Goal: Information Seeking & Learning: Learn about a topic

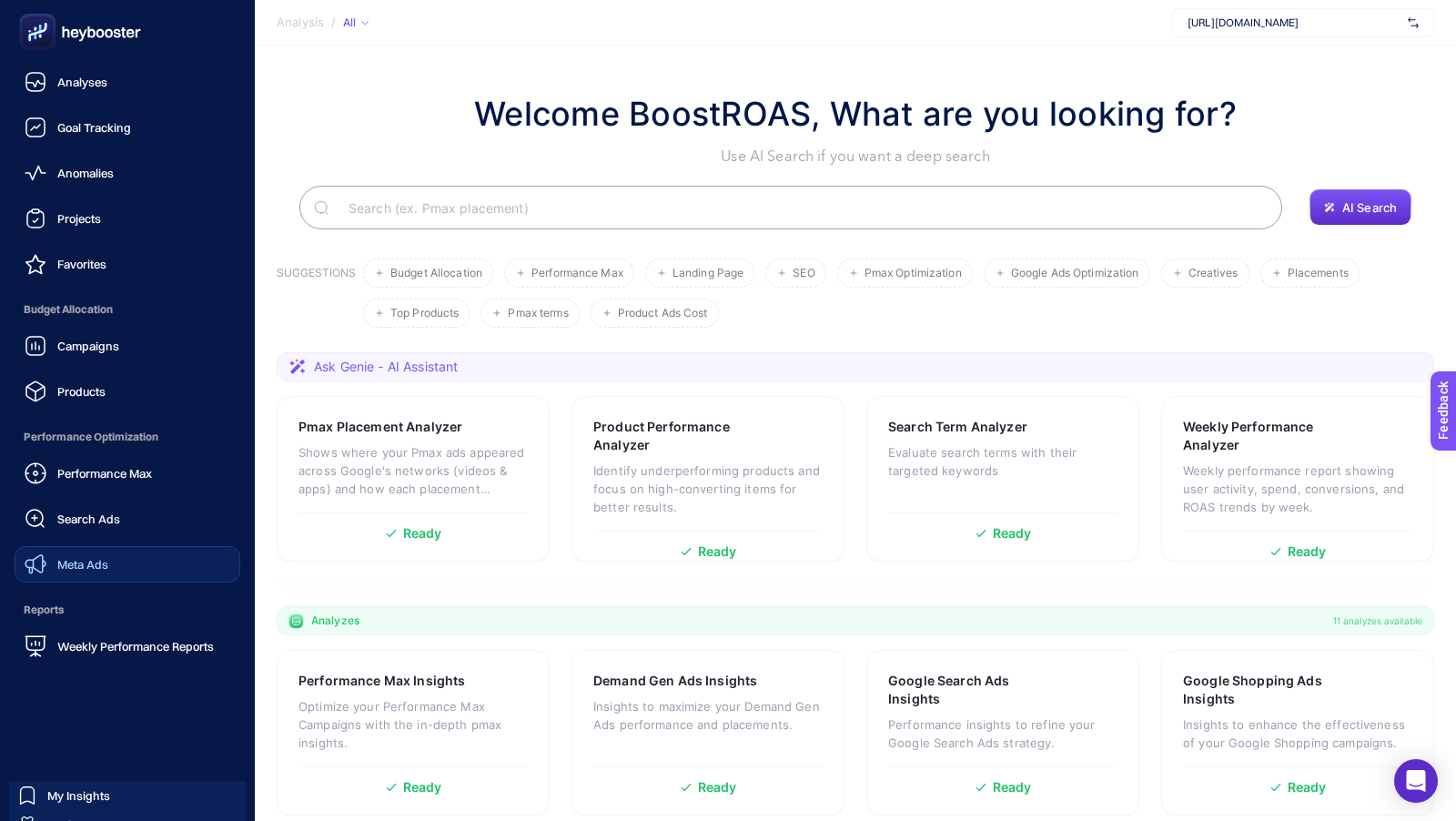
click at [76, 562] on span "Meta Ads" at bounding box center [82, 564] width 51 height 15
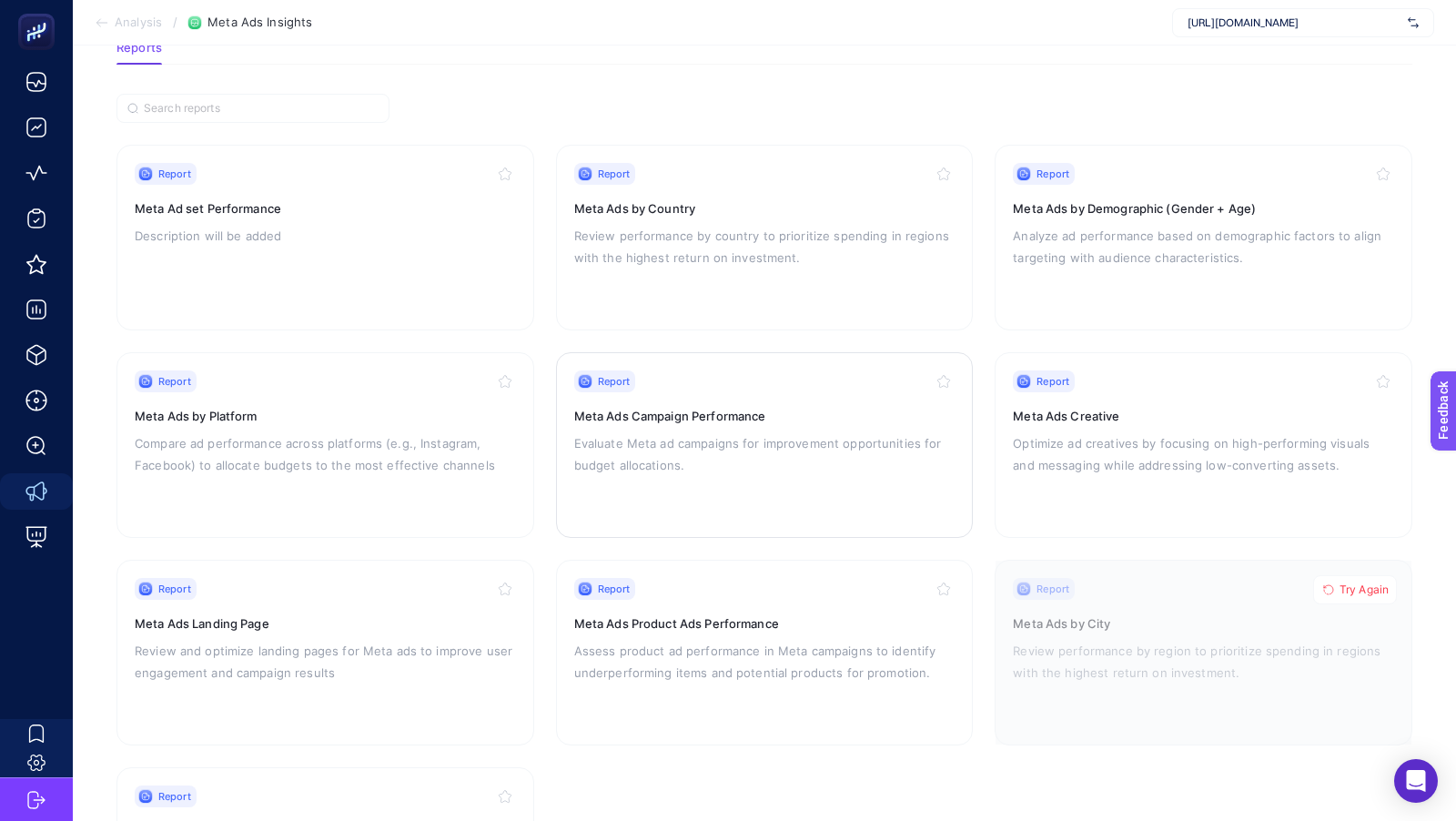
scroll to position [107, 0]
click at [761, 621] on h3 "Meta Ads Product Ads Performance" at bounding box center [764, 622] width 381 height 18
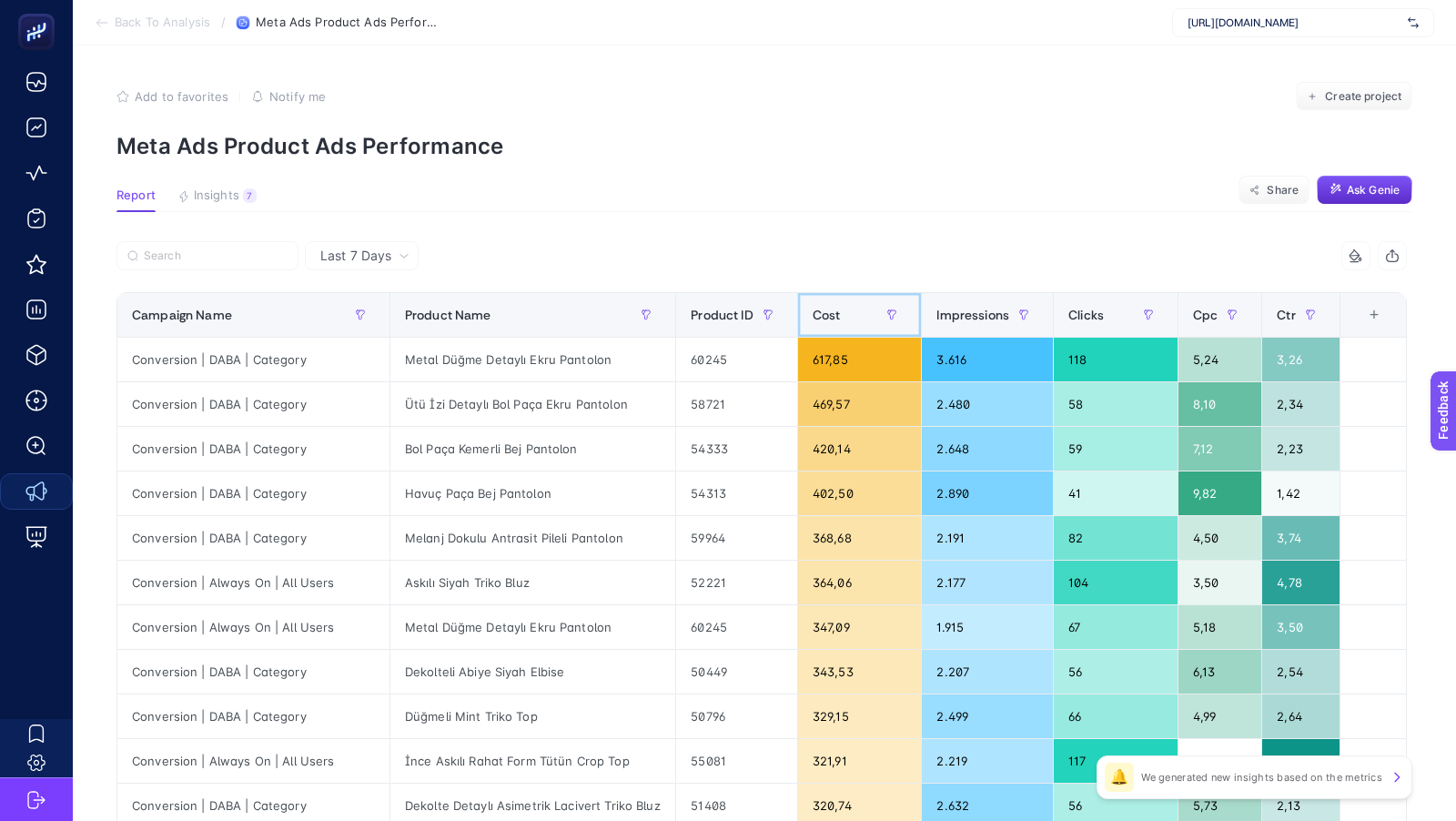
click at [855, 312] on div "Cost" at bounding box center [859, 315] width 93 height 30
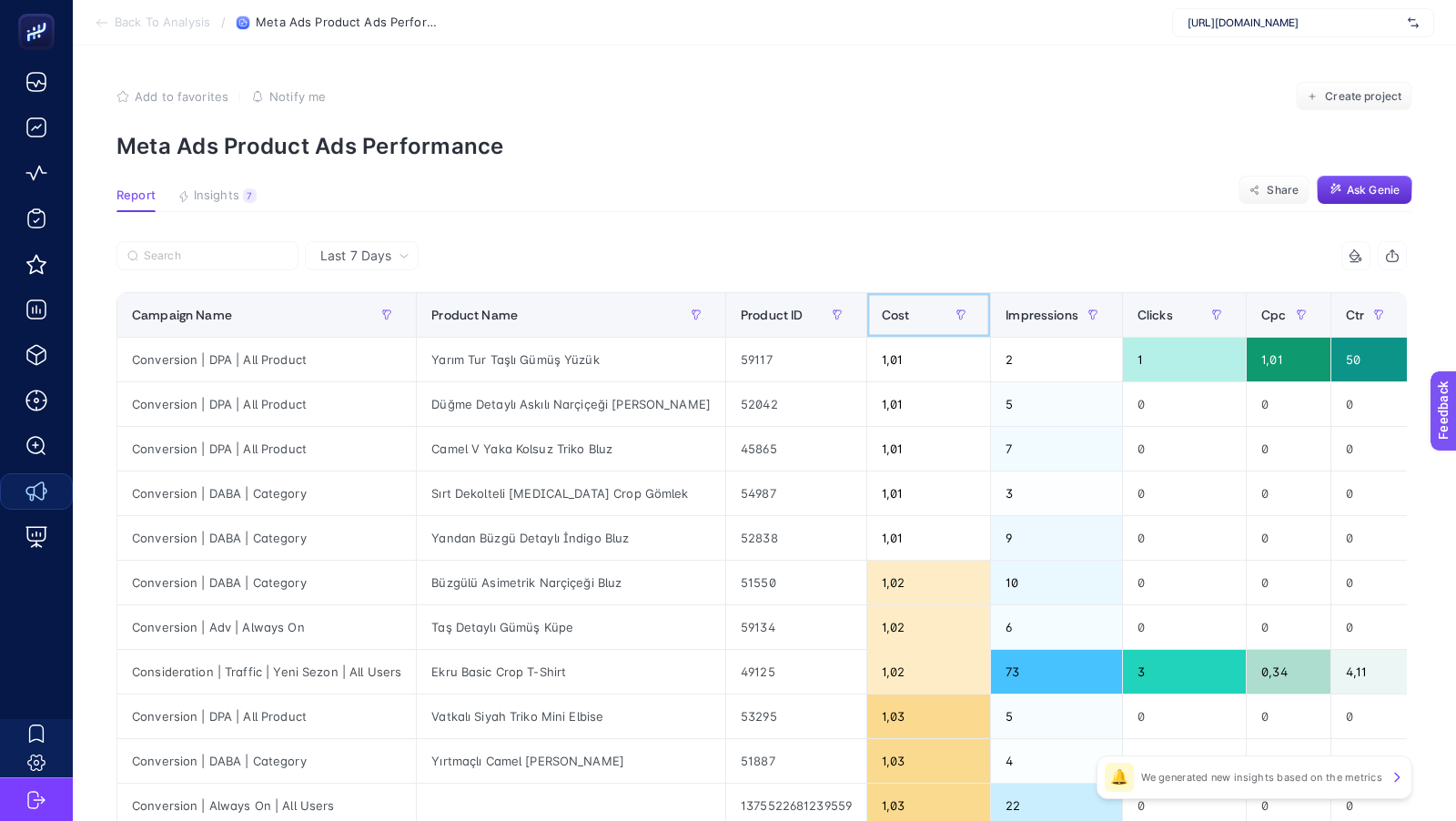
click at [882, 312] on span "Cost" at bounding box center [896, 315] width 29 height 15
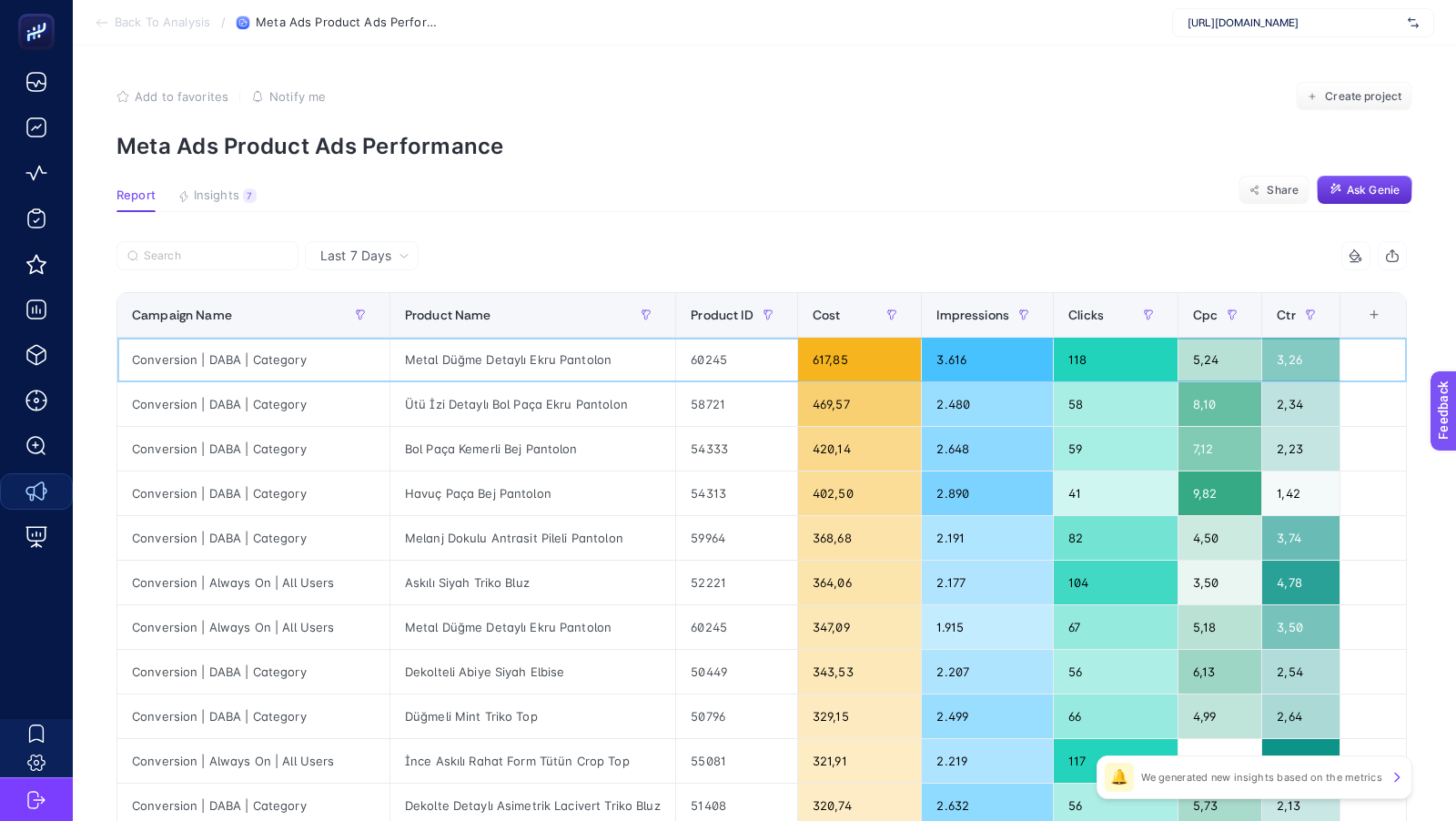
click at [516, 358] on div "Metal Düğme Detaylı Ekru Pantolon" at bounding box center [533, 359] width 284 height 43
click at [233, 200] on span "Insights" at bounding box center [216, 196] width 45 height 15
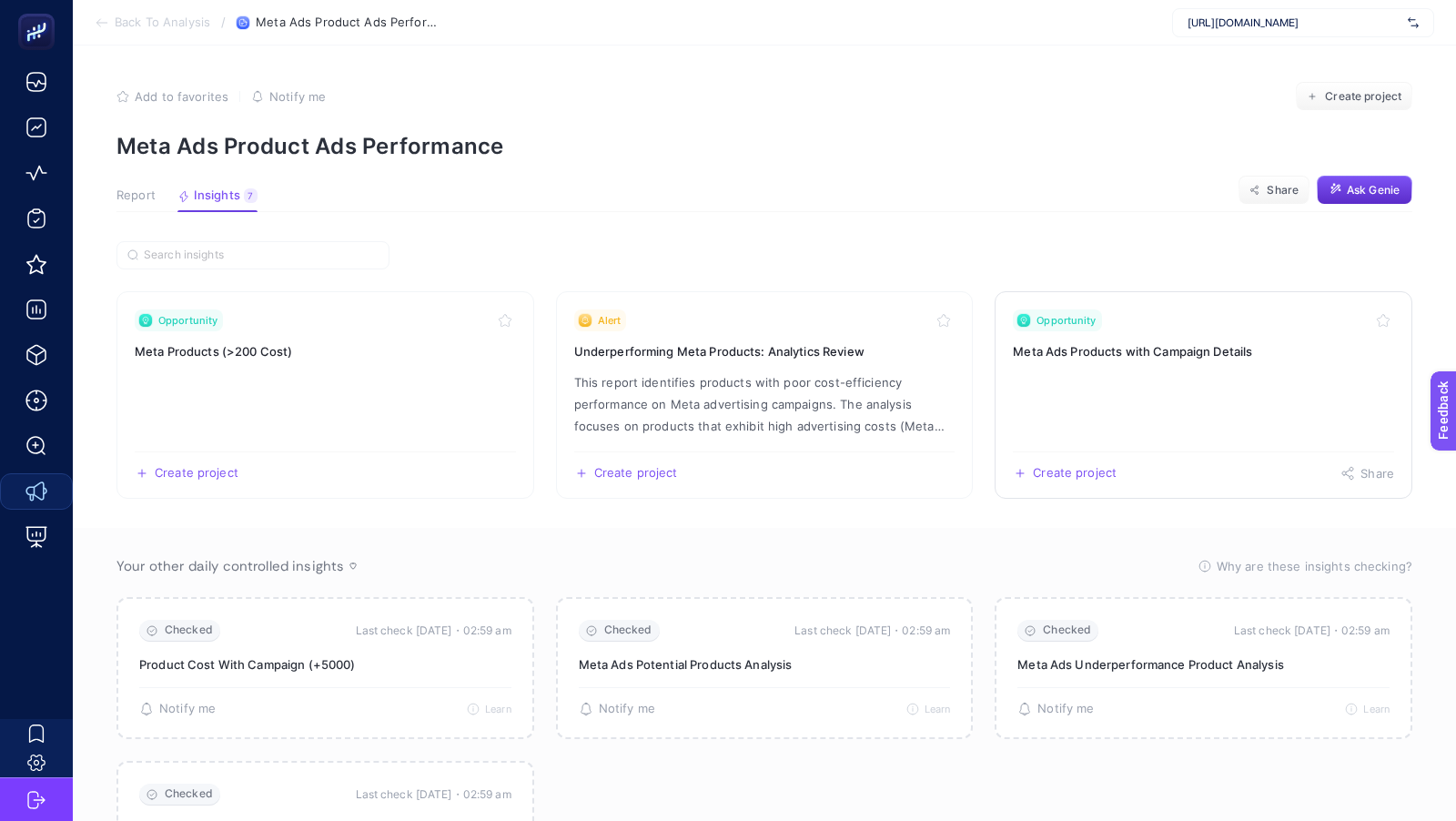
click at [1196, 371] on link "Opportunity Meta Ads Products with Campaign Details Create project Share" at bounding box center [1203, 394] width 417 height 208
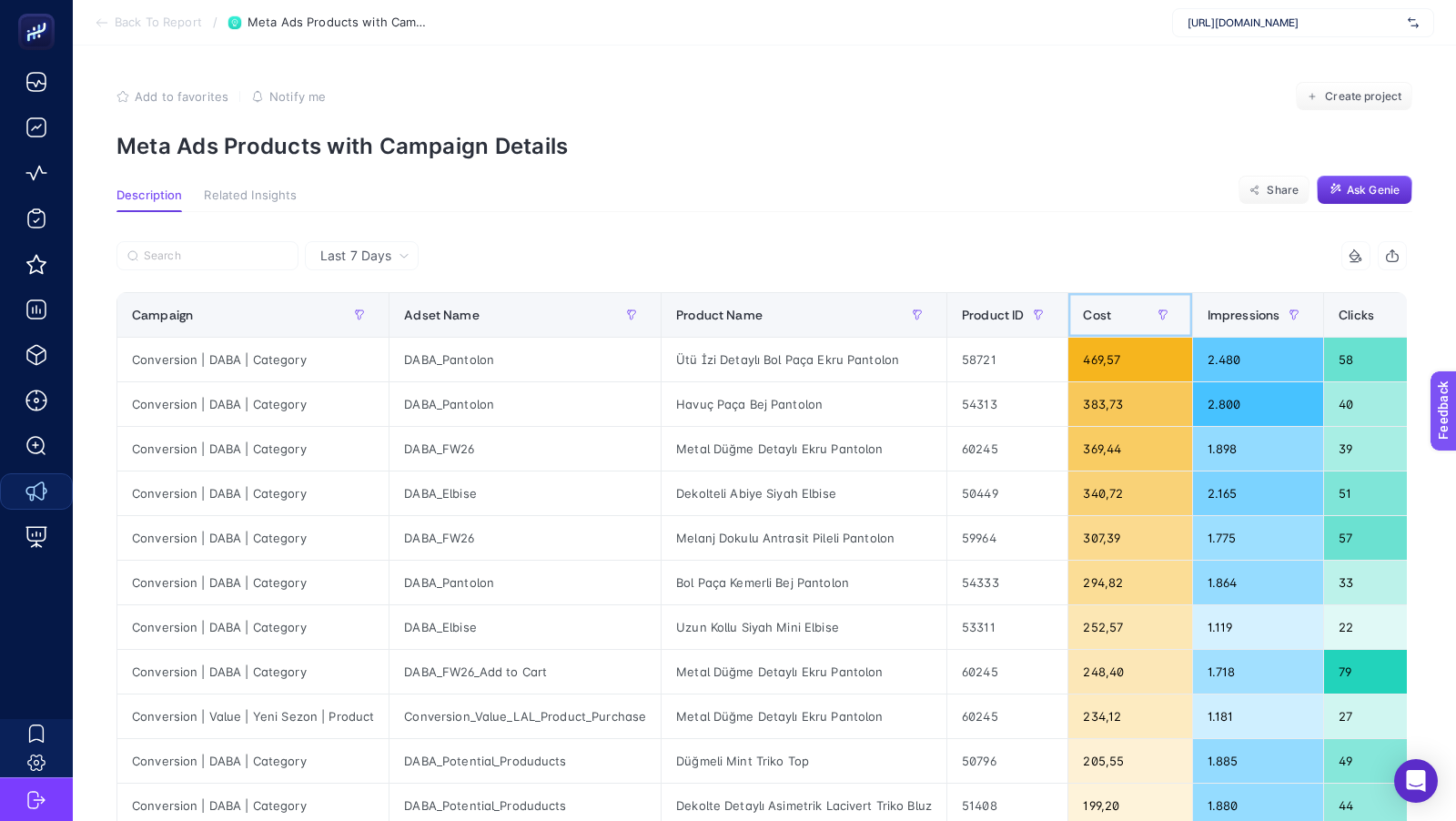
click at [1084, 314] on span "Cost" at bounding box center [1097, 315] width 29 height 15
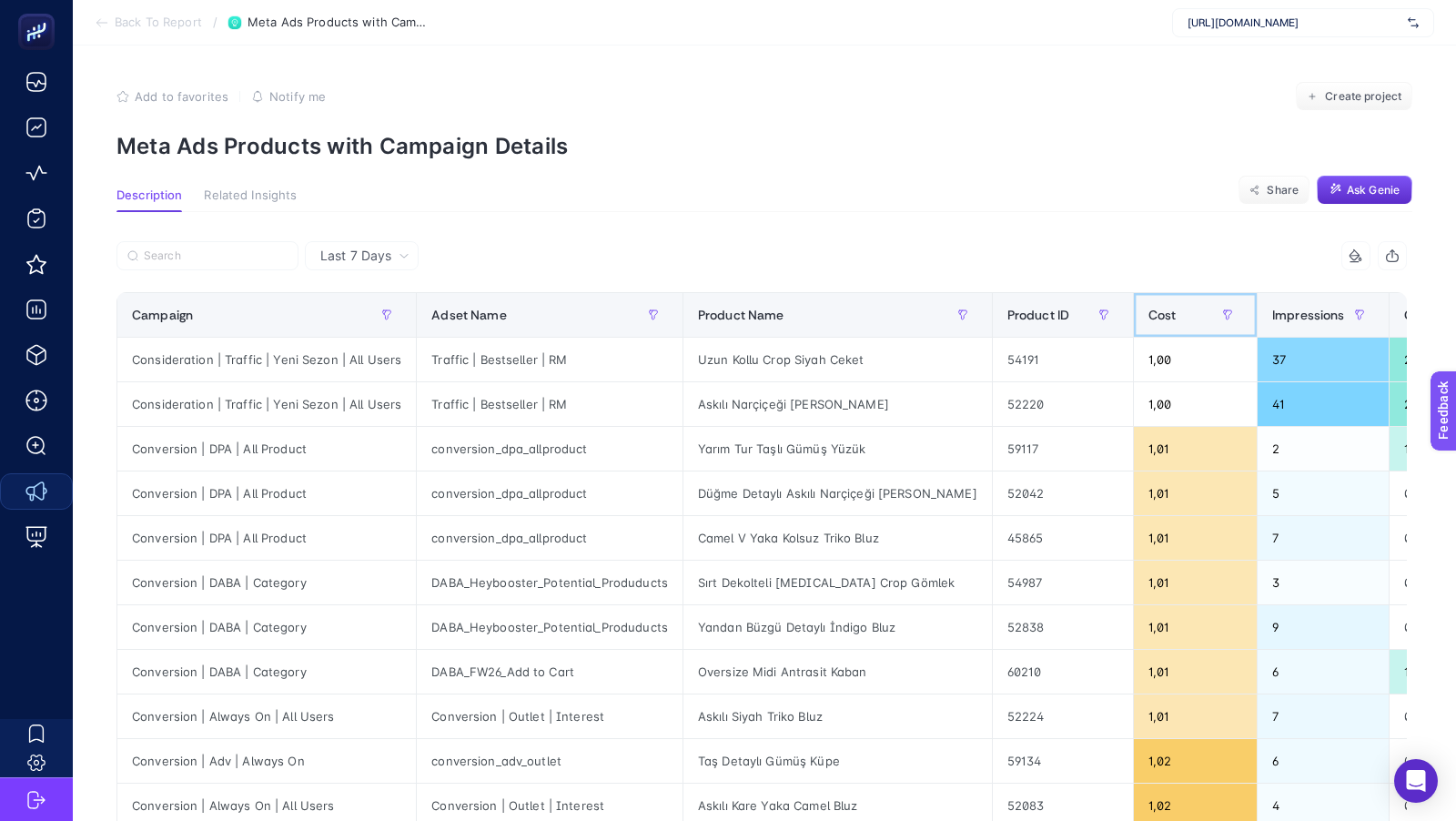
click at [1149, 308] on span "Cost" at bounding box center [1162, 315] width 29 height 15
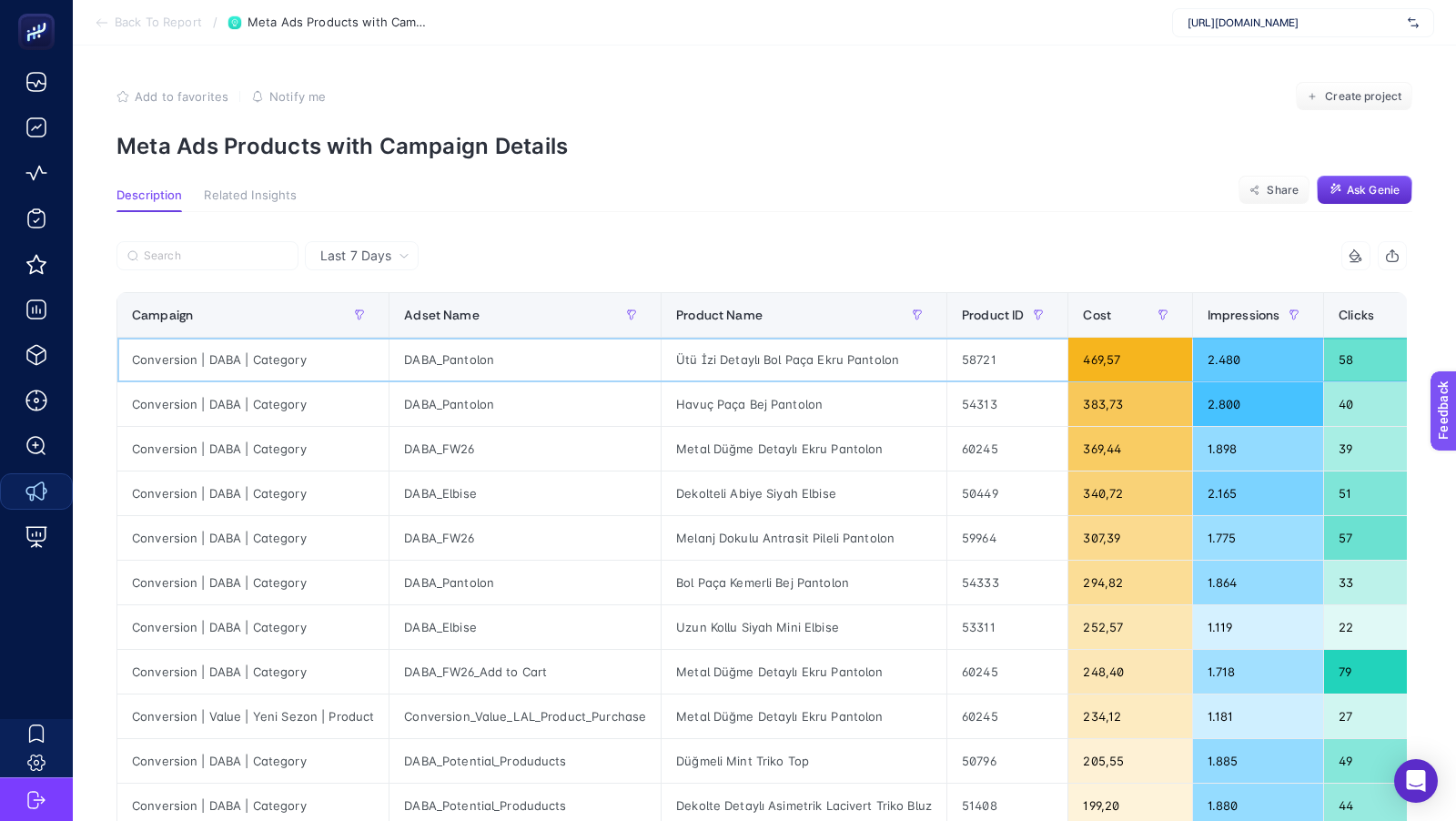
click at [805, 360] on div "Ütü İzi Detaylı Bol Paça Ekru Pantolon" at bounding box center [803, 359] width 284 height 43
copy tr "Ütü İzi Detaylı Bol Paça Ekru Pantolon"
click at [739, 404] on div "Havuç Paça Bej Pantolon" at bounding box center [803, 404] width 284 height 43
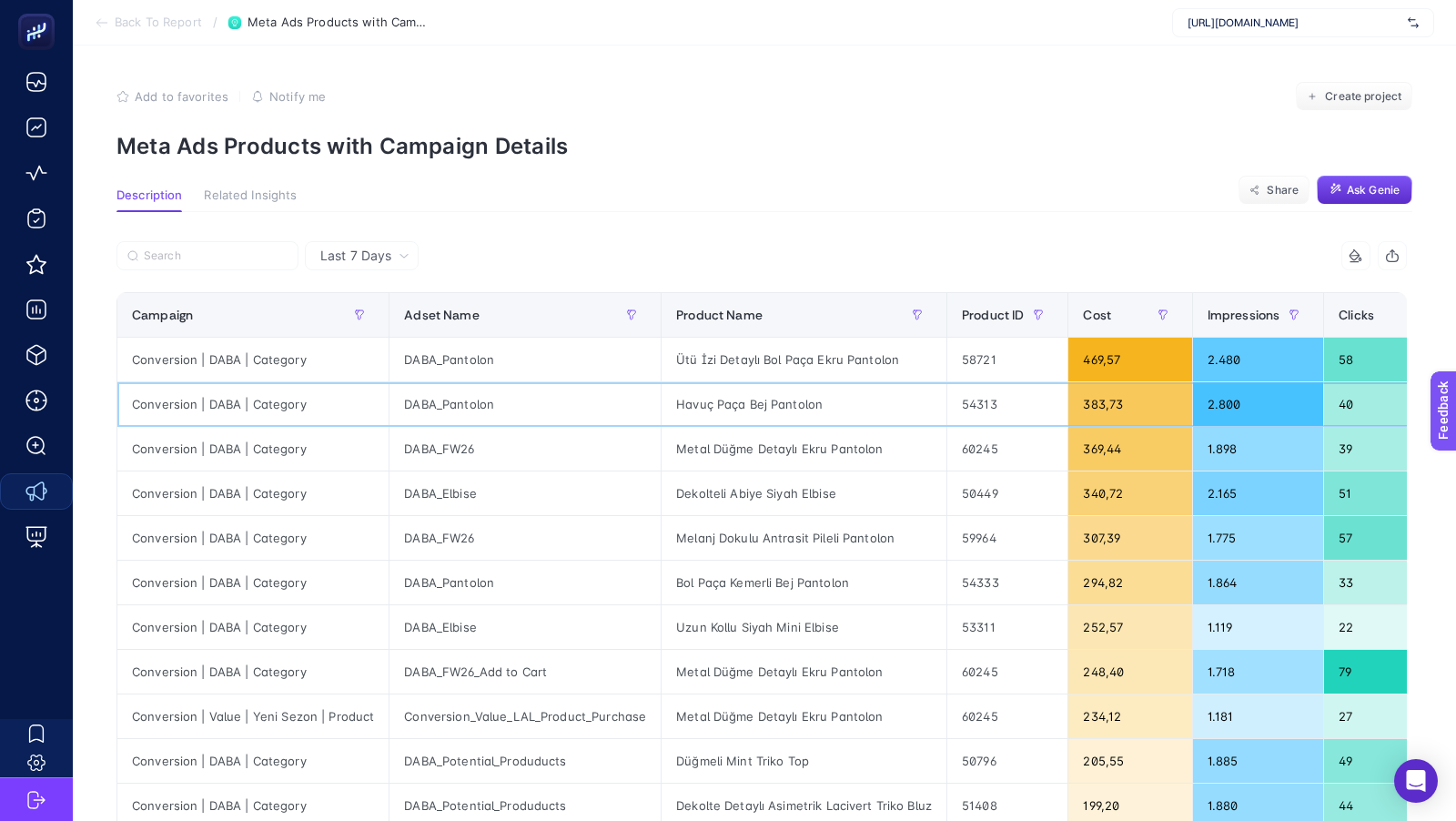
click at [739, 404] on div "Havuç Paça Bej Pantolon" at bounding box center [803, 404] width 284 height 43
copy tr "Havuç Paça Bej Pantolon"
click at [765, 451] on div "Metal Düğme Detaylı Ekru Pantolon" at bounding box center [803, 448] width 284 height 43
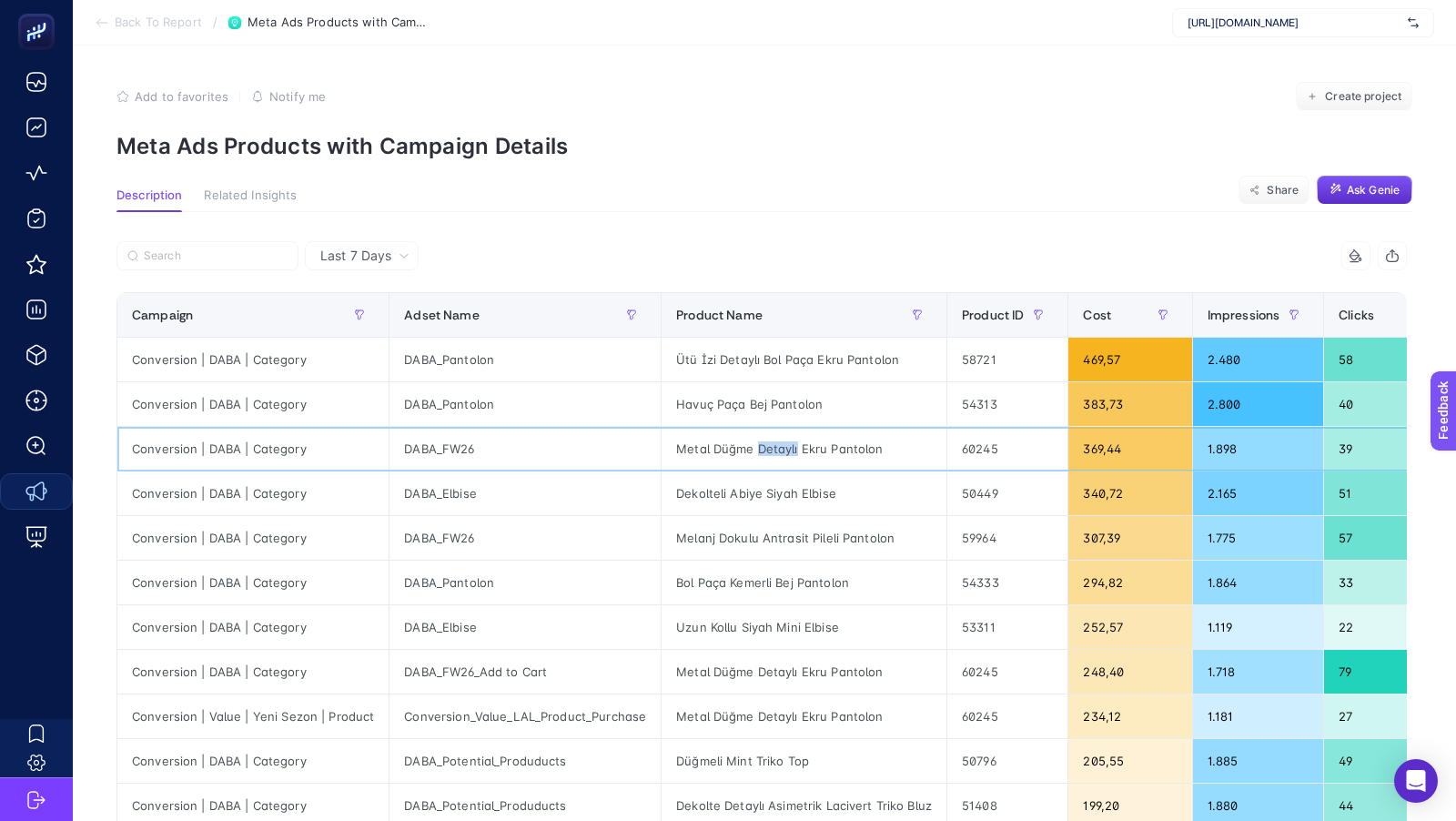
click at [765, 451] on div "Metal Düğme Detaylı Ekru Pantolon" at bounding box center [803, 448] width 284 height 43
copy tr "Metal Düğme Detaylı Ekru Pantolon"
click at [830, 453] on div "Metal Düğme Detaylı Ekru Pantolon" at bounding box center [803, 448] width 284 height 43
click at [902, 320] on button "button" at bounding box center [917, 315] width 30 height 30
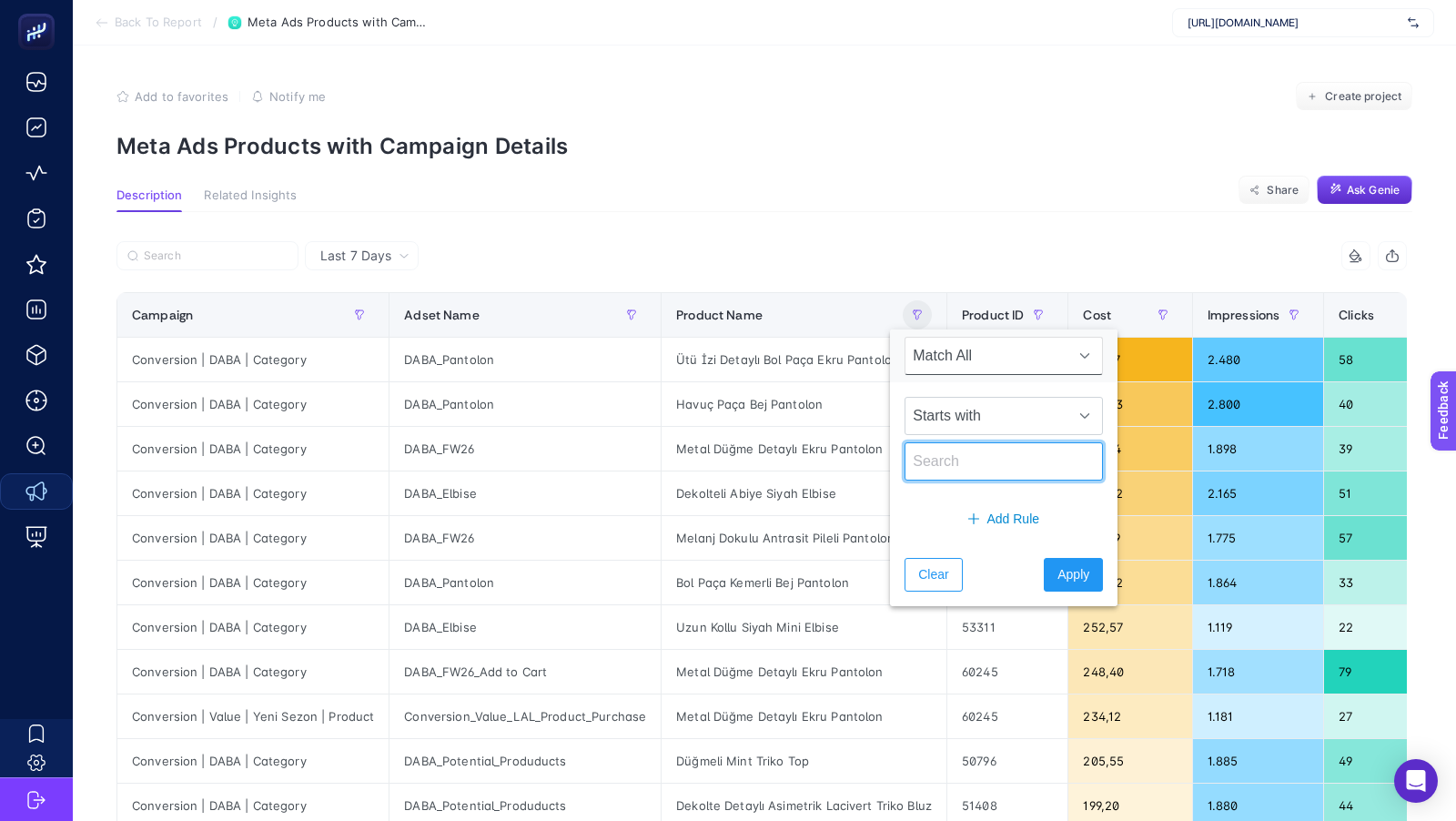
click at [932, 468] on input "text" at bounding box center [1003, 461] width 199 height 38
paste input "Metal Düğme Detaylı Ekru Pantolon"
type input "Metal Düğme Detaylı Ekru Pantolon"
click at [1057, 579] on span "Apply" at bounding box center [1073, 574] width 31 height 19
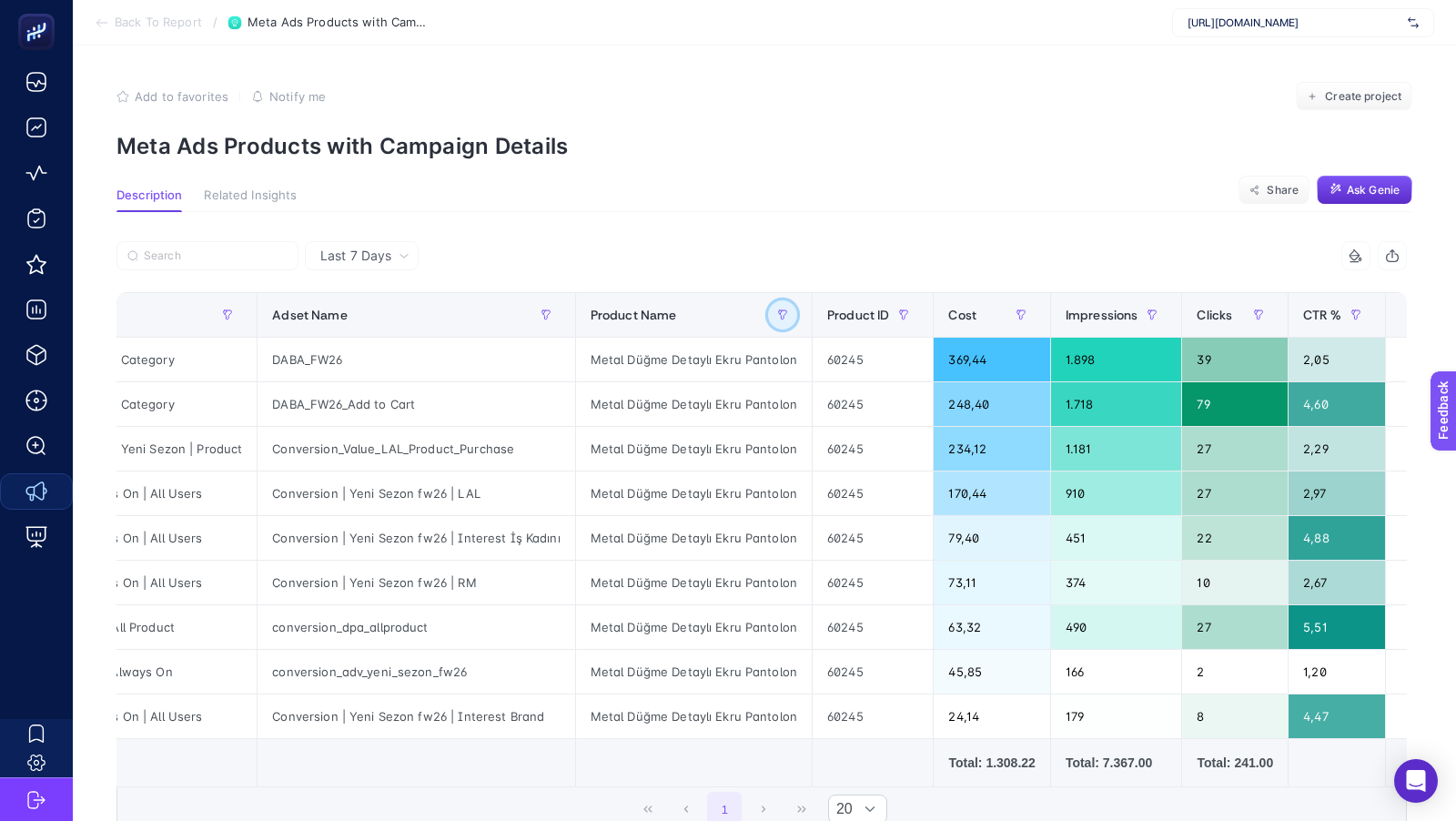
scroll to position [0, 0]
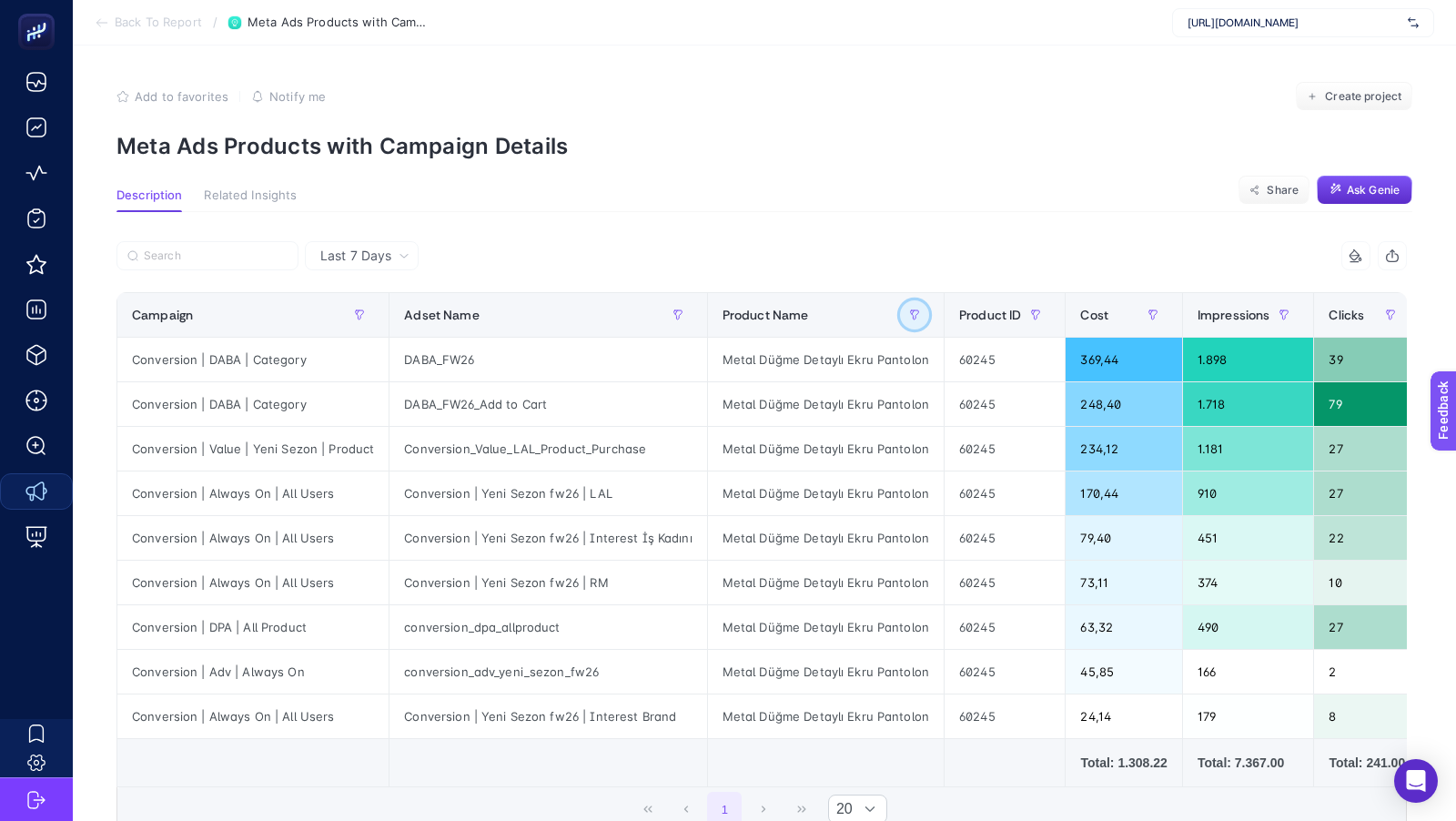
click at [903, 317] on button "button" at bounding box center [915, 315] width 30 height 30
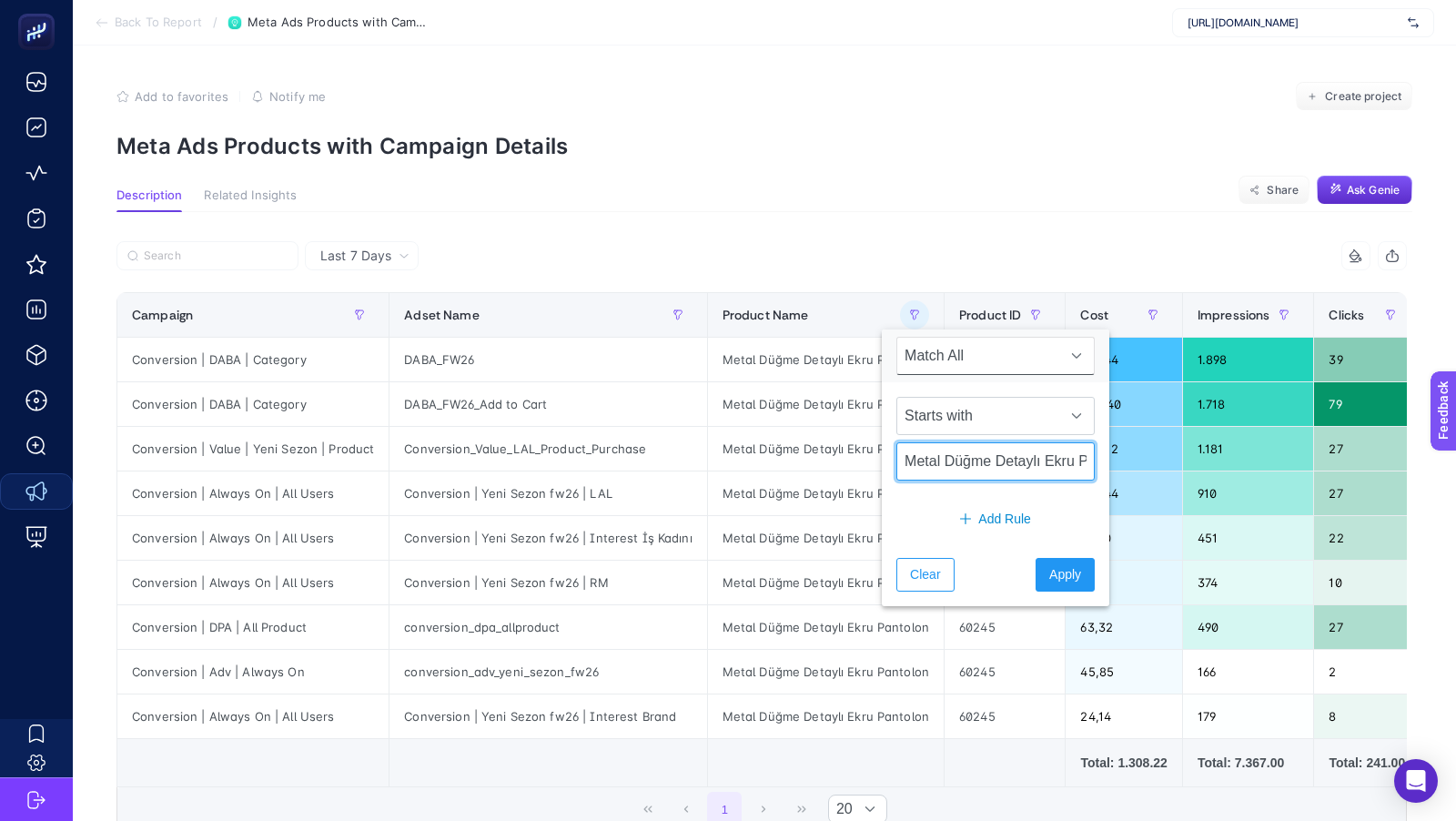
click at [949, 456] on input "Metal Düğme Detaylı Ekru Pantolon" at bounding box center [995, 461] width 199 height 38
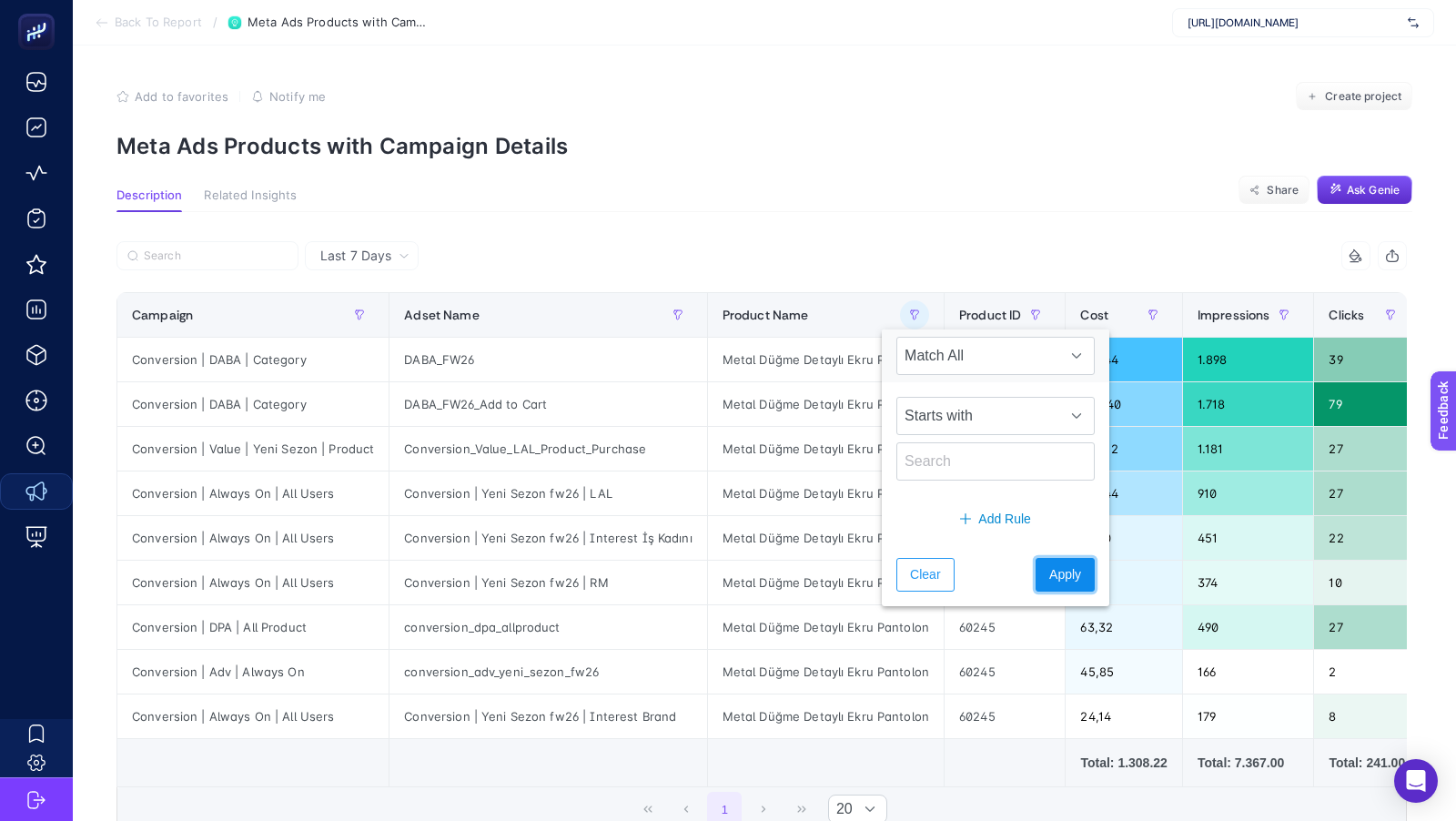
click at [1049, 565] on span "Apply" at bounding box center [1065, 574] width 31 height 19
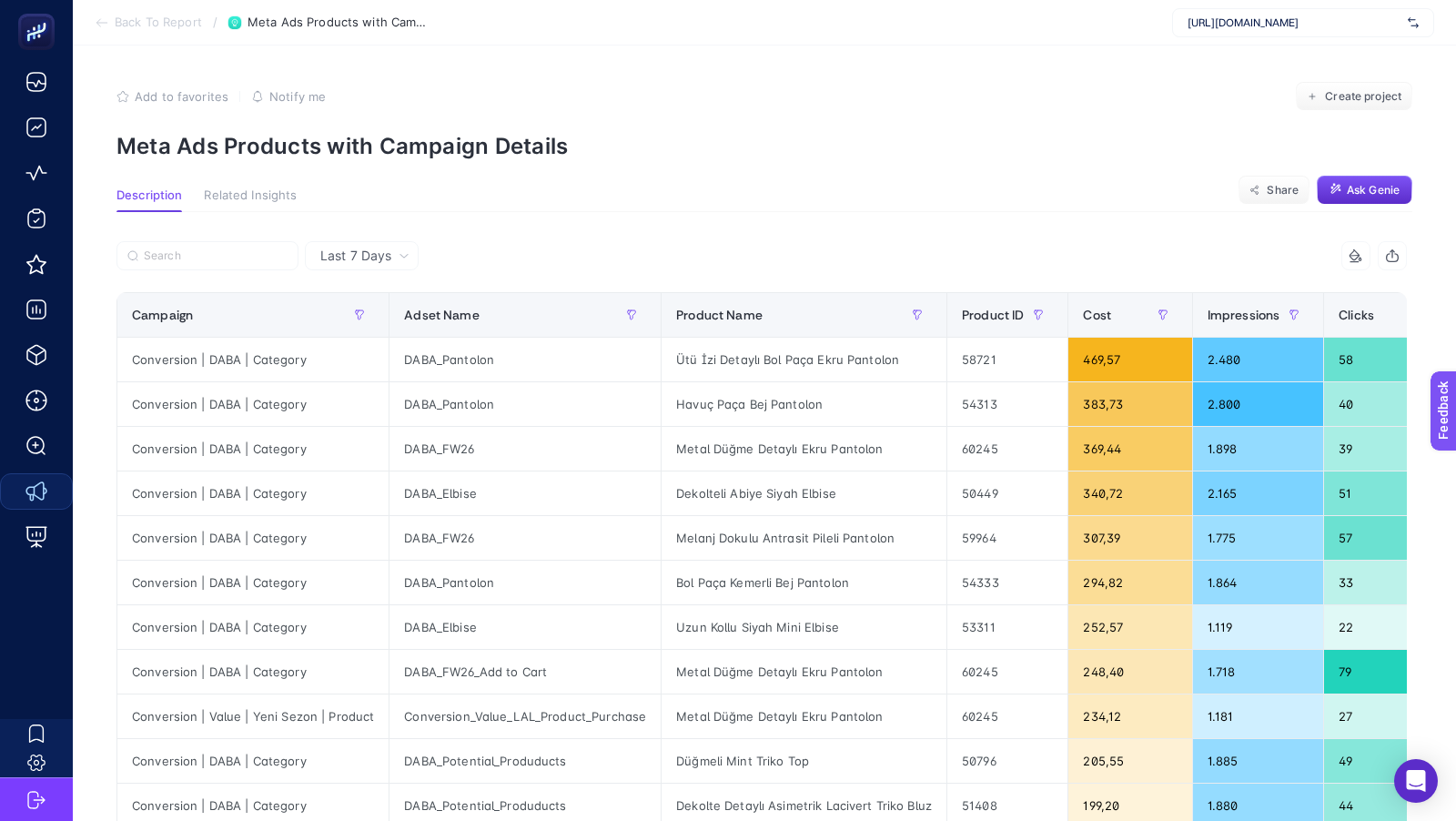
click at [768, 155] on p "Meta Ads Products with Campaign Details" at bounding box center [764, 146] width 1295 height 27
click at [710, 489] on div "Dekolteli Abiye Siyah Elbise" at bounding box center [803, 492] width 284 height 43
copy tr "Dekolteli Abiye Siyah Elbise"
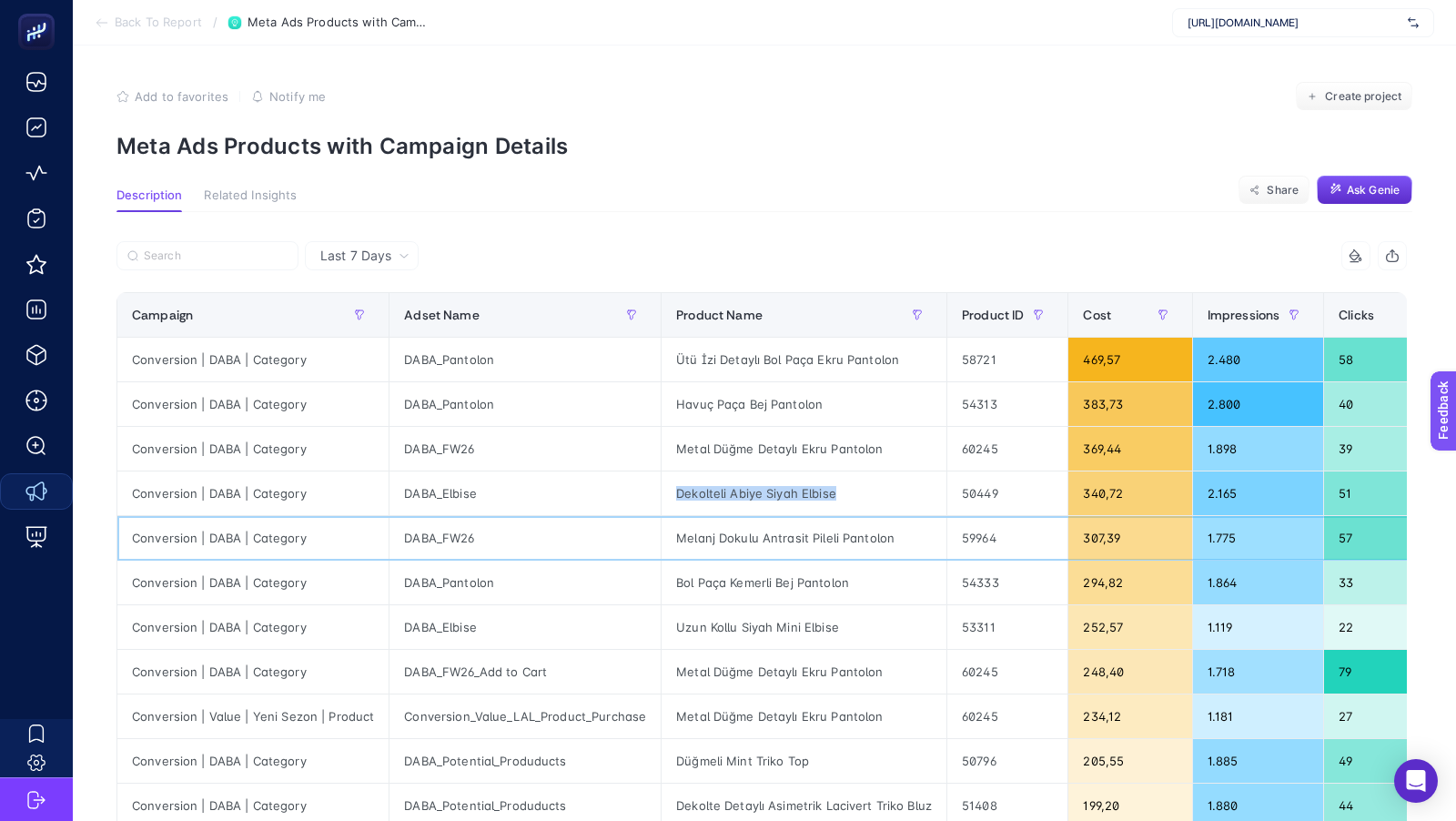
click at [723, 539] on div "Melanj Dokulu Antrasit Pileli Pantolon" at bounding box center [803, 537] width 284 height 43
copy tr "Melanj Dokulu Antrasit Pileli Pantolon"
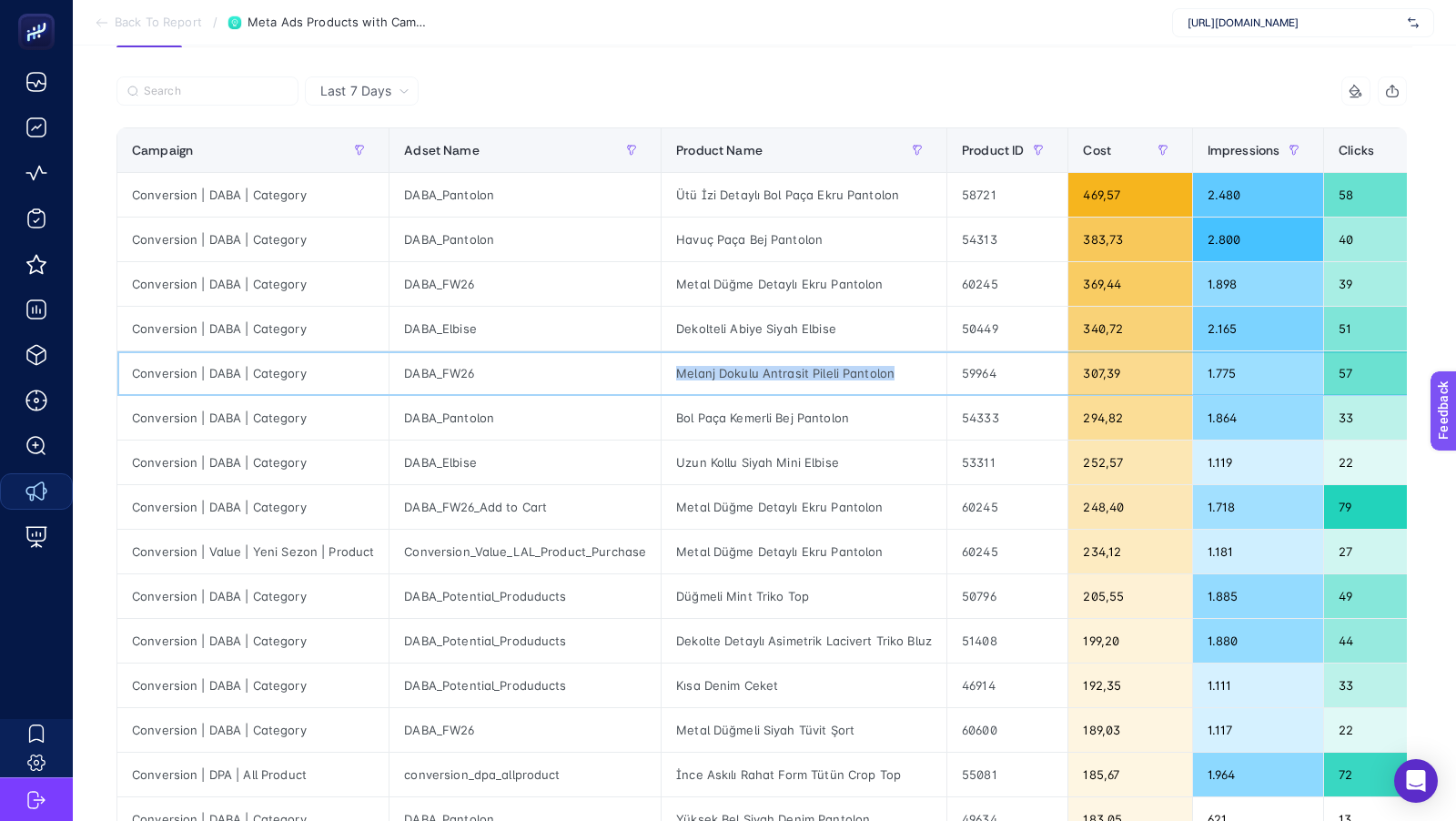
scroll to position [159, 0]
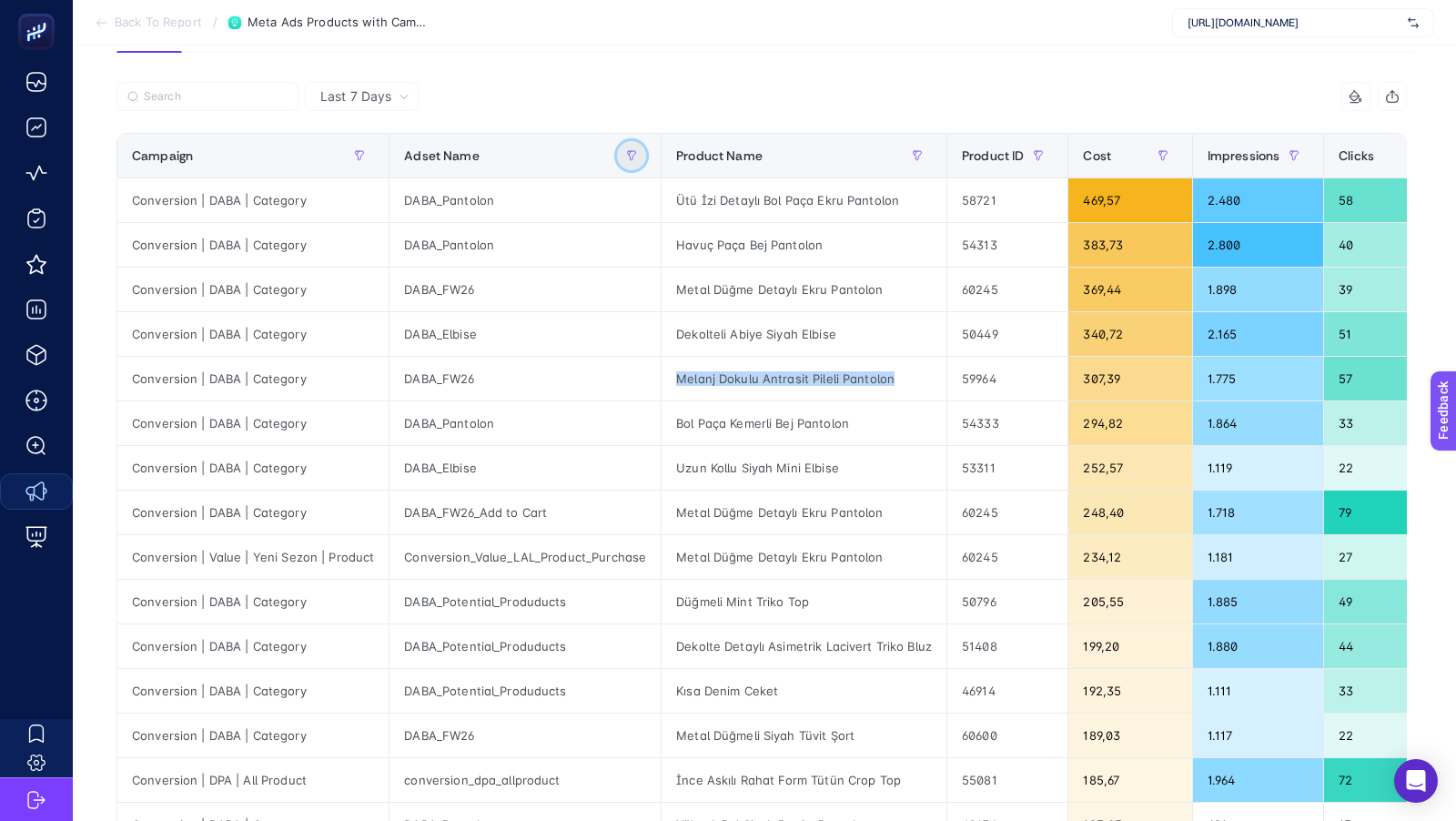
click at [630, 147] on button "button" at bounding box center [632, 156] width 30 height 30
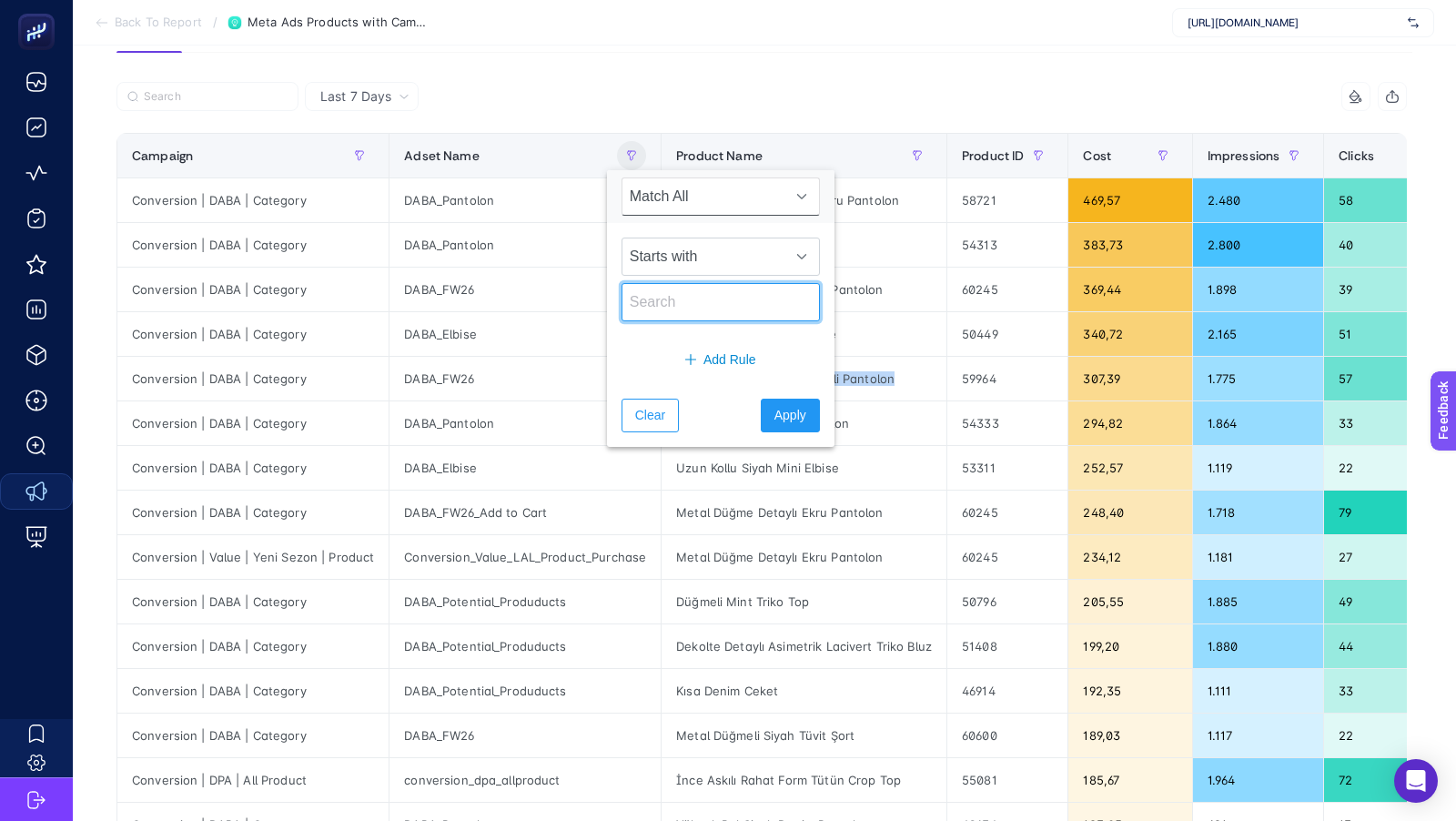
click at [662, 311] on input "text" at bounding box center [720, 301] width 199 height 38
click at [662, 267] on span "Starts with" at bounding box center [703, 256] width 162 height 36
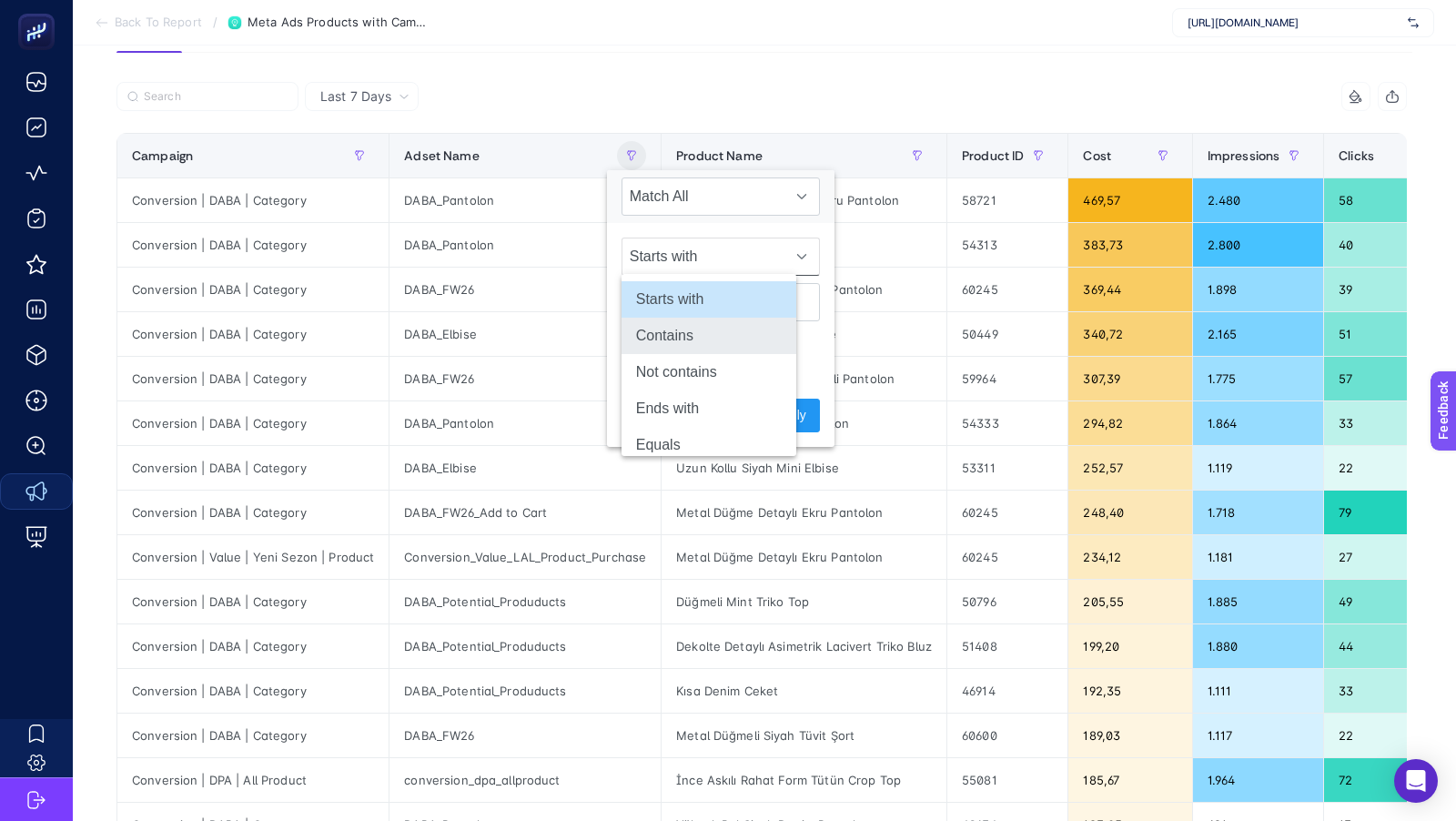
click at [665, 350] on li "Contains" at bounding box center [708, 335] width 174 height 36
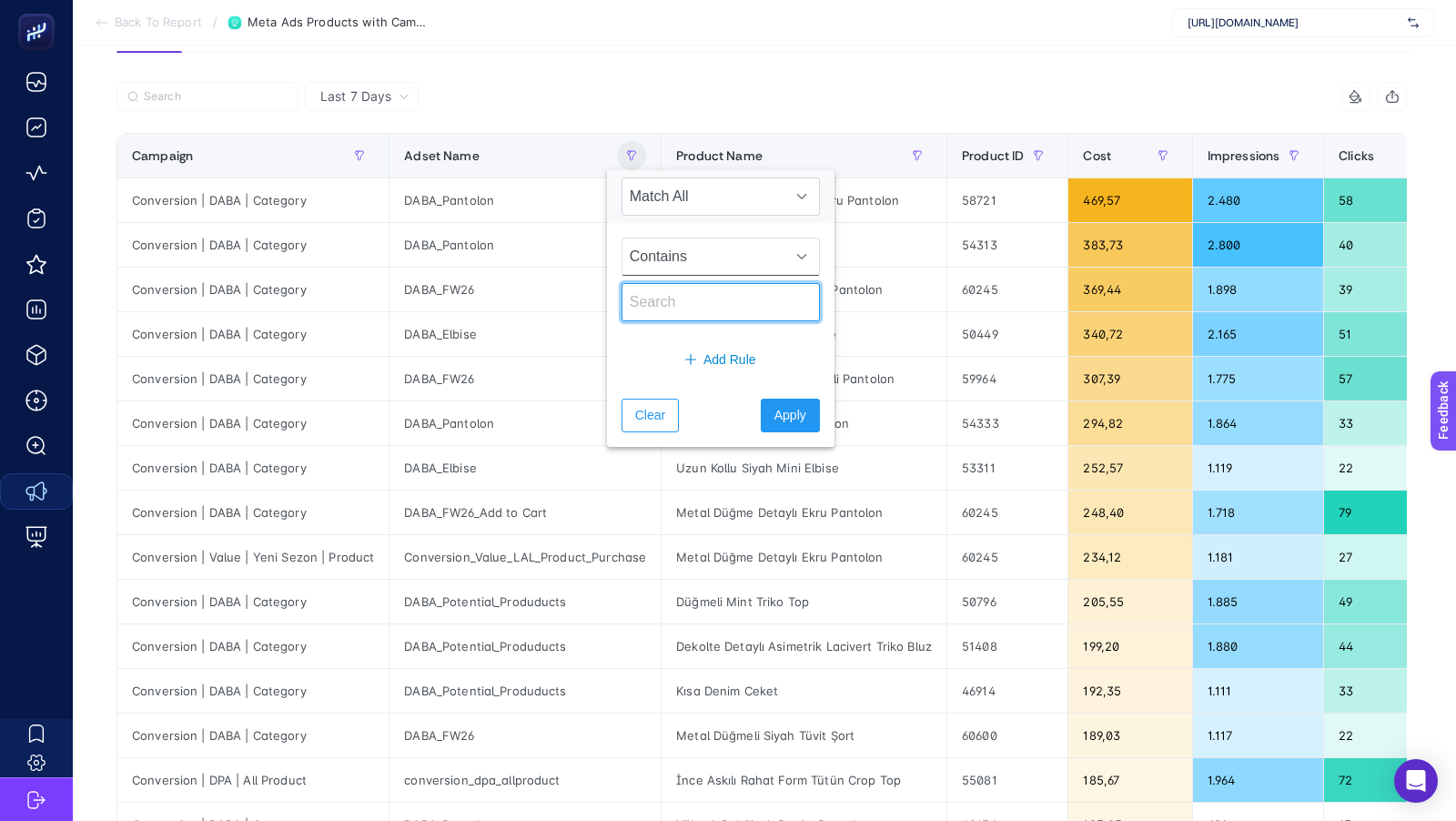
click at [676, 302] on input "text" at bounding box center [720, 301] width 199 height 38
type input "pantolon"
click at [777, 412] on span "Apply" at bounding box center [790, 415] width 31 height 19
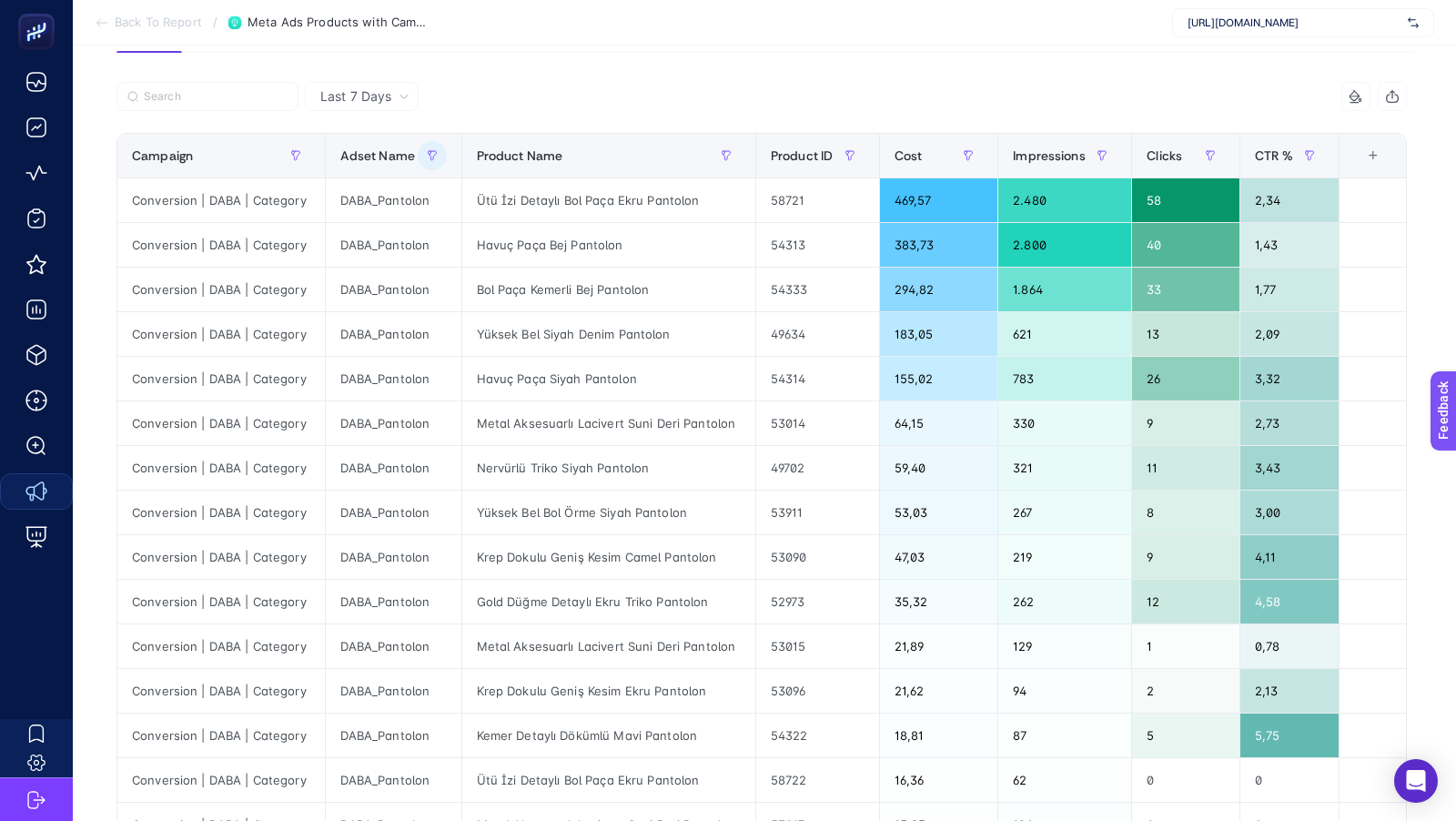
click at [750, 79] on div "Last 7 Days 4 items selected Campaign Adset Name Product Name Product ID Cost I…" at bounding box center [761, 670] width 1319 height 1234
click at [573, 205] on div "Ütü İzi Detaylı Bol Paça Ekru Pantolon" at bounding box center [608, 199] width 293 height 43
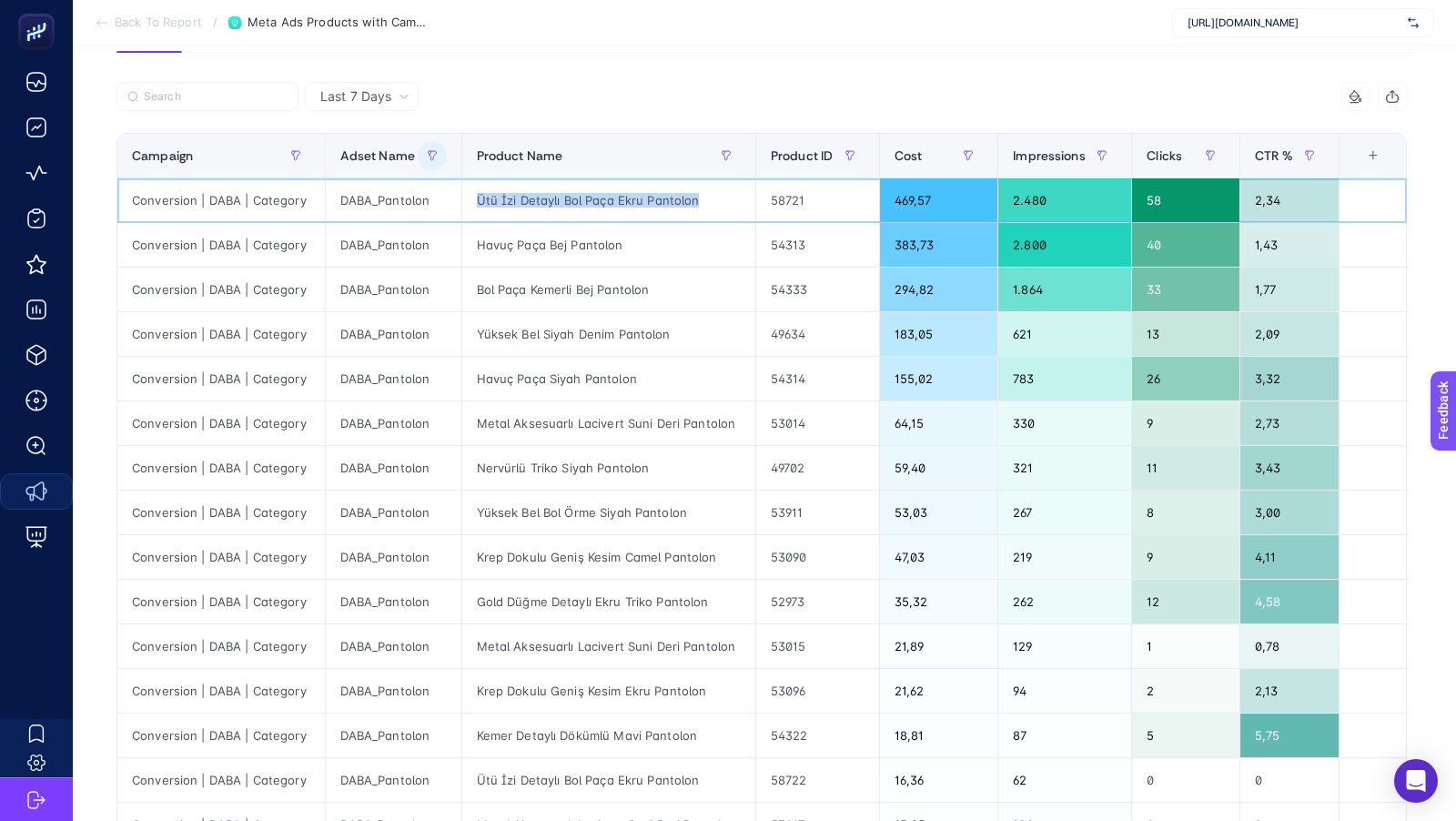
click at [566, 200] on div "Ütü İzi Detaylı Bol Paça Ekru Pantolon" at bounding box center [608, 199] width 293 height 43
click at [591, 243] on div "Havuç Paça Bej Pantolon" at bounding box center [608, 244] width 293 height 43
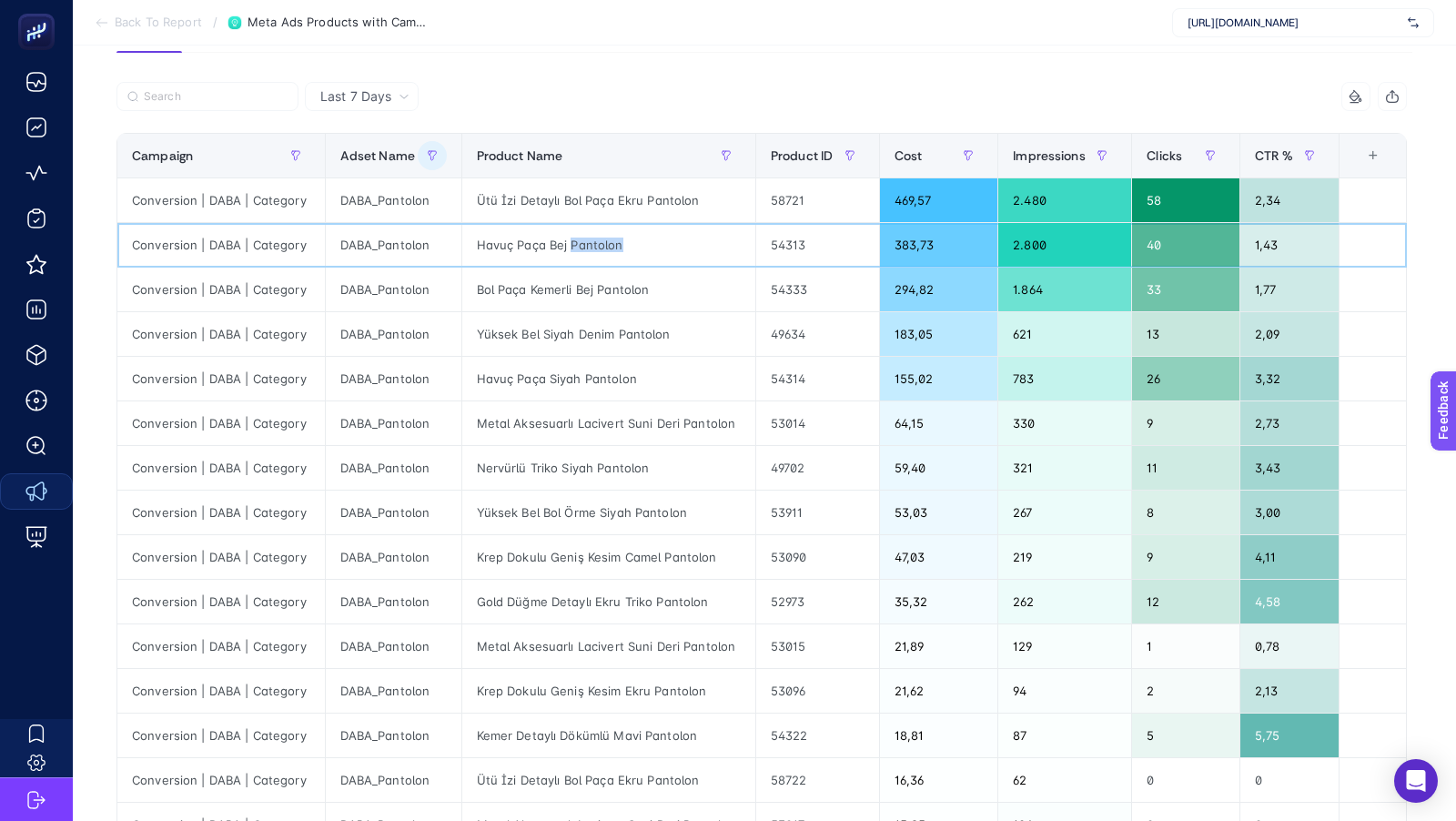
click at [591, 243] on div "Havuç Paça Bej Pantolon" at bounding box center [608, 244] width 293 height 43
copy tr "Havuç Paça Bej Pantolon"
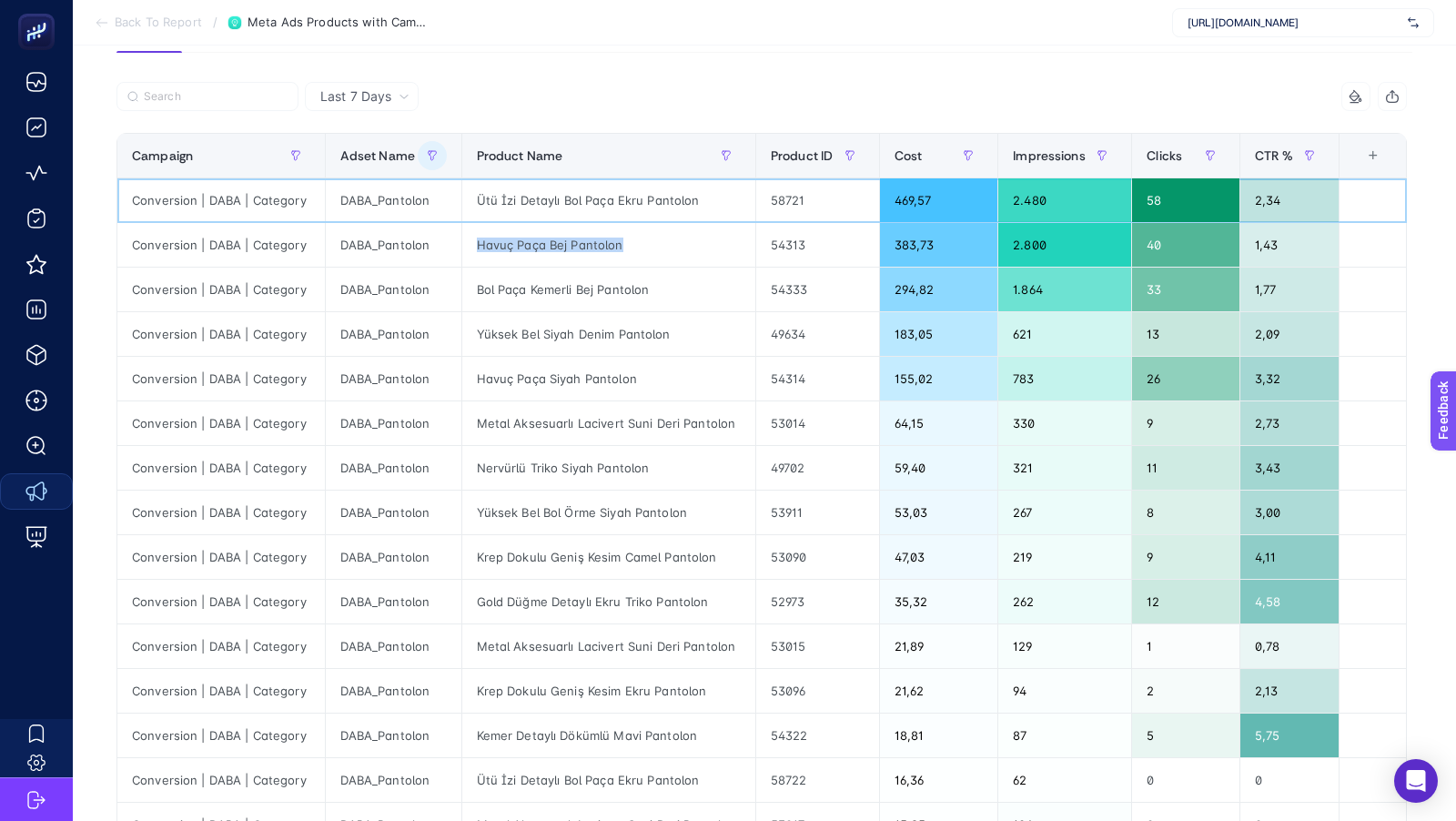
click at [549, 194] on div "Ütü İzi Detaylı Bol Paça Ekru Pantolon" at bounding box center [608, 199] width 293 height 43
copy tr "Ütü İzi Detaylı Bol Paça Ekru Pantolon"
click at [687, 206] on div "Ütü İzi Detaylı Bol Paça Ekru Pantolon" at bounding box center [608, 199] width 293 height 43
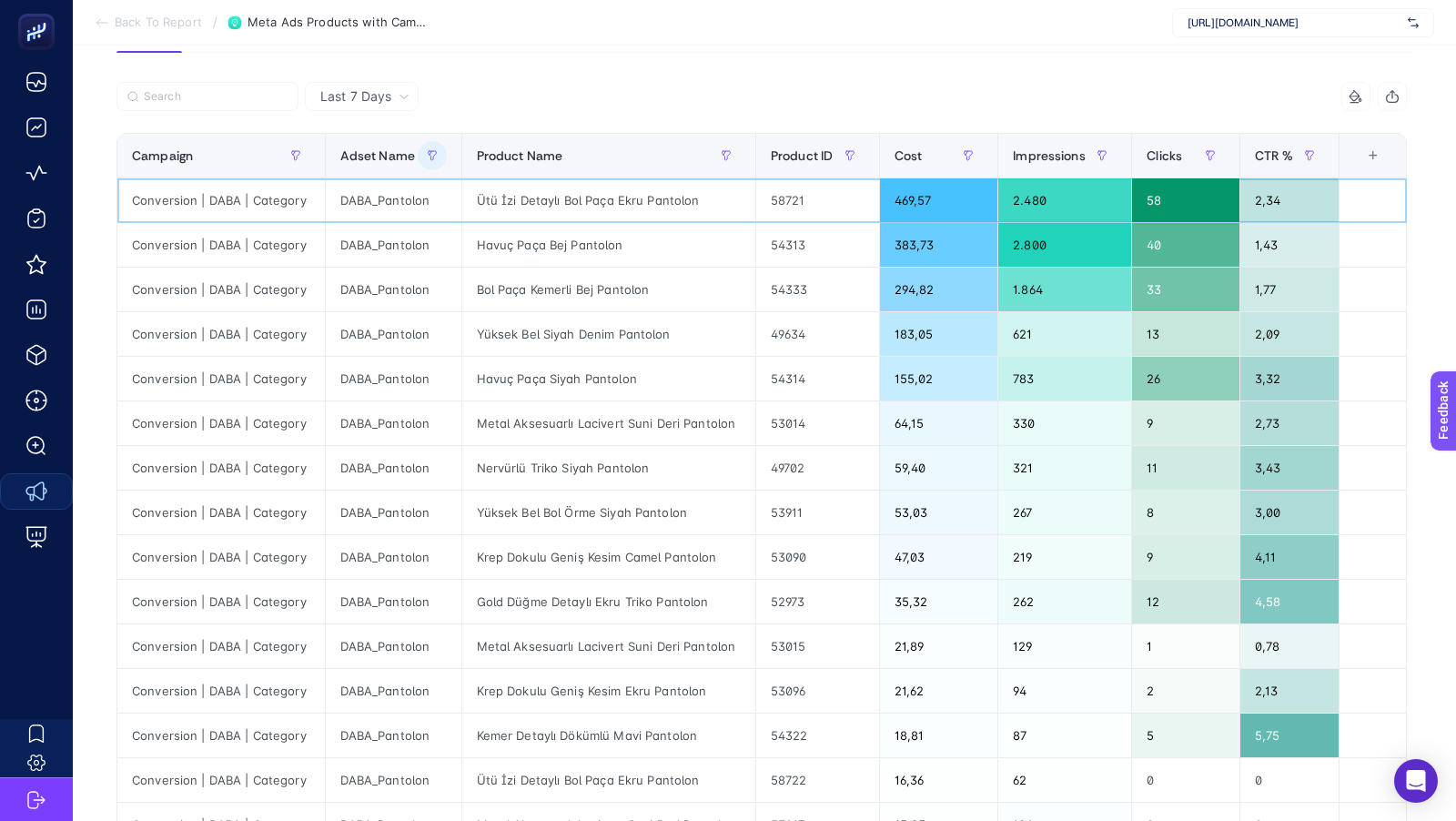
click at [540, 203] on div "Ütü İzi Detaylı Bol Paça Ekru Pantolon" at bounding box center [608, 199] width 293 height 43
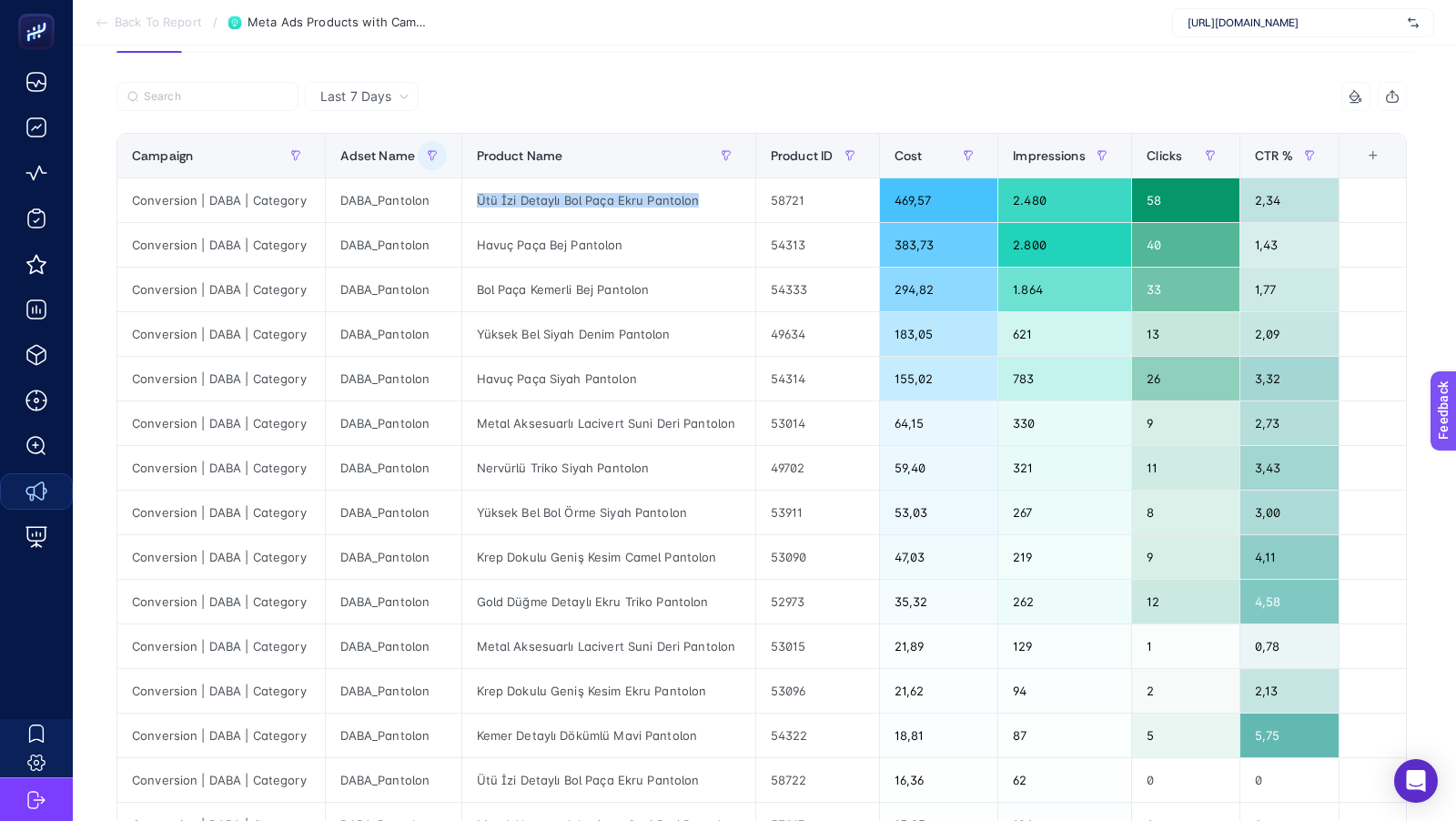
click at [638, 62] on div "Last 7 Days 4 items selected Campaign Adset Name Product Name Product ID Cost I…" at bounding box center [761, 670] width 1319 height 1234
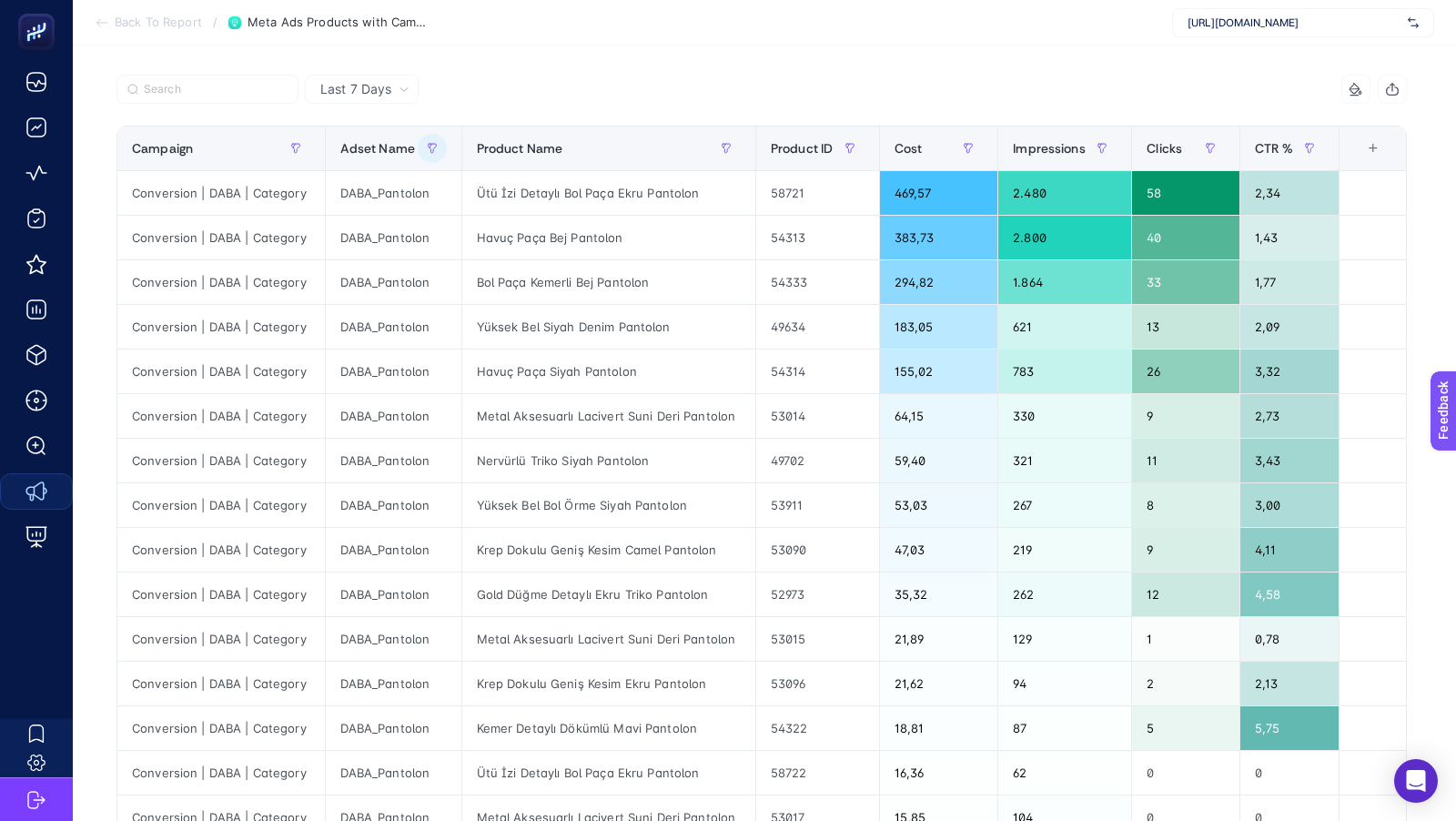
scroll to position [0, 0]
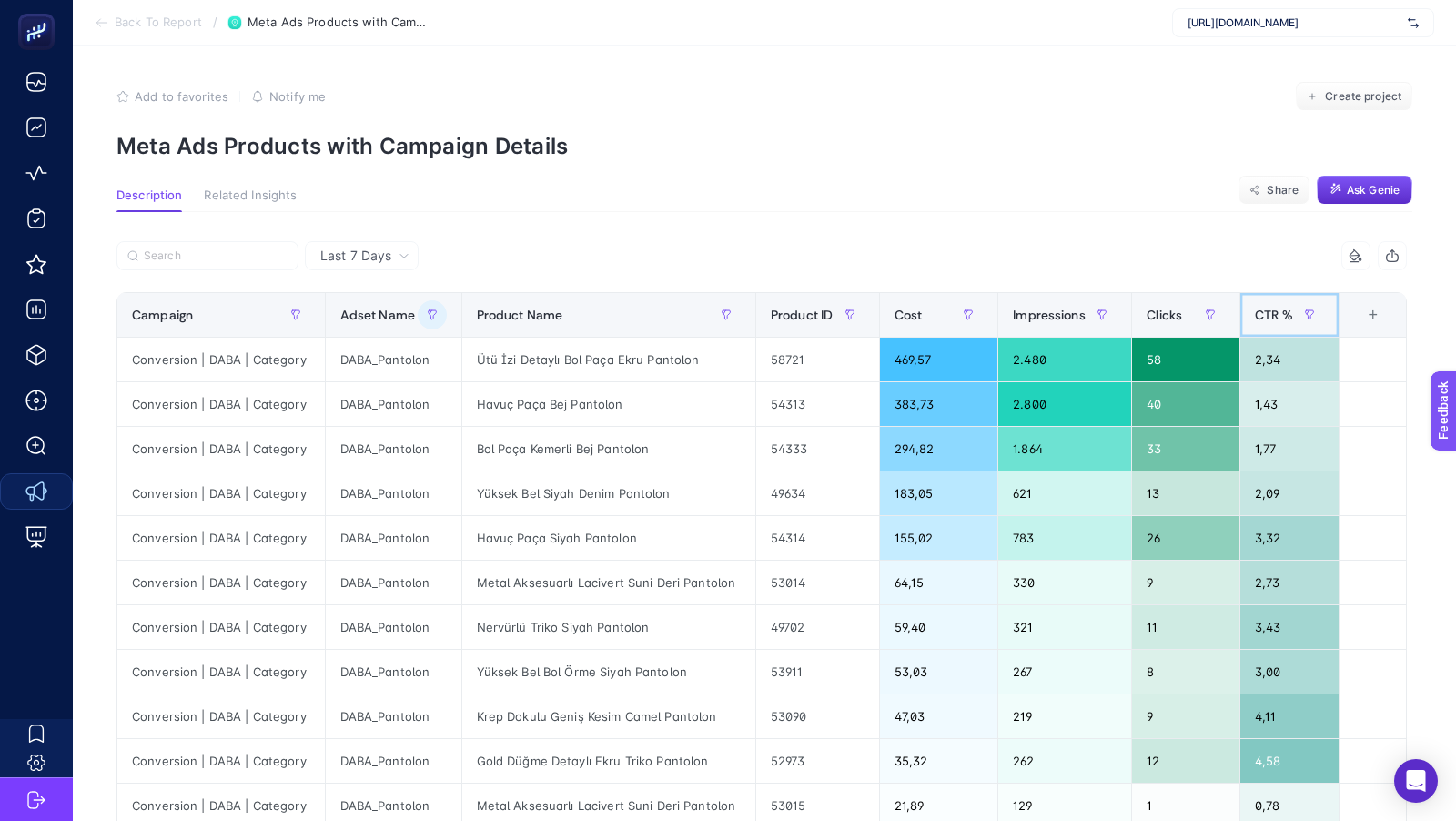
click at [1282, 318] on span "CTR %" at bounding box center [1273, 315] width 38 height 15
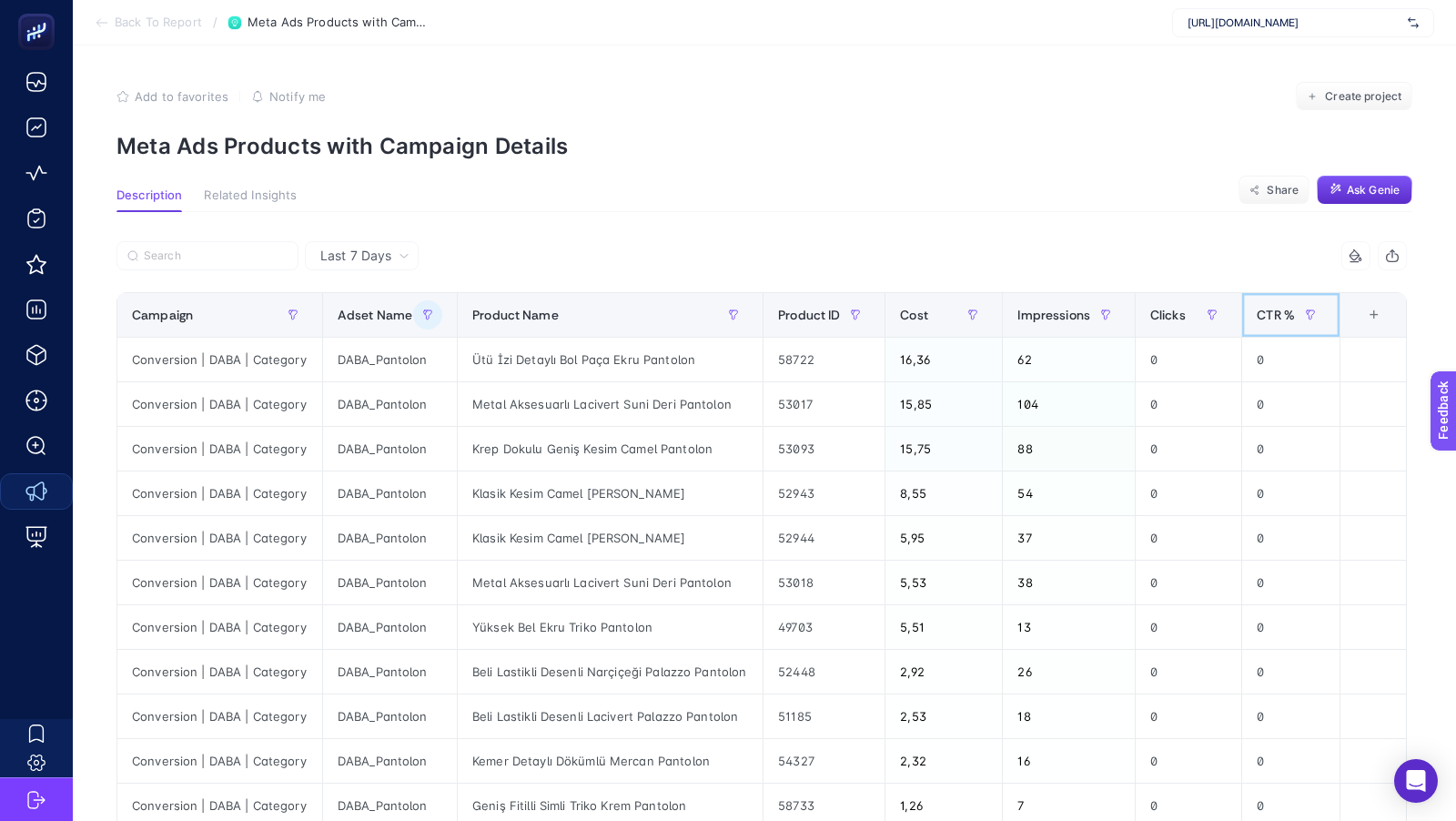
click at [1282, 318] on span "CTR %" at bounding box center [1275, 315] width 38 height 15
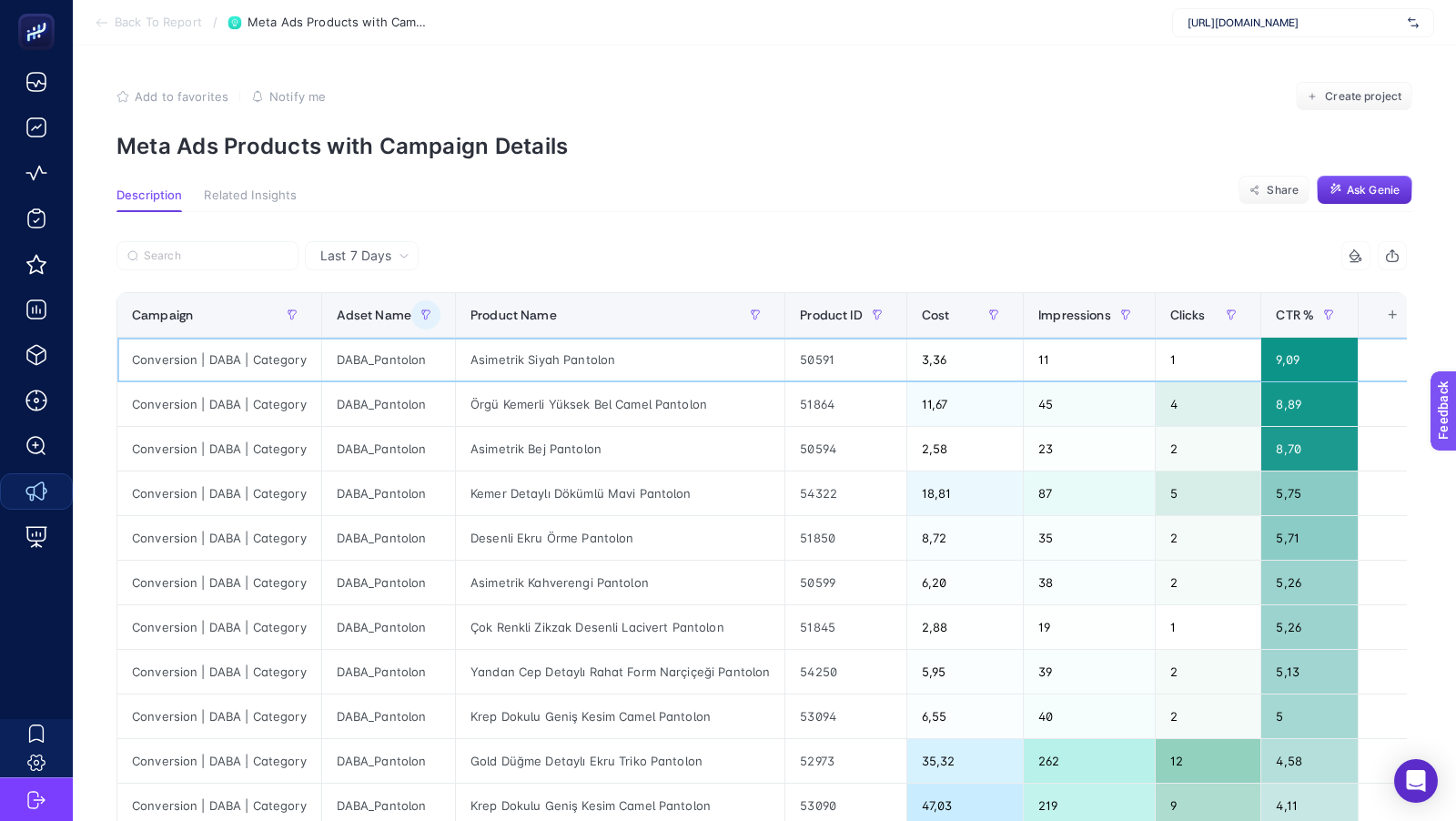
click at [588, 354] on div "Asimetrik Siyah Pantolon" at bounding box center [620, 359] width 329 height 43
copy tr "Asimetrik Siyah Pantolon"
click at [697, 227] on div "Last 7 Days 4 items selected Campaign Adset Name Product Name Product ID Cost I…" at bounding box center [761, 829] width 1319 height 1234
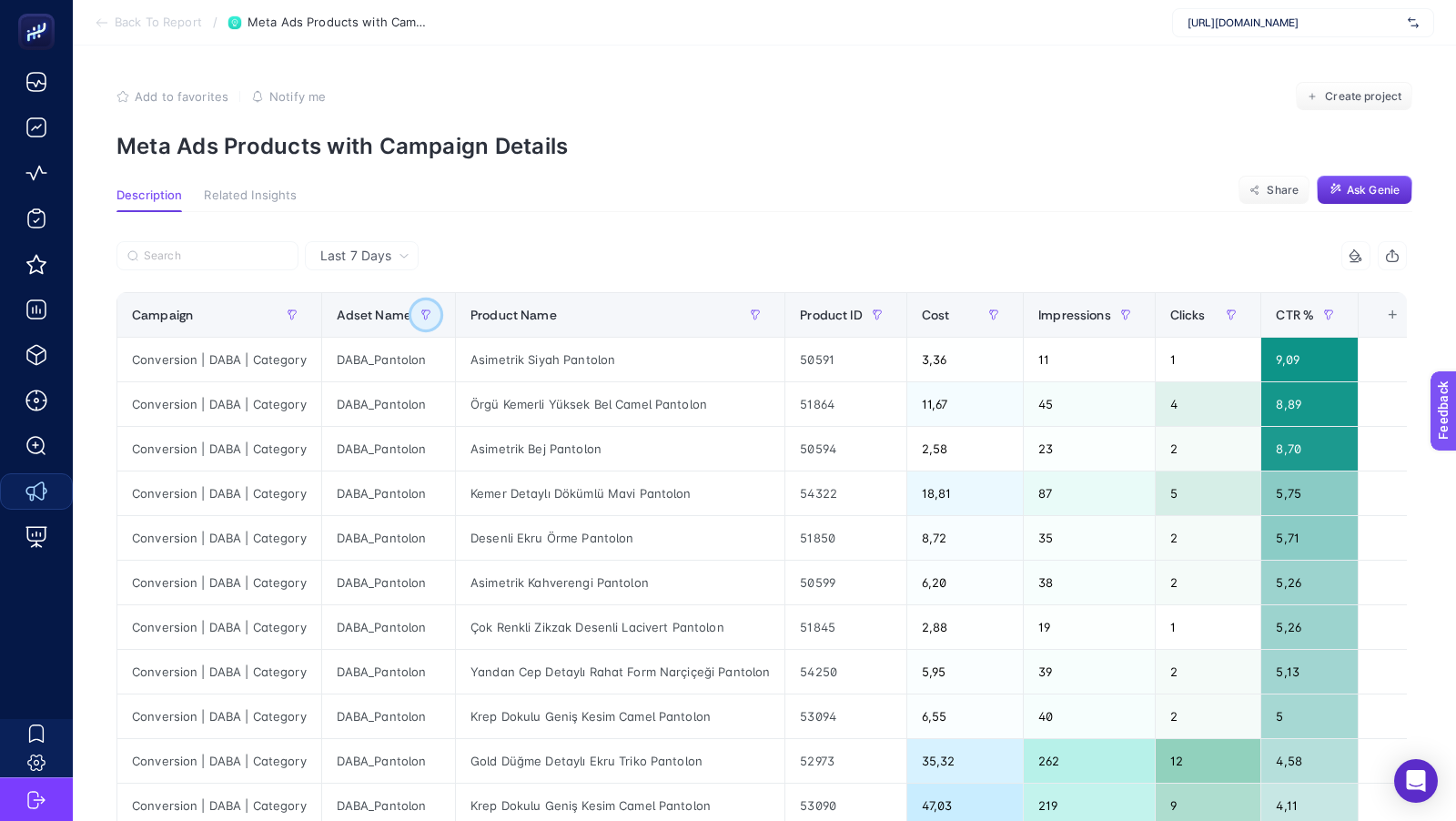
click at [426, 322] on button "button" at bounding box center [426, 315] width 30 height 30
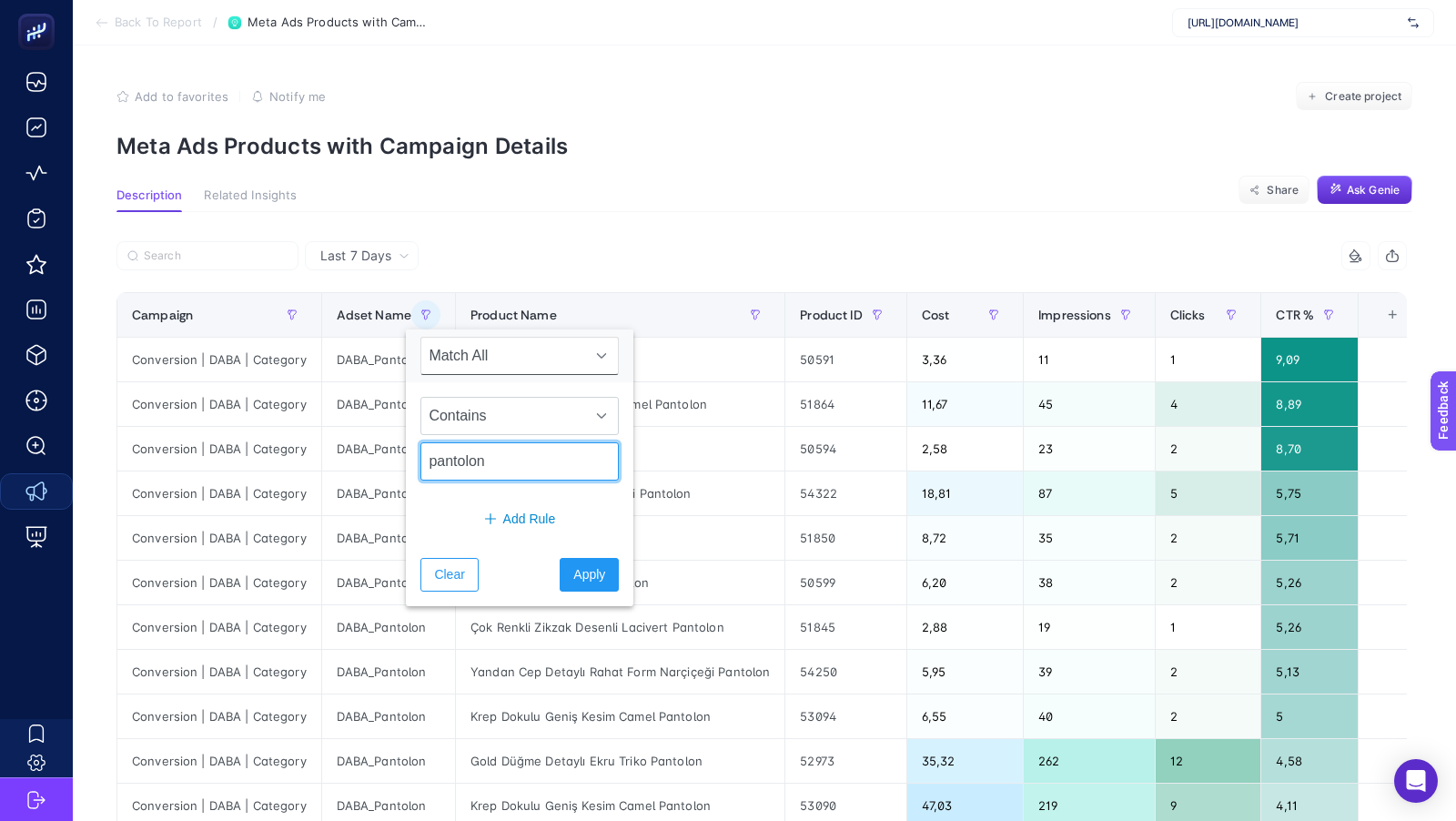
click at [483, 464] on input "pantolon" at bounding box center [519, 461] width 199 height 38
click at [587, 571] on button "Apply" at bounding box center [589, 574] width 59 height 33
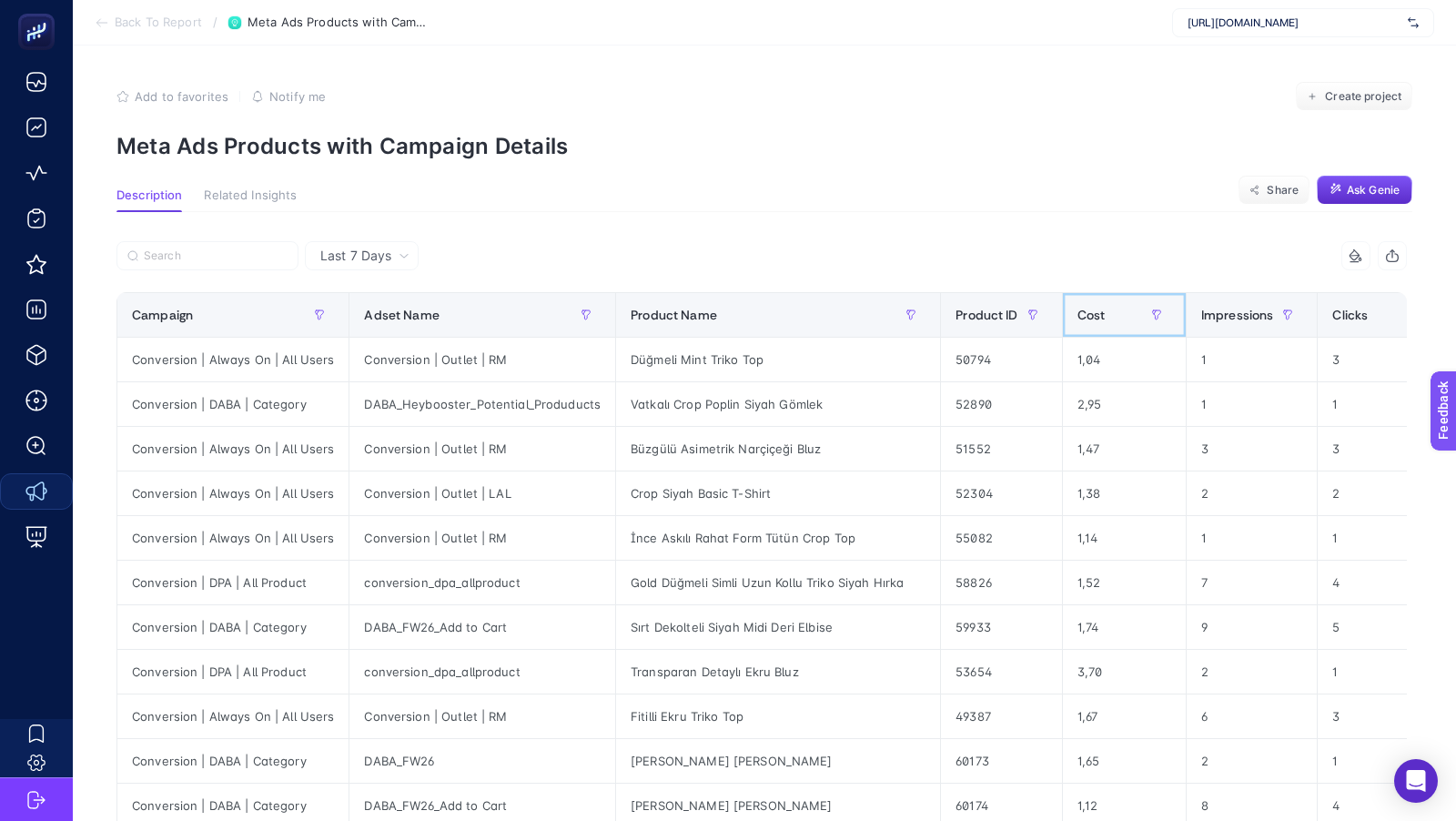
click at [1077, 320] on span "Cost" at bounding box center [1091, 315] width 29 height 15
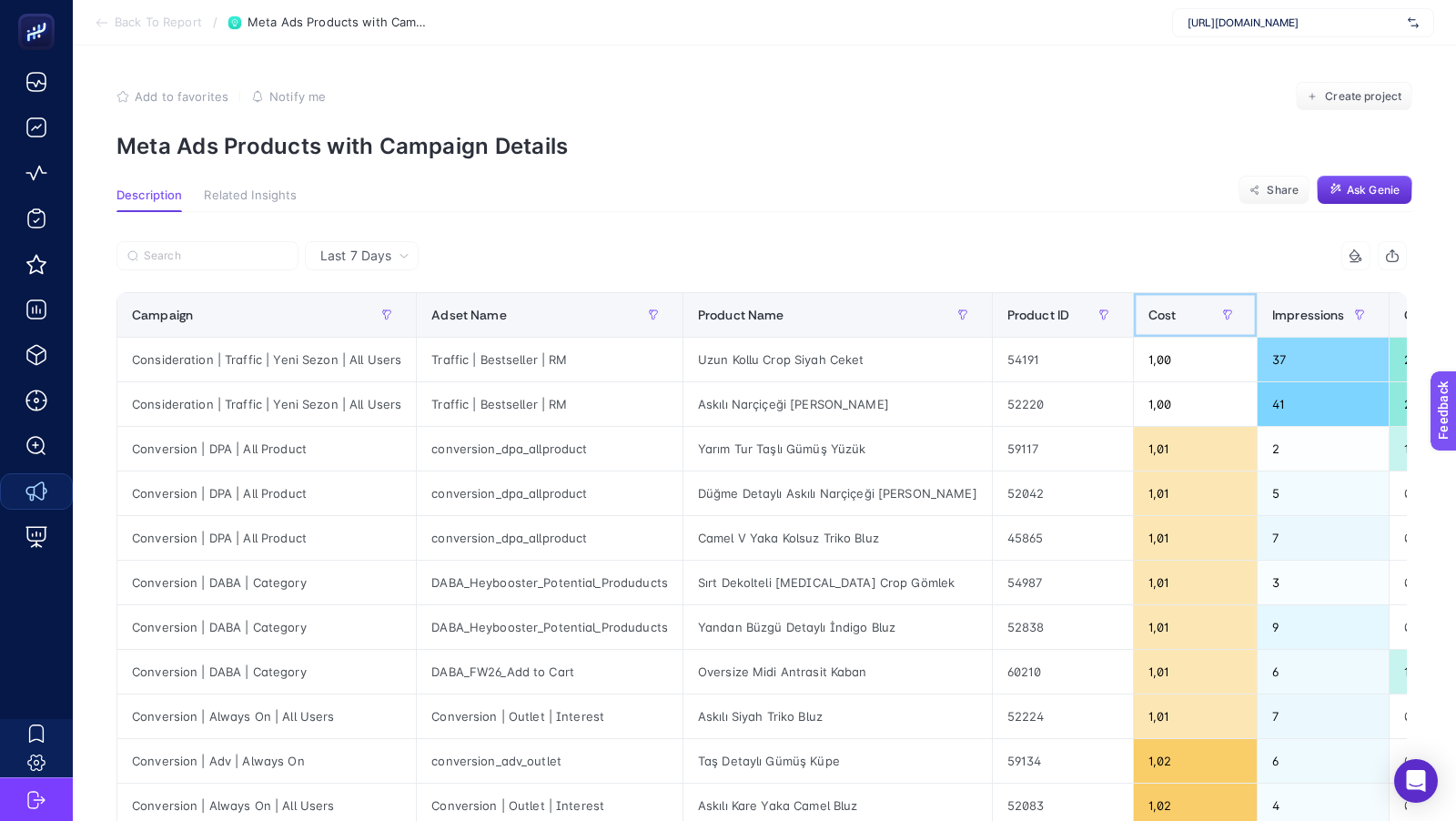
click at [1149, 317] on span "Cost" at bounding box center [1162, 315] width 29 height 15
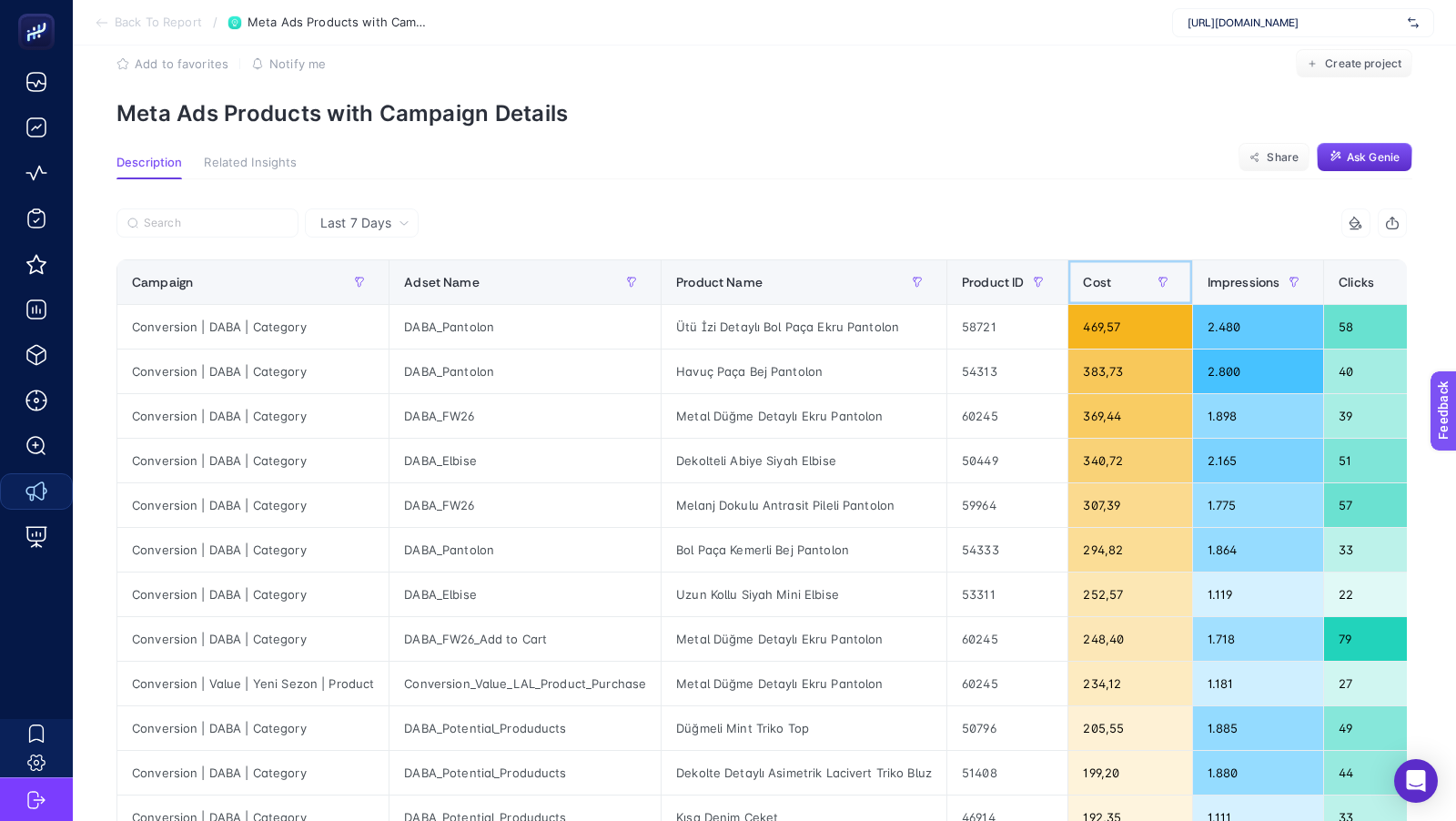
scroll to position [33, 0]
click at [730, 461] on div "Dekolteli Abiye Siyah Elbise" at bounding box center [803, 459] width 284 height 43
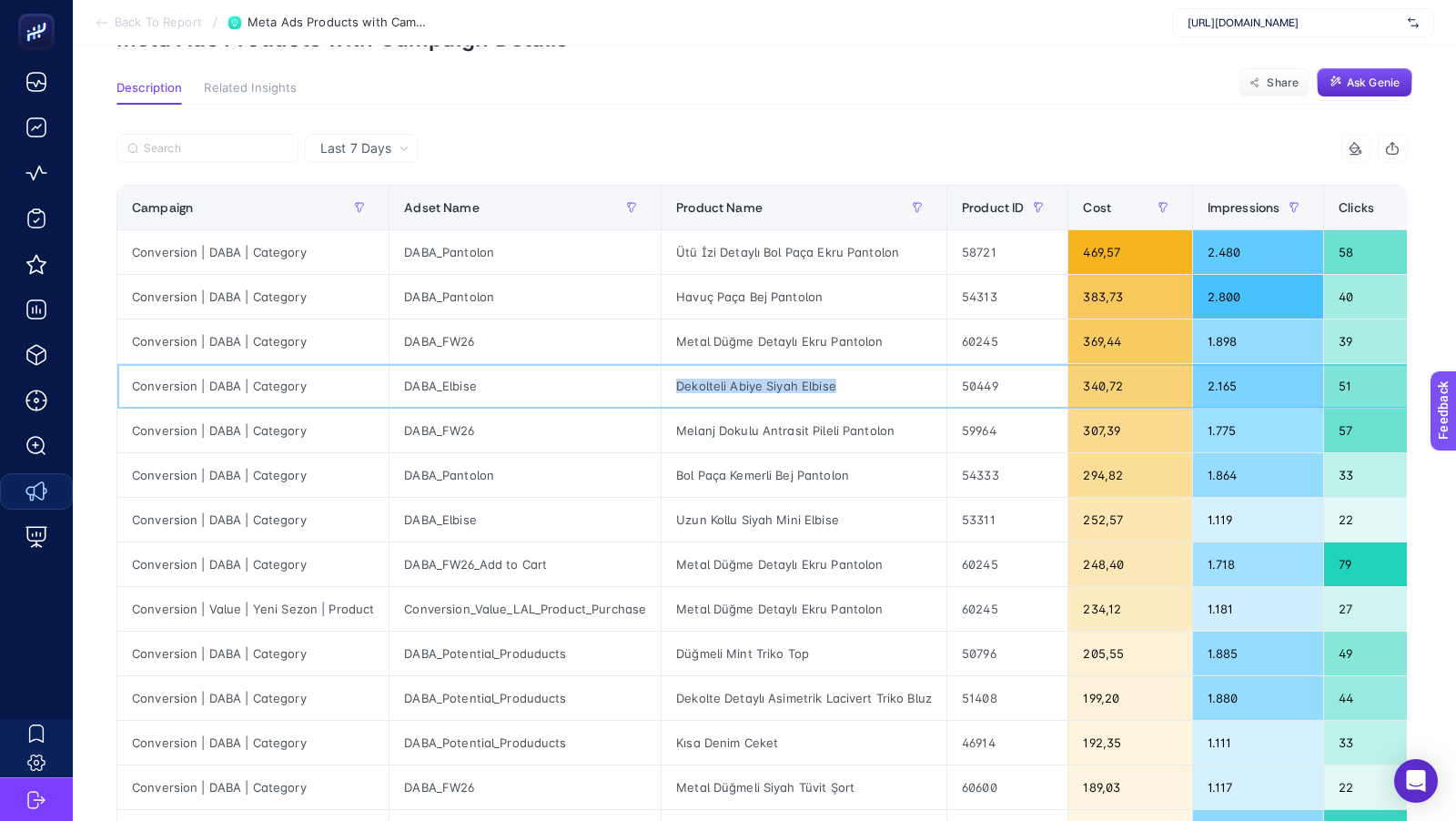
scroll to position [17, 0]
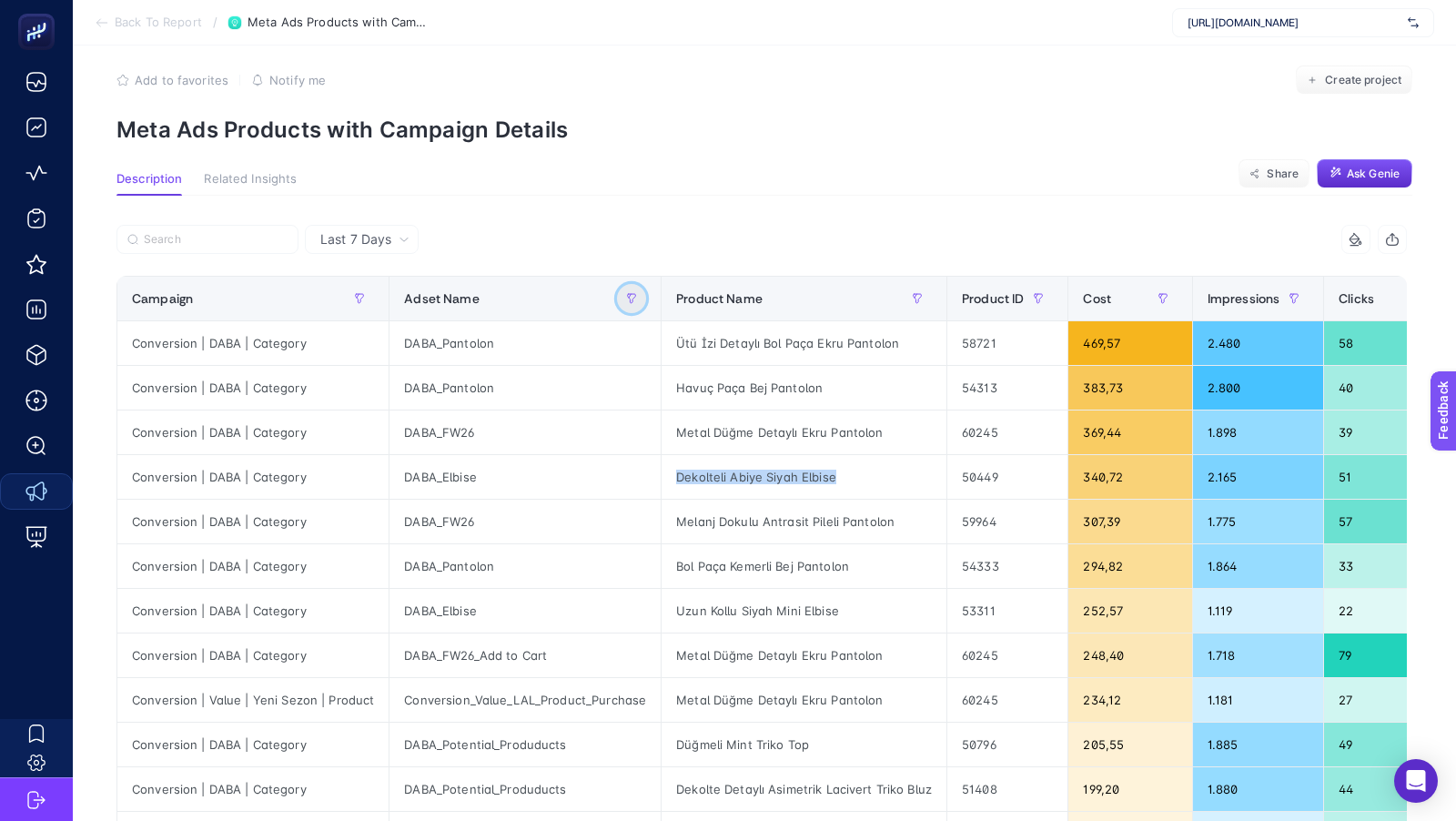
click at [626, 295] on icon "button" at bounding box center [632, 298] width 11 height 11
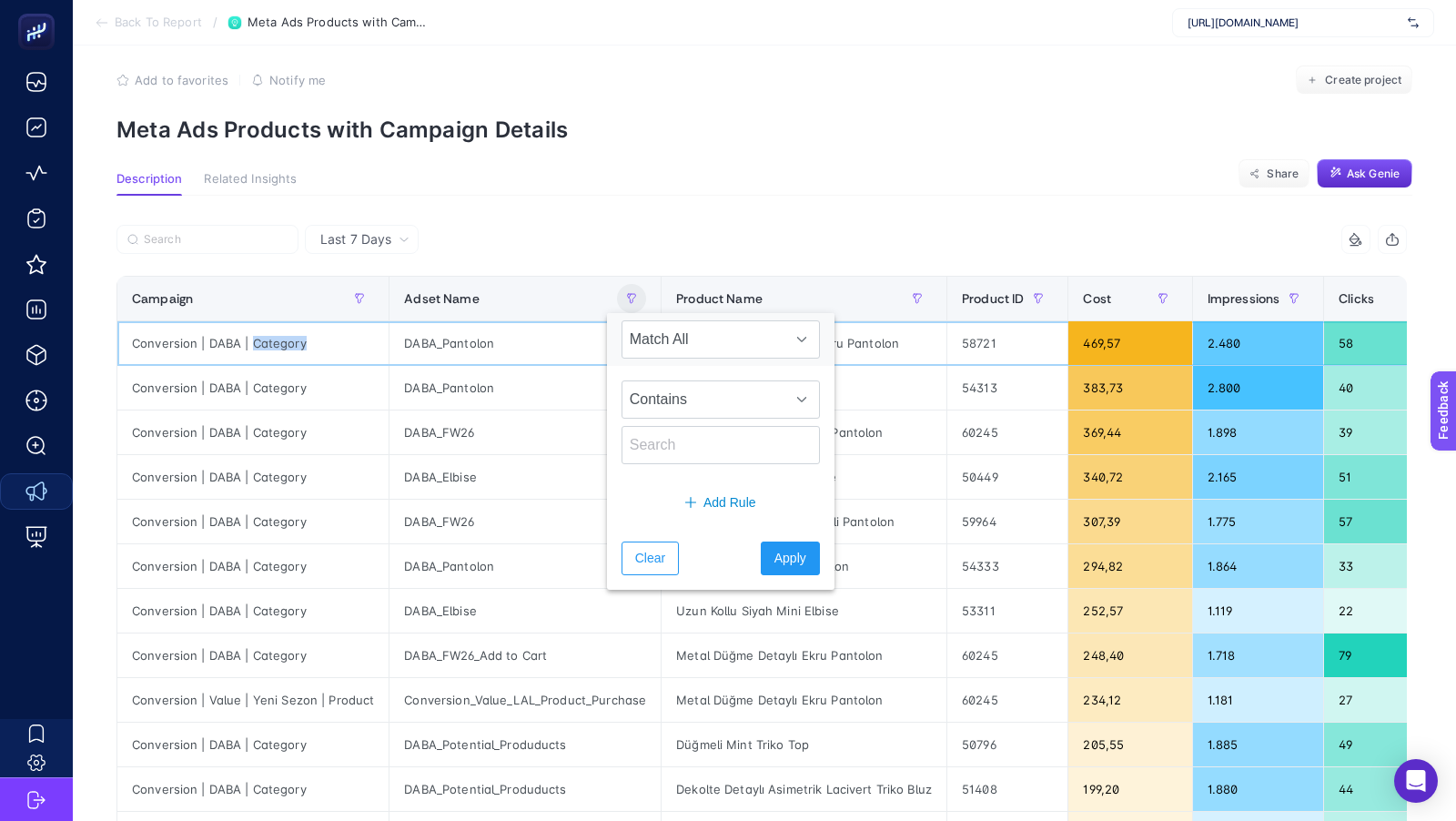
drag, startPoint x: 308, startPoint y: 341, endPoint x: 251, endPoint y: 341, distance: 57.0
click at [251, 341] on div "Conversion | DABA | Category" at bounding box center [253, 343] width 271 height 43
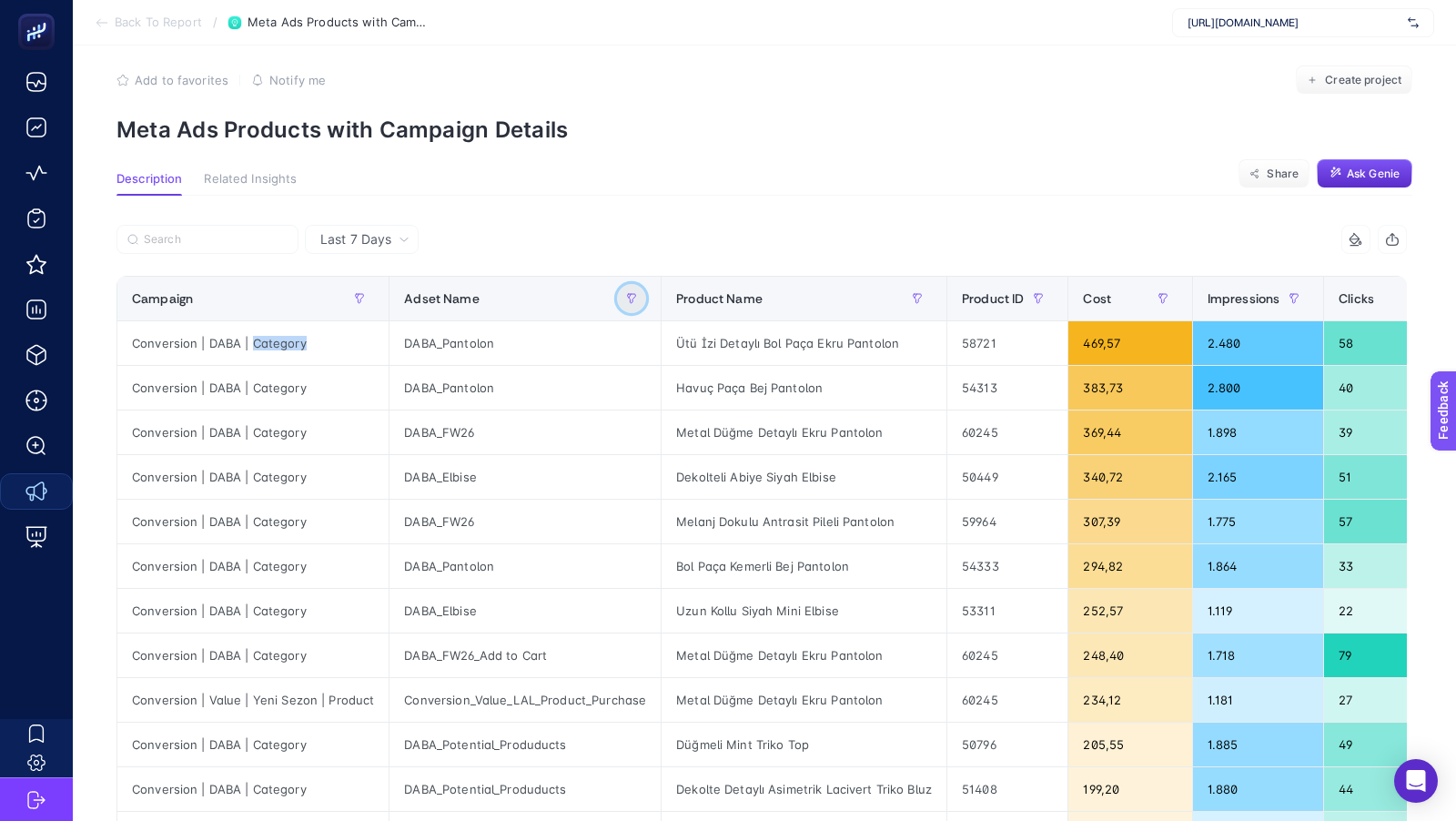
click at [626, 298] on icon "button" at bounding box center [632, 298] width 11 height 11
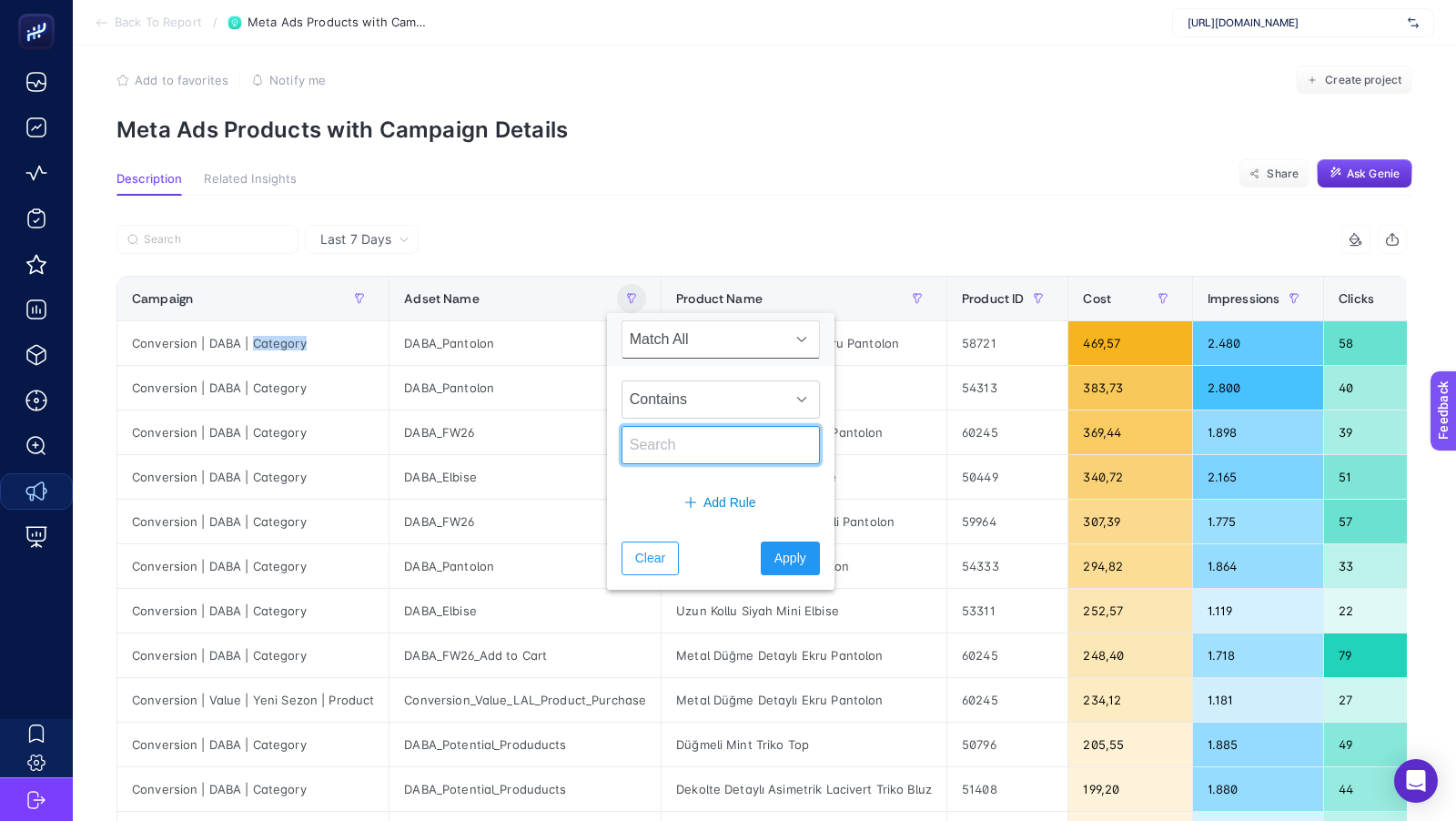
click at [673, 442] on input "text" at bounding box center [720, 444] width 199 height 38
type input "elbise"
click at [775, 556] on span "Apply" at bounding box center [790, 558] width 31 height 19
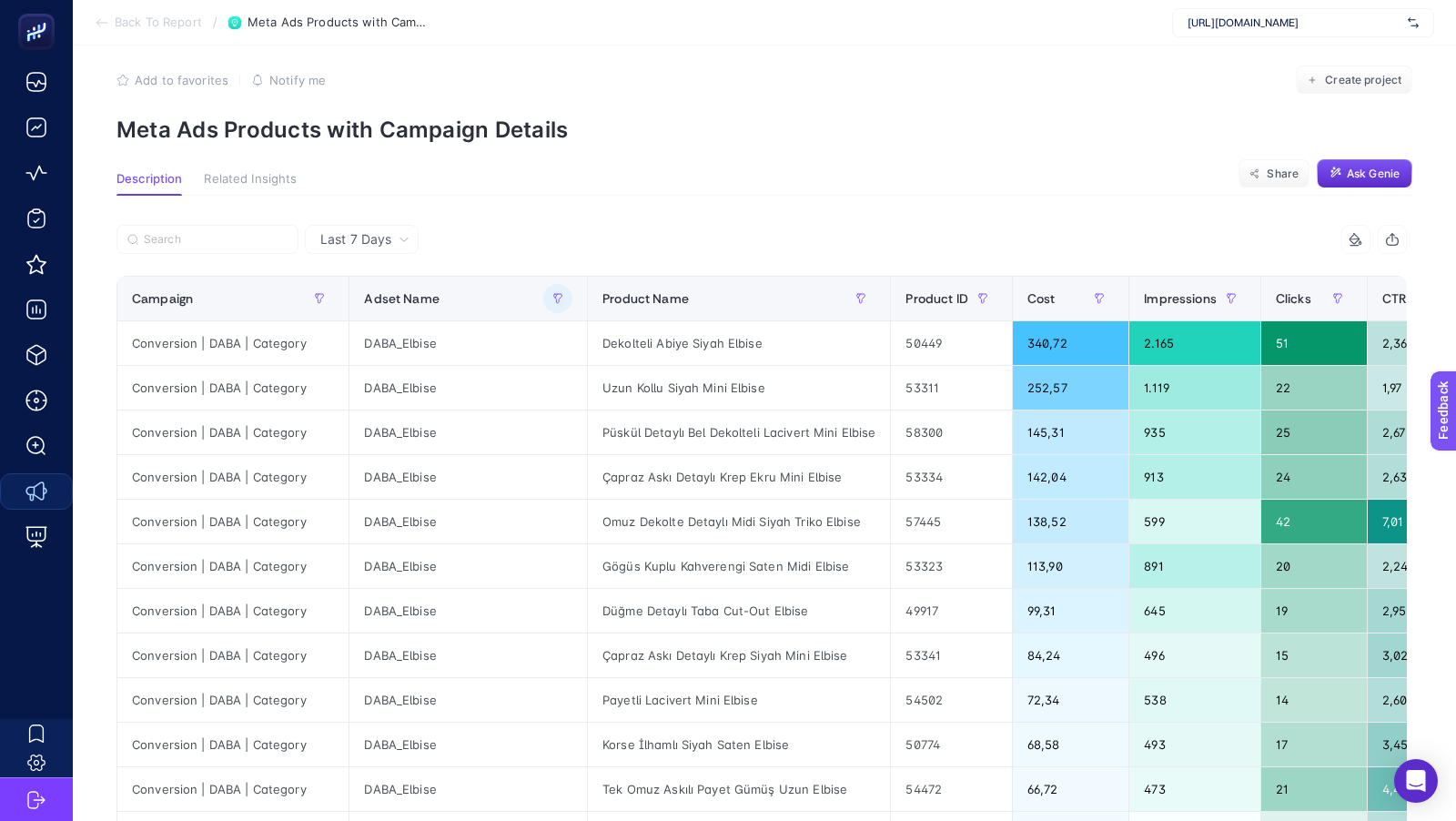
click at [827, 163] on article "Add to favorites false Notify me Create project Meta Ads Products with Campaign…" at bounding box center [764, 748] width 1383 height 1437
click at [680, 343] on div "Dekolteli Abiye Siyah Elbise" at bounding box center [739, 343] width 302 height 43
copy tr "Dekolteli Abiye Siyah Elbise"
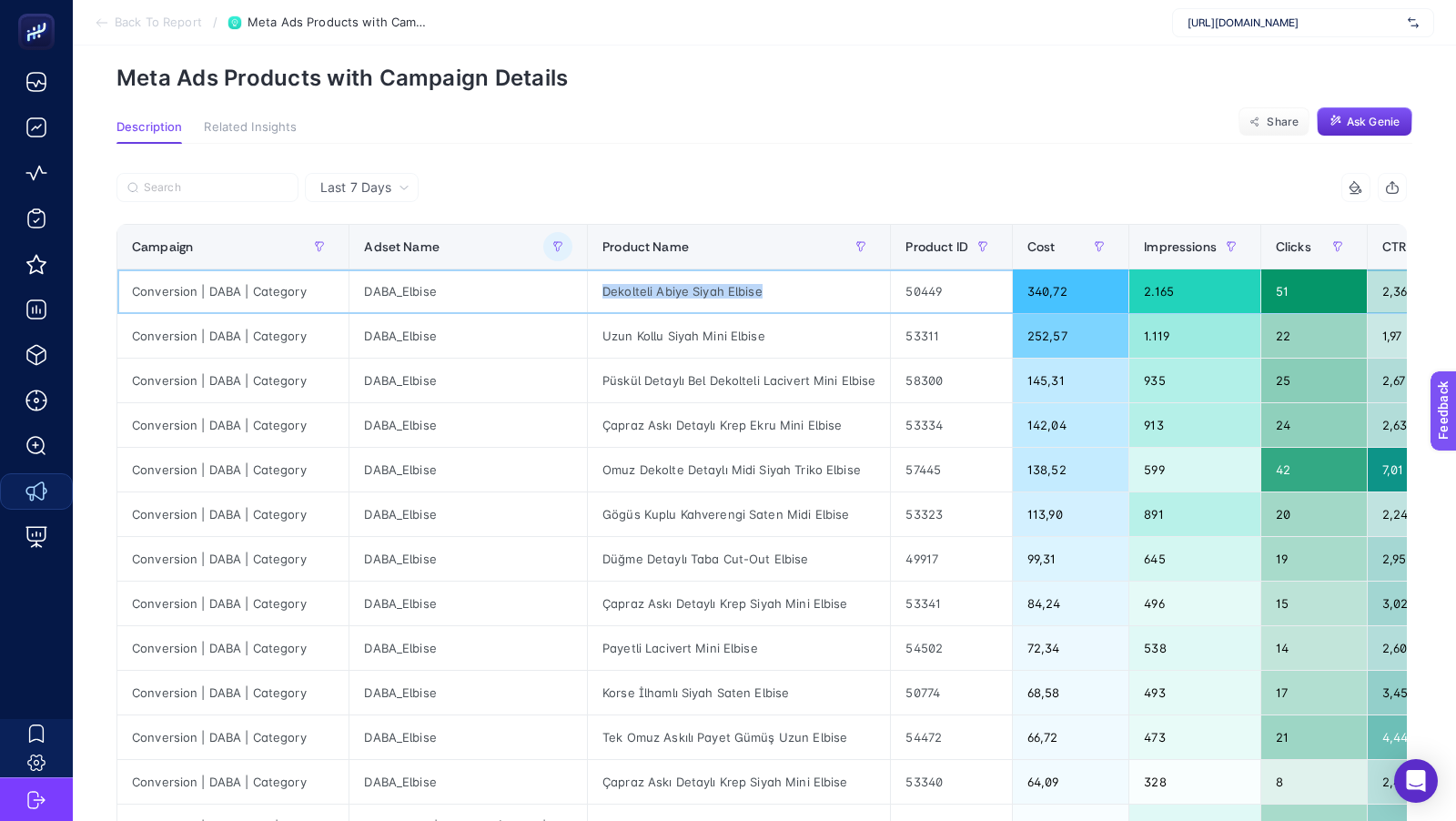
scroll to position [0, 0]
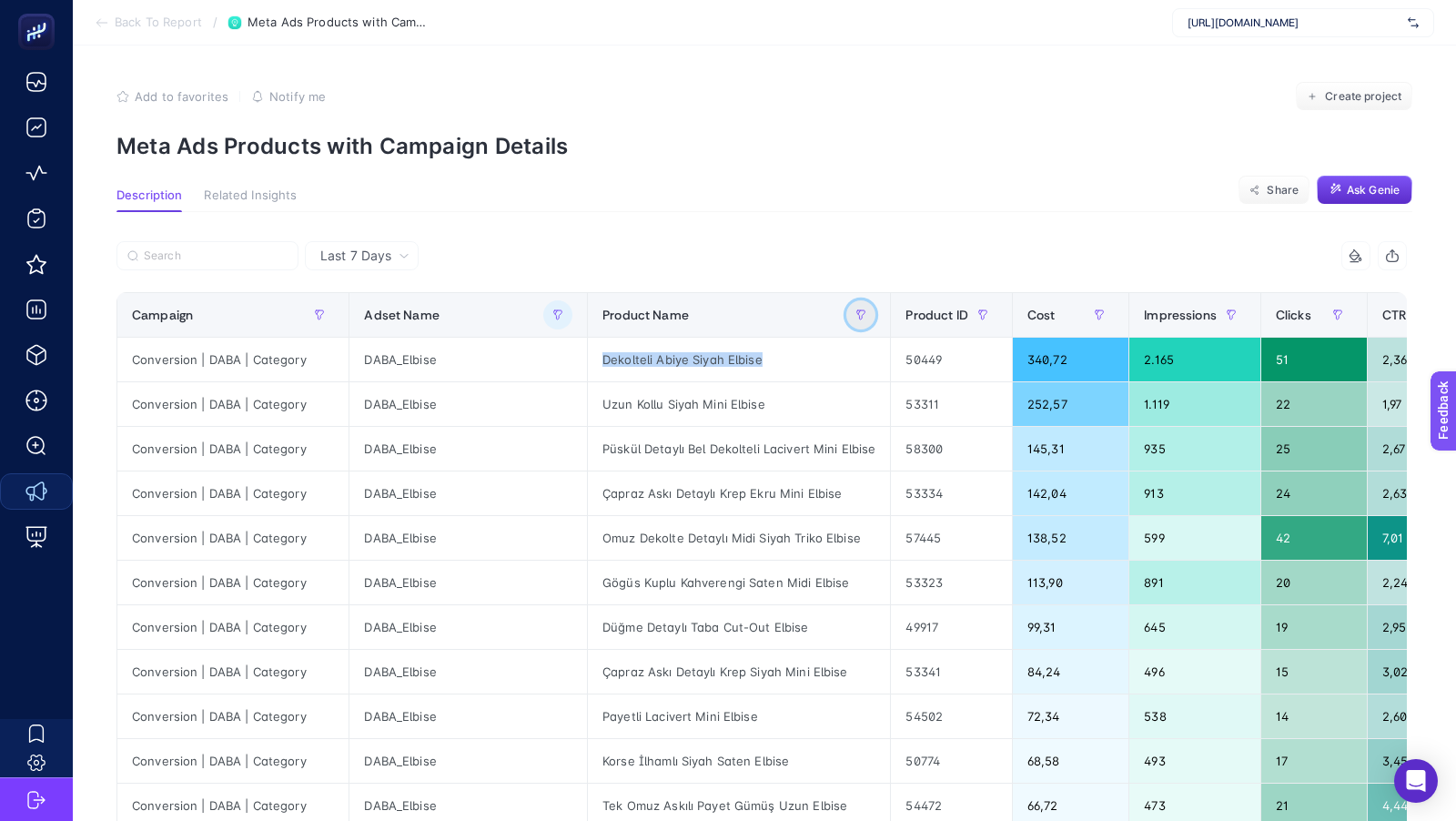
click at [846, 312] on button "button" at bounding box center [860, 315] width 30 height 30
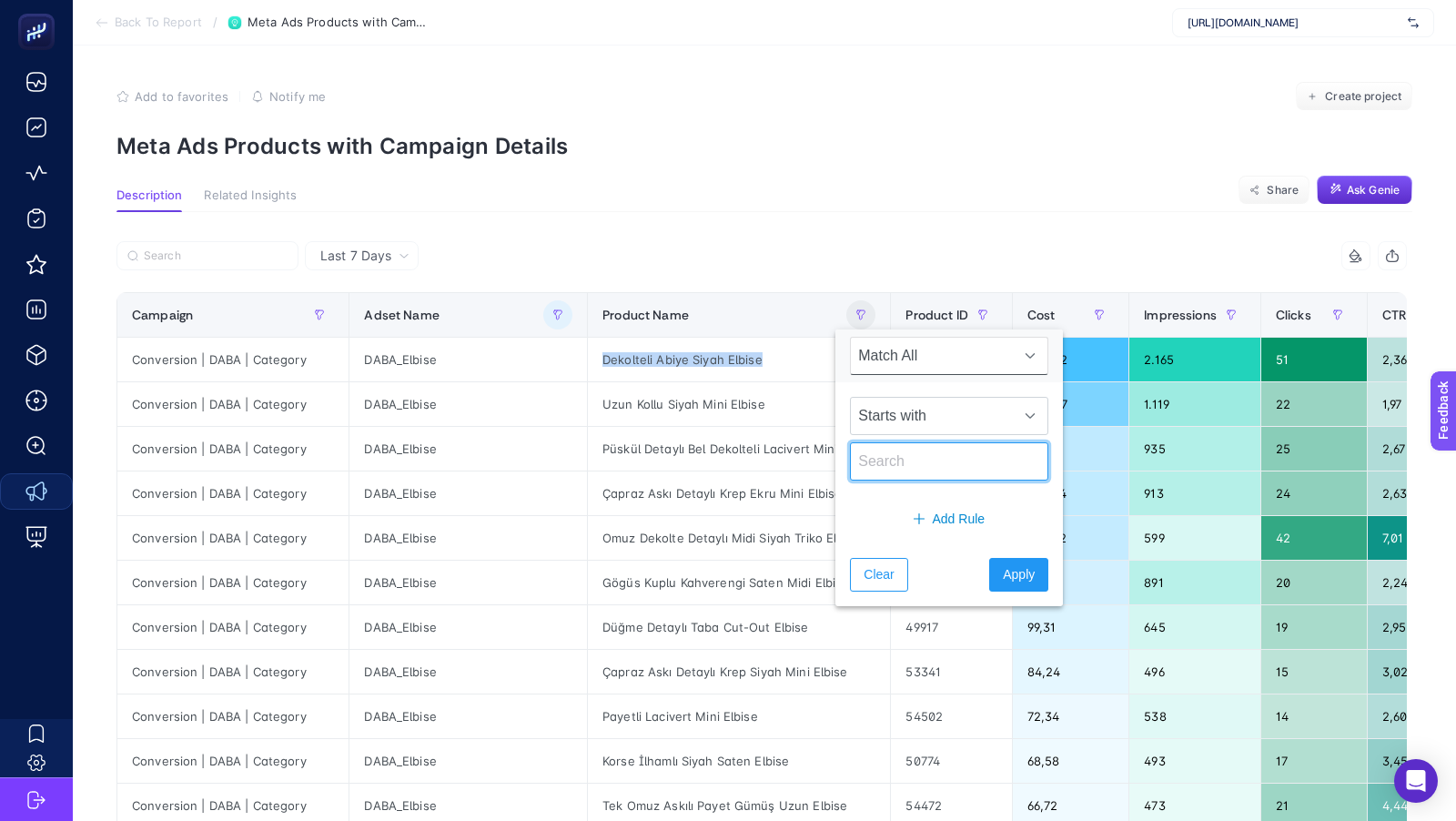
click at [875, 458] on input "text" at bounding box center [948, 461] width 199 height 38
type input "sırt"
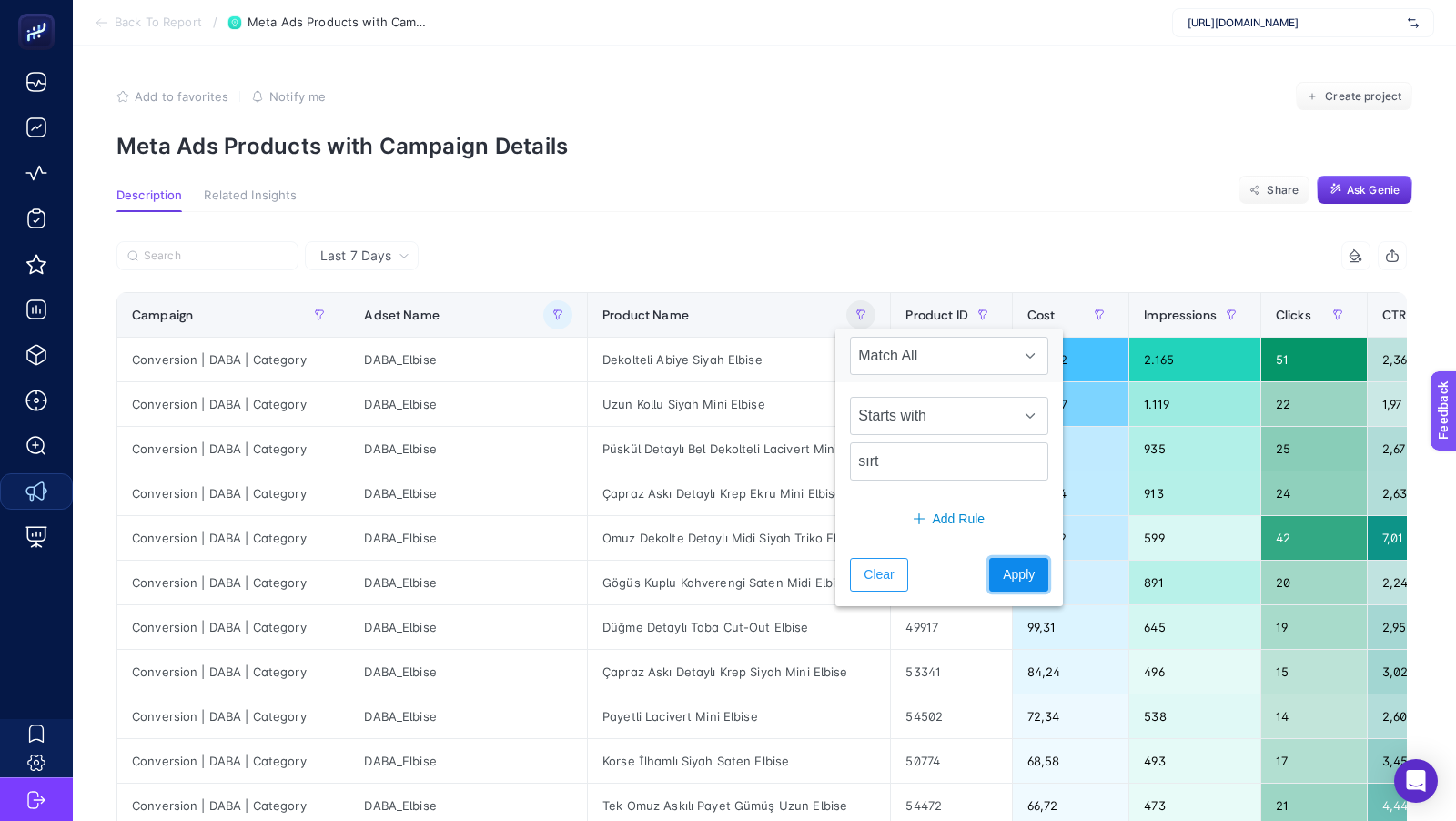
click at [1005, 572] on span "Apply" at bounding box center [1018, 574] width 31 height 19
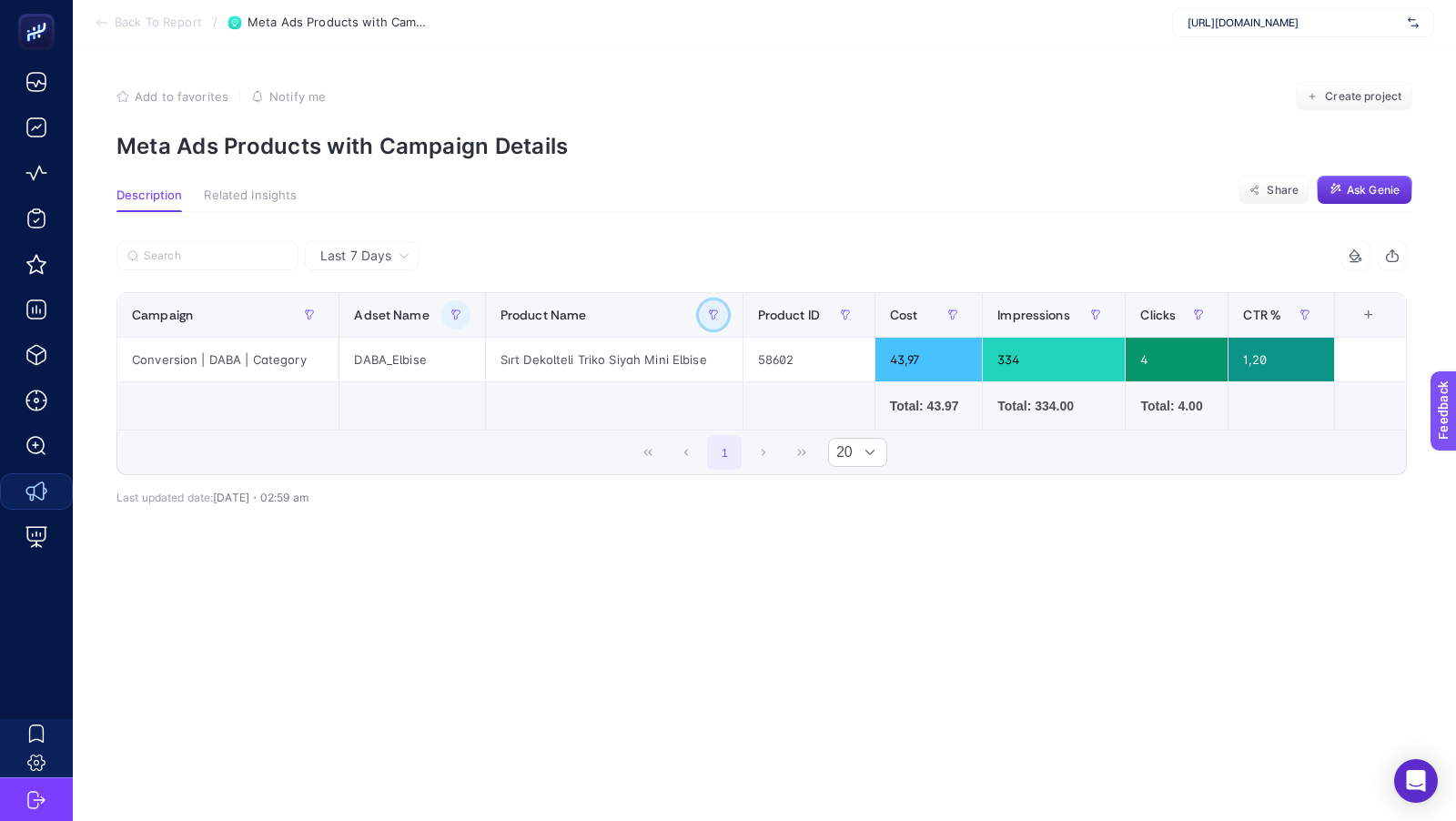
click at [709, 310] on icon "button" at bounding box center [713, 315] width 8 height 9
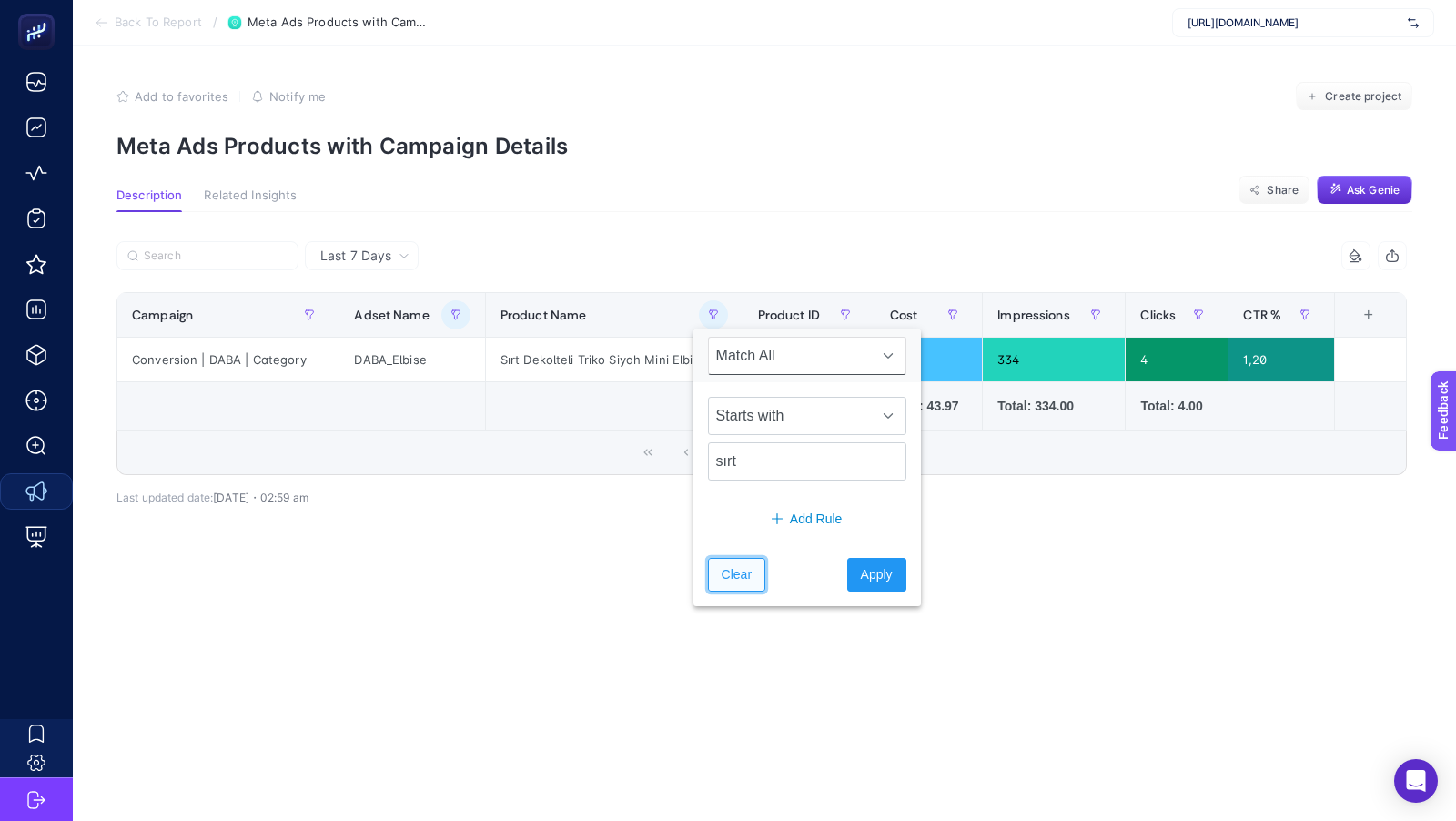
click at [725, 567] on span "Clear" at bounding box center [736, 574] width 30 height 19
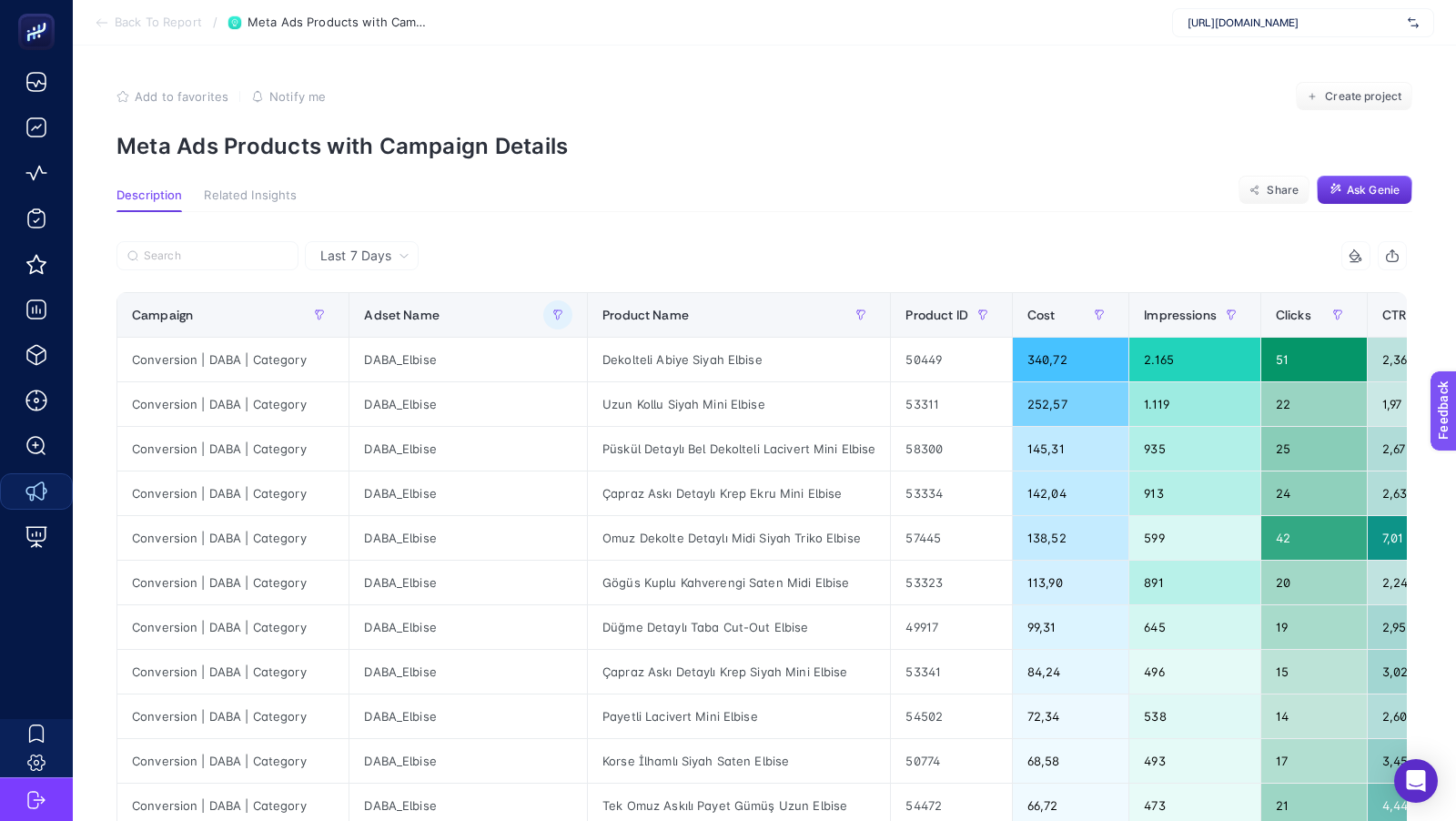
click at [824, 189] on section "Description Related Insights Share Ask Genie" at bounding box center [764, 200] width 1295 height 24
click at [693, 407] on div "Uzun Kollu Siyah Mini Elbise" at bounding box center [739, 404] width 302 height 43
copy tr "Uzun Kollu Siyah Mini Elbise"
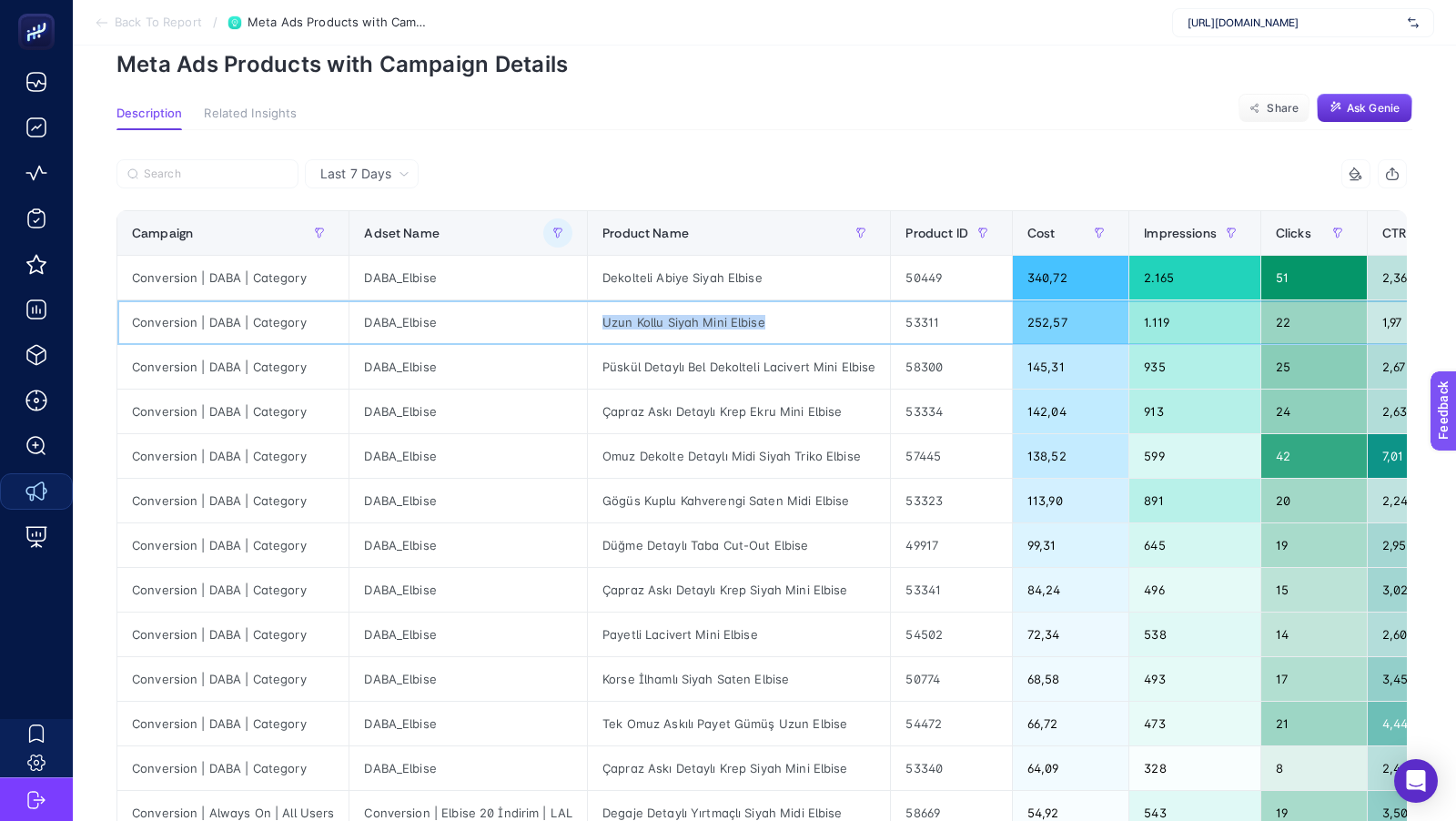
scroll to position [84, 0]
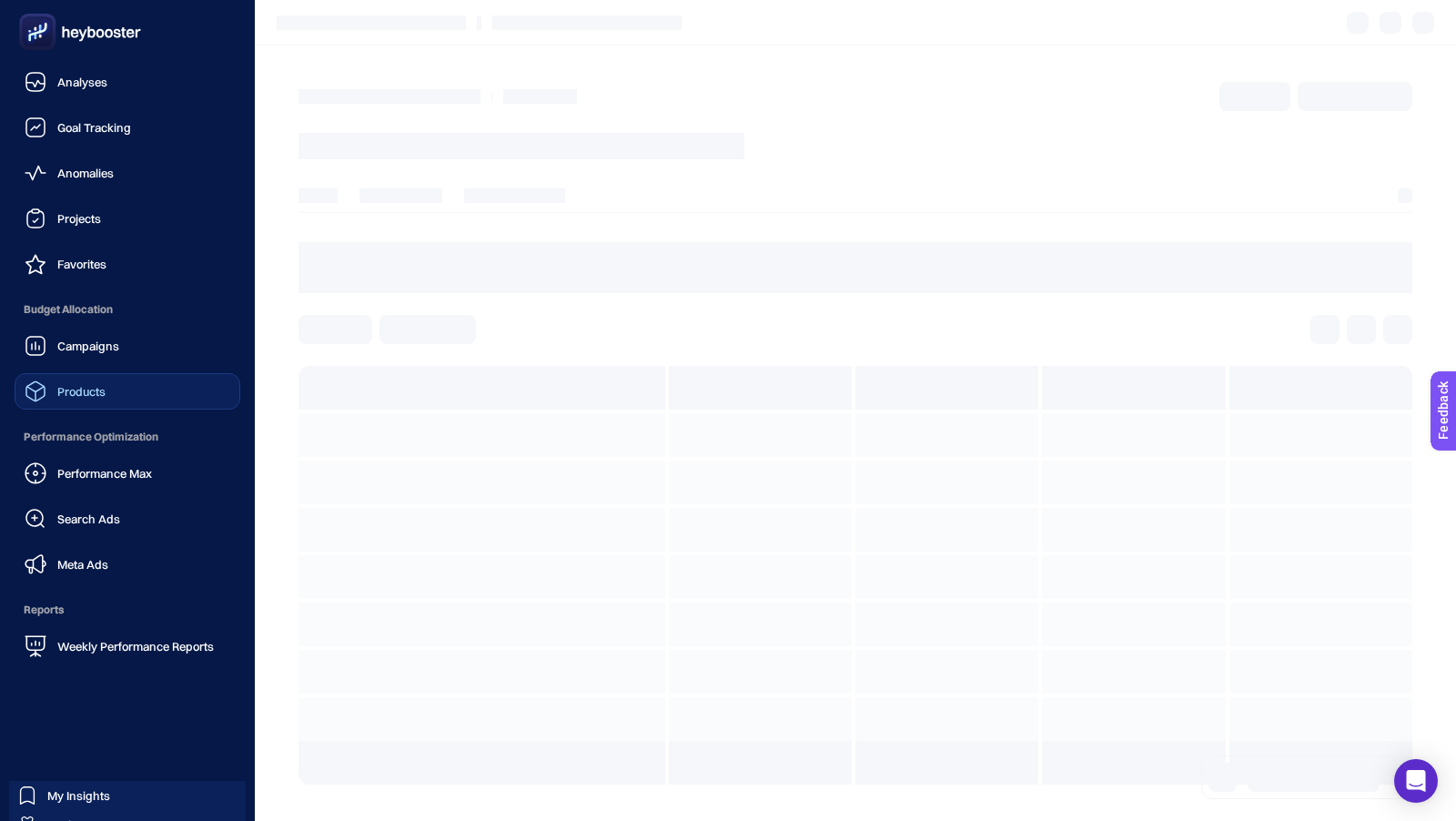
click at [63, 394] on span "Products" at bounding box center [81, 392] width 48 height 15
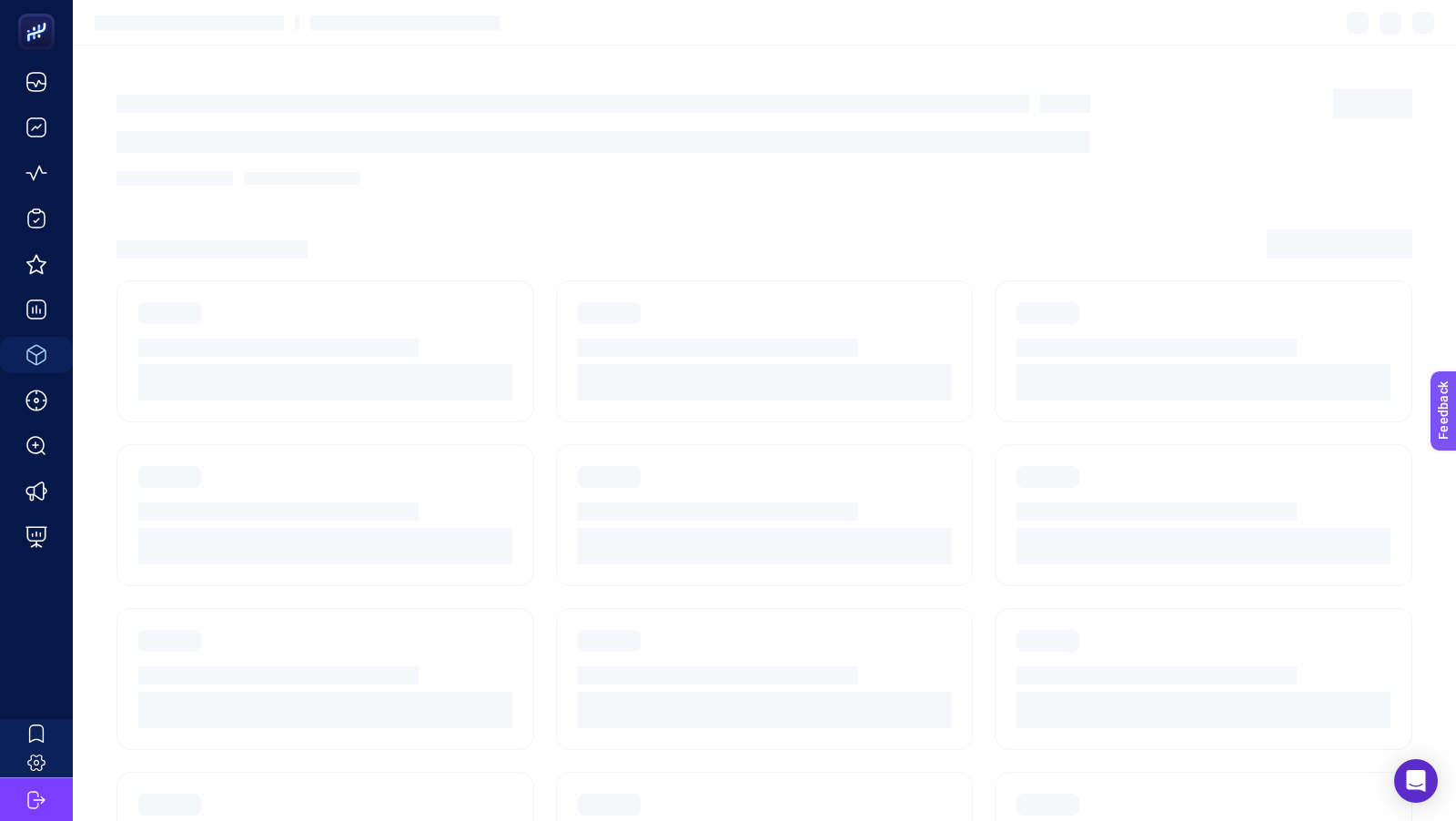
scroll to position [13, 0]
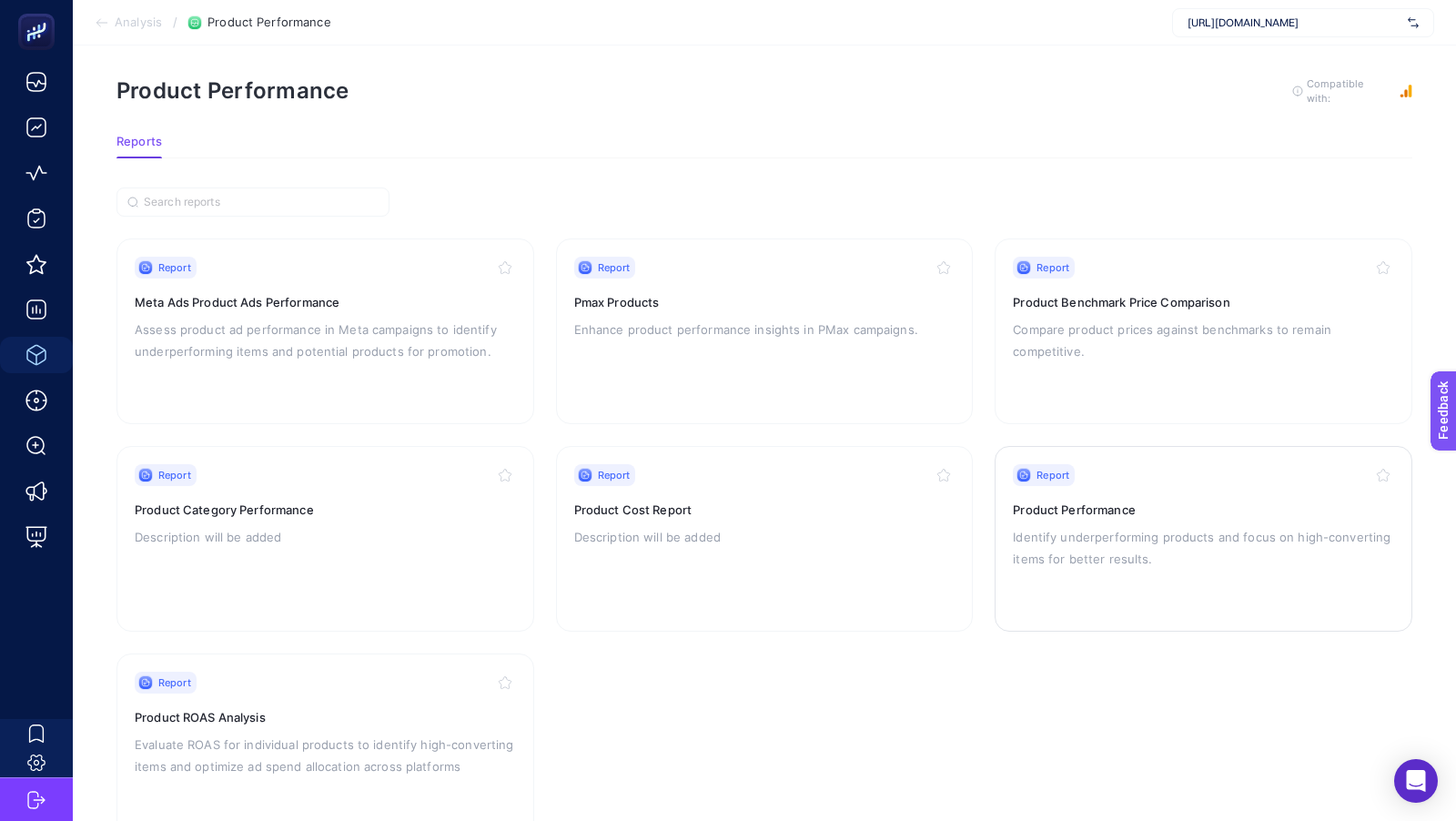
click at [1115, 535] on p "Identify underperforming products and focus on high-converting items for better…" at bounding box center [1203, 548] width 381 height 43
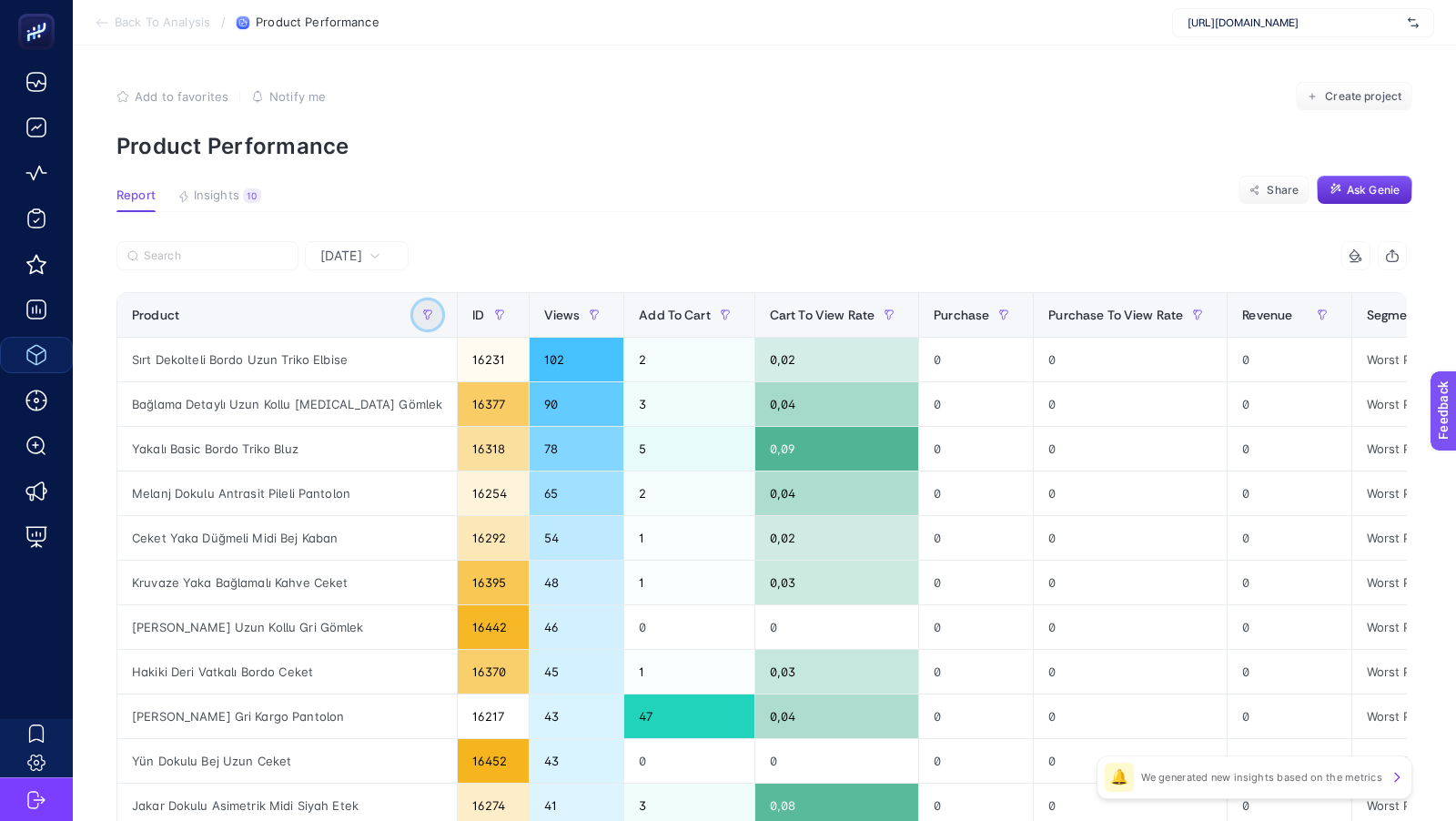
click at [413, 311] on button "button" at bounding box center [427, 315] width 30 height 30
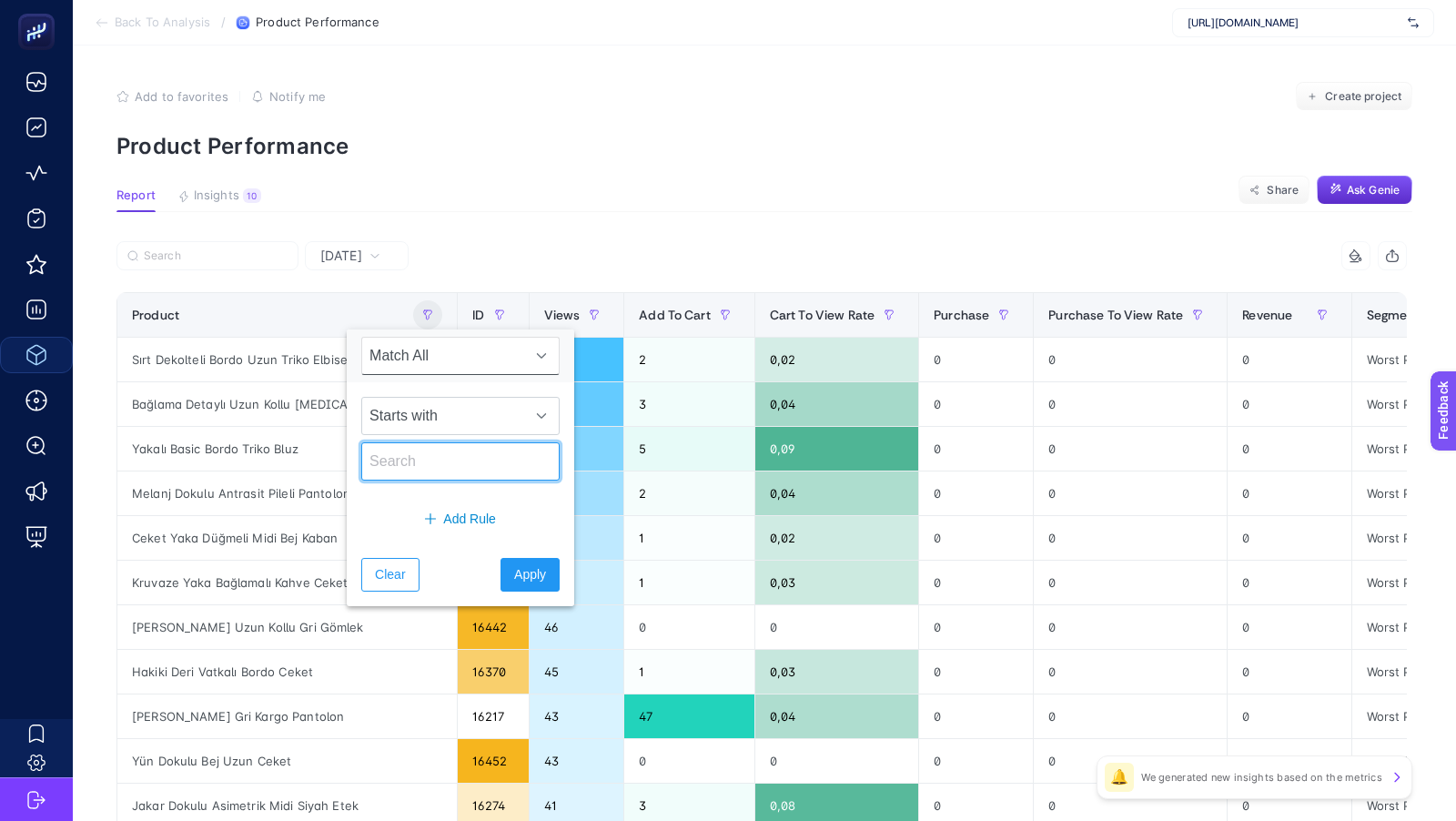
click at [416, 453] on input "text" at bounding box center [460, 461] width 199 height 38
paste input "Ütü İzi Detaylı Bol Paça Ekru Pantolon"
type input "Ütü İzi Detaylı Bol Paça Ekru Pantolon"
click at [514, 578] on span "Apply" at bounding box center [530, 574] width 31 height 19
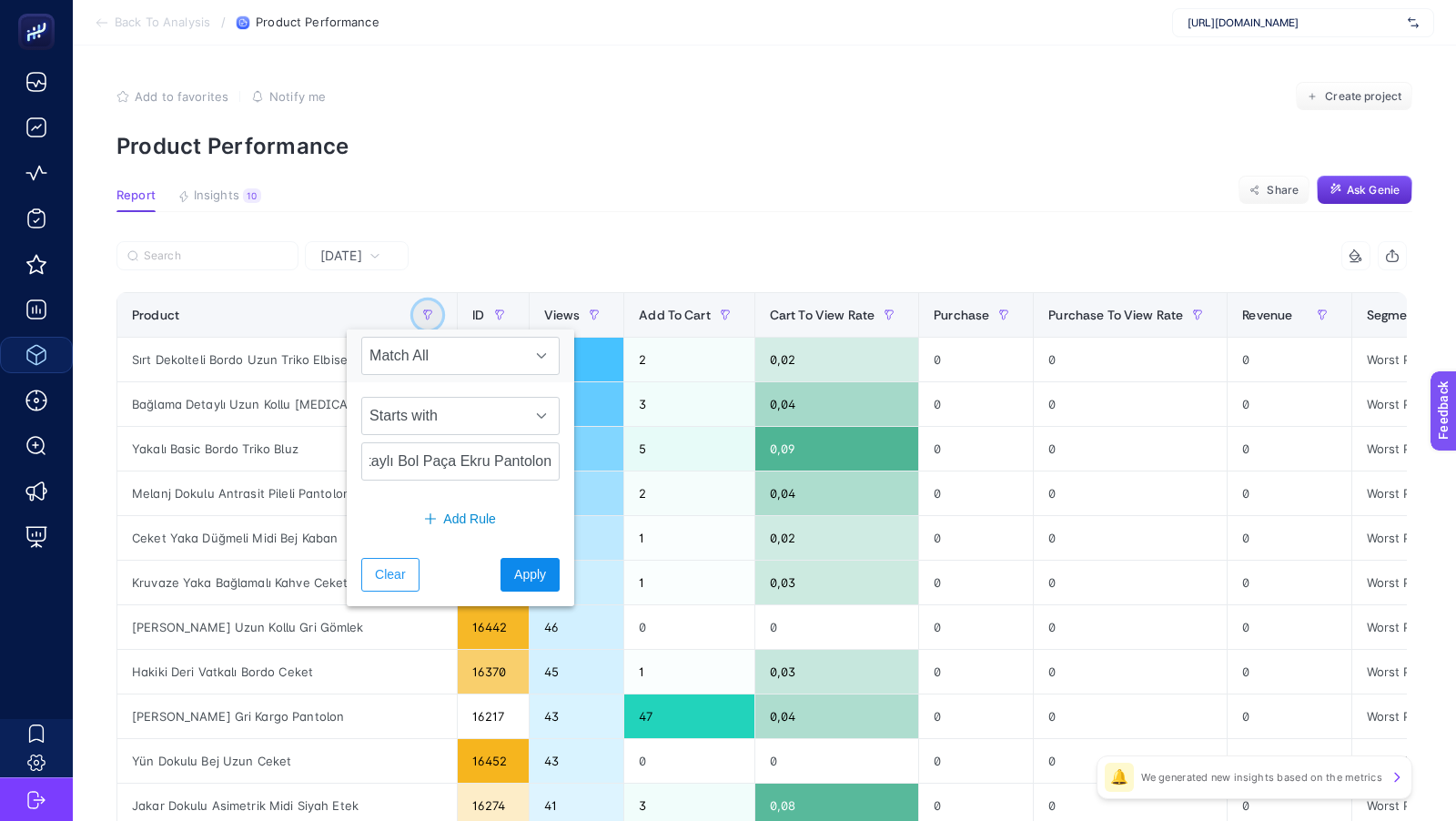
scroll to position [0, 0]
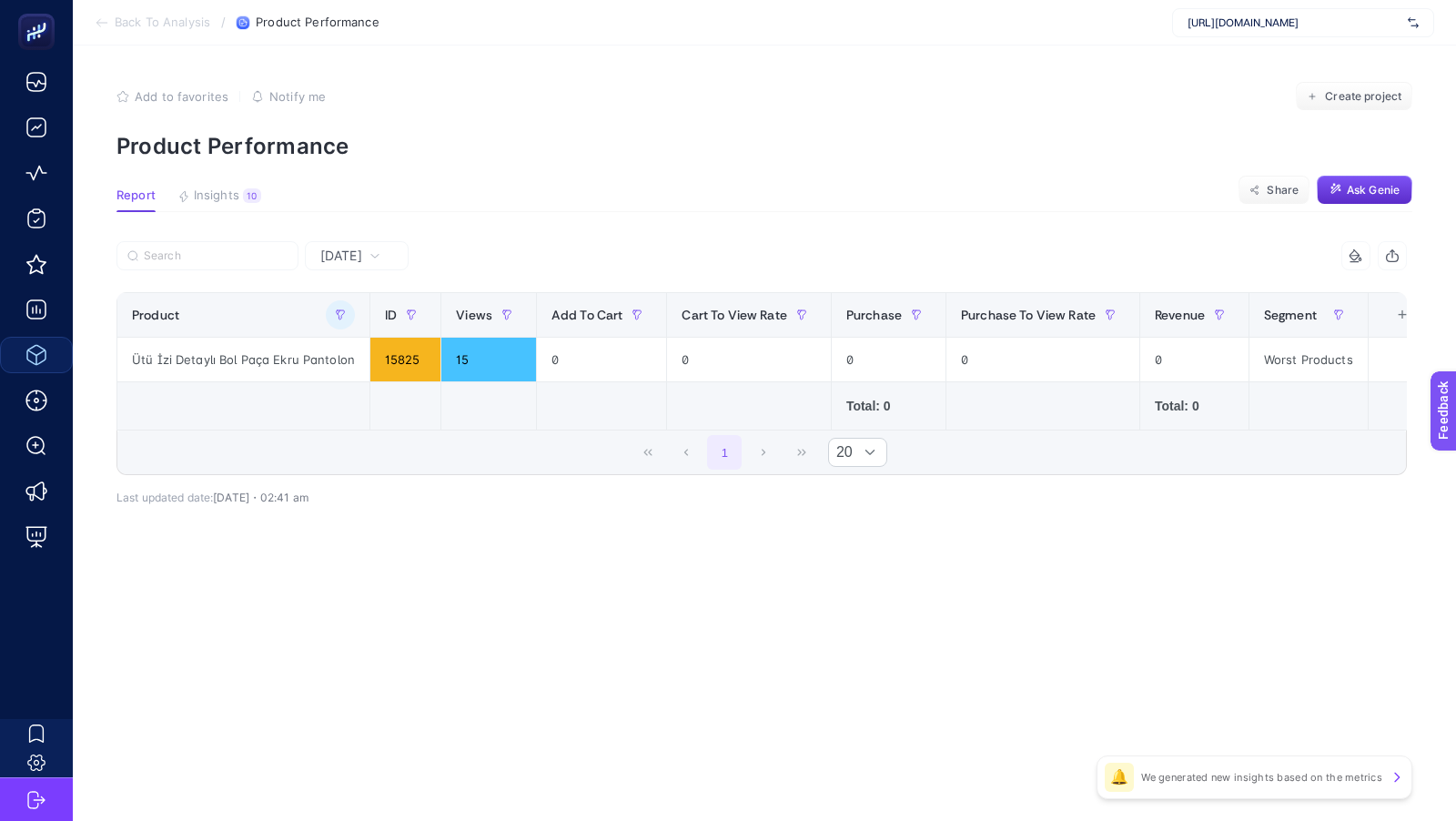
click at [385, 272] on div at bounding box center [439, 260] width 645 height 40
click at [385, 270] on div "[DATE]" at bounding box center [356, 256] width 103 height 30
click at [387, 260] on div "[DATE]" at bounding box center [350, 256] width 75 height 13
click at [359, 329] on li "Last 7 Days" at bounding box center [356, 326] width 93 height 32
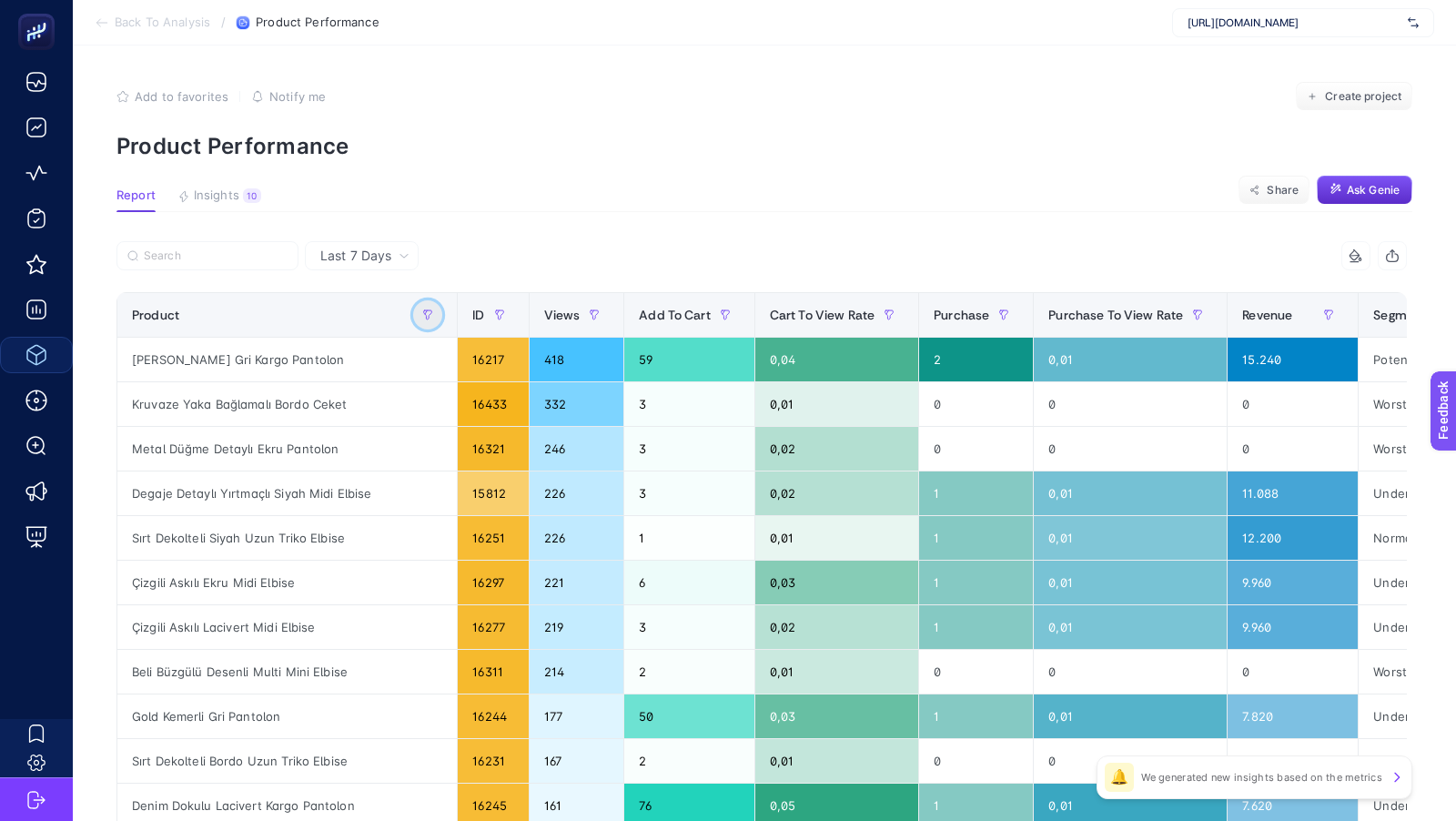
click at [413, 308] on button "button" at bounding box center [427, 315] width 30 height 30
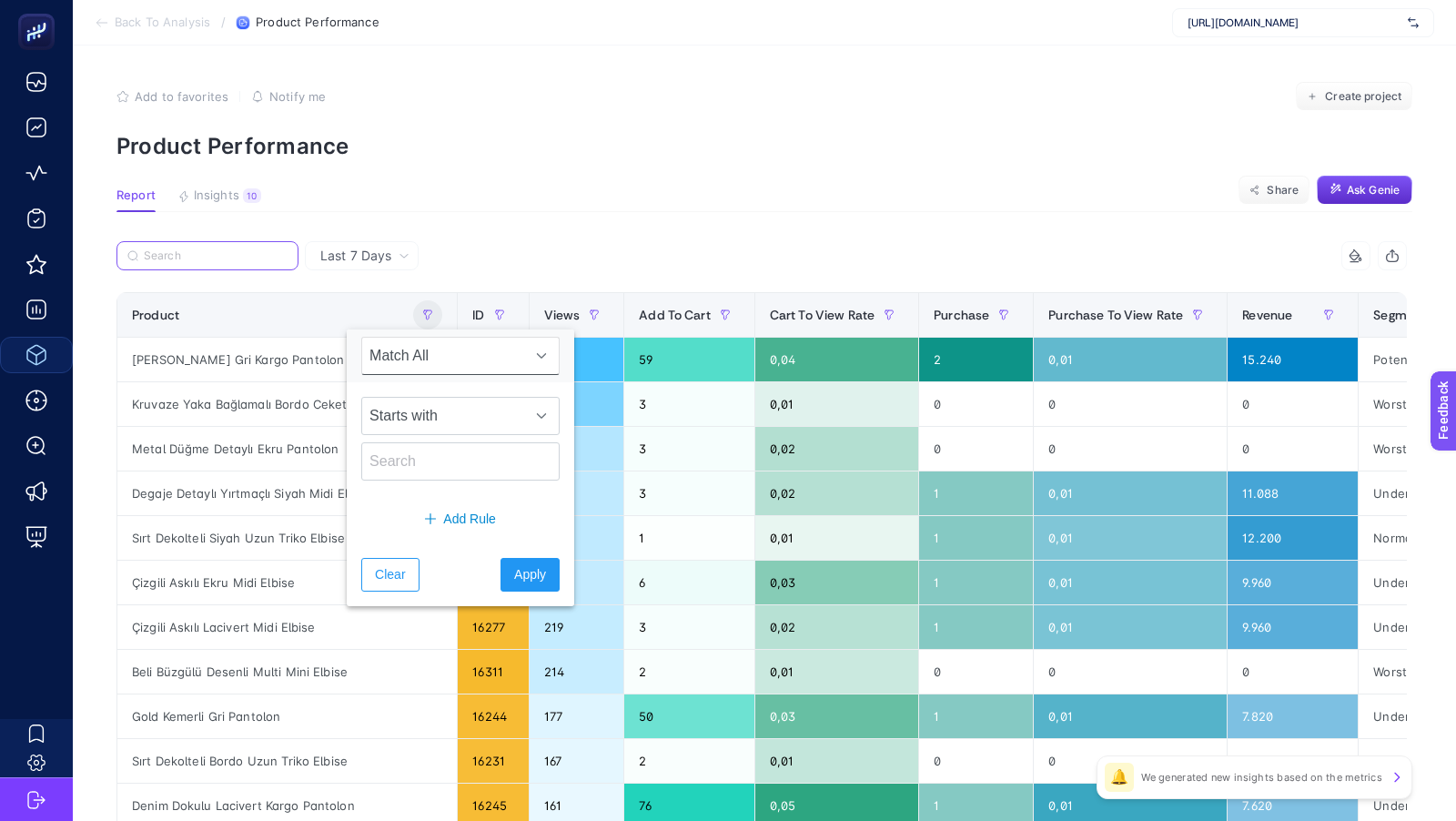
click at [159, 258] on input "Search" at bounding box center [216, 256] width 144 height 14
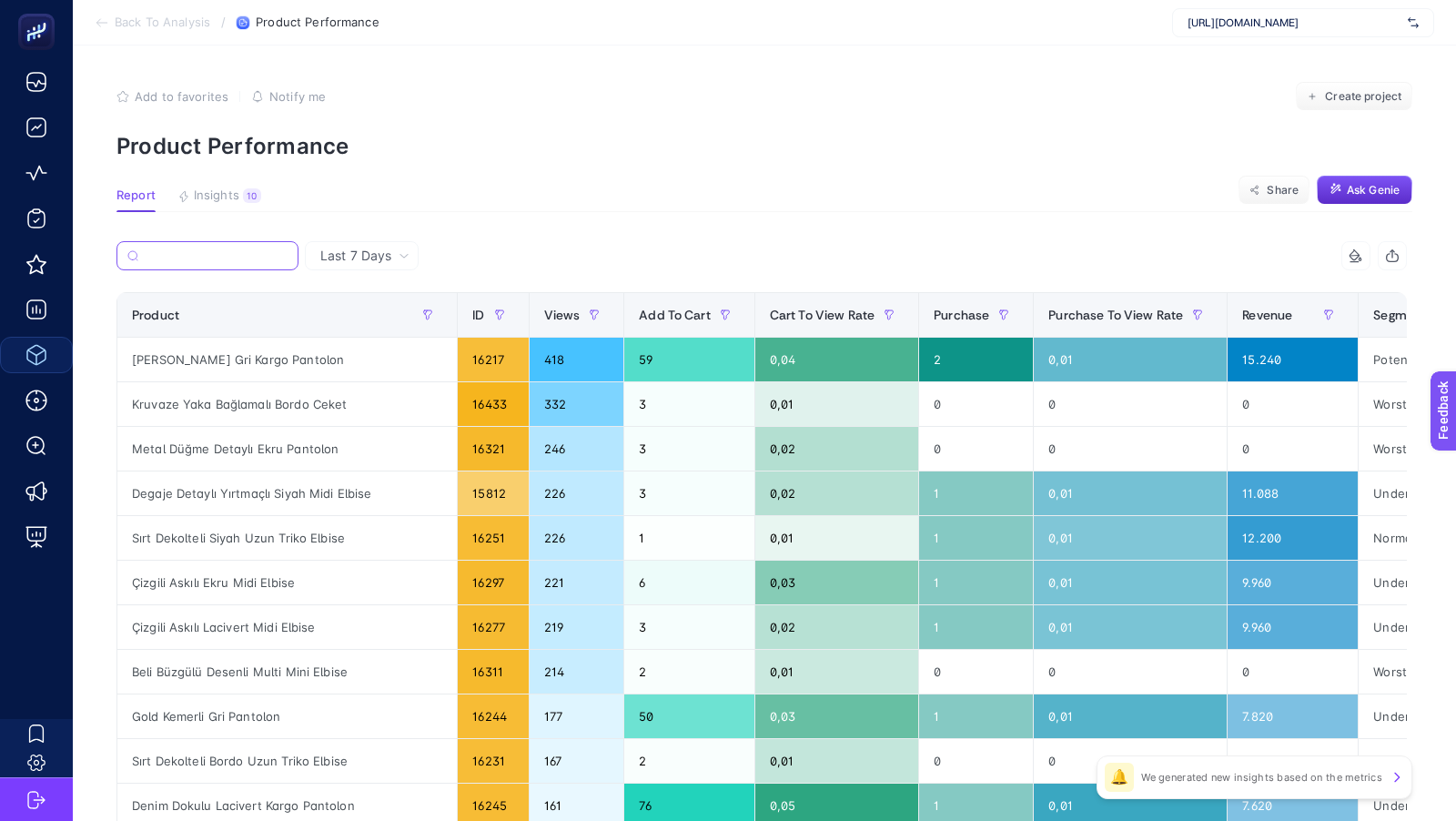
paste input "Ütü İzi Detaylı Bol Paça Ekru Pantolon"
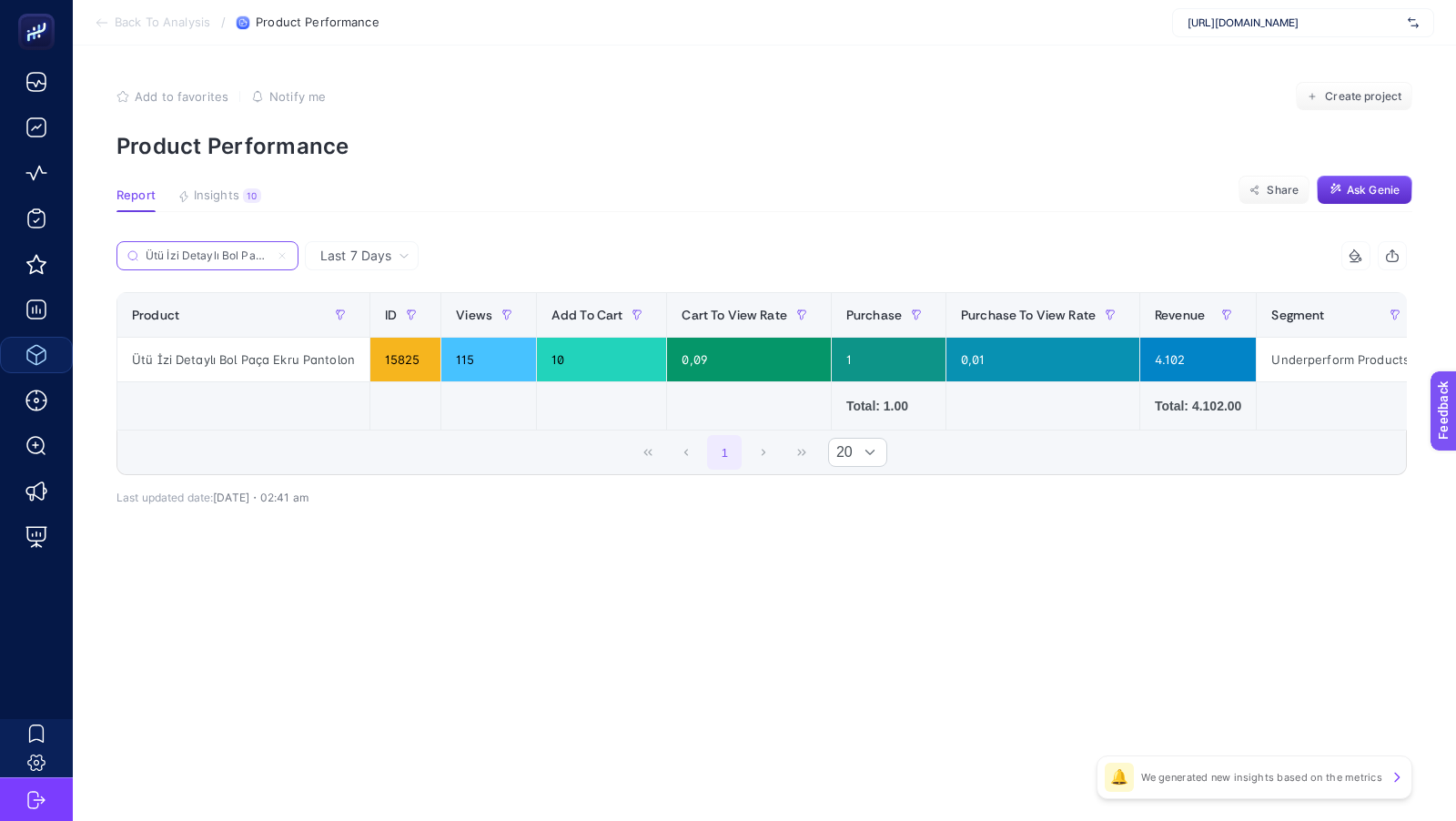
scroll to position [0, 73]
type input "Ütü İzi Detaylı Bol Paça Ekru Pantolon"
click at [505, 218] on article "Add to favorites false Notify me Create project Product Performance Report Insi…" at bounding box center [764, 433] width 1383 height 776
click at [262, 259] on input "Ütü İzi Detaylı Bol Paça Ekru Pantolon" at bounding box center [216, 256] width 144 height 14
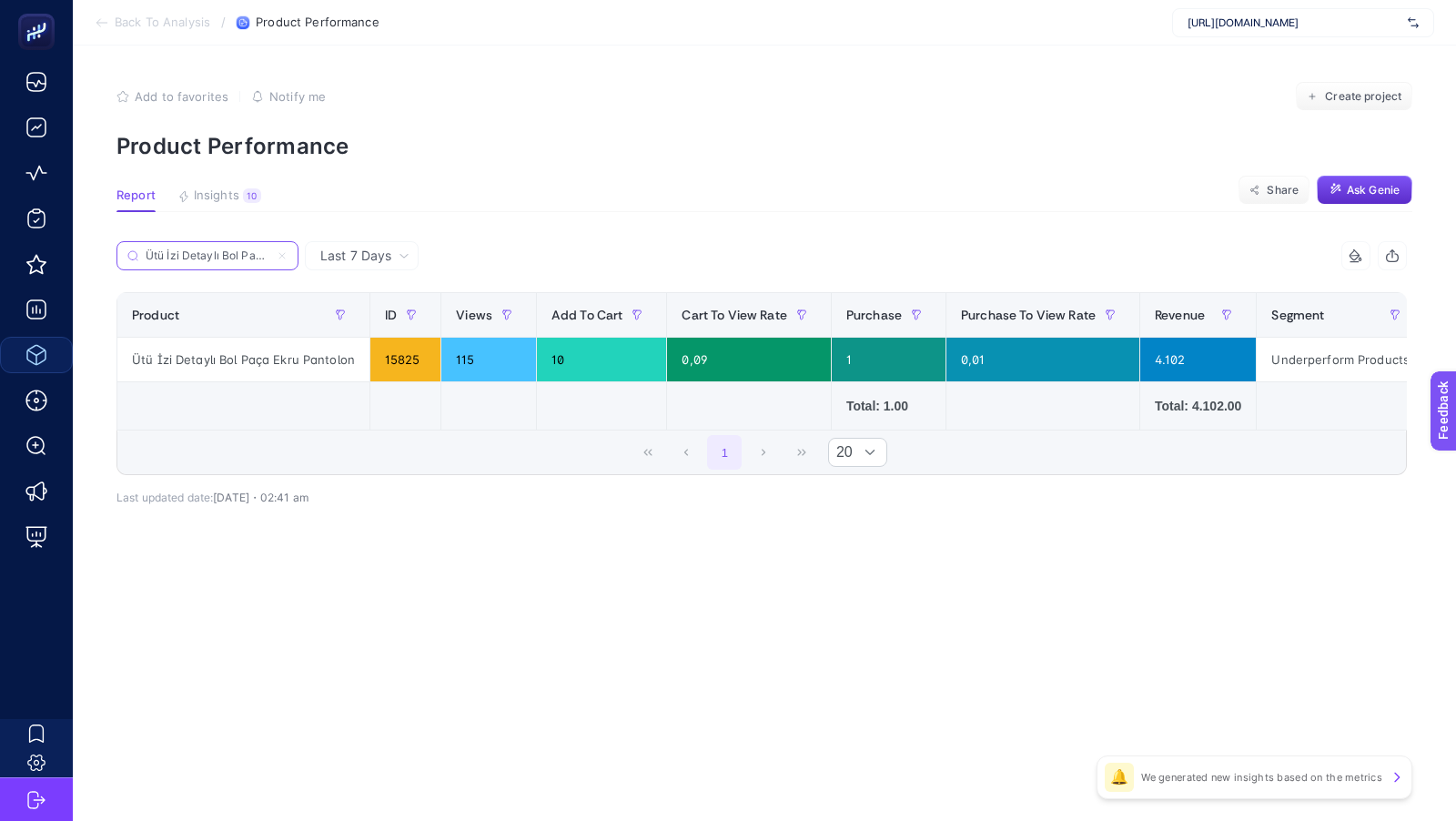
click at [287, 254] on icon at bounding box center [283, 256] width 11 height 11
click at [0, 0] on input "Search" at bounding box center [0, 0] width 0 height 0
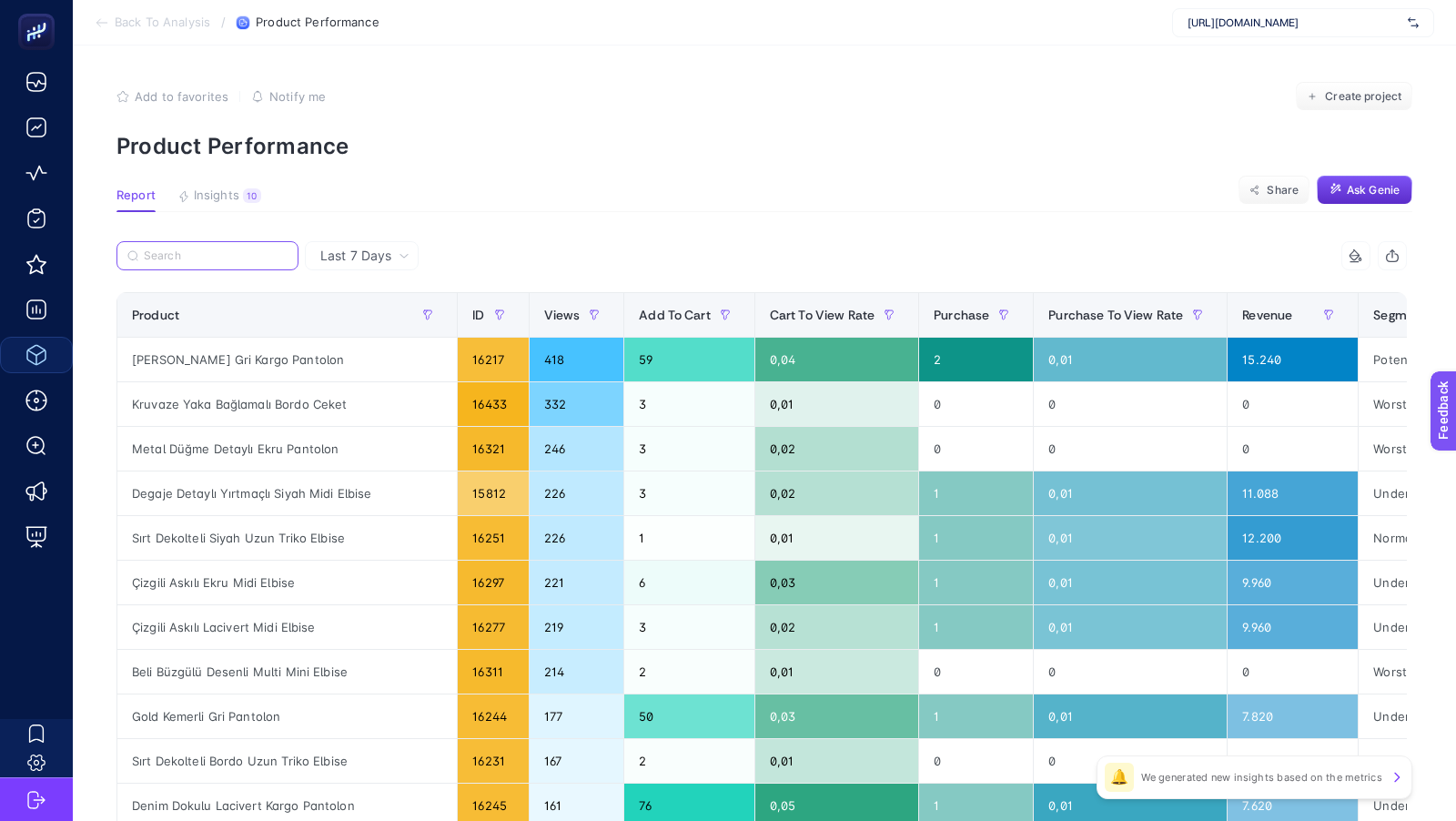
click at [235, 259] on input "Search" at bounding box center [216, 256] width 144 height 14
paste input "Havuç Paça Bej Pantolon"
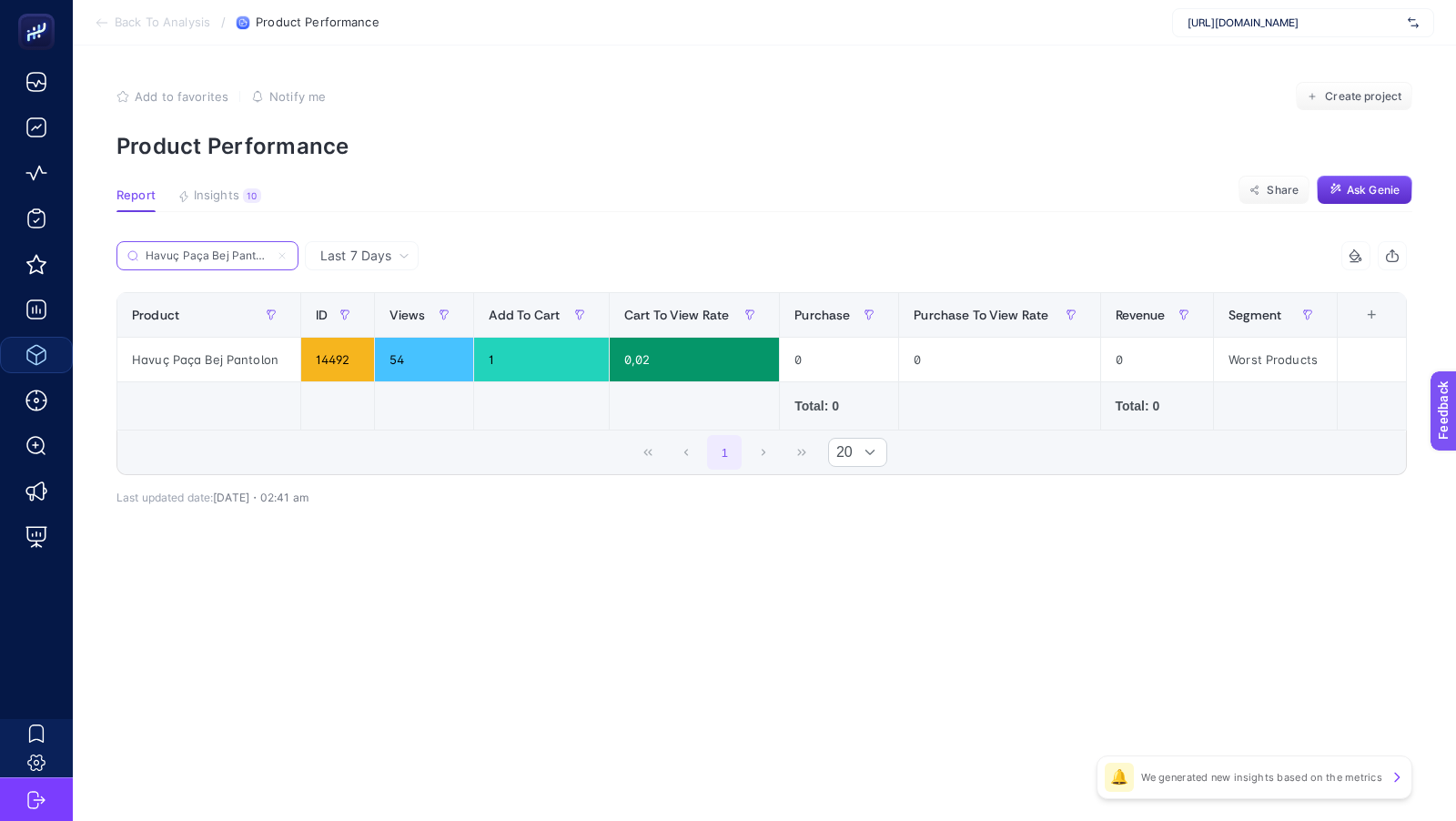
scroll to position [0, 6]
type input "Havuç Paça Bej Pantolon"
click at [283, 256] on icon at bounding box center [283, 256] width 11 height 11
click at [0, 0] on input "Search" at bounding box center [0, 0] width 0 height 0
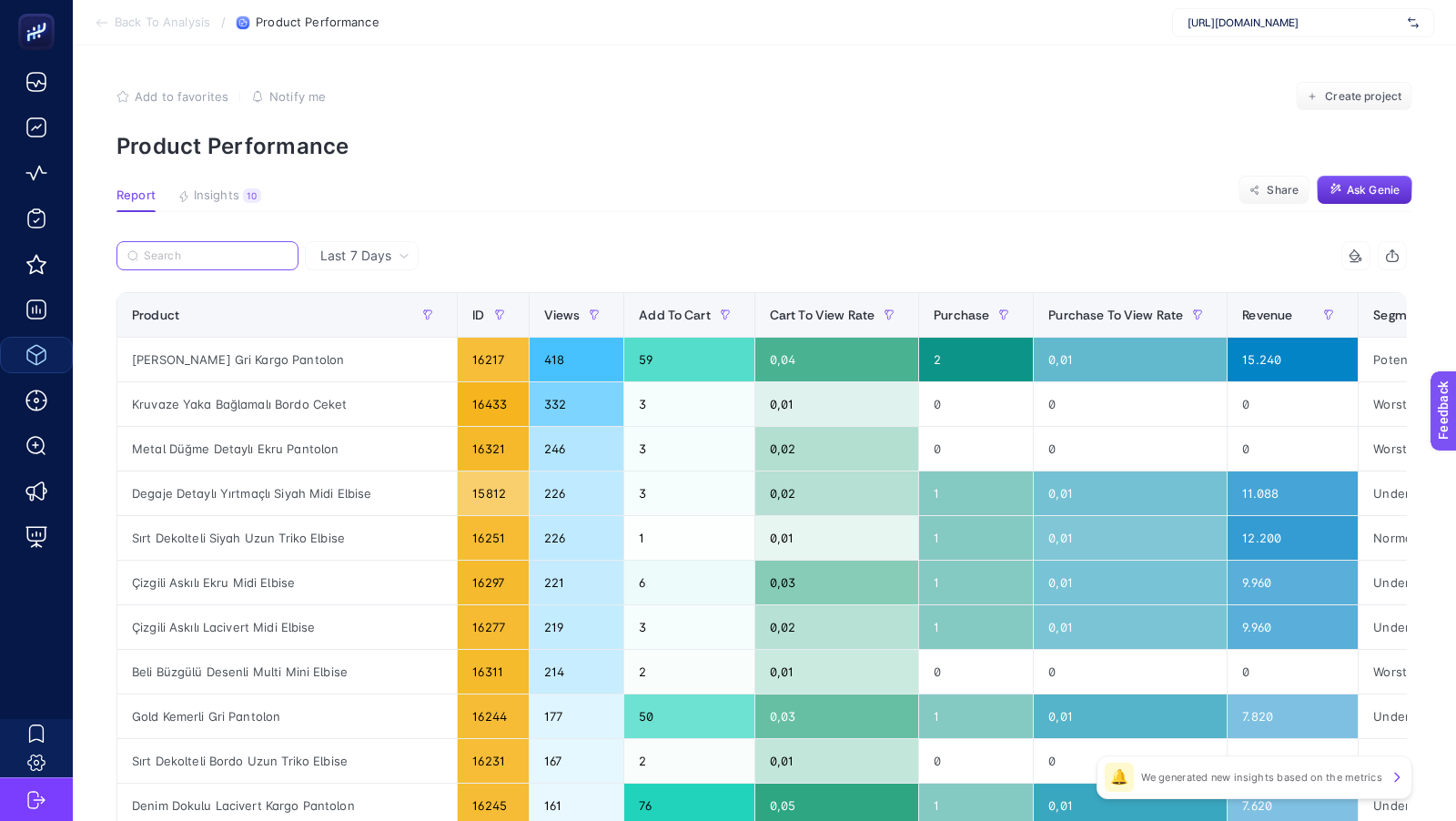
click at [242, 255] on input "Search" at bounding box center [216, 256] width 144 height 14
paste input "Metal Düğme Detaylı Ekru Pantolon"
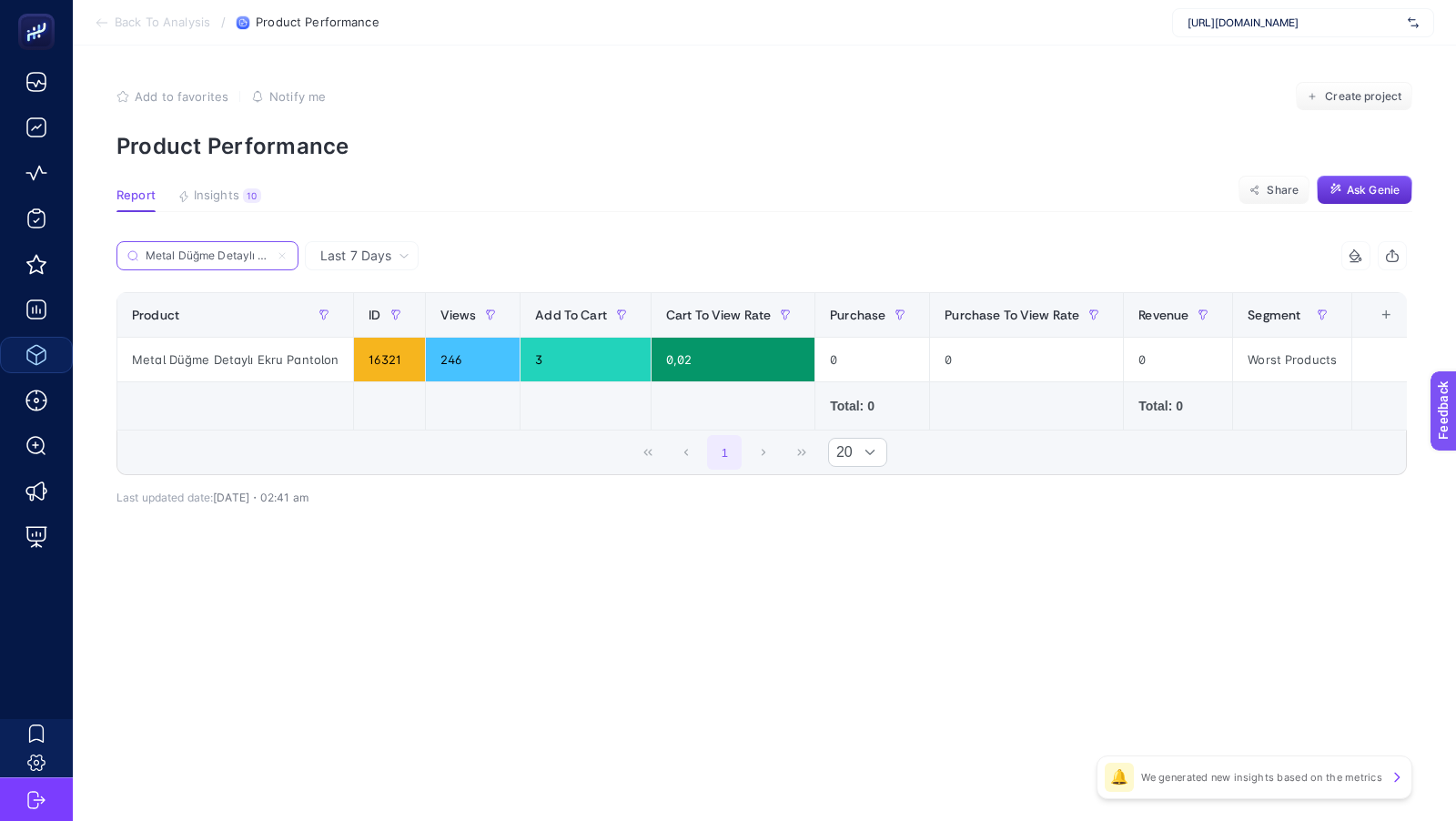
scroll to position [0, 60]
type input "Metal Düğme Detaylı Ekru Pantolon"
click at [282, 253] on icon at bounding box center [283, 256] width 11 height 11
click at [0, 0] on input "Search" at bounding box center [0, 0] width 0 height 0
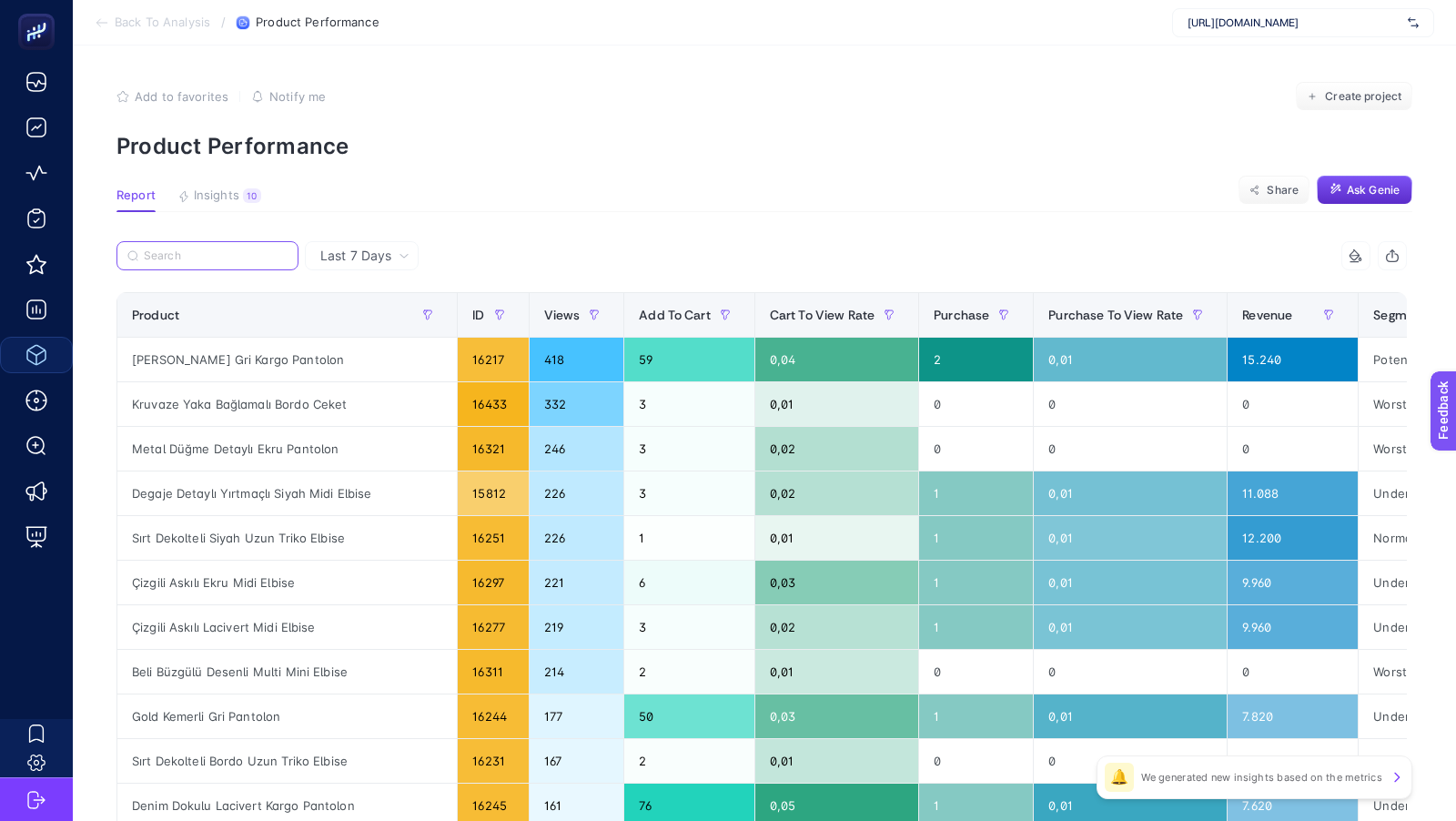
click at [200, 259] on input "Search" at bounding box center [216, 256] width 144 height 14
paste input "Dekolteli Abiye Siyah Elbise"
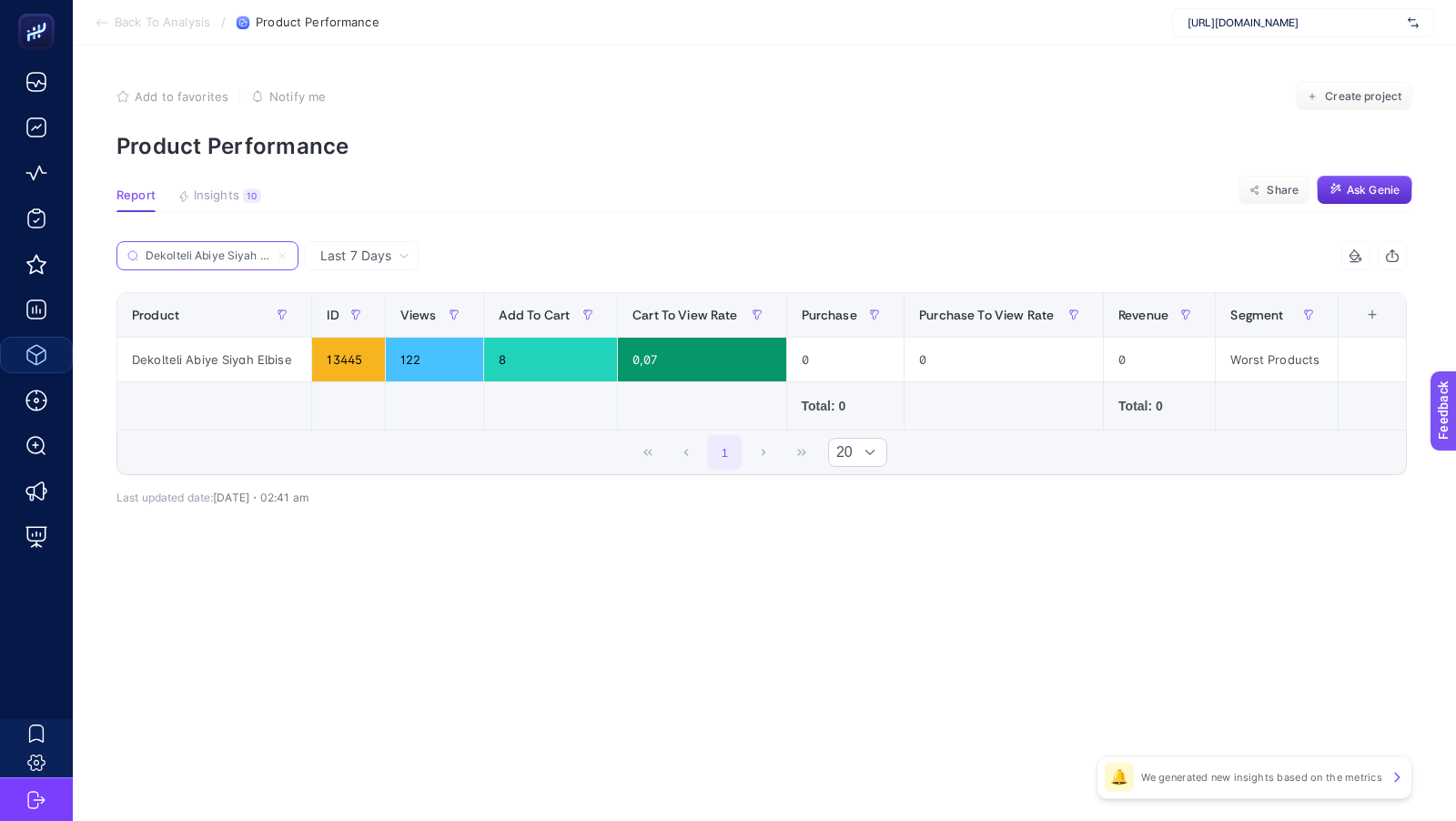
scroll to position [0, 19]
type input "Dekolteli Abiye Siyah Elbise"
click at [282, 257] on icon at bounding box center [283, 256] width 11 height 11
click at [0, 0] on input "Search" at bounding box center [0, 0] width 0 height 0
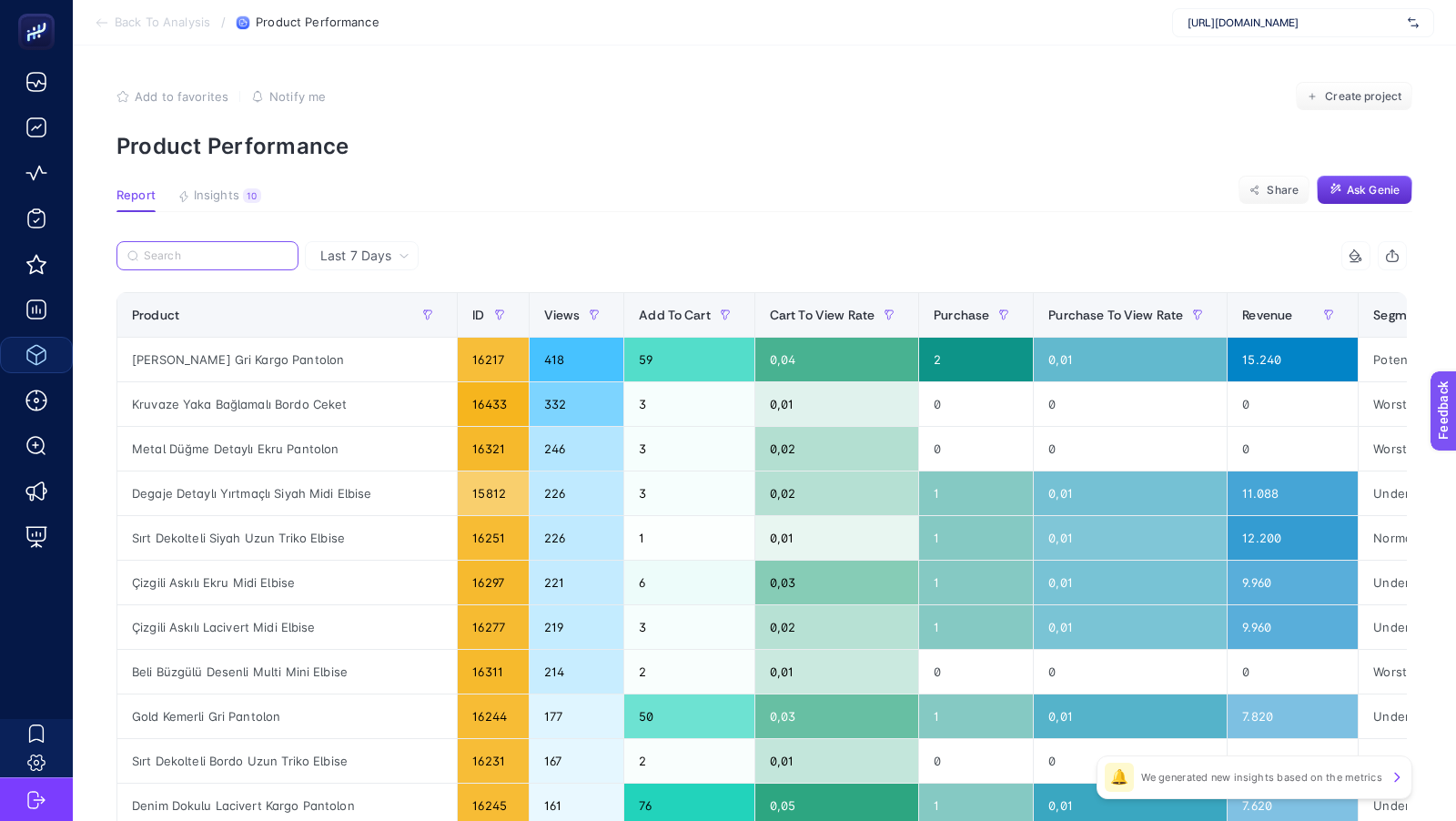
click at [226, 251] on input "Search" at bounding box center [216, 256] width 144 height 14
paste input "Melanj Dokulu Antrasit Pileli Pantolon"
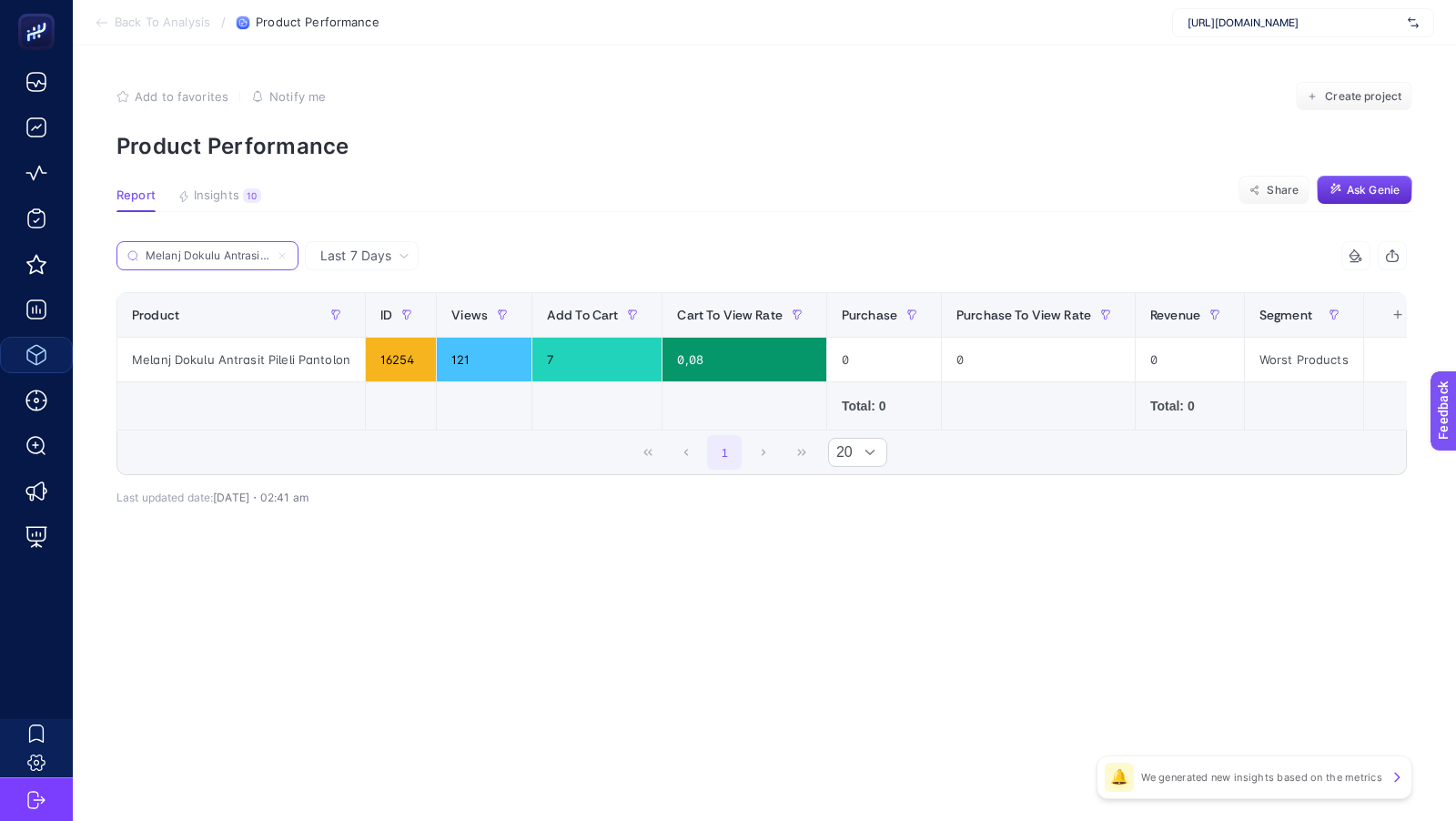
scroll to position [0, 70]
type input "Melanj Dokulu Antrasit Pileli Pantolon"
click at [280, 257] on icon at bounding box center [283, 256] width 6 height 6
click at [0, 0] on input "Search" at bounding box center [0, 0] width 0 height 0
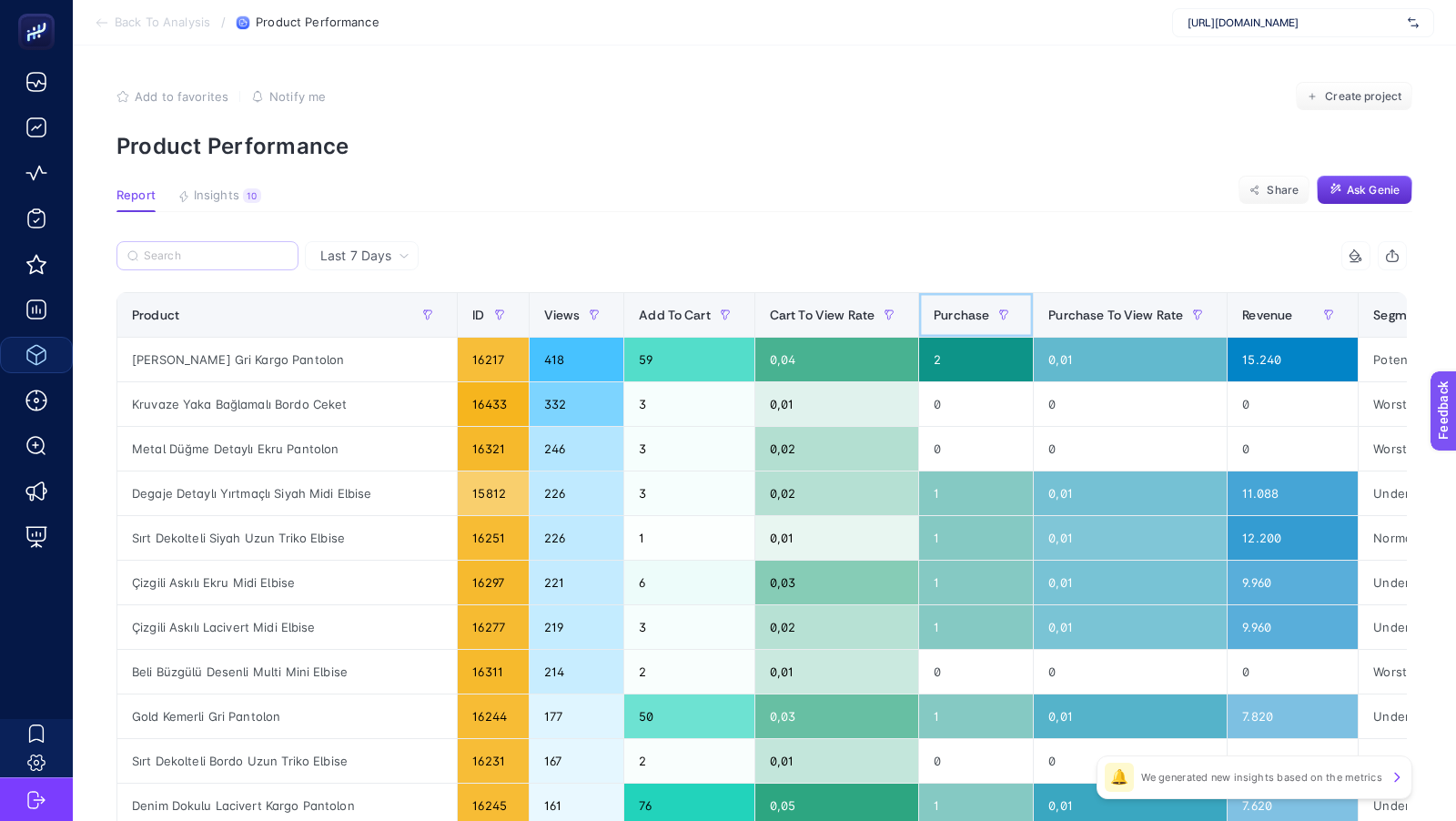
click at [933, 321] on span "Purchase" at bounding box center [961, 315] width 55 height 15
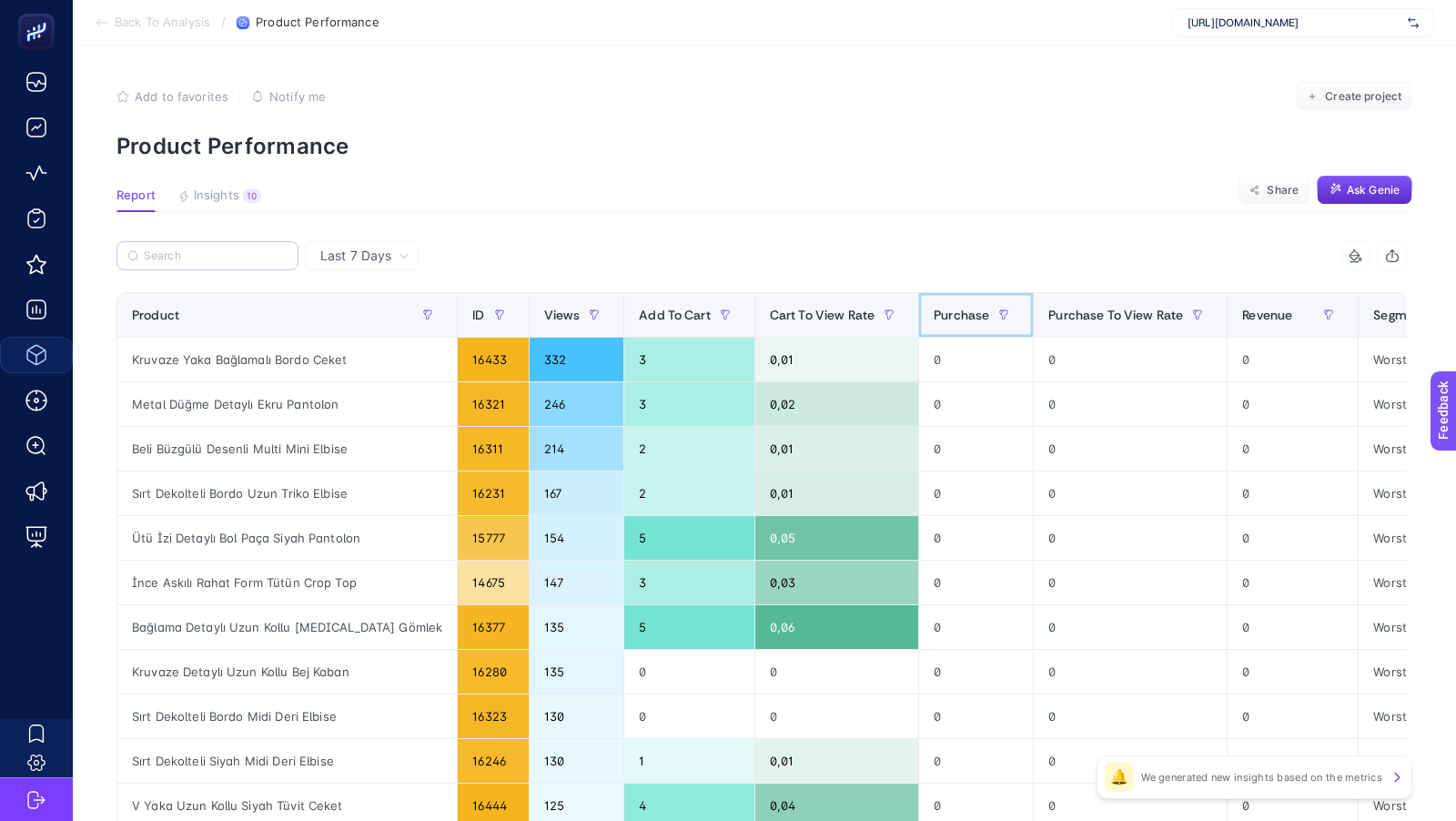
click at [933, 321] on span "Purchase" at bounding box center [961, 315] width 55 height 15
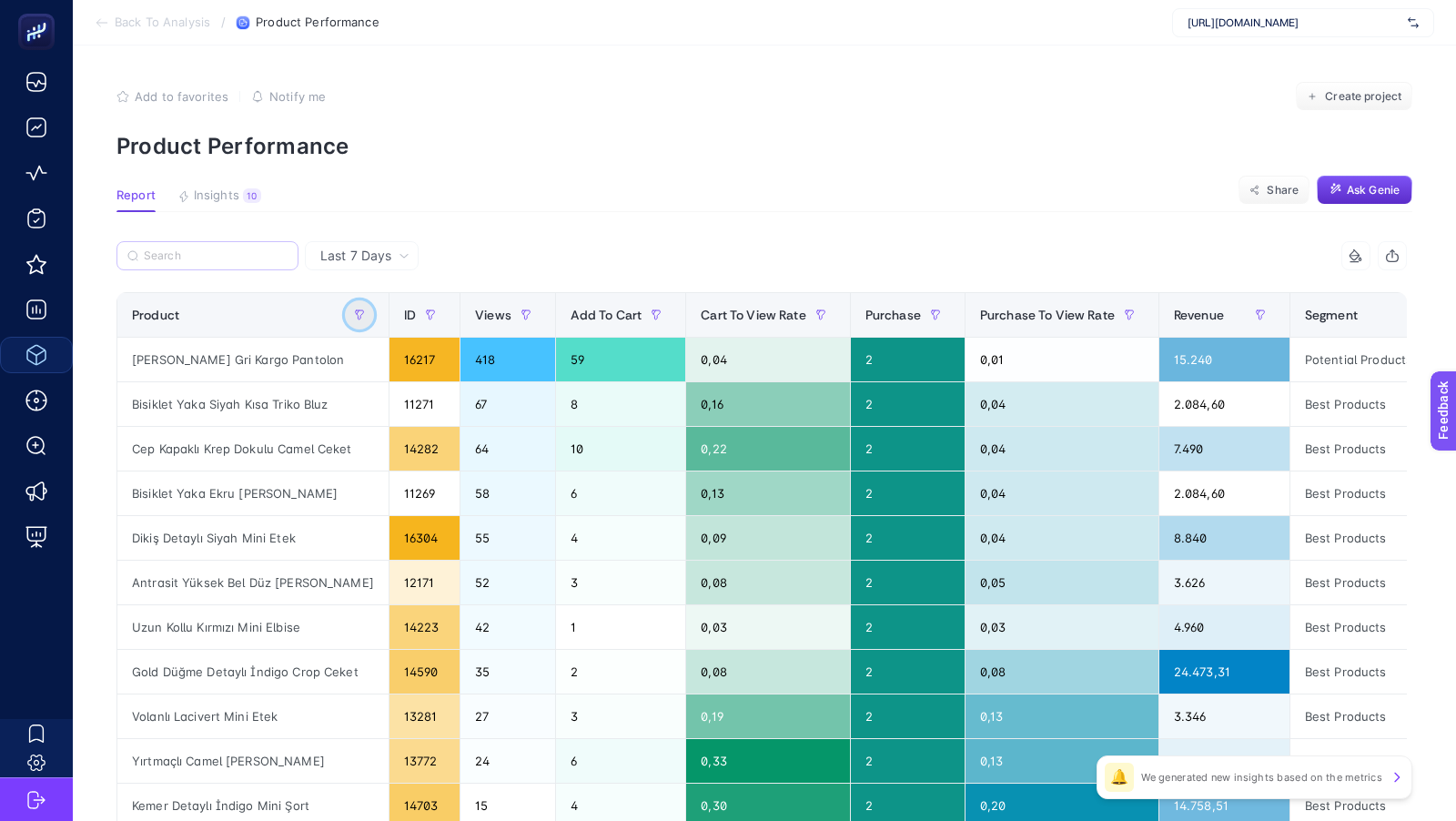
click at [356, 312] on icon "button" at bounding box center [359, 315] width 11 height 11
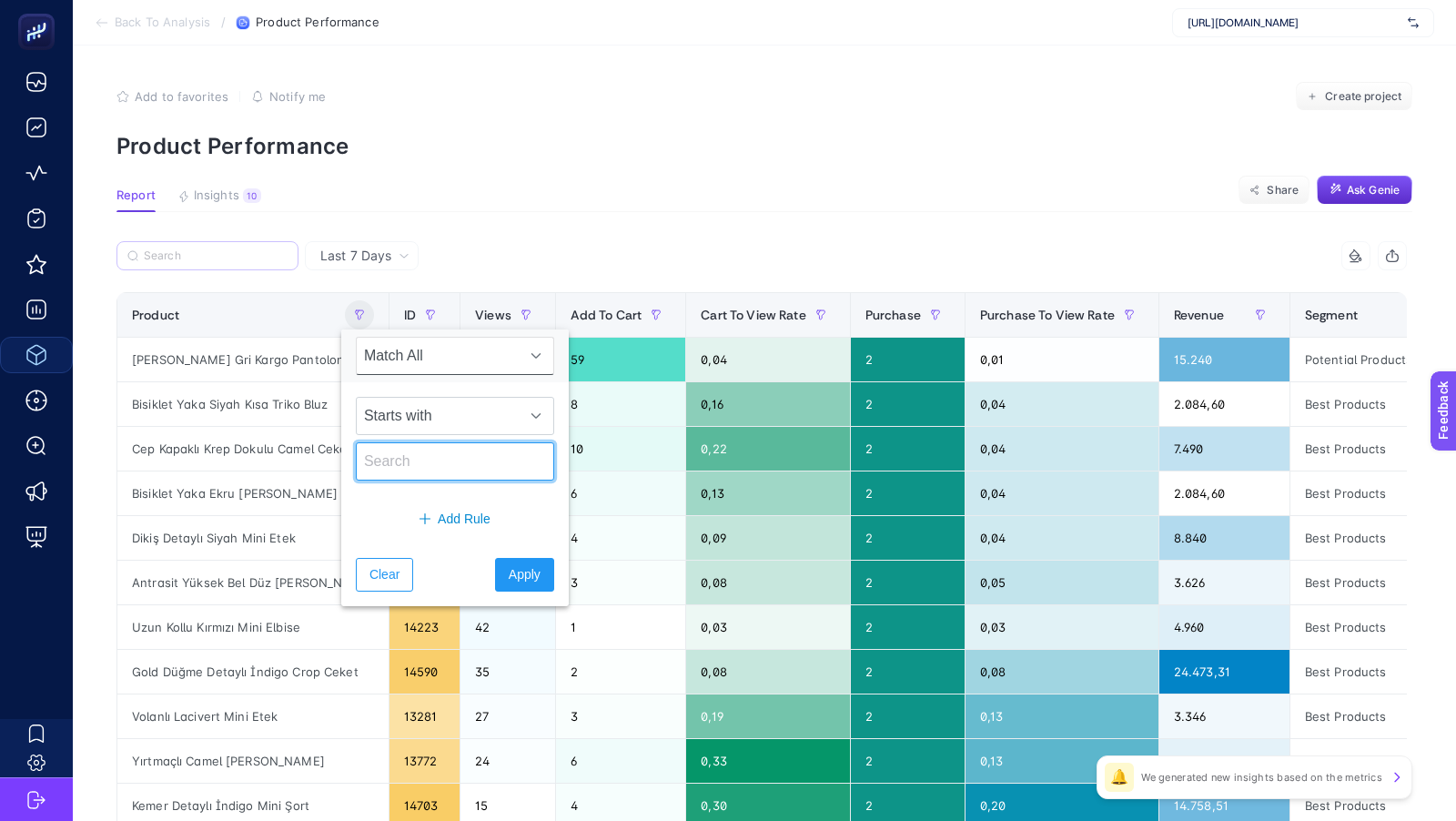
click at [404, 464] on input "text" at bounding box center [454, 461] width 199 height 38
click at [407, 422] on span "Starts with" at bounding box center [437, 416] width 162 height 36
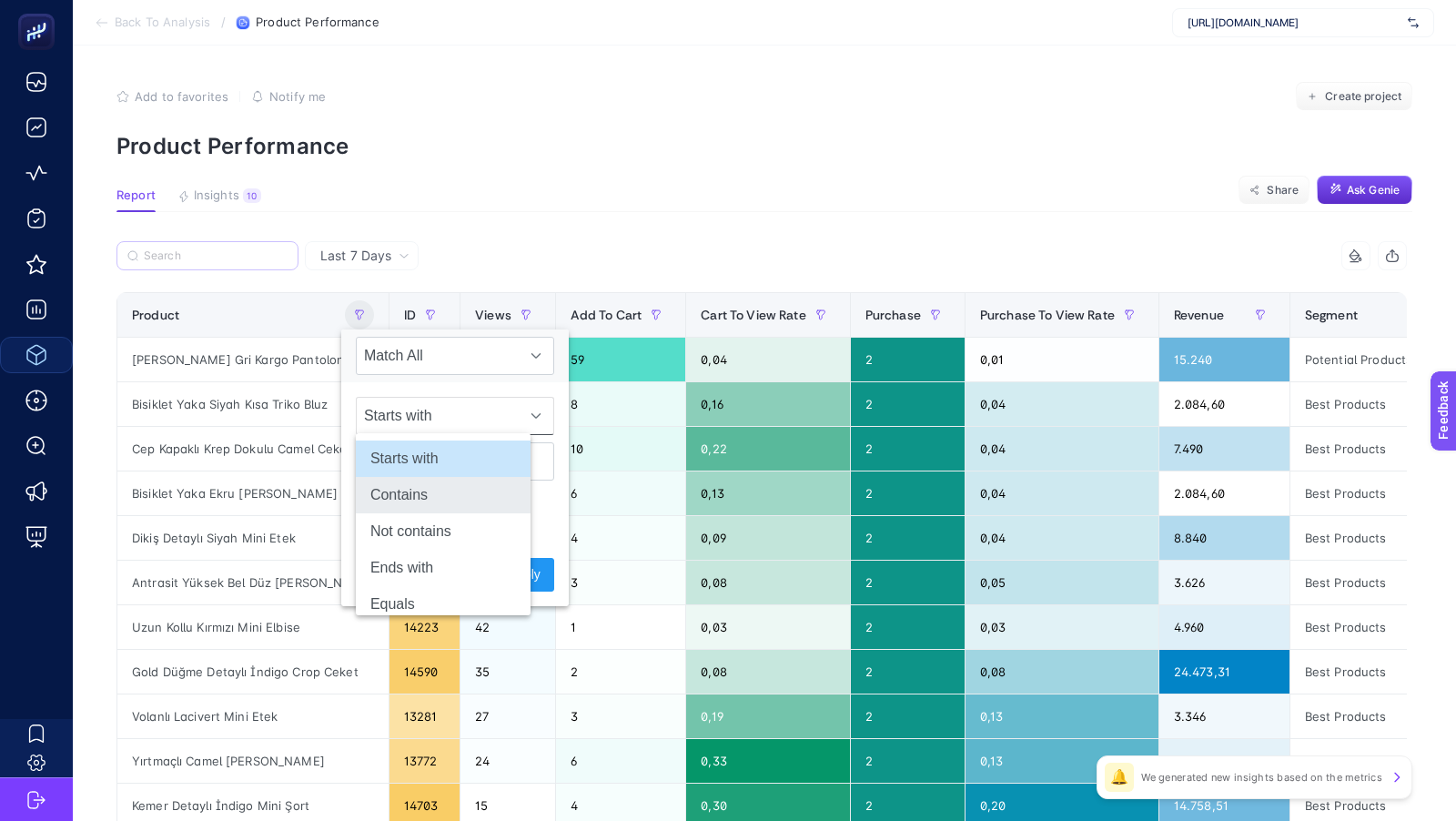
click at [405, 487] on li "Contains" at bounding box center [442, 494] width 174 height 36
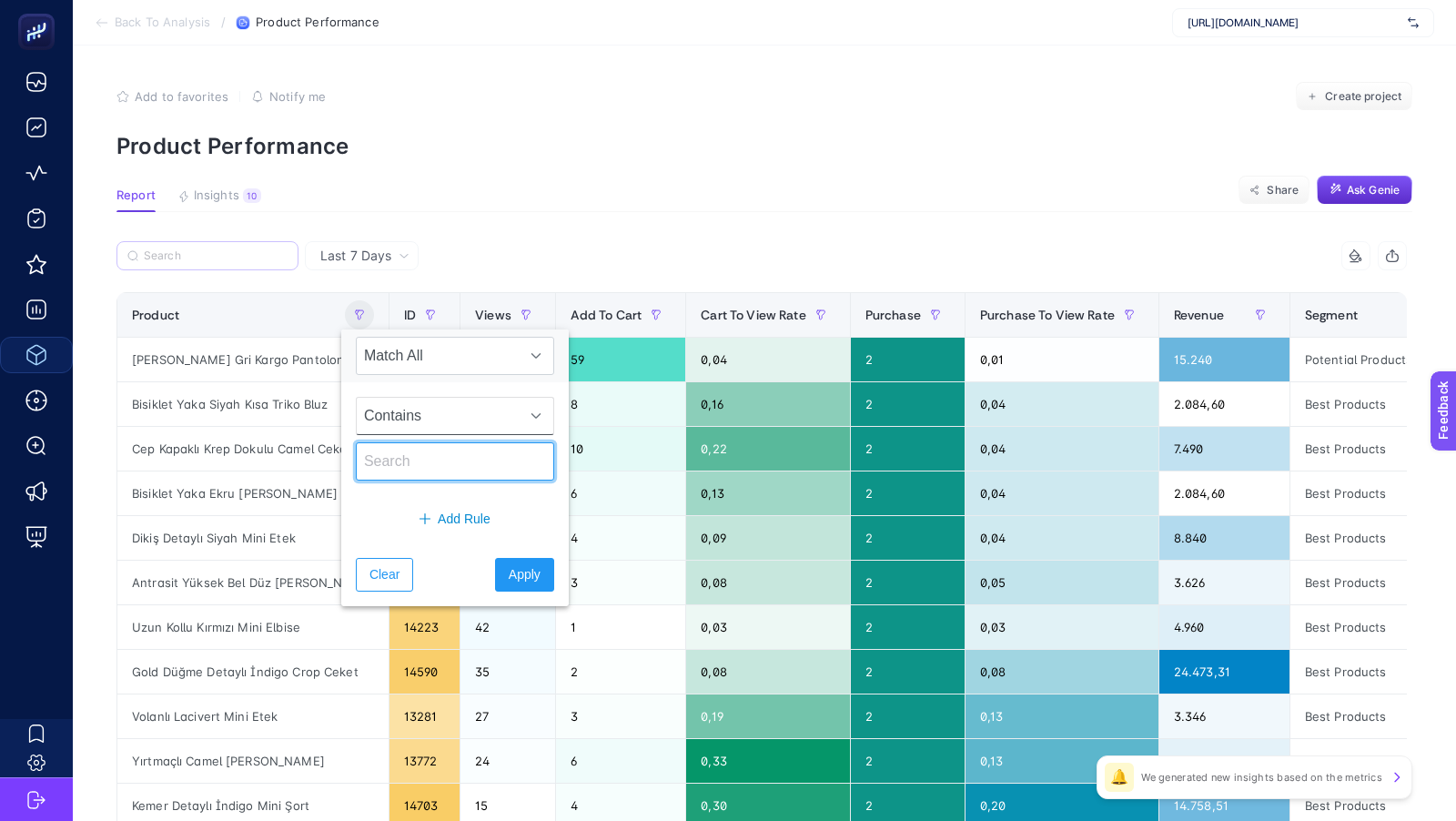
click at [411, 460] on input "text" at bounding box center [454, 461] width 199 height 38
type input "pantolon"
click at [509, 569] on span "Apply" at bounding box center [524, 574] width 31 height 19
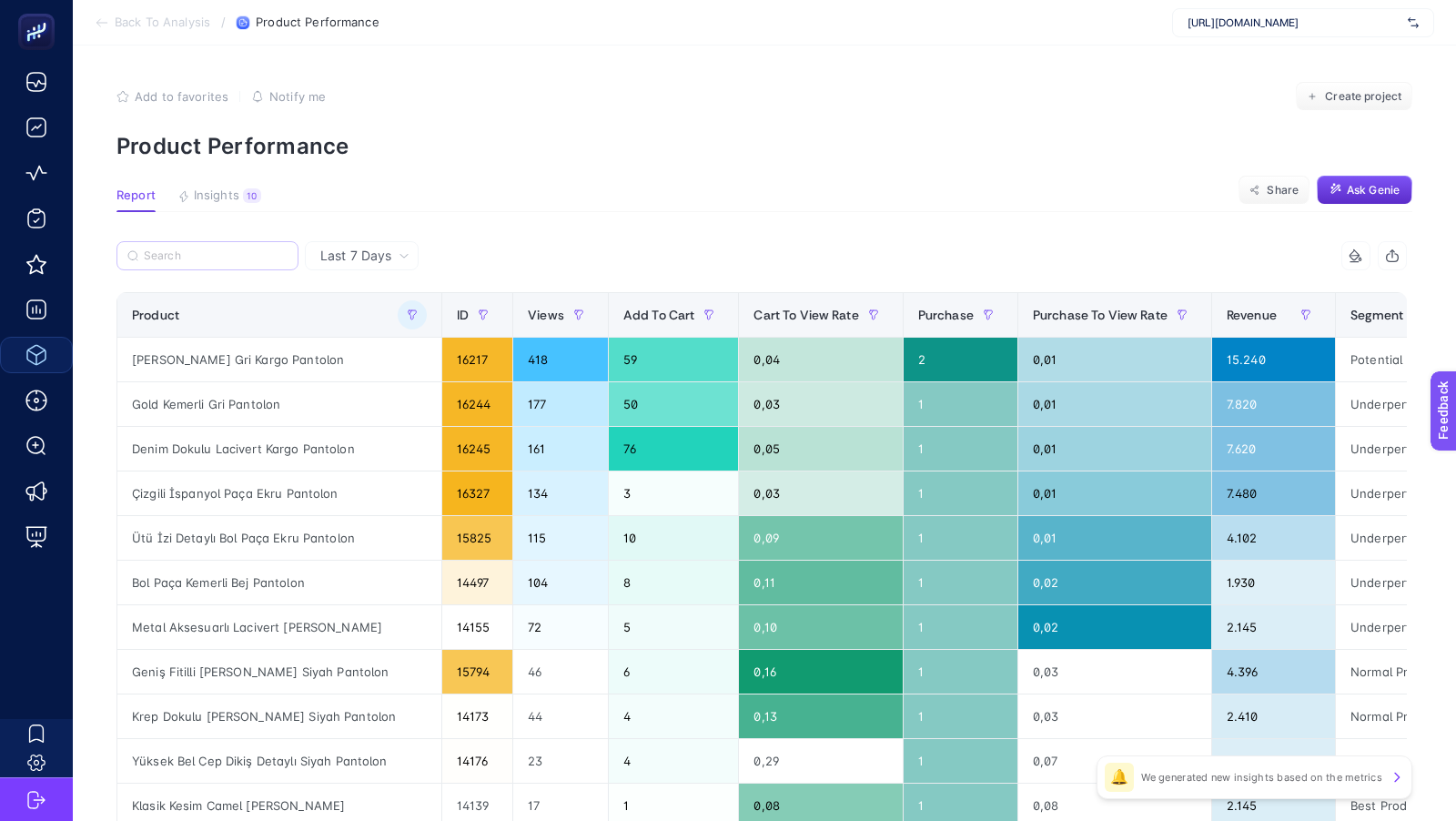
click at [650, 158] on p "Product Performance" at bounding box center [764, 146] width 1295 height 27
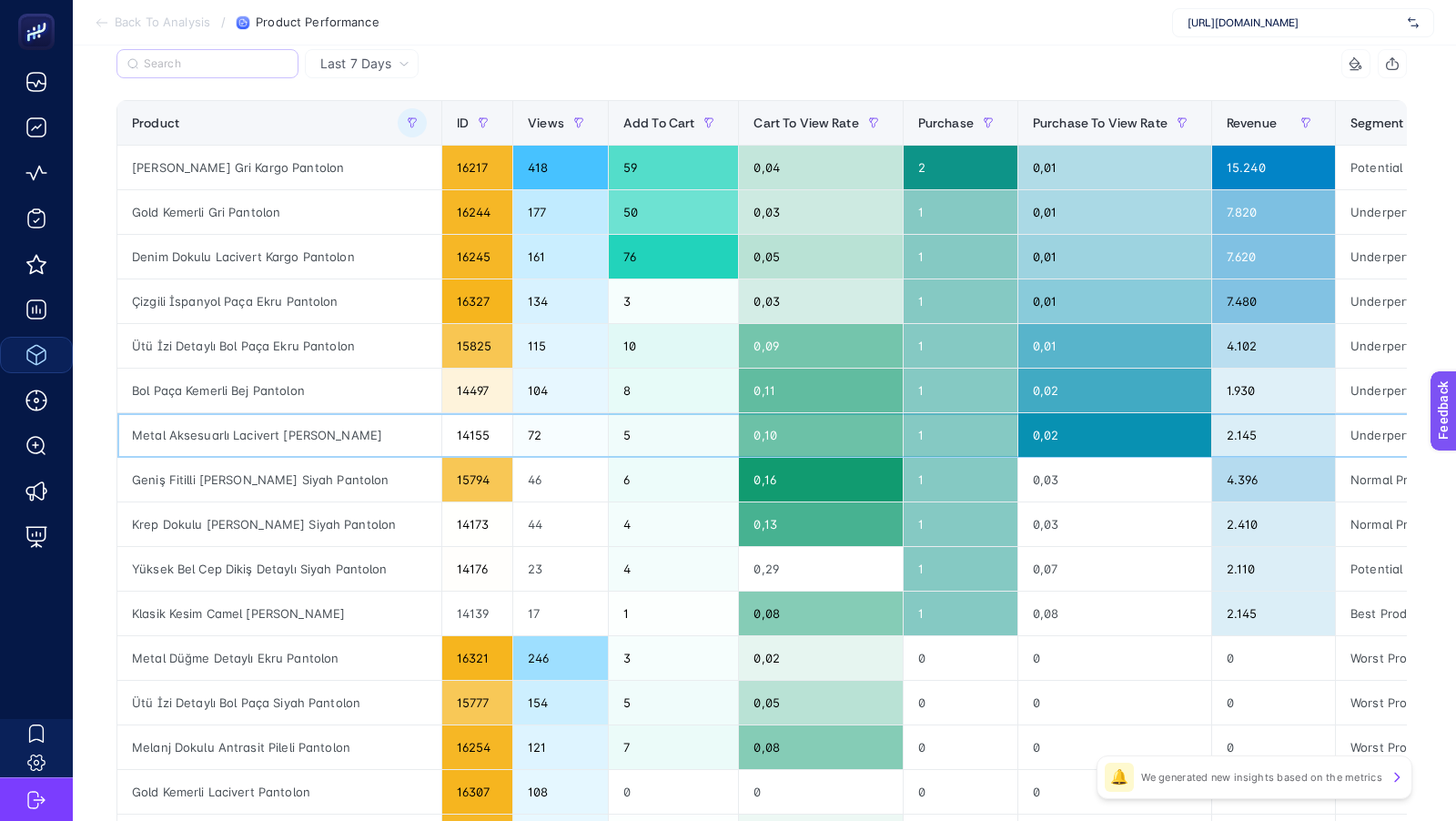
click at [281, 435] on div "Metal Aksesuarlı Lacivert [PERSON_NAME]" at bounding box center [279, 434] width 324 height 43
copy tr "Metal Aksesuarlı Lacivert [PERSON_NAME]"
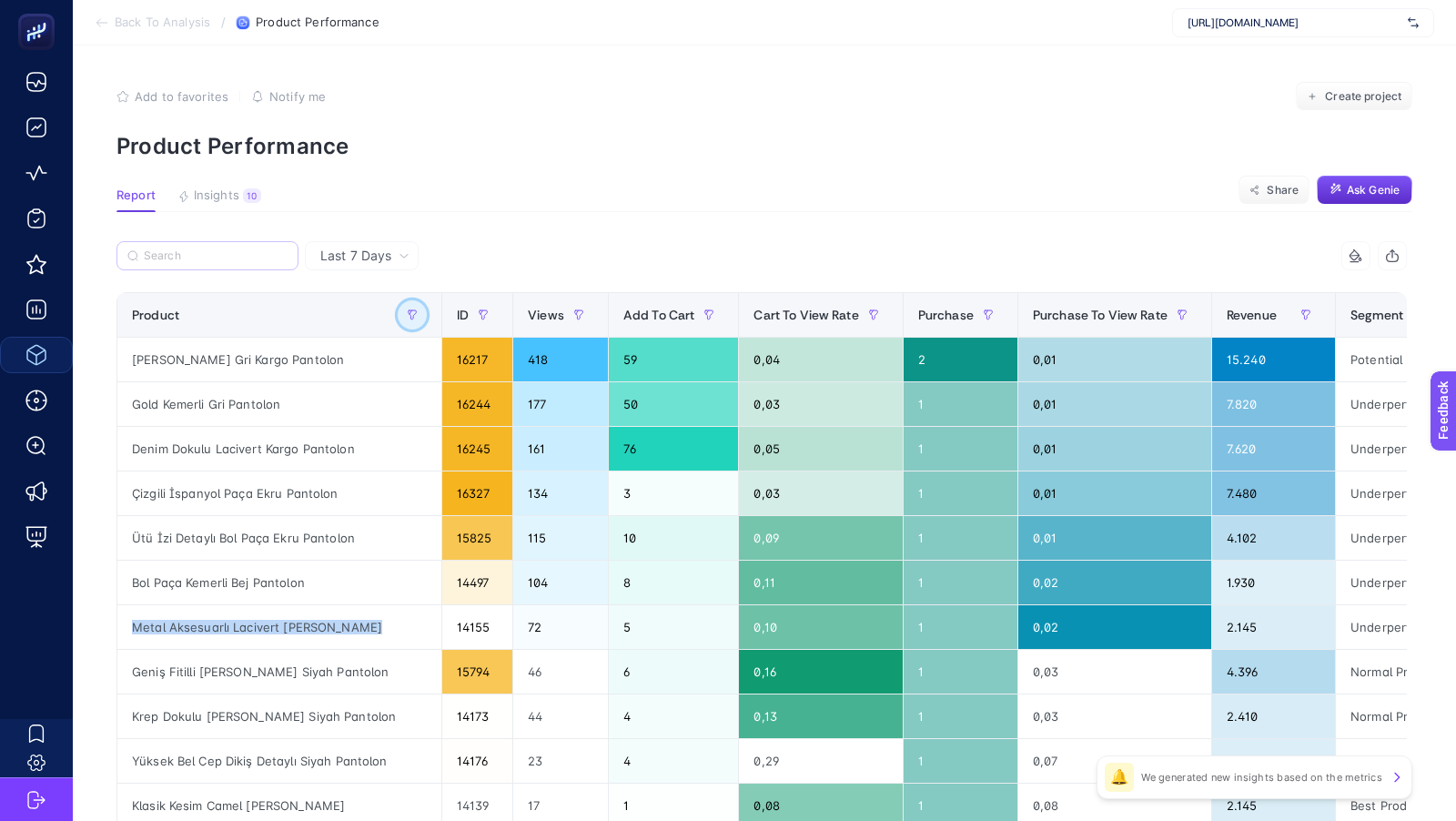
click at [406, 317] on icon "button" at bounding box center [412, 315] width 11 height 11
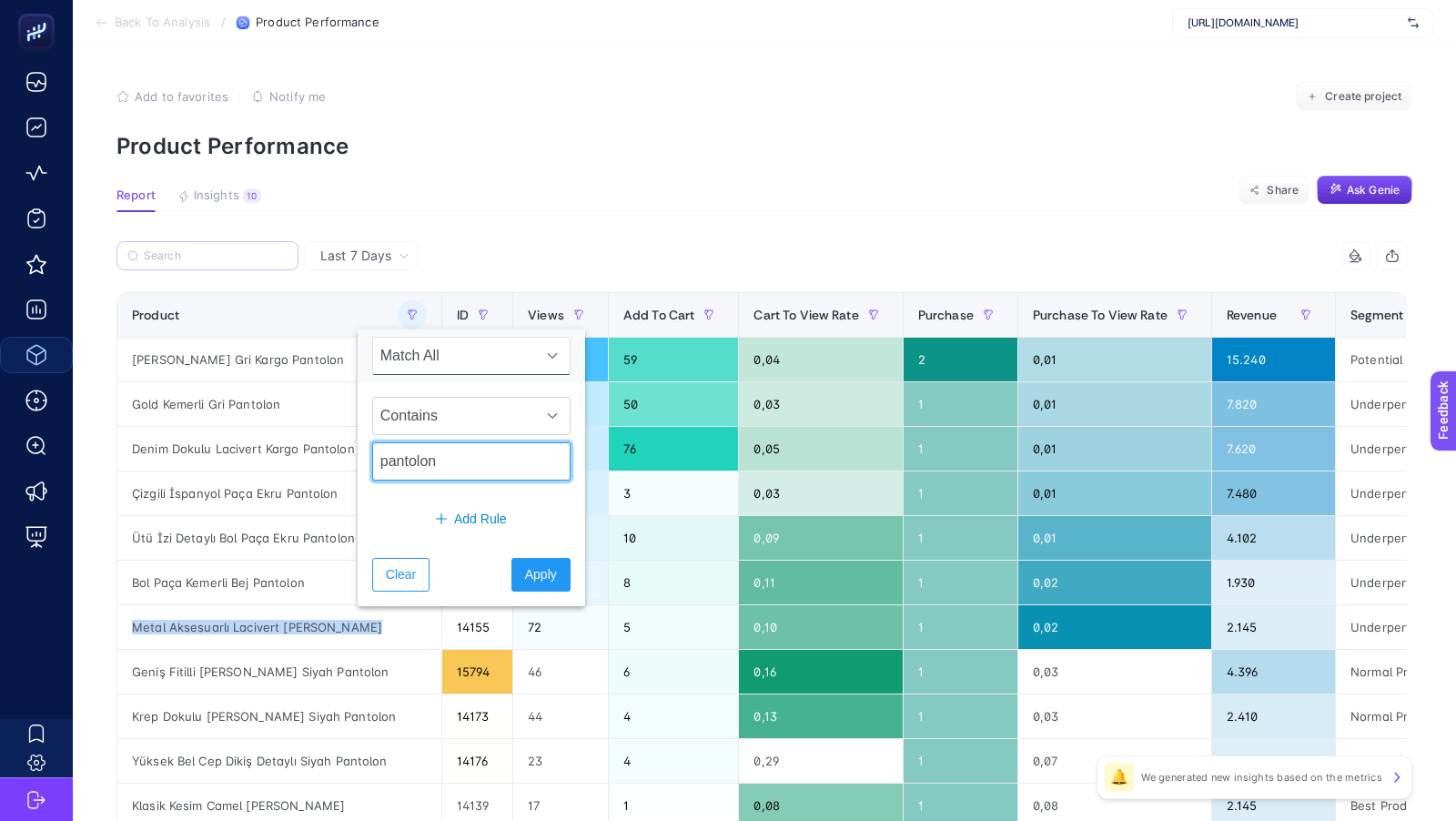
click at [421, 461] on input "pantolon" at bounding box center [471, 461] width 199 height 38
click at [427, 417] on span "Contains" at bounding box center [453, 416] width 162 height 36
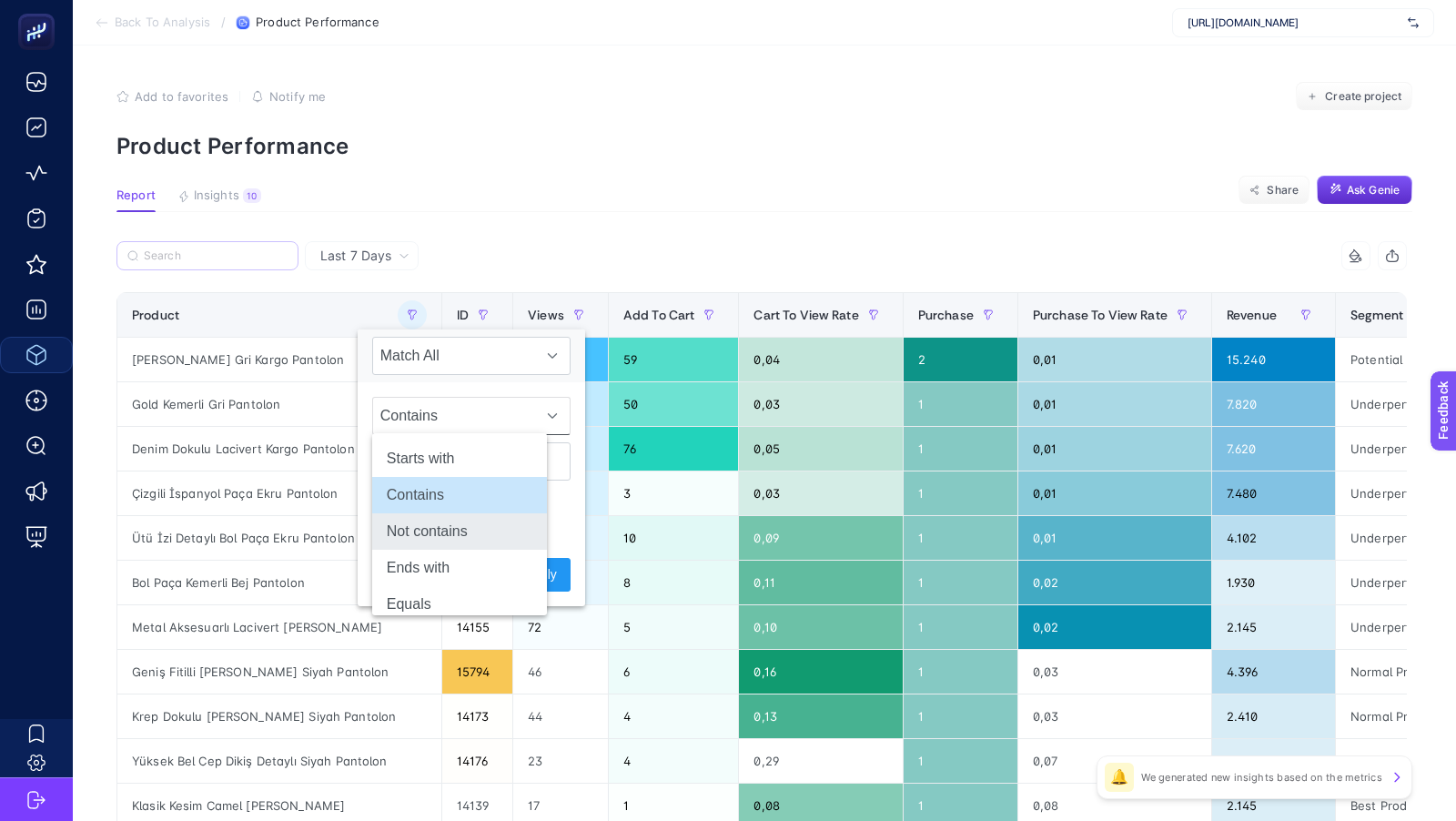
click at [424, 531] on li "Not contains" at bounding box center [459, 531] width 174 height 36
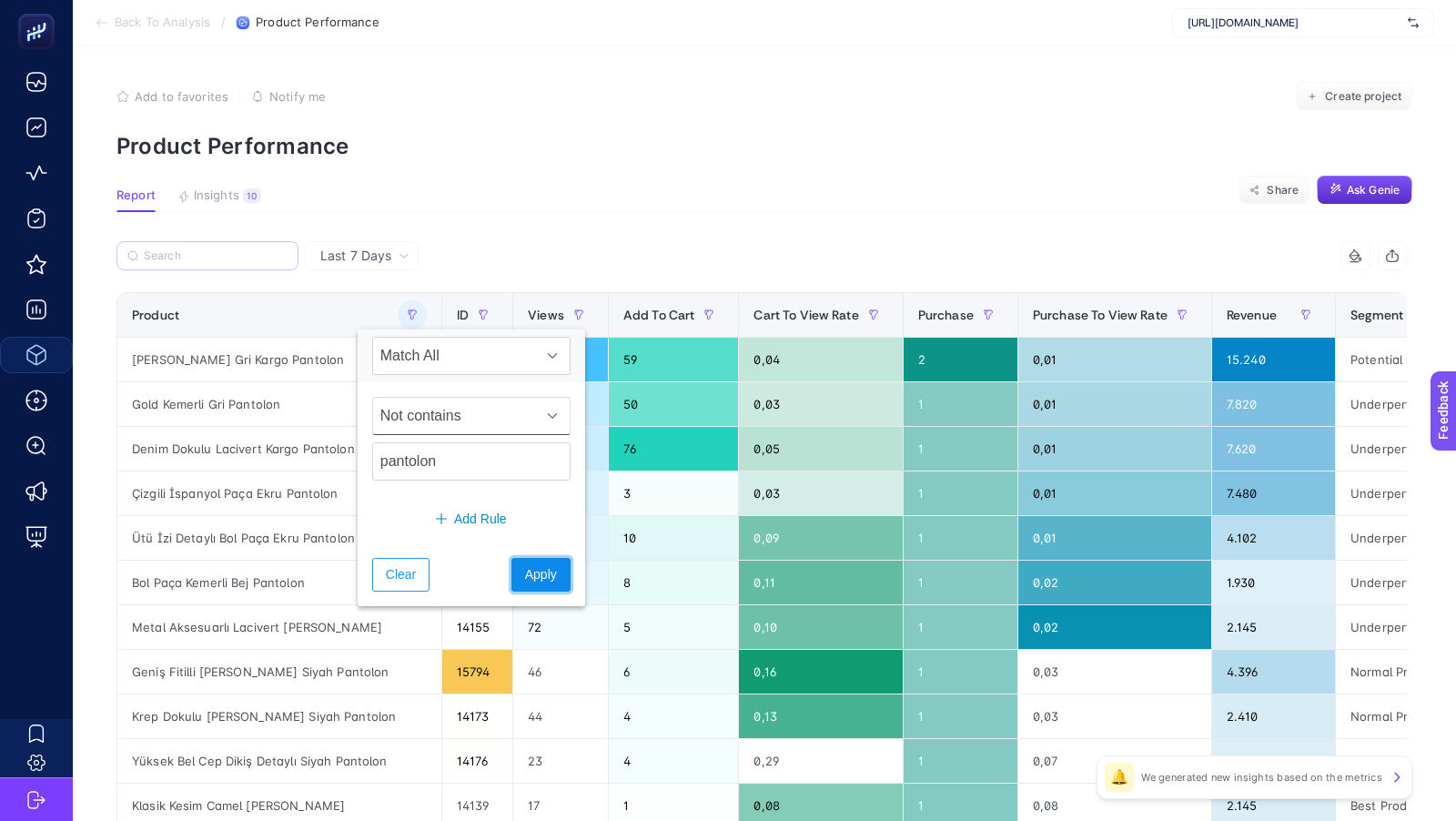
click at [525, 577] on span "Apply" at bounding box center [541, 574] width 31 height 19
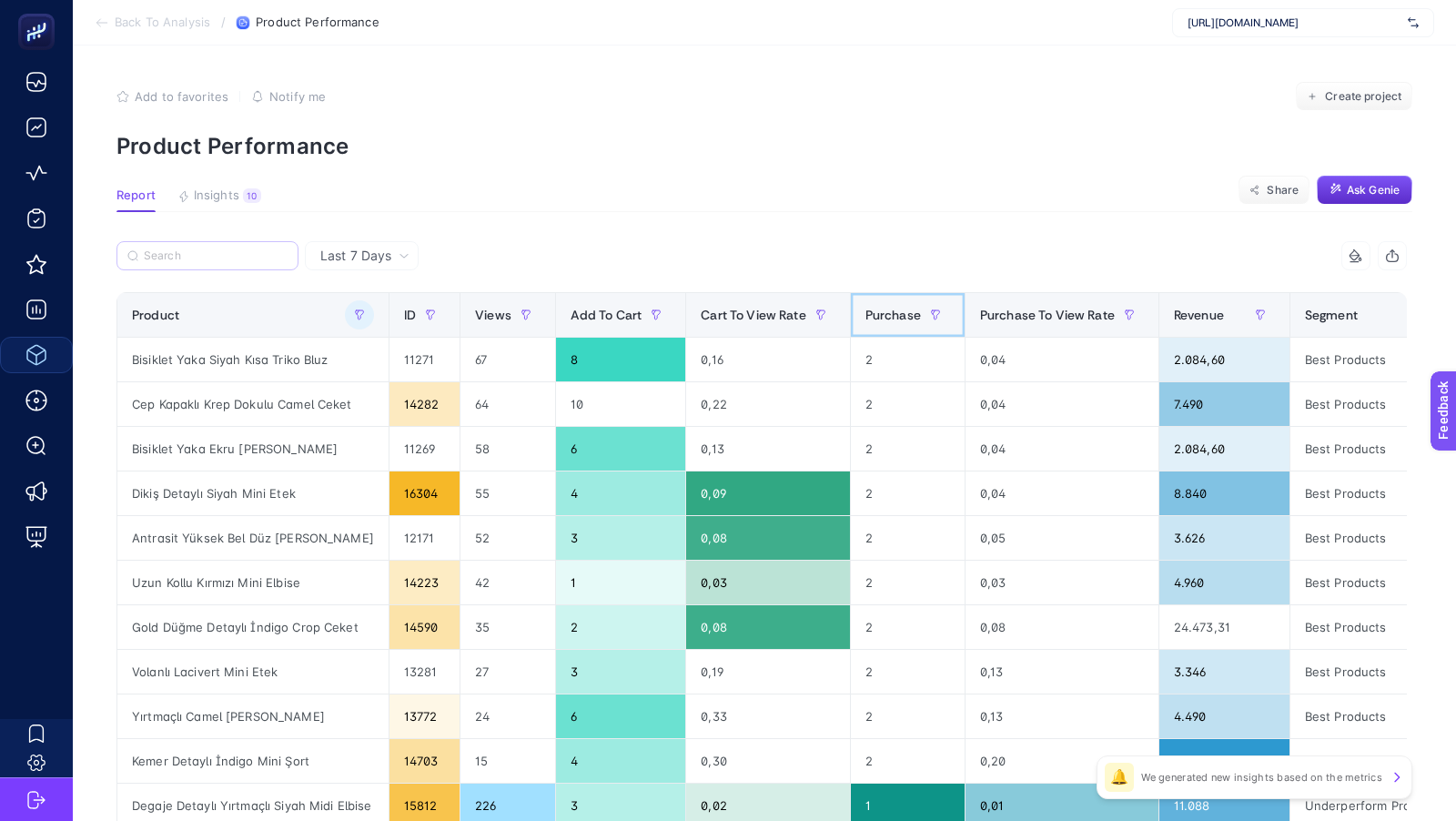
click at [893, 321] on span "Purchase" at bounding box center [893, 315] width 55 height 15
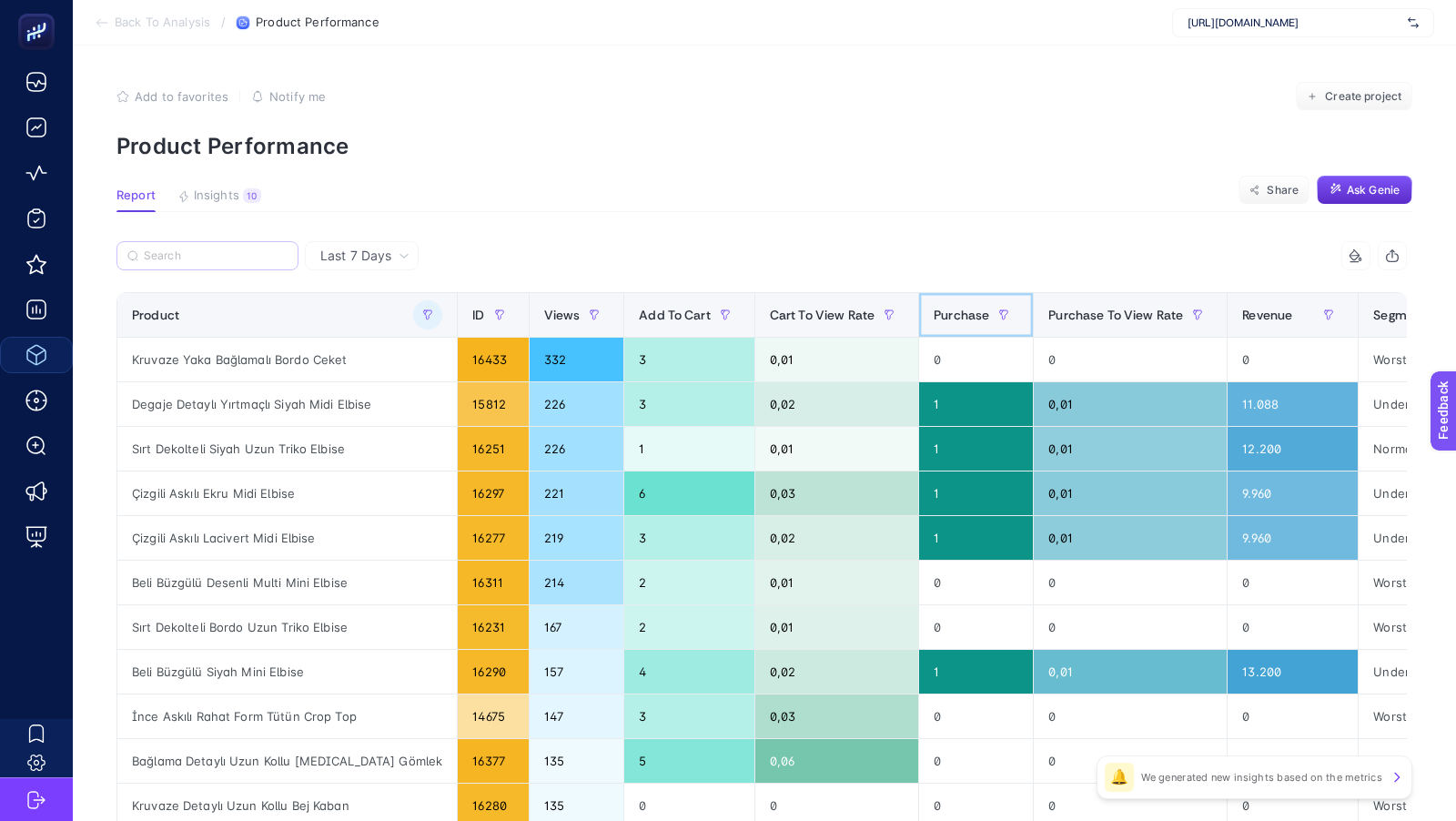
click at [933, 321] on span "Purchase" at bounding box center [961, 315] width 55 height 15
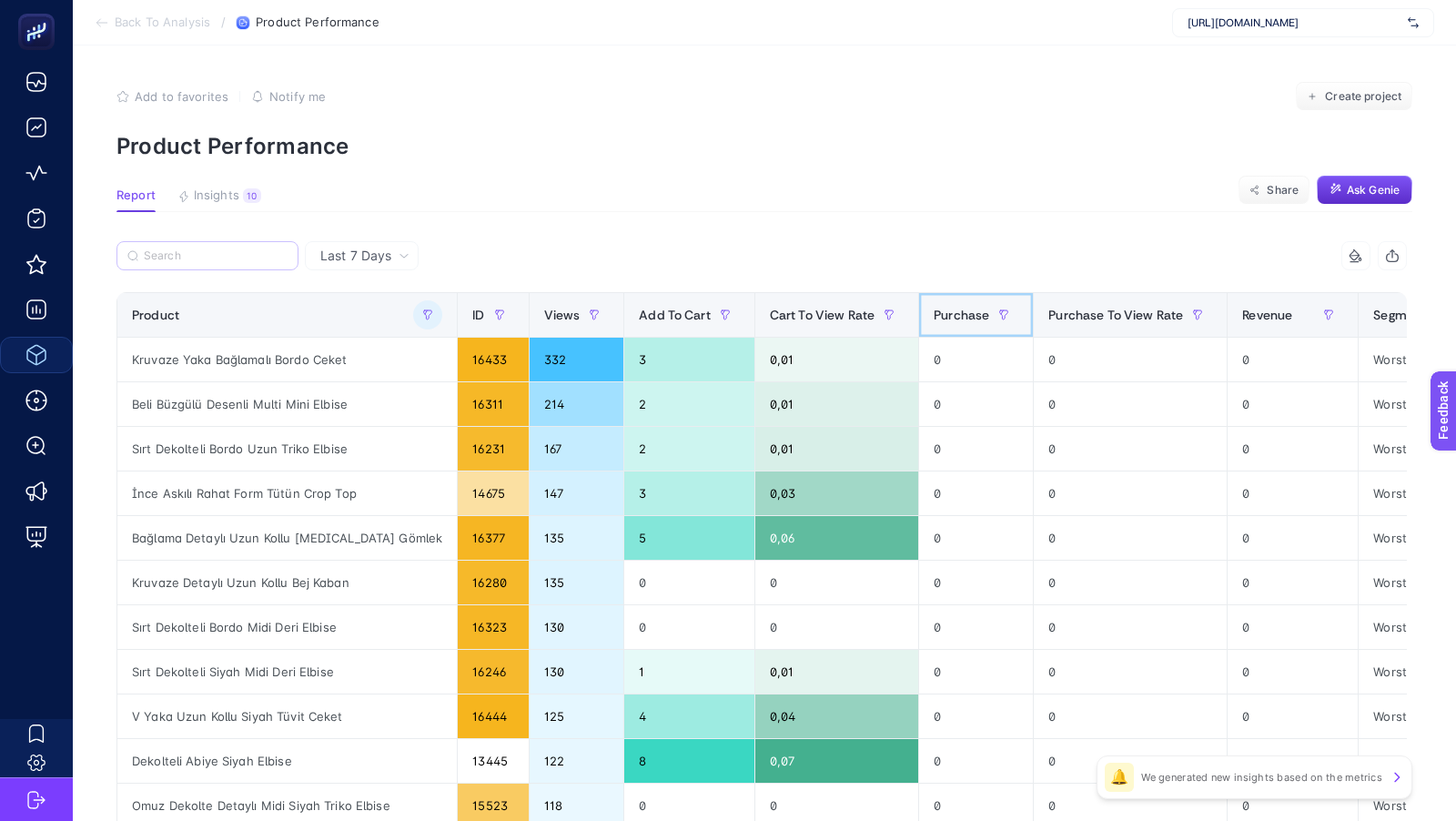
click at [933, 321] on span "Purchase" at bounding box center [961, 315] width 55 height 15
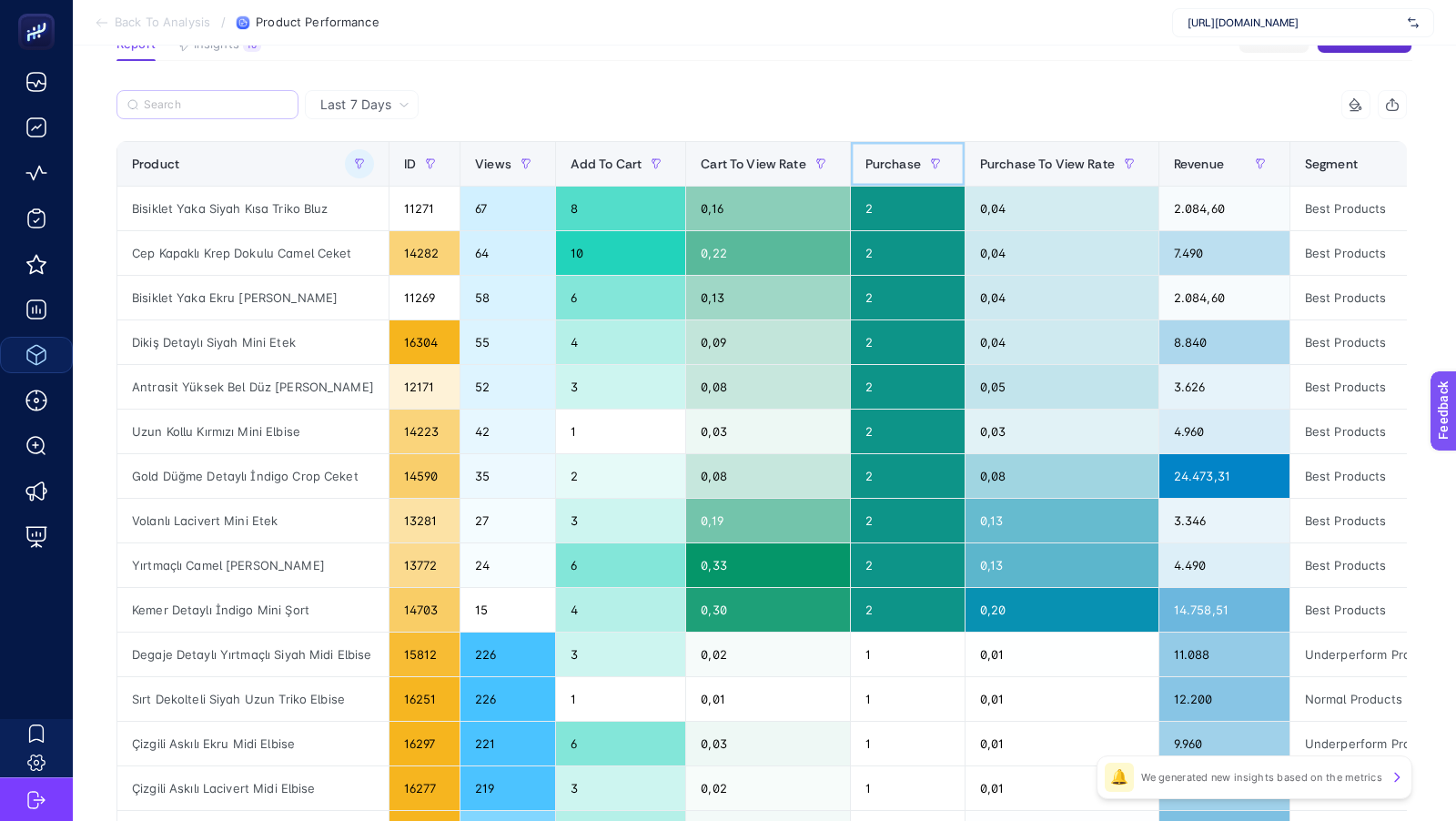
scroll to position [101, 0]
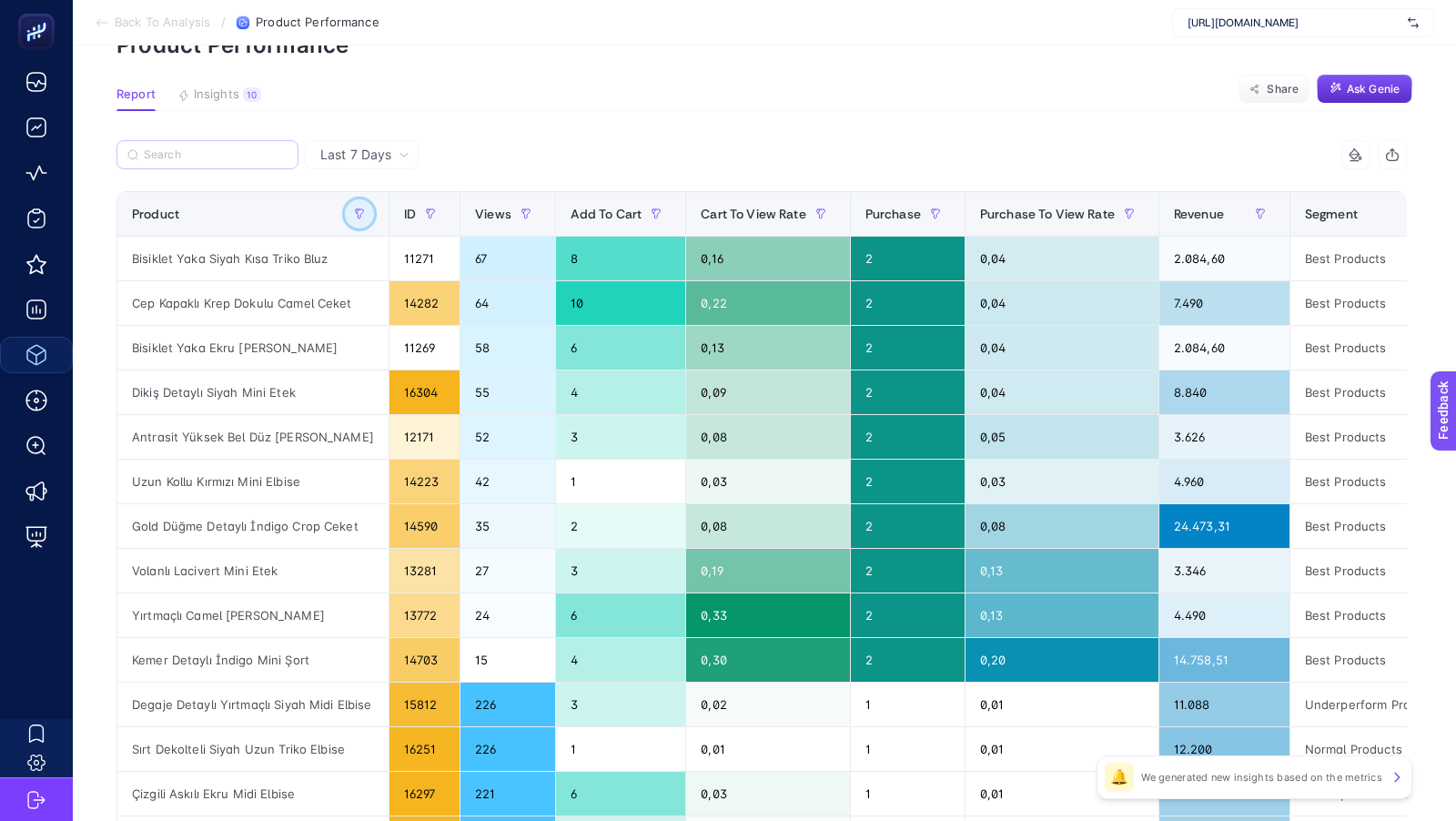
click at [367, 210] on button "button" at bounding box center [359, 214] width 30 height 30
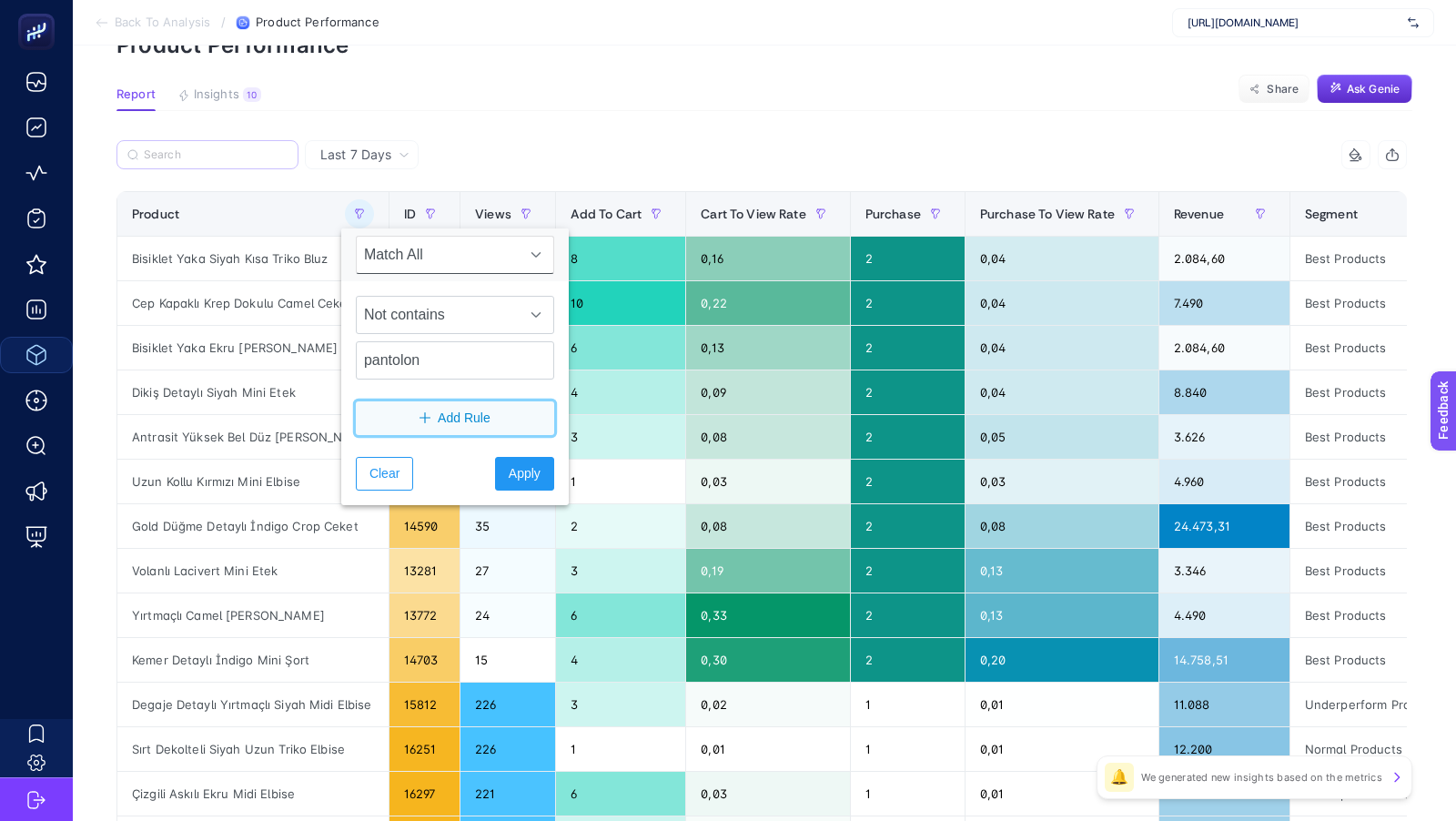
click at [441, 421] on span "Add Rule" at bounding box center [463, 417] width 53 height 19
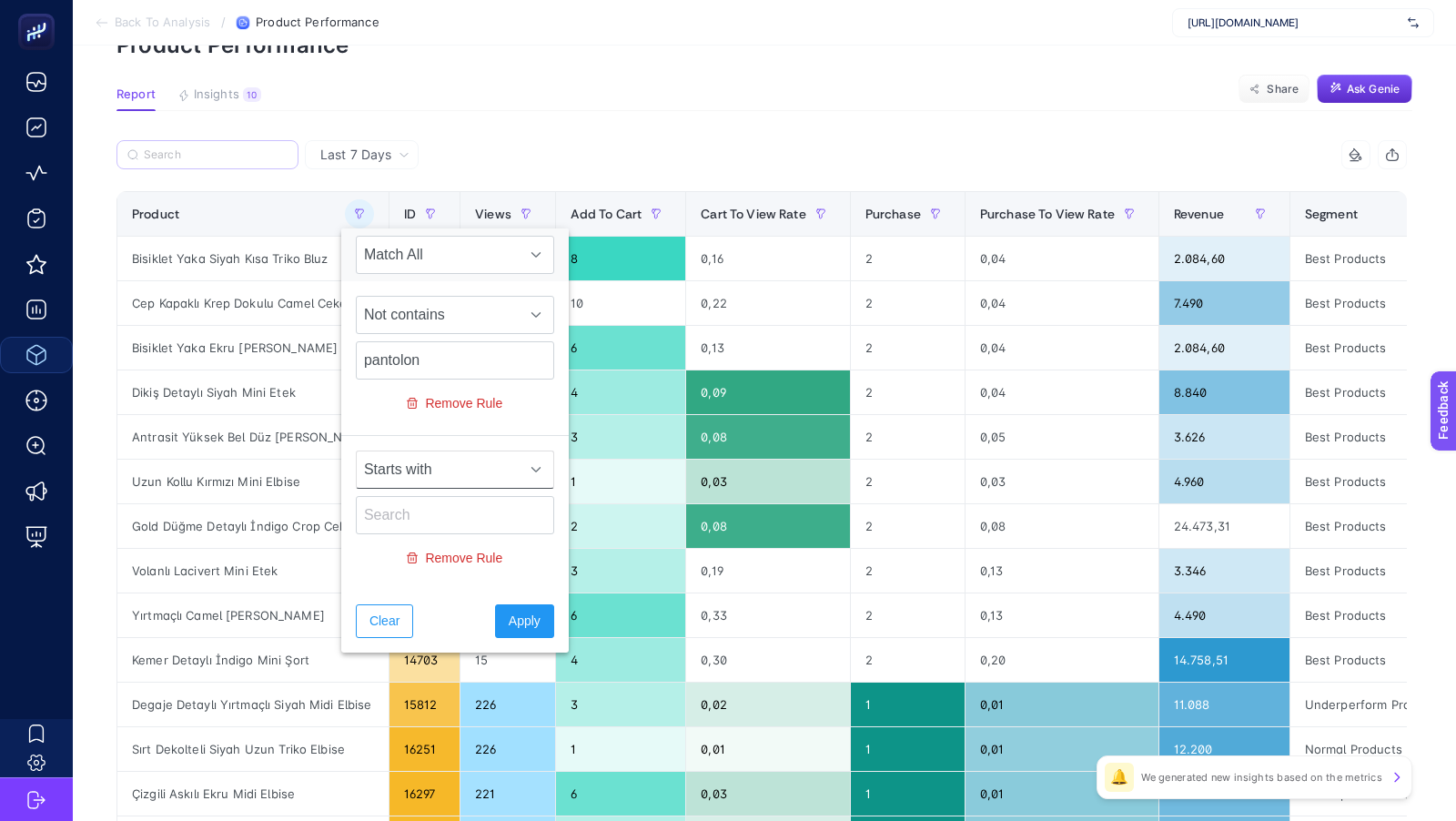
click at [405, 469] on span "Starts with" at bounding box center [437, 469] width 162 height 36
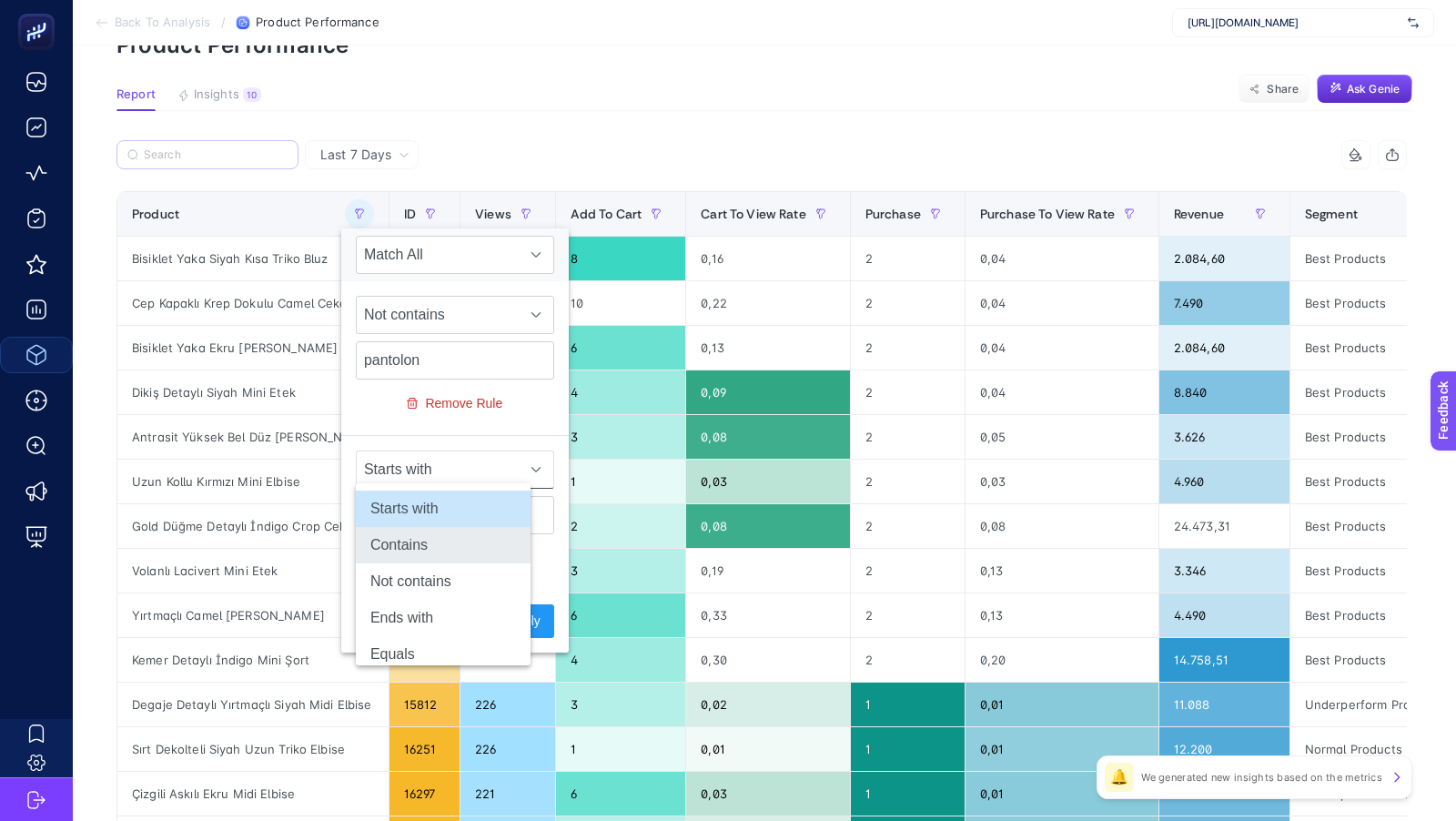
click at [416, 547] on li "Contains" at bounding box center [442, 545] width 174 height 36
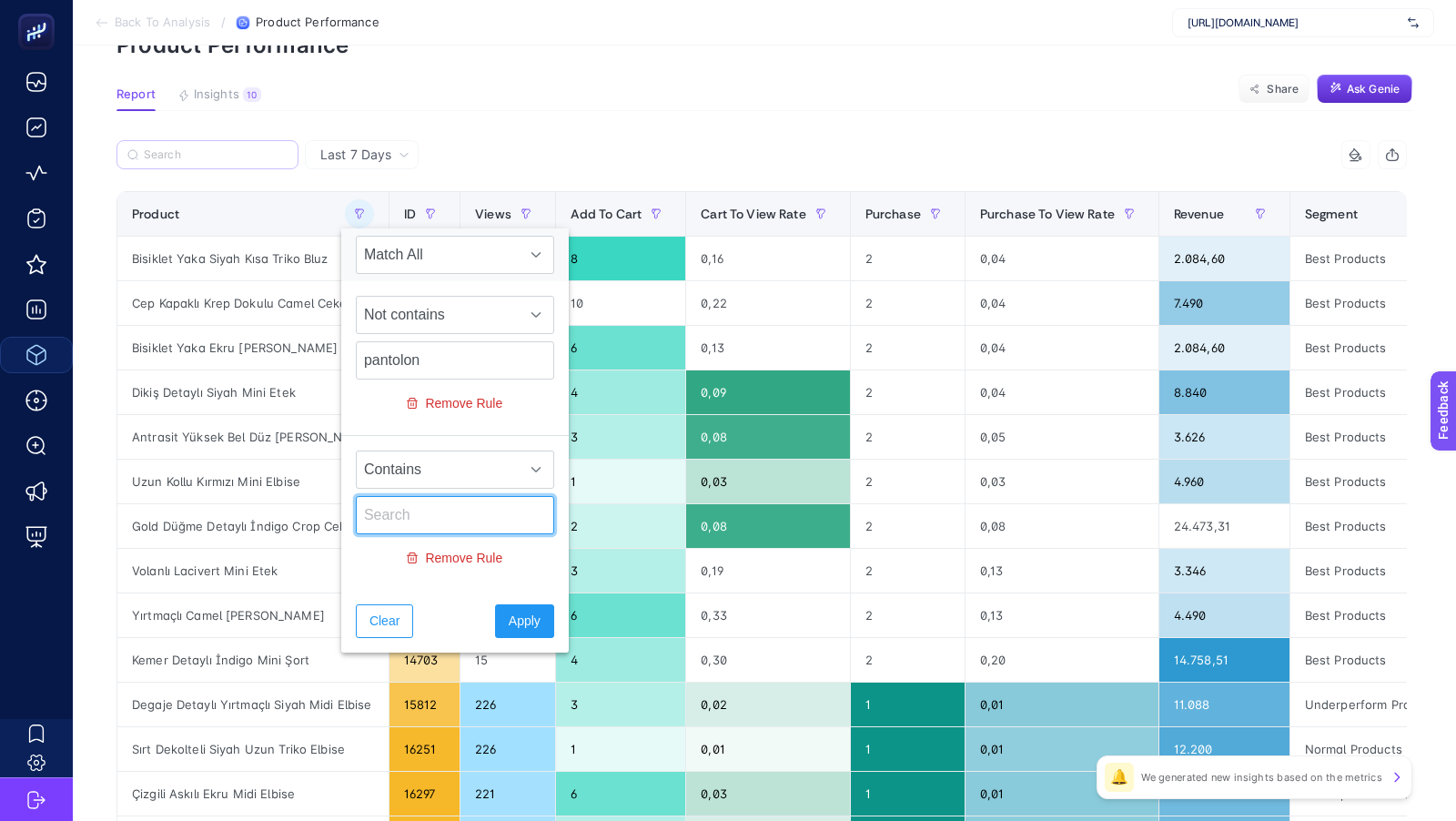
click at [403, 517] on input "text" at bounding box center [454, 514] width 199 height 38
type input "ceket"
click at [509, 618] on span "Apply" at bounding box center [524, 621] width 31 height 19
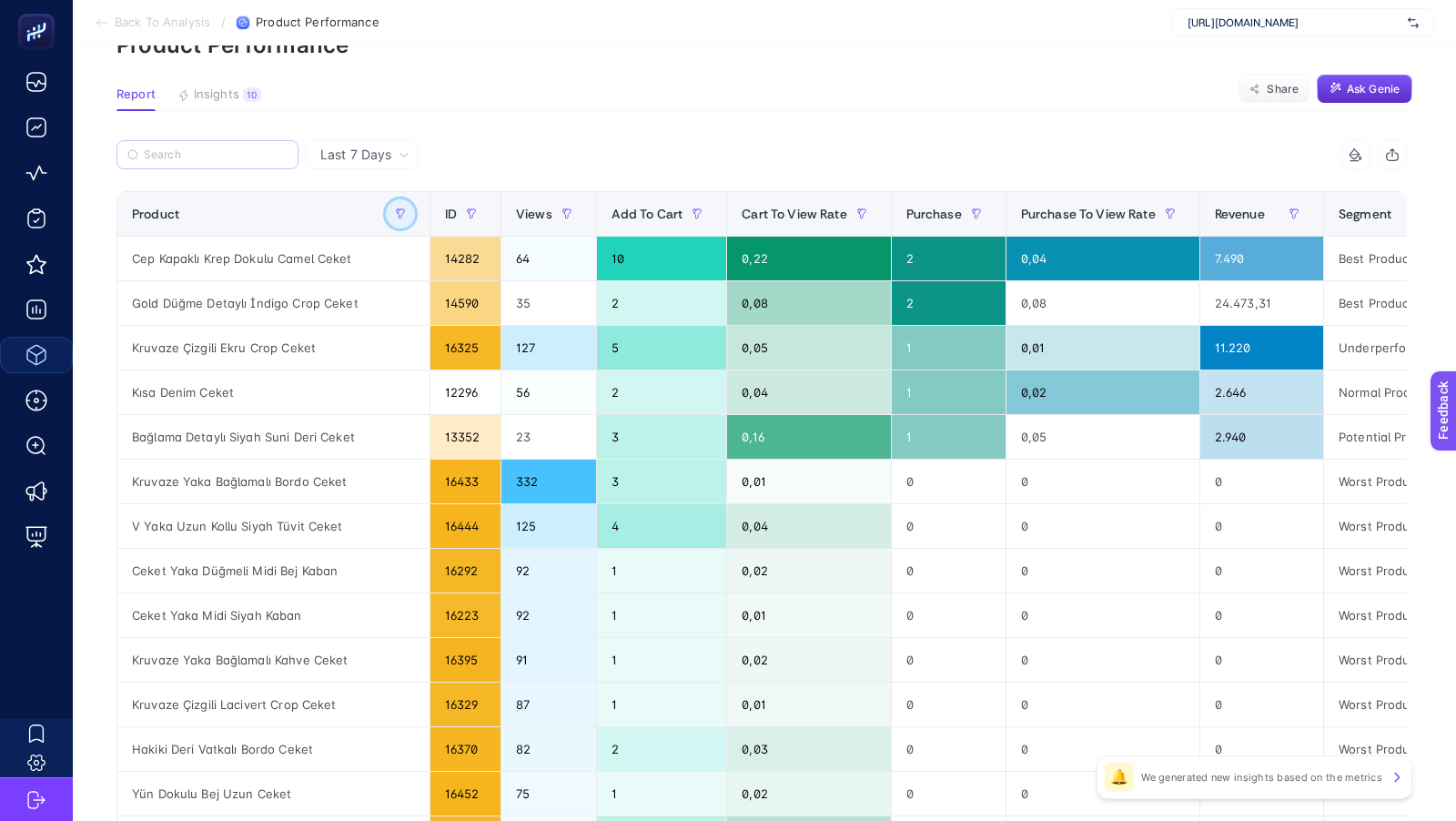
scroll to position [163, 0]
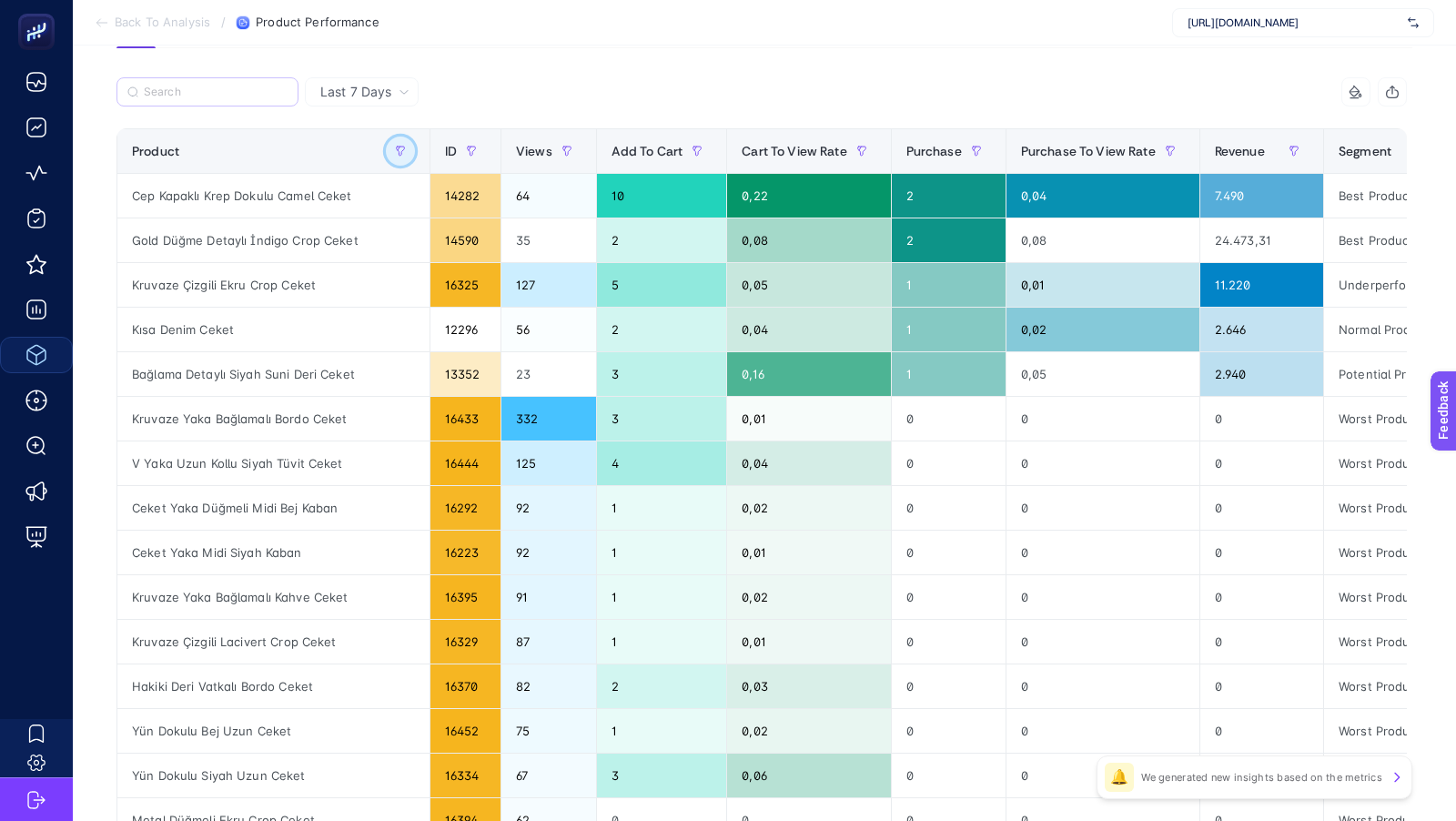
click at [395, 149] on icon "button" at bounding box center [401, 151] width 11 height 11
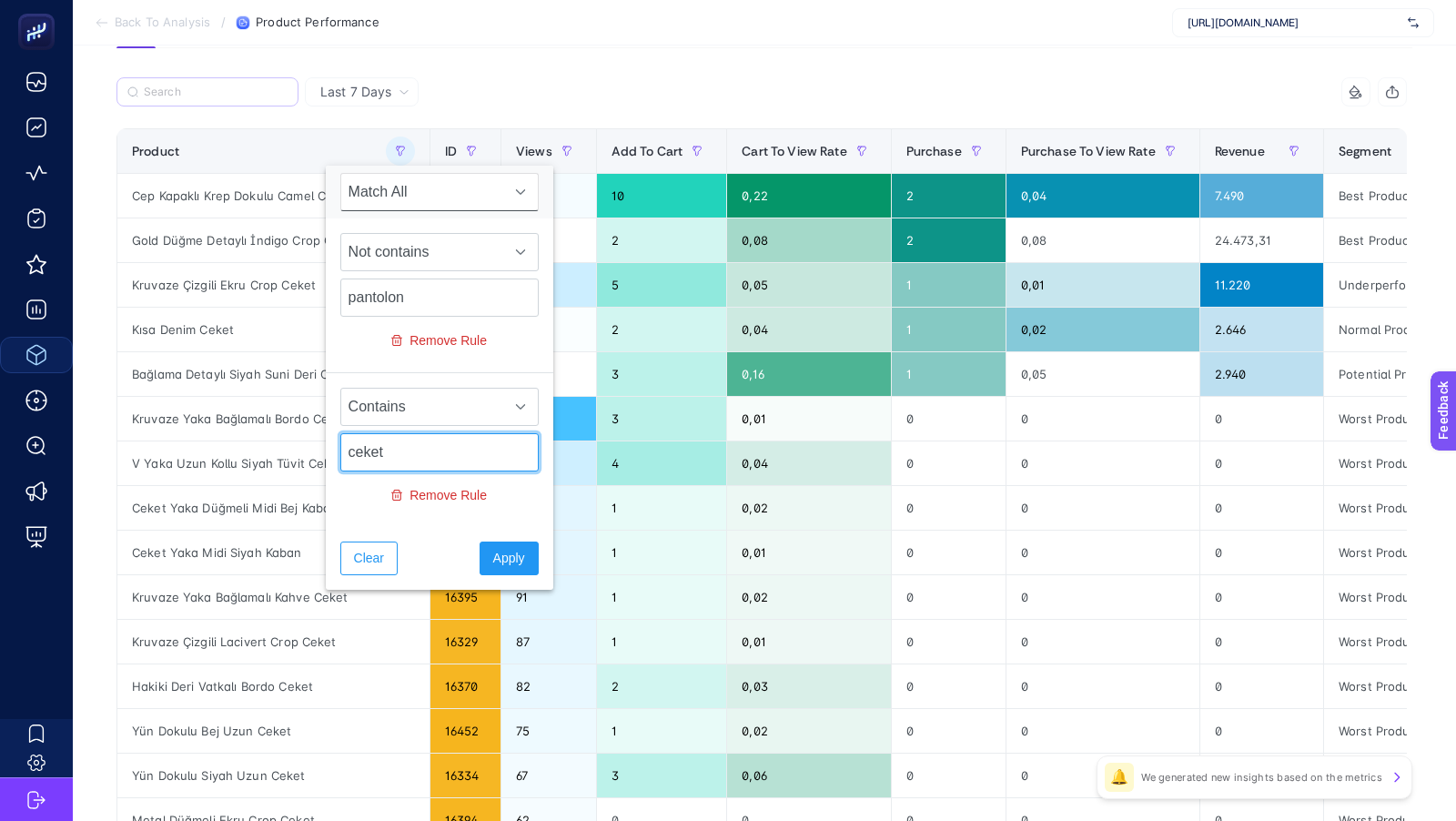
click at [385, 453] on input "ceket" at bounding box center [439, 452] width 199 height 38
type input "bluz"
click at [507, 548] on button "Apply" at bounding box center [509, 558] width 59 height 33
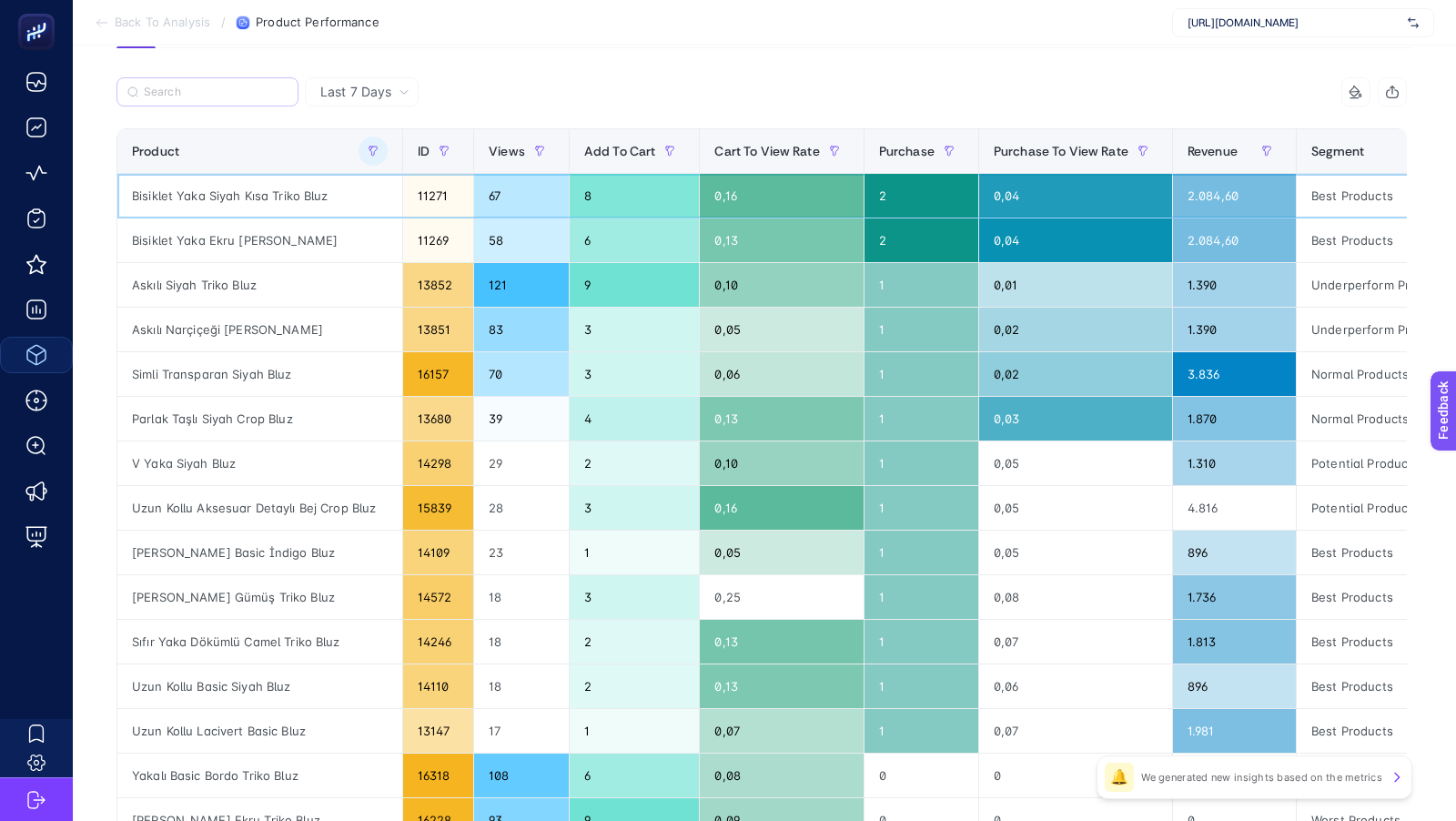
click at [241, 194] on div "Bisiklet Yaka Siyah Kısa Triko Bluz" at bounding box center [259, 195] width 284 height 43
copy tr "Bisiklet Yaka Siyah Kısa Triko Bluz"
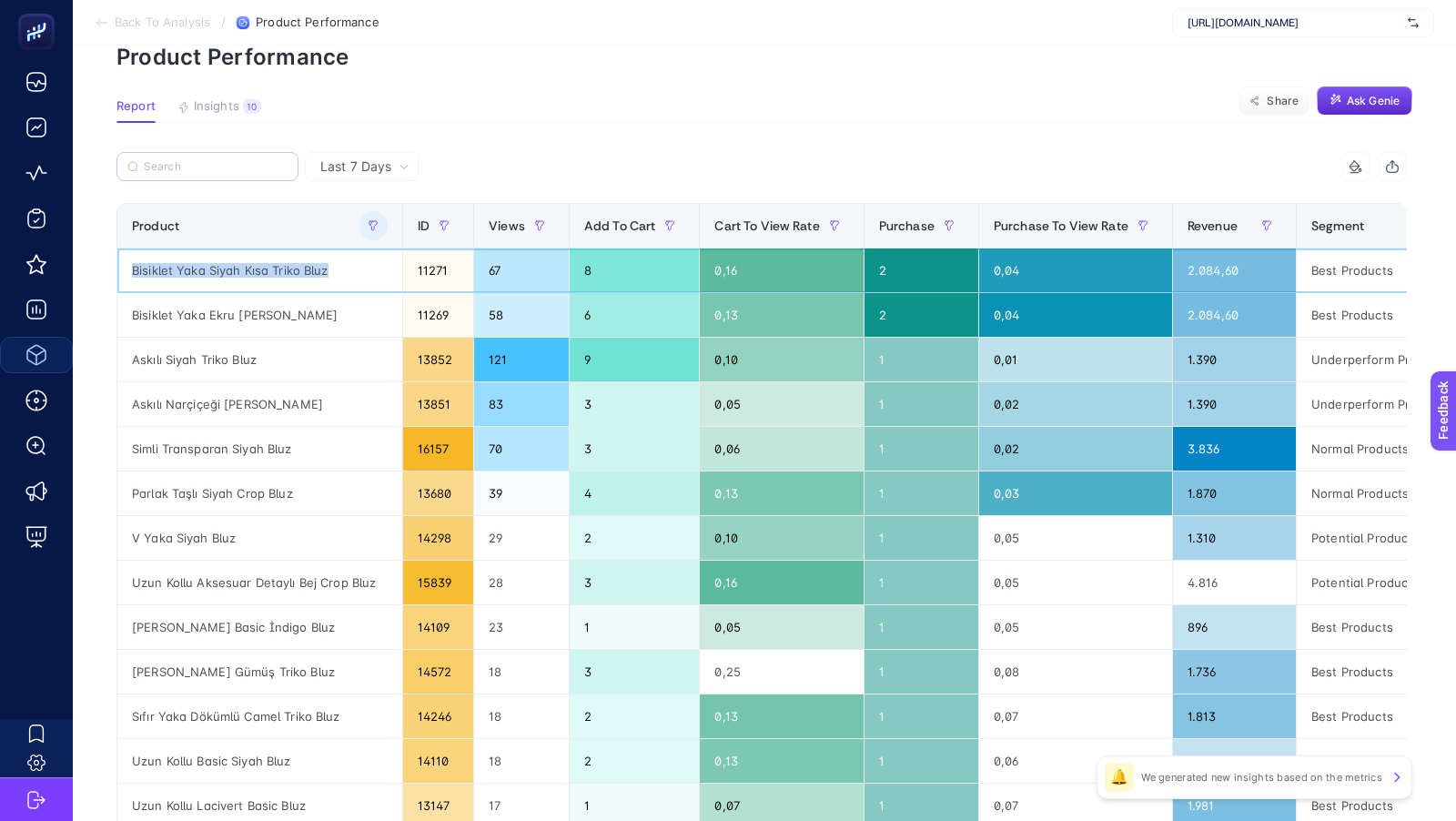
scroll to position [87, 0]
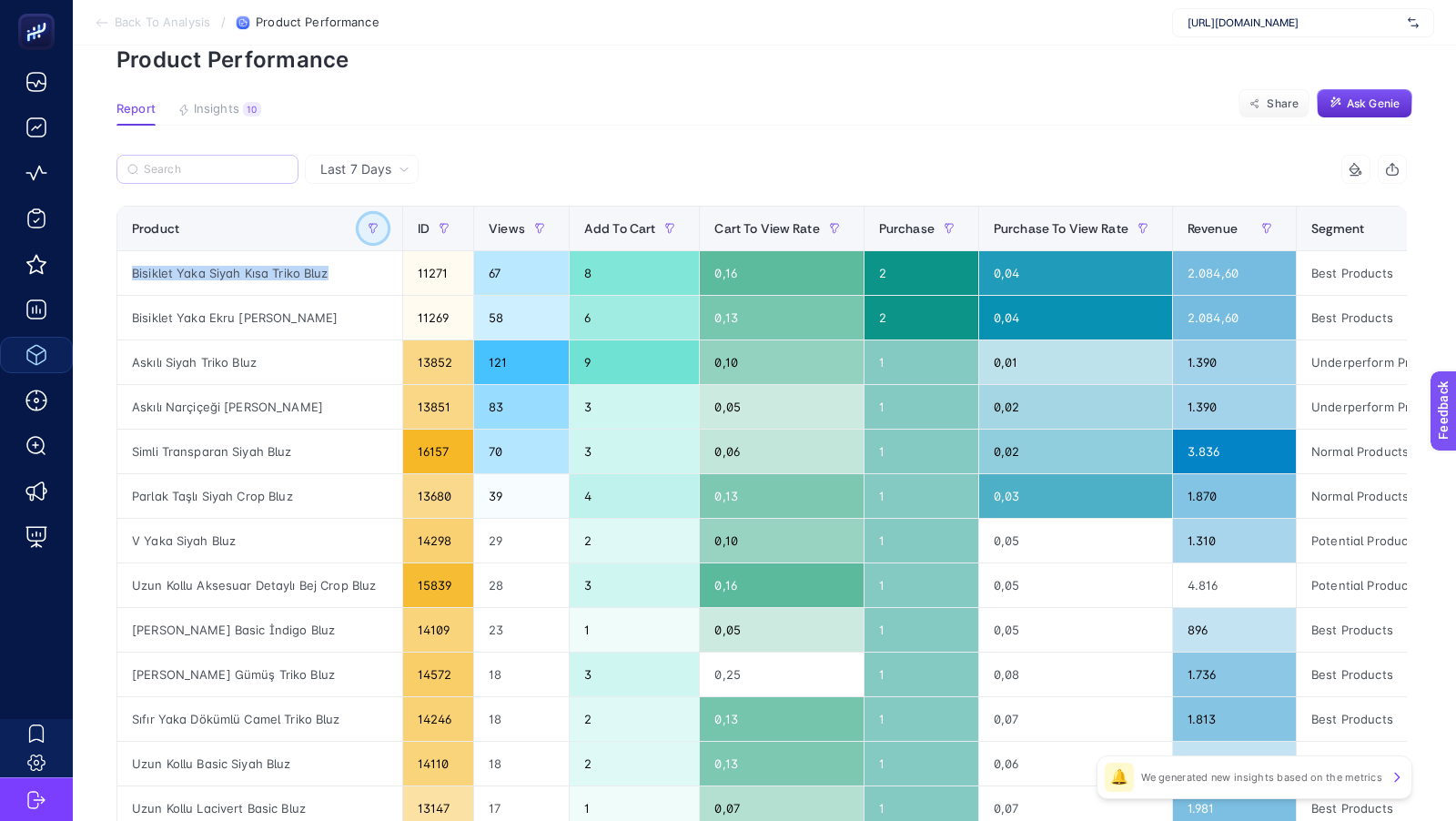
click at [377, 233] on button "button" at bounding box center [373, 229] width 30 height 30
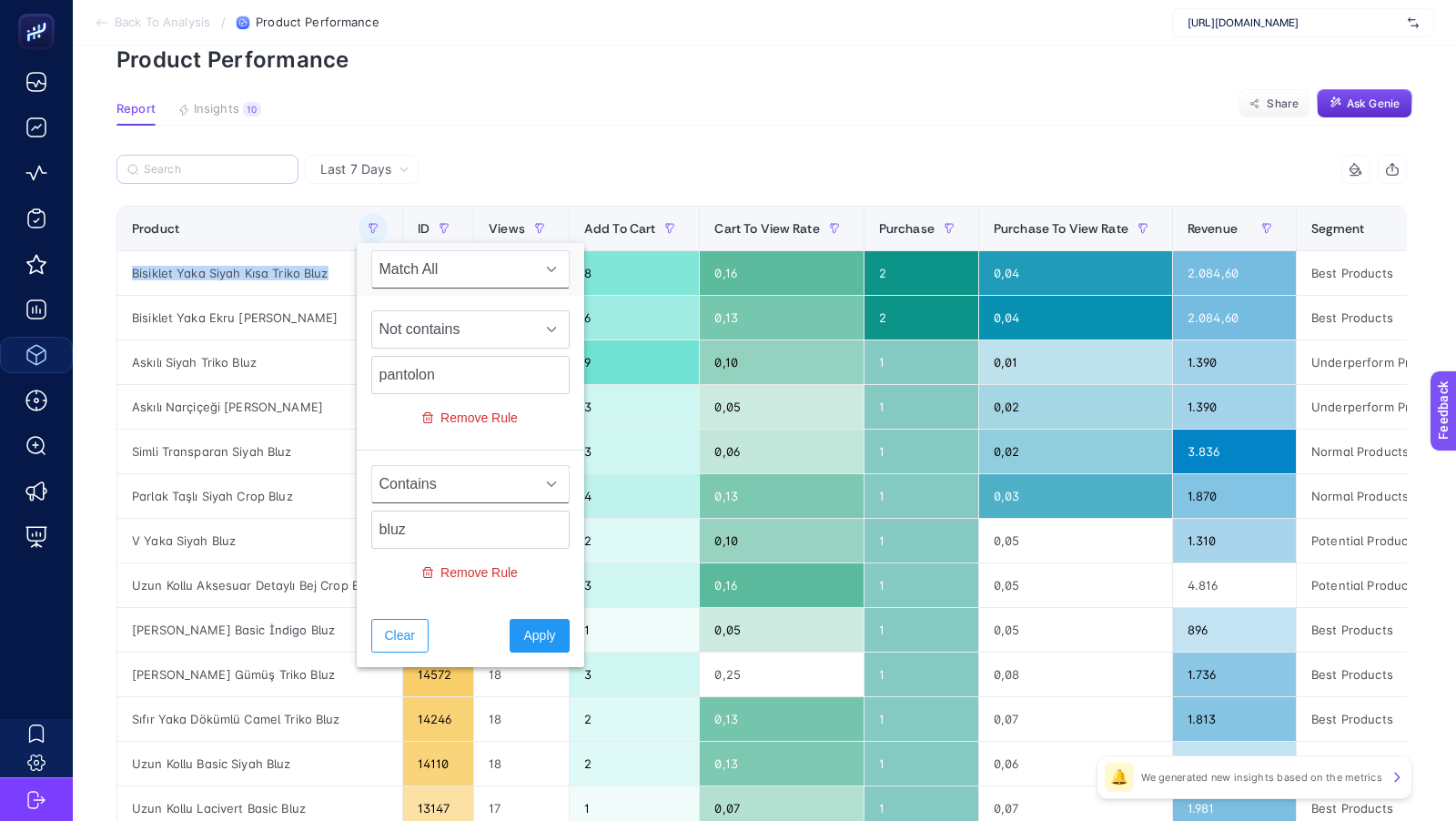
click at [415, 480] on span "Contains" at bounding box center [452, 484] width 162 height 36
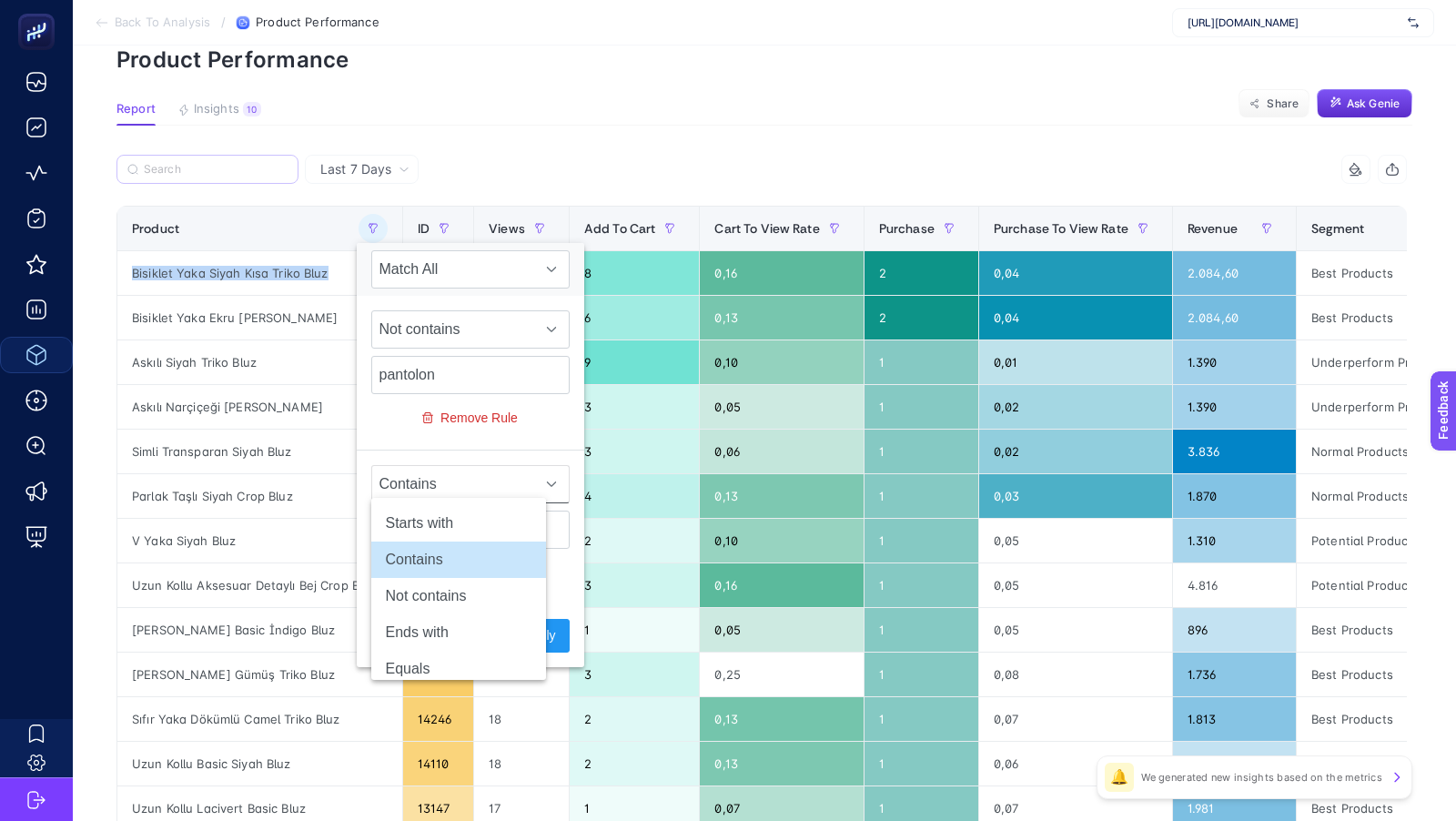
click at [415, 480] on span "Contains" at bounding box center [452, 484] width 162 height 36
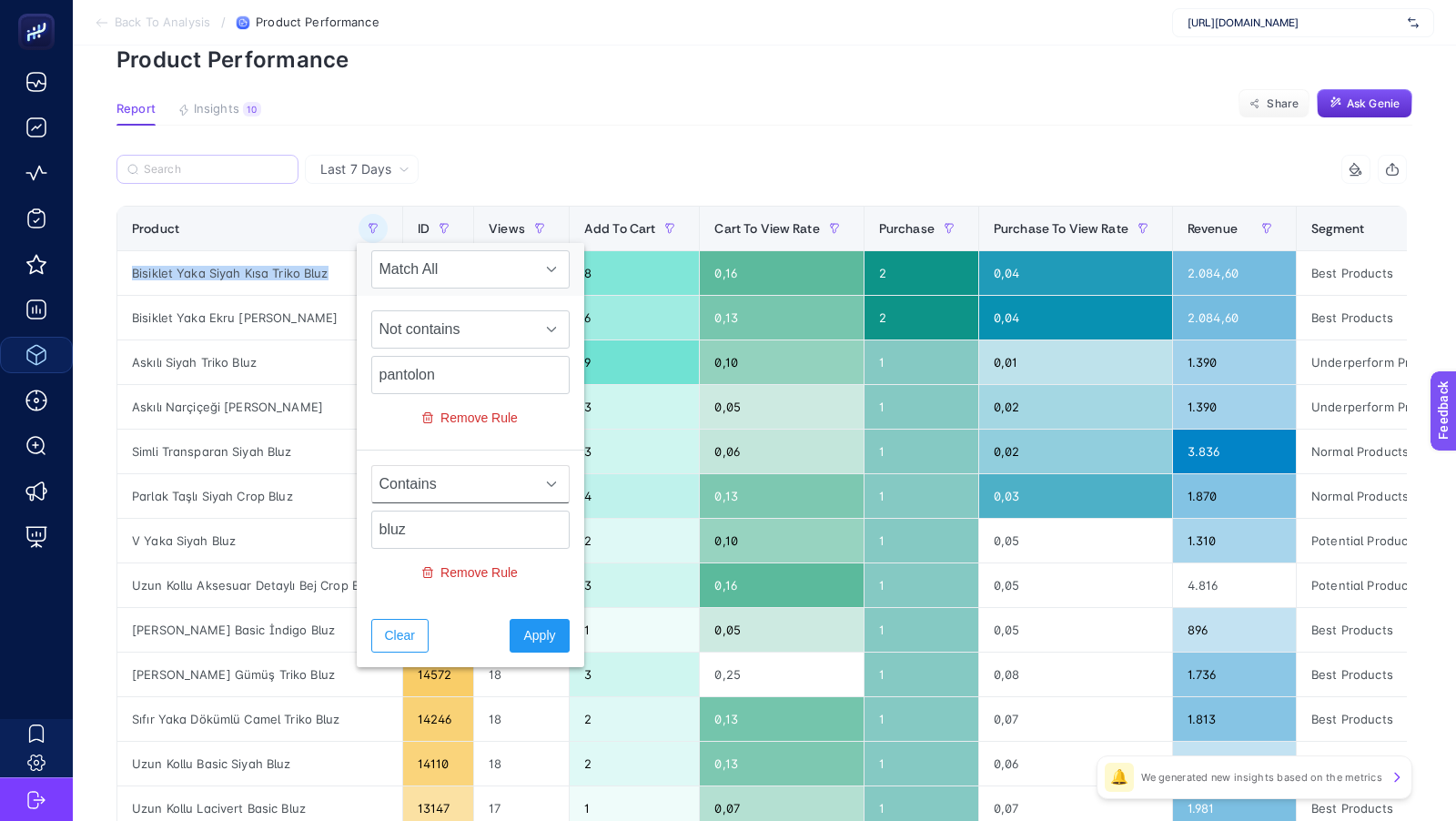
click at [415, 480] on span "Contains" at bounding box center [452, 484] width 162 height 36
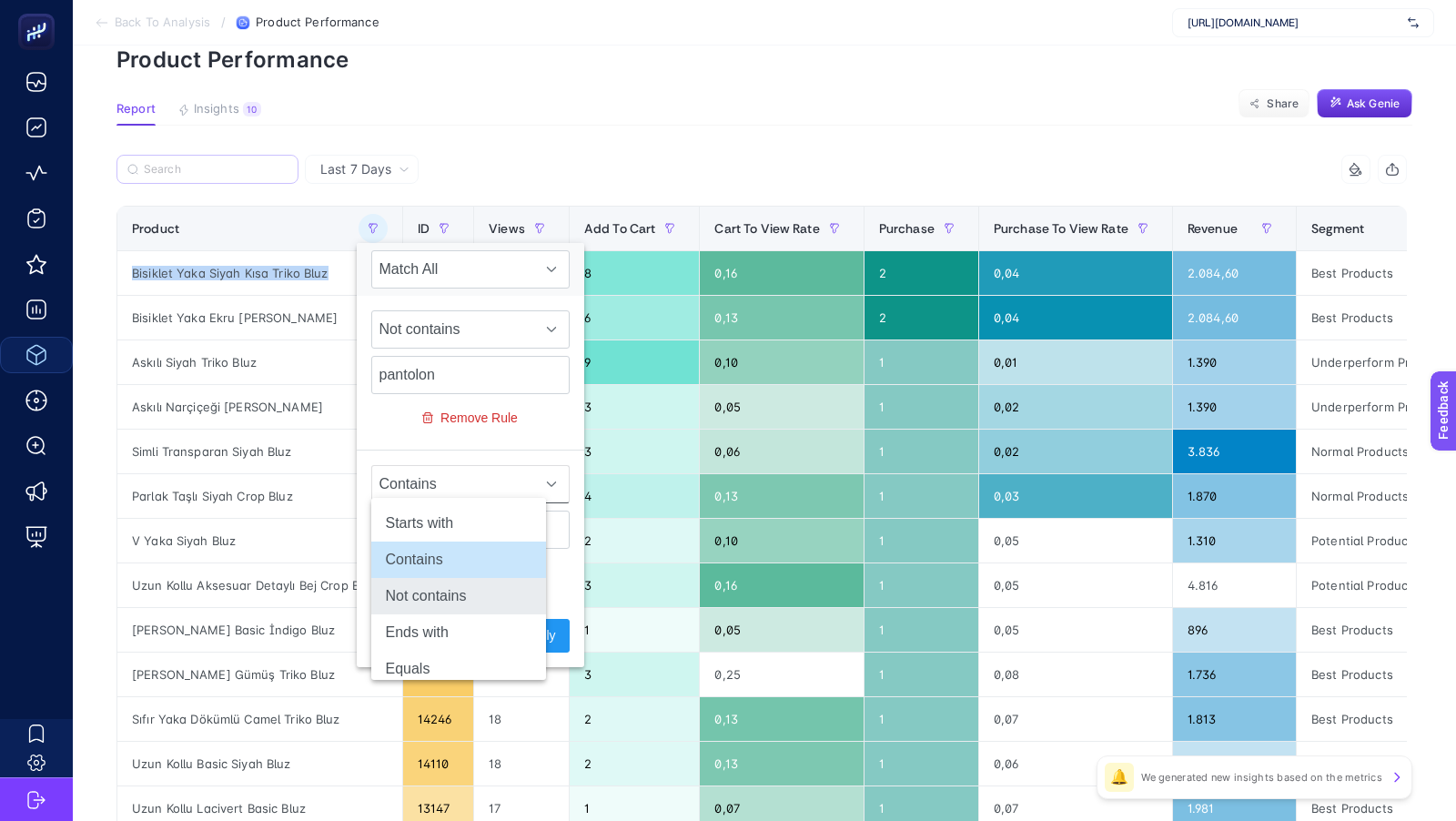
click at [416, 592] on li "Not contains" at bounding box center [458, 596] width 174 height 36
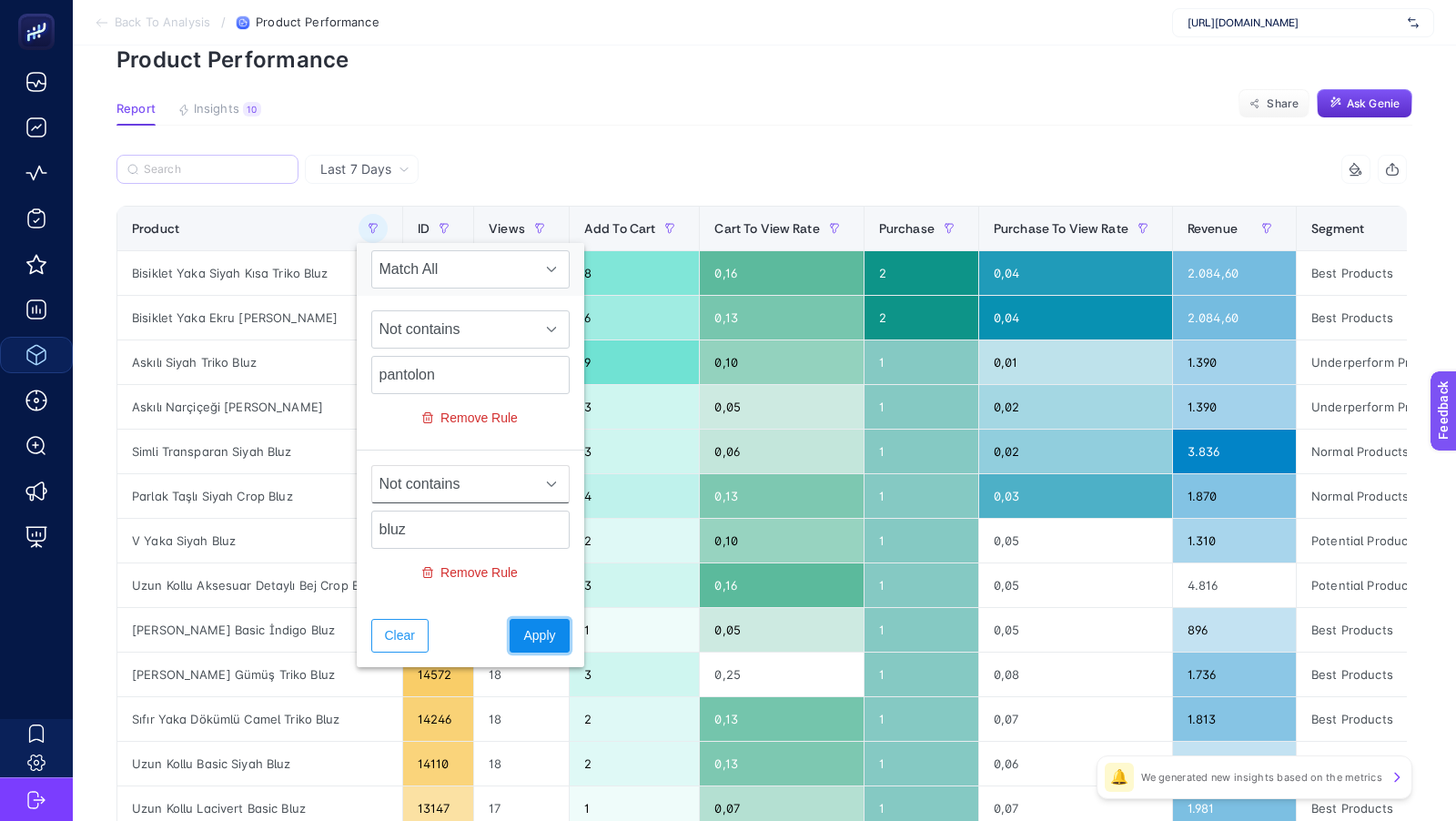
click at [523, 636] on span "Apply" at bounding box center [539, 635] width 31 height 19
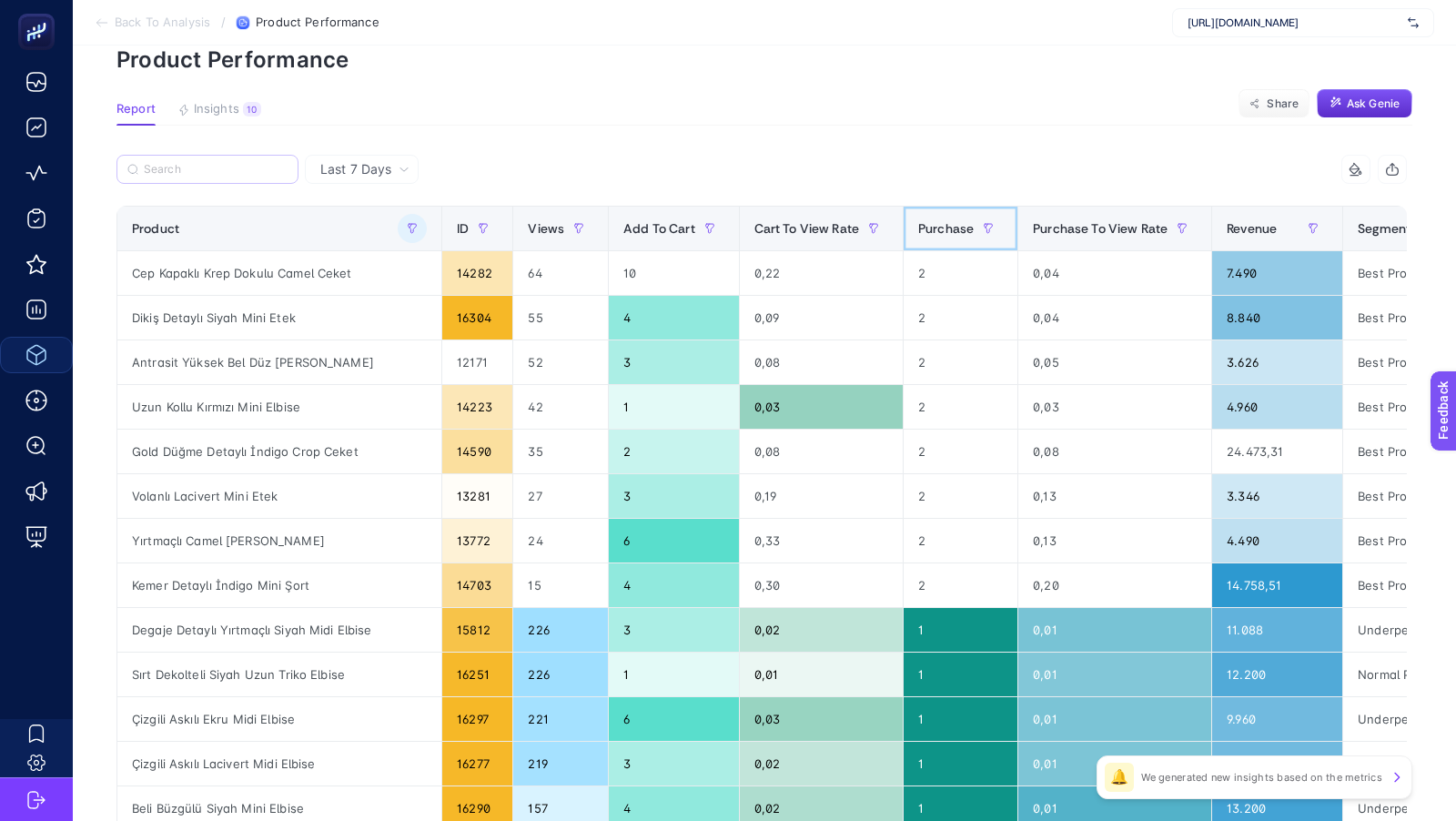
click at [918, 234] on span "Purchase" at bounding box center [945, 228] width 55 height 15
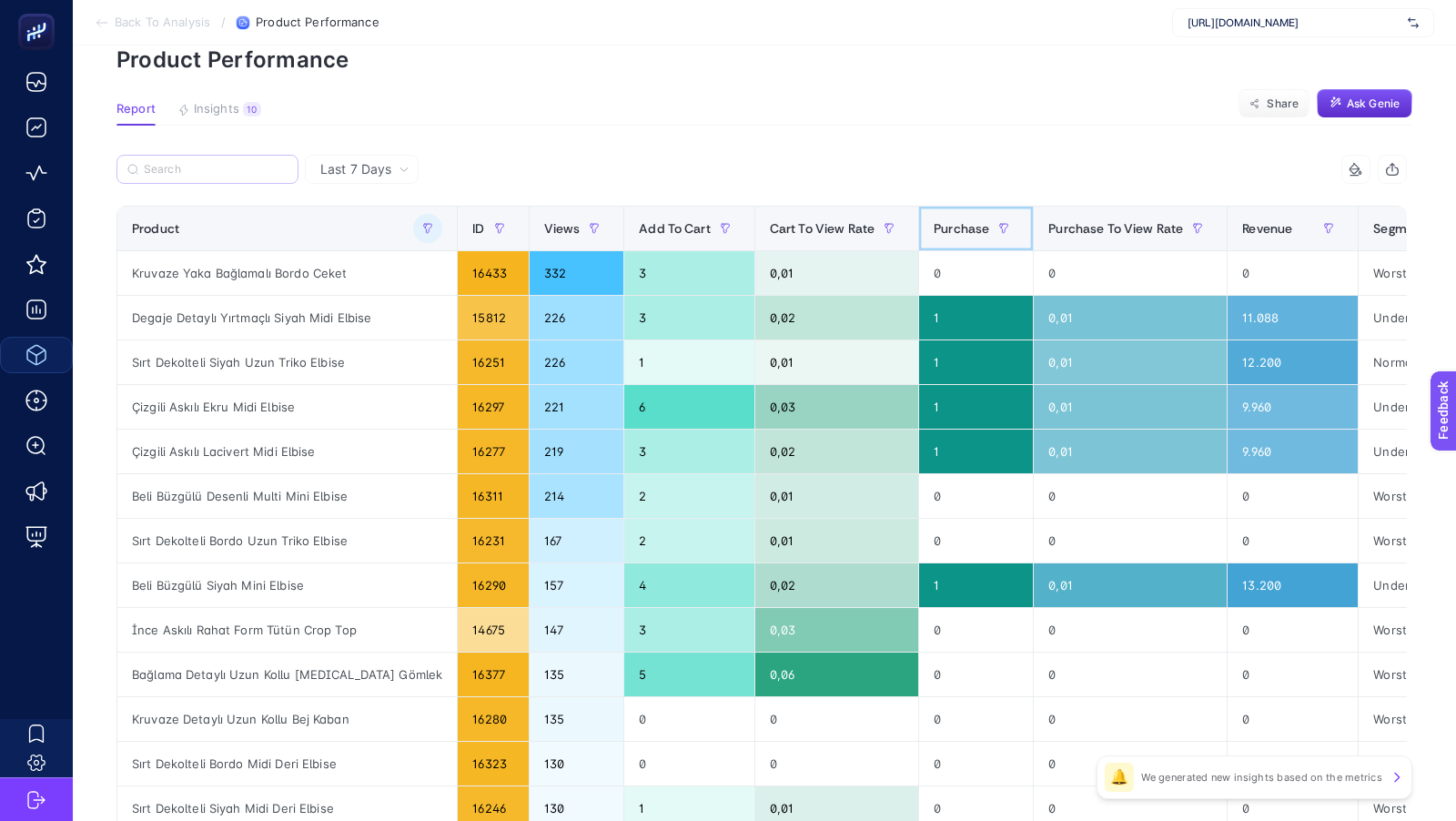
click at [933, 234] on span "Purchase" at bounding box center [961, 228] width 55 height 15
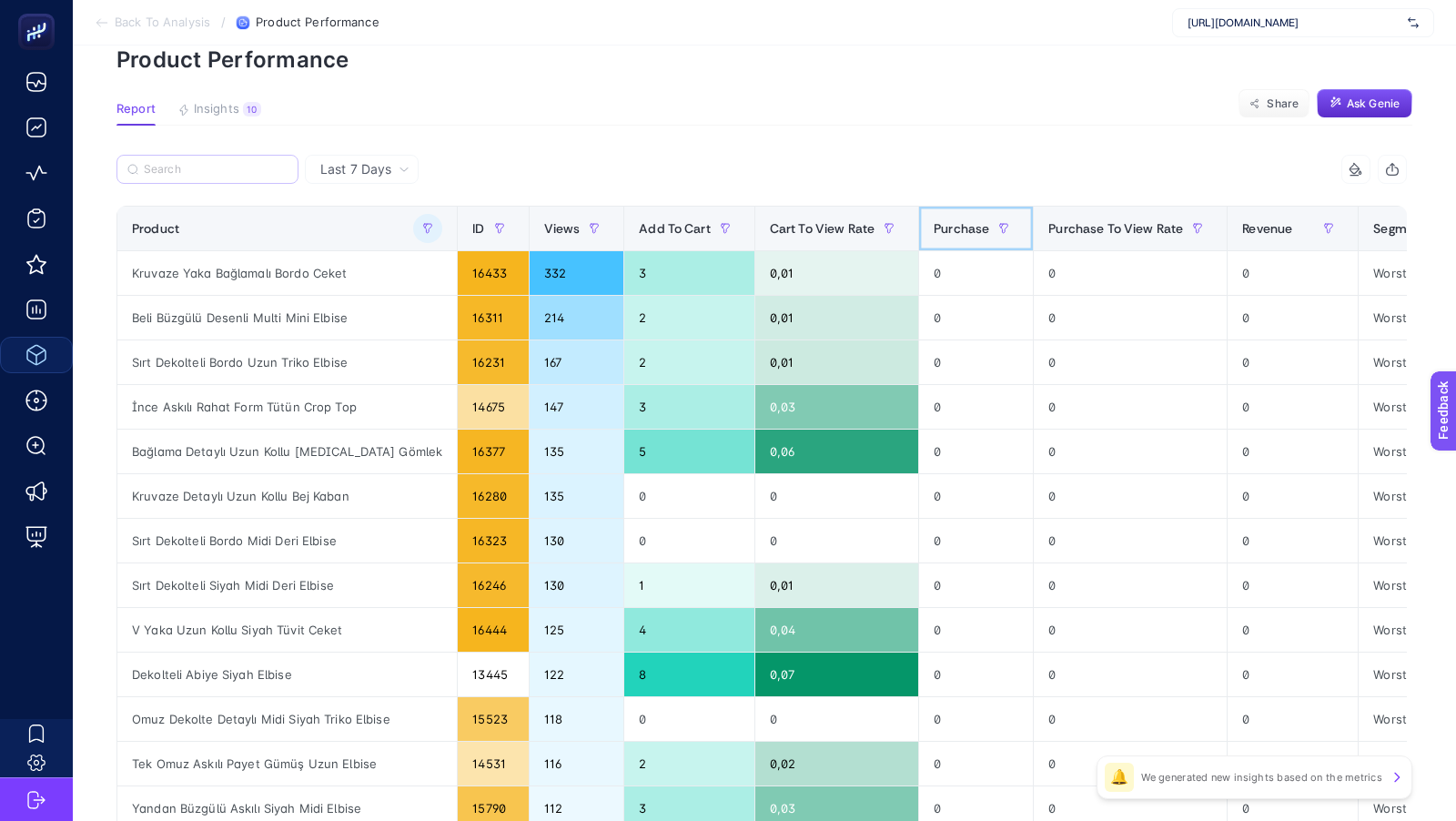
click at [933, 234] on span "Purchase" at bounding box center [961, 228] width 55 height 15
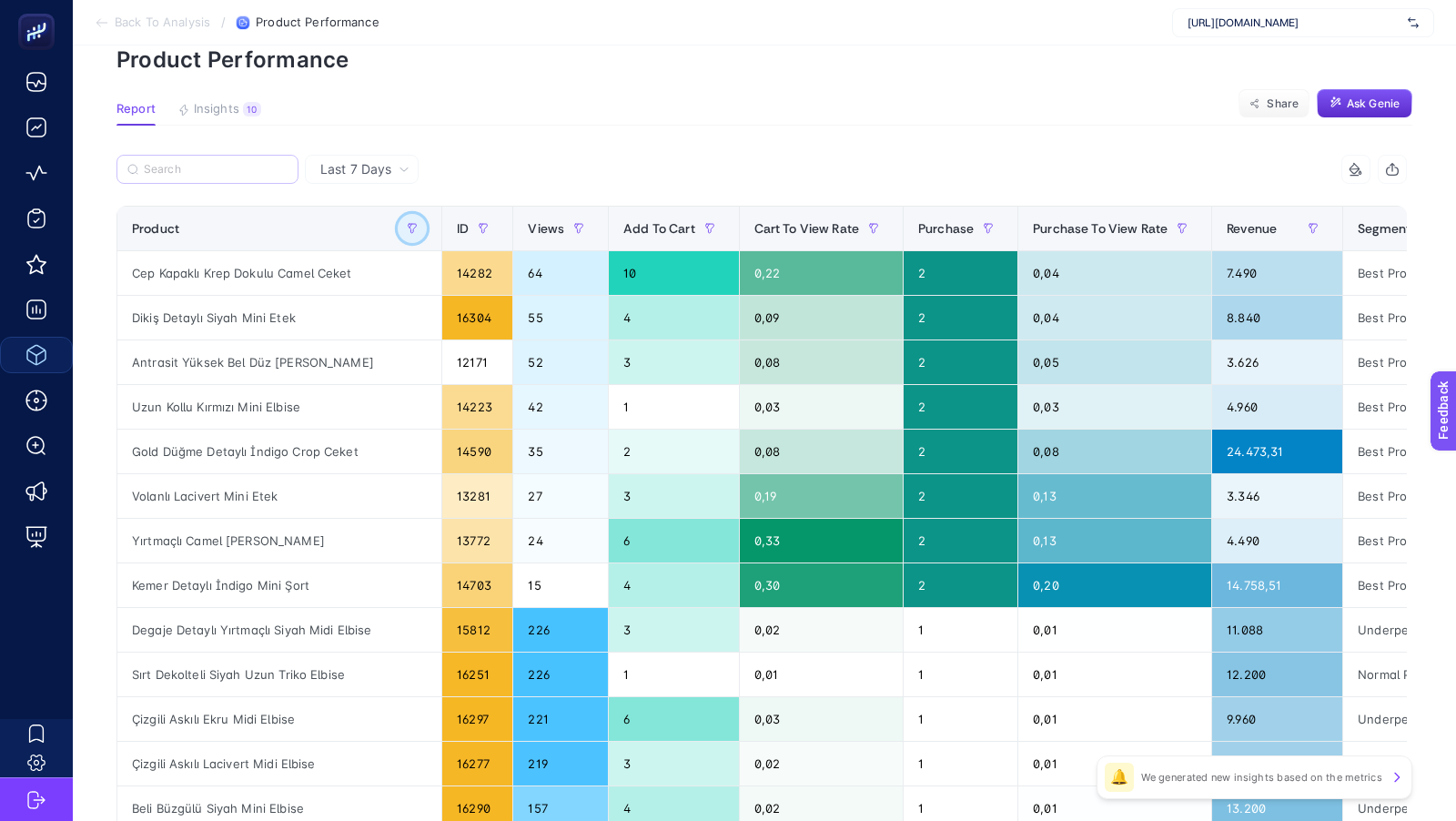
click at [406, 226] on icon "button" at bounding box center [412, 228] width 11 height 11
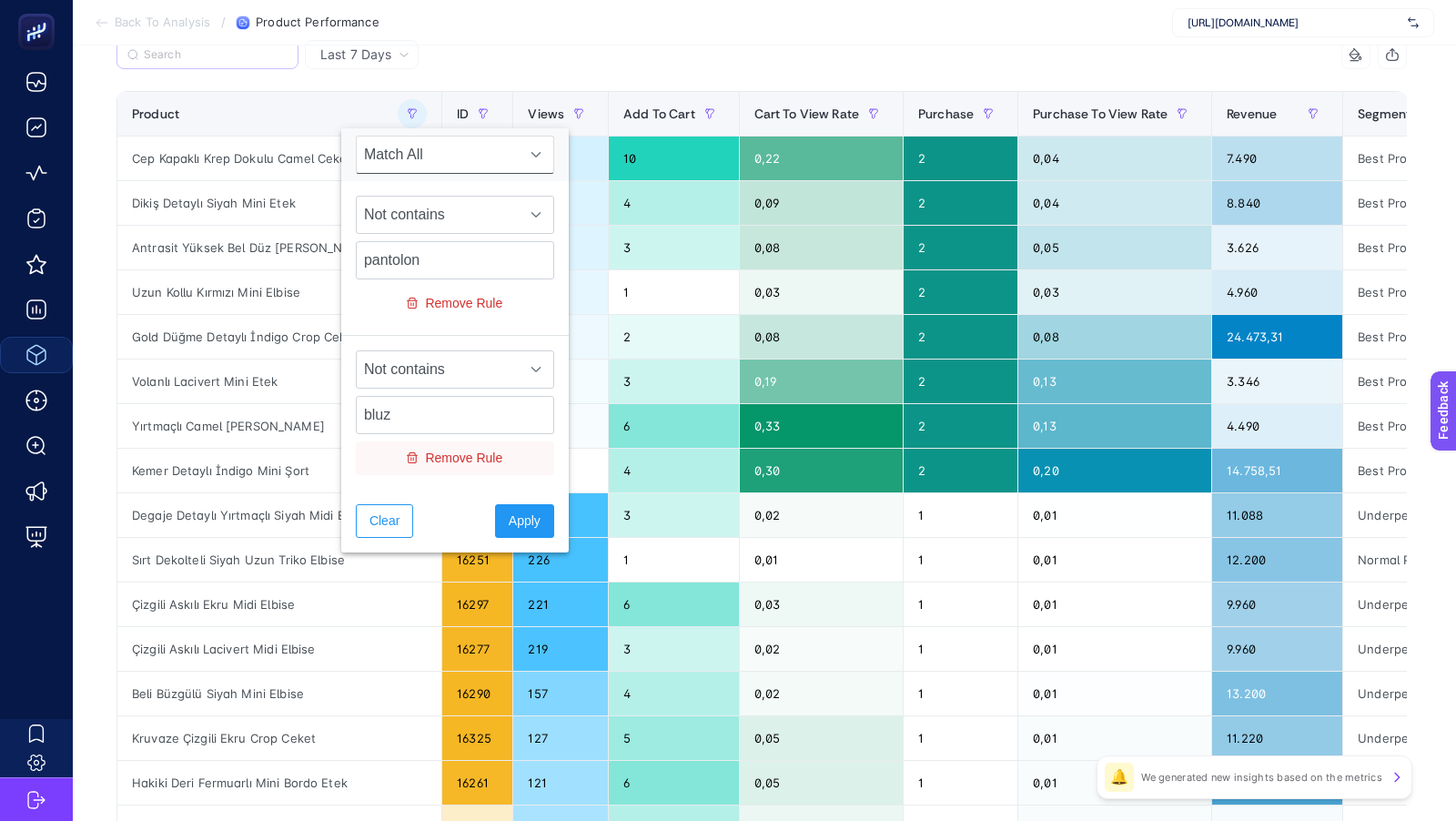
scroll to position [206, 0]
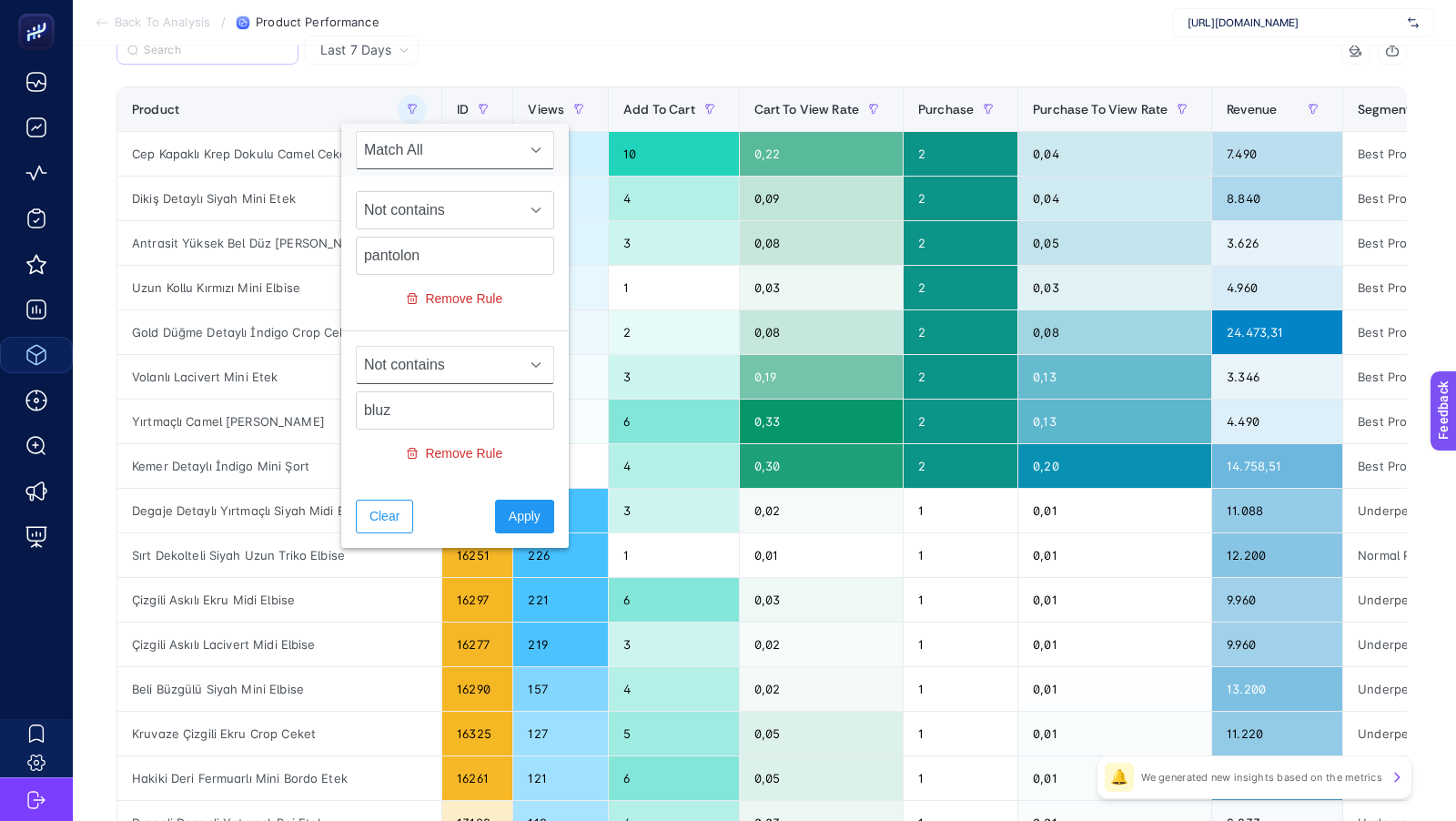
click at [415, 358] on span "Not contains" at bounding box center [437, 364] width 162 height 36
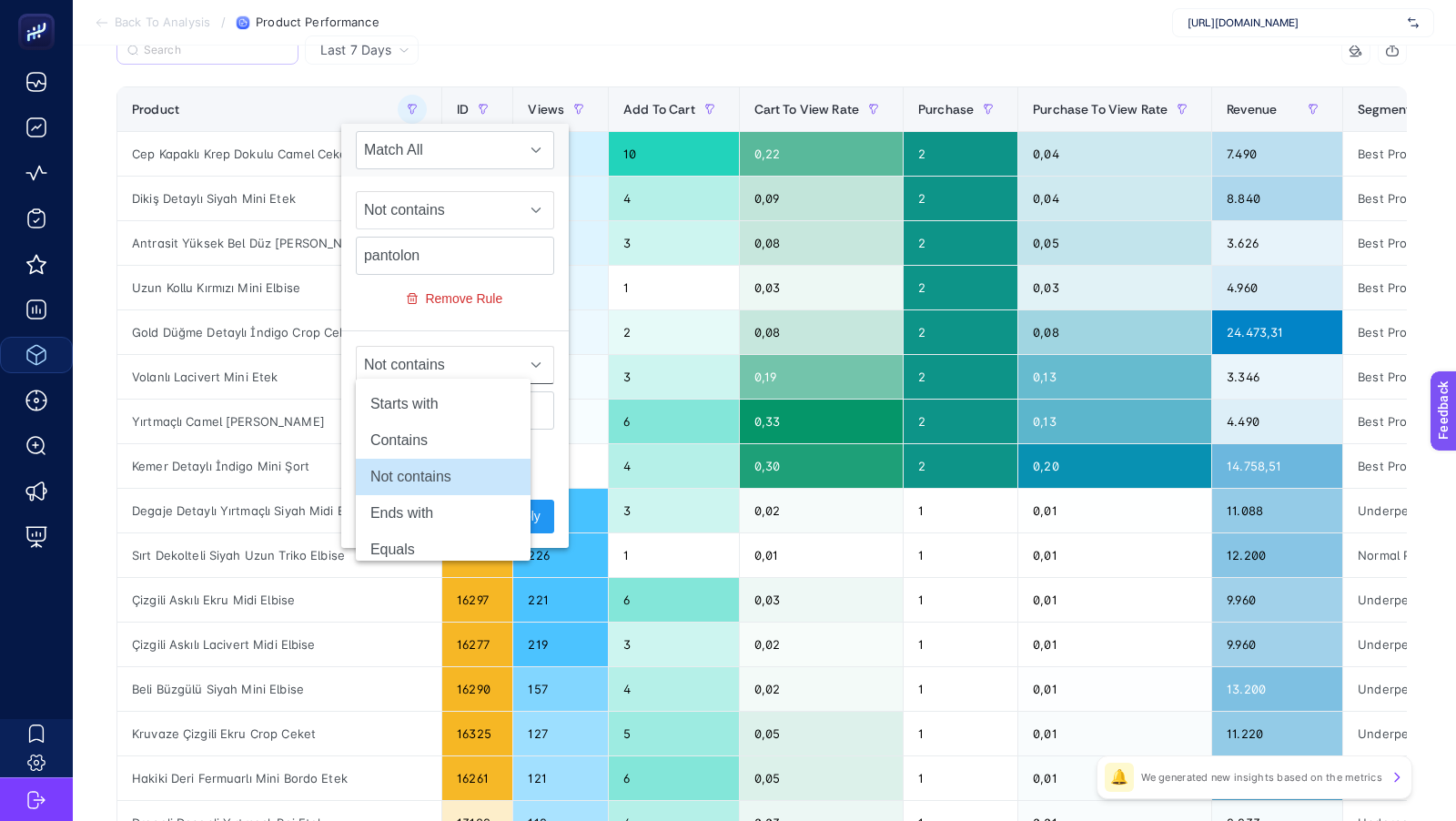
click at [411, 213] on span "Not contains" at bounding box center [437, 210] width 162 height 36
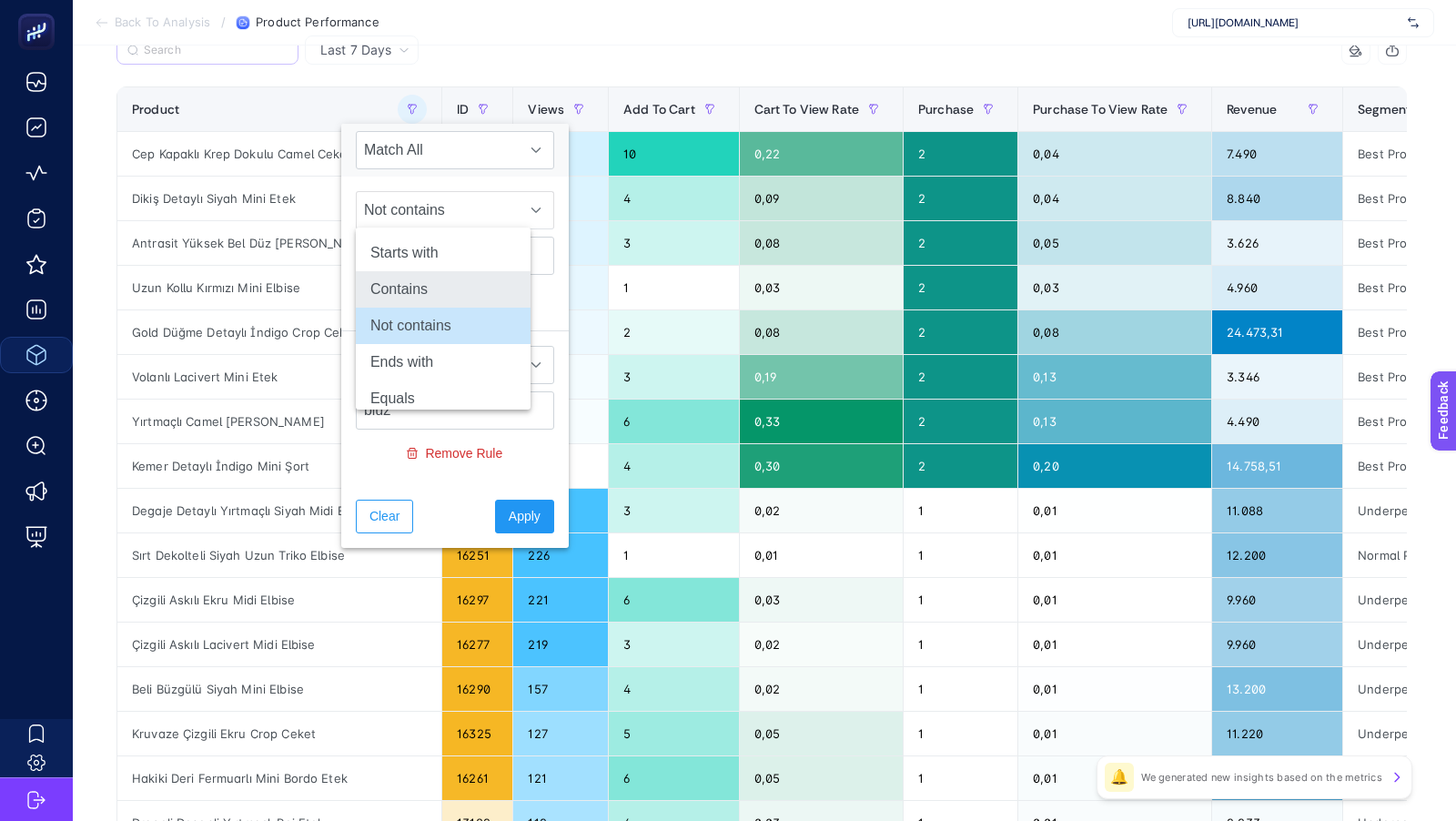
click at [403, 281] on li "Contains" at bounding box center [442, 289] width 174 height 36
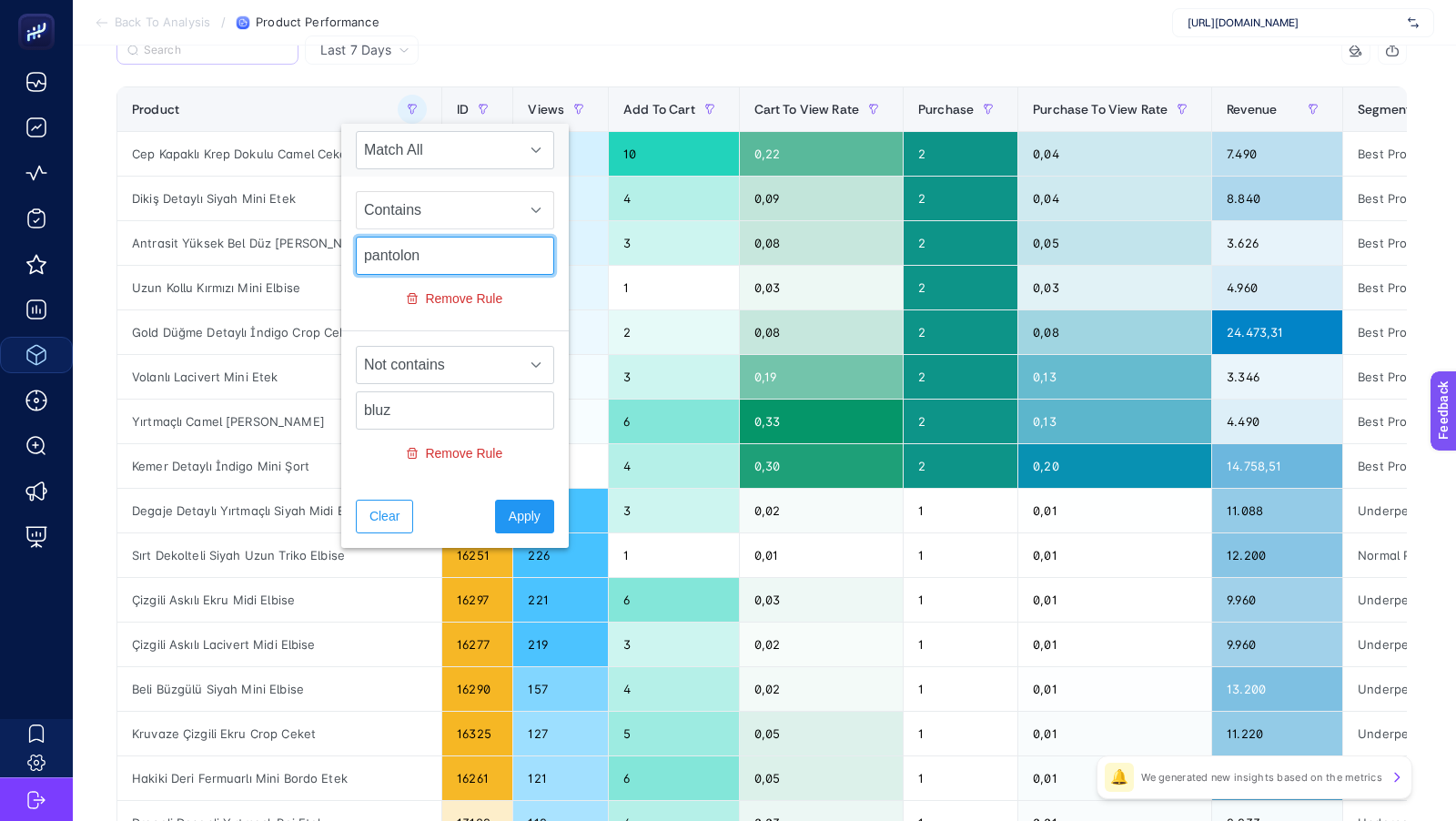
click at [403, 255] on input "pantolon" at bounding box center [454, 255] width 199 height 38
type input "ceket"
click at [441, 453] on span "Remove Rule" at bounding box center [463, 453] width 78 height 19
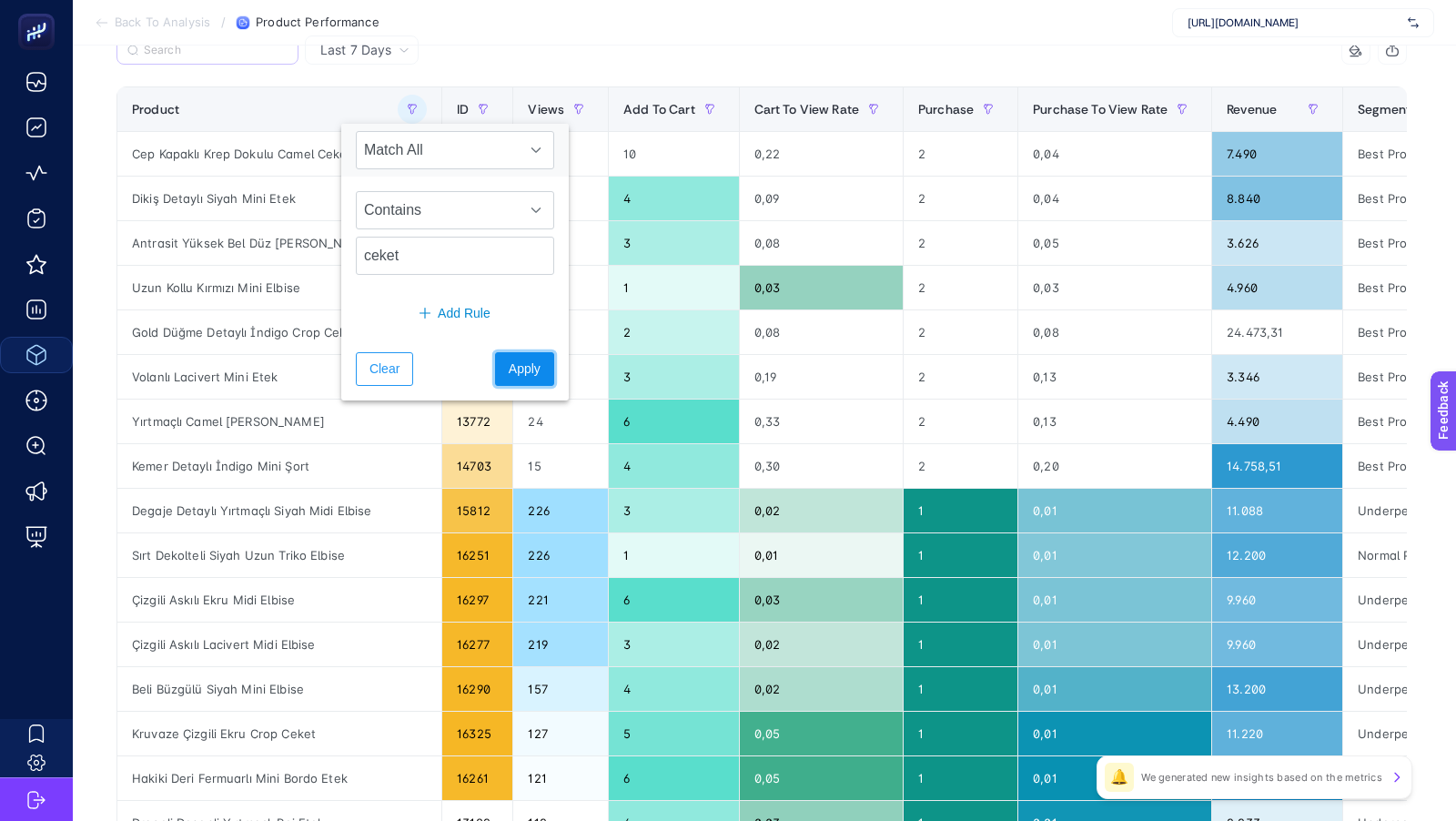
click at [509, 359] on span "Apply" at bounding box center [524, 368] width 31 height 19
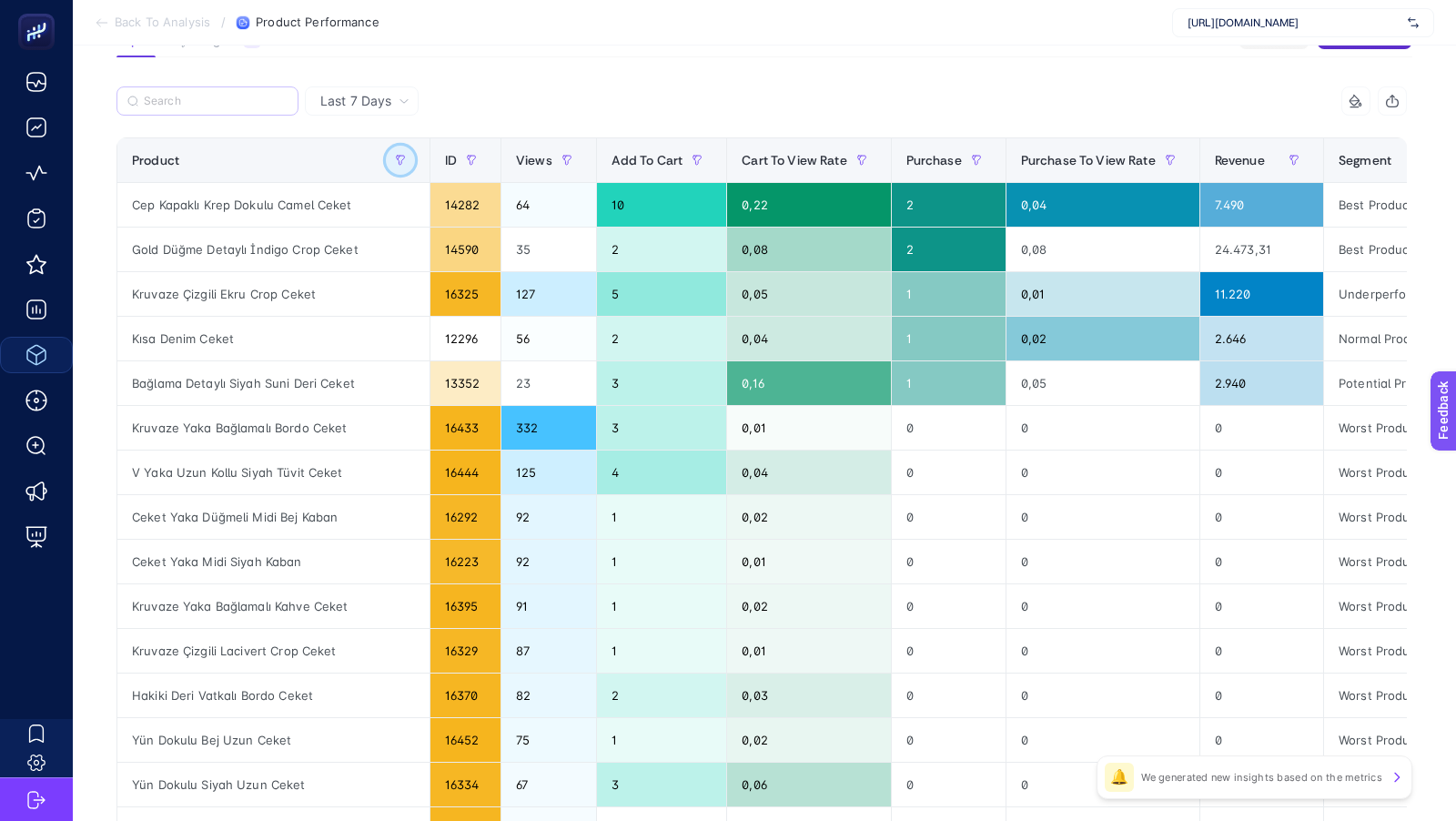
scroll to position [153, 0]
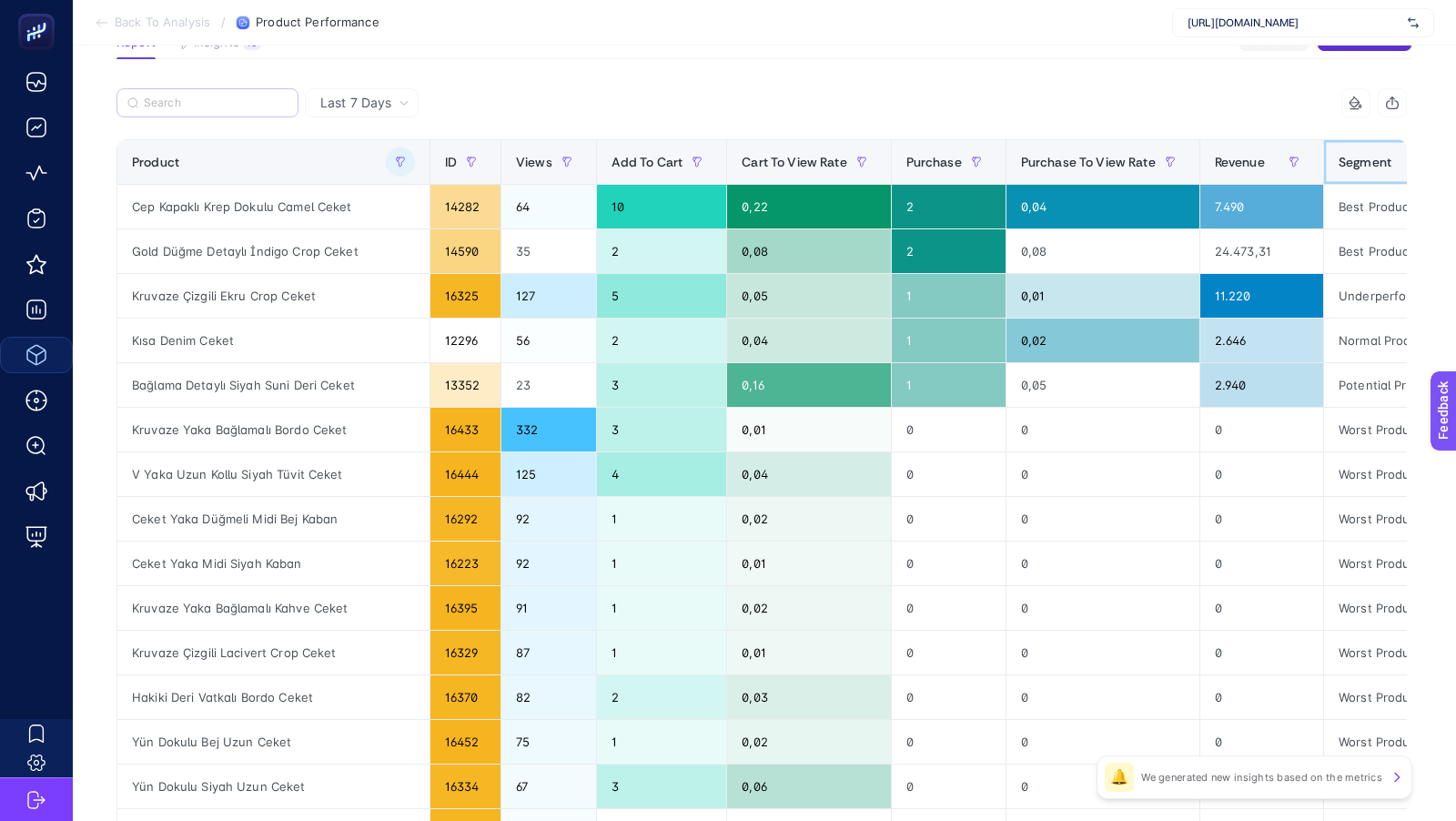
click at [1338, 157] on div "Segment" at bounding box center [1407, 163] width 138 height 30
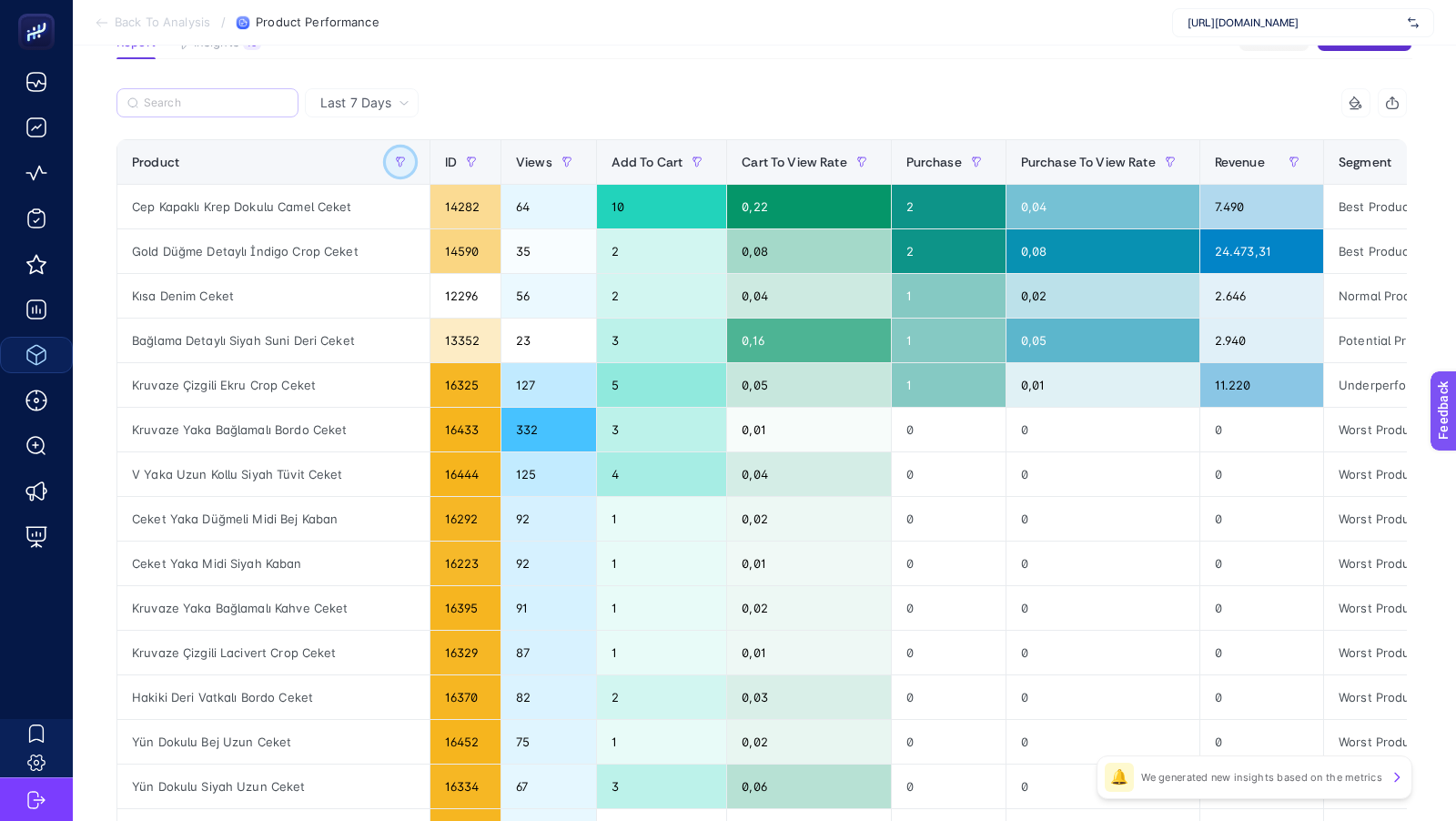
click at [396, 162] on icon "button" at bounding box center [400, 162] width 8 height 9
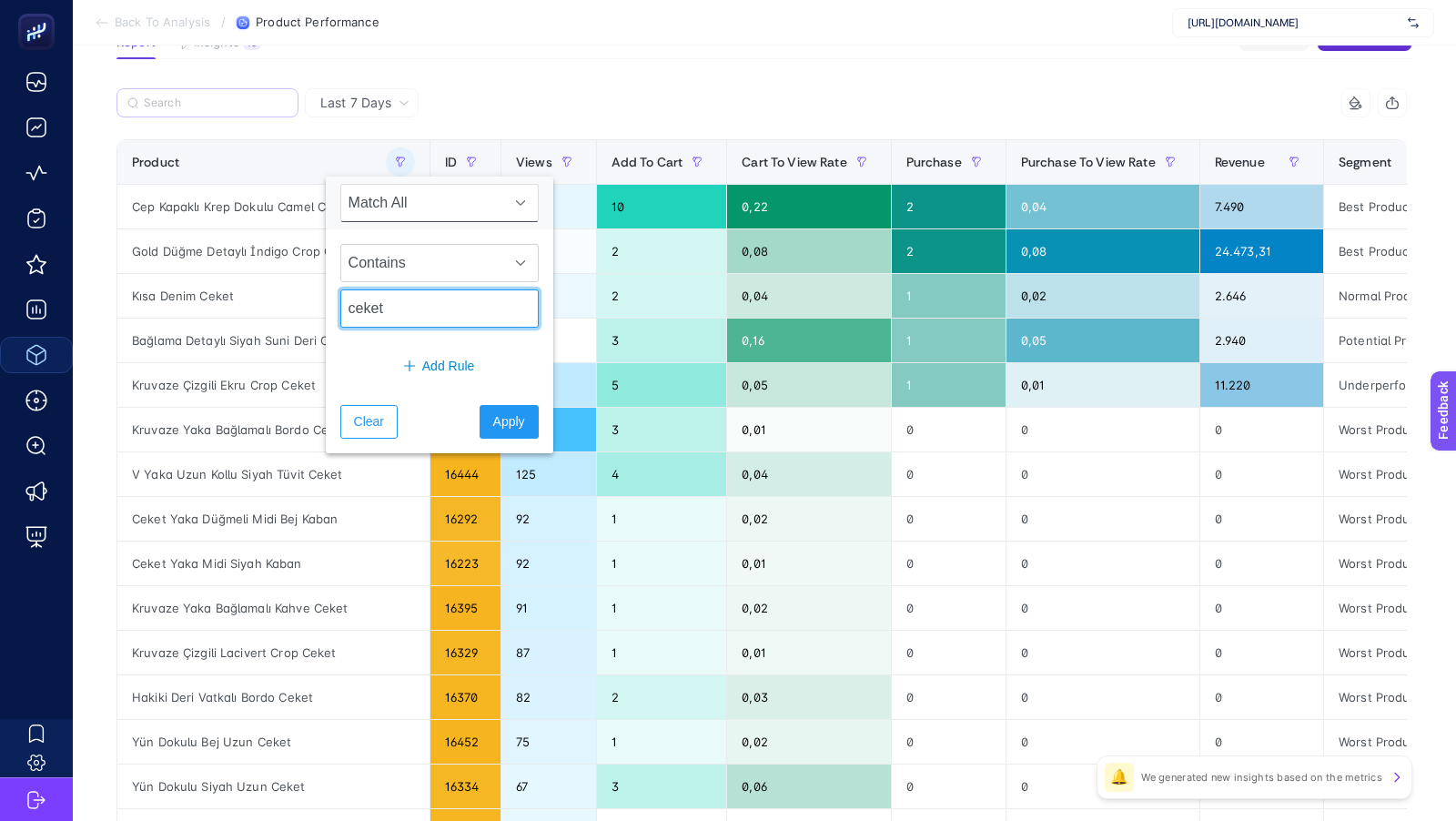
click at [377, 313] on input "ceket" at bounding box center [439, 308] width 199 height 38
click at [493, 420] on span "Apply" at bounding box center [509, 421] width 31 height 19
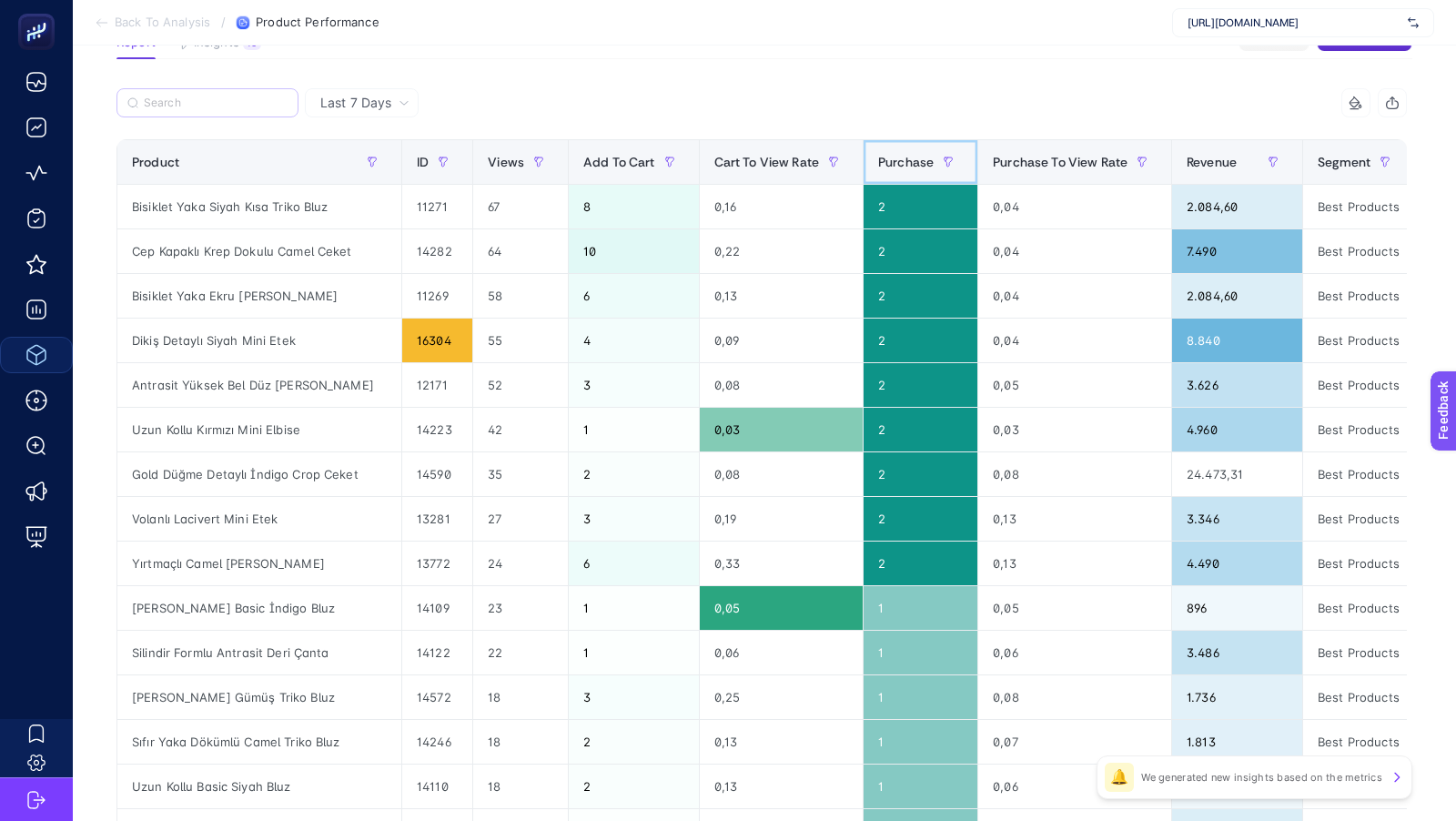
click at [893, 155] on span "Purchase" at bounding box center [906, 163] width 55 height 15
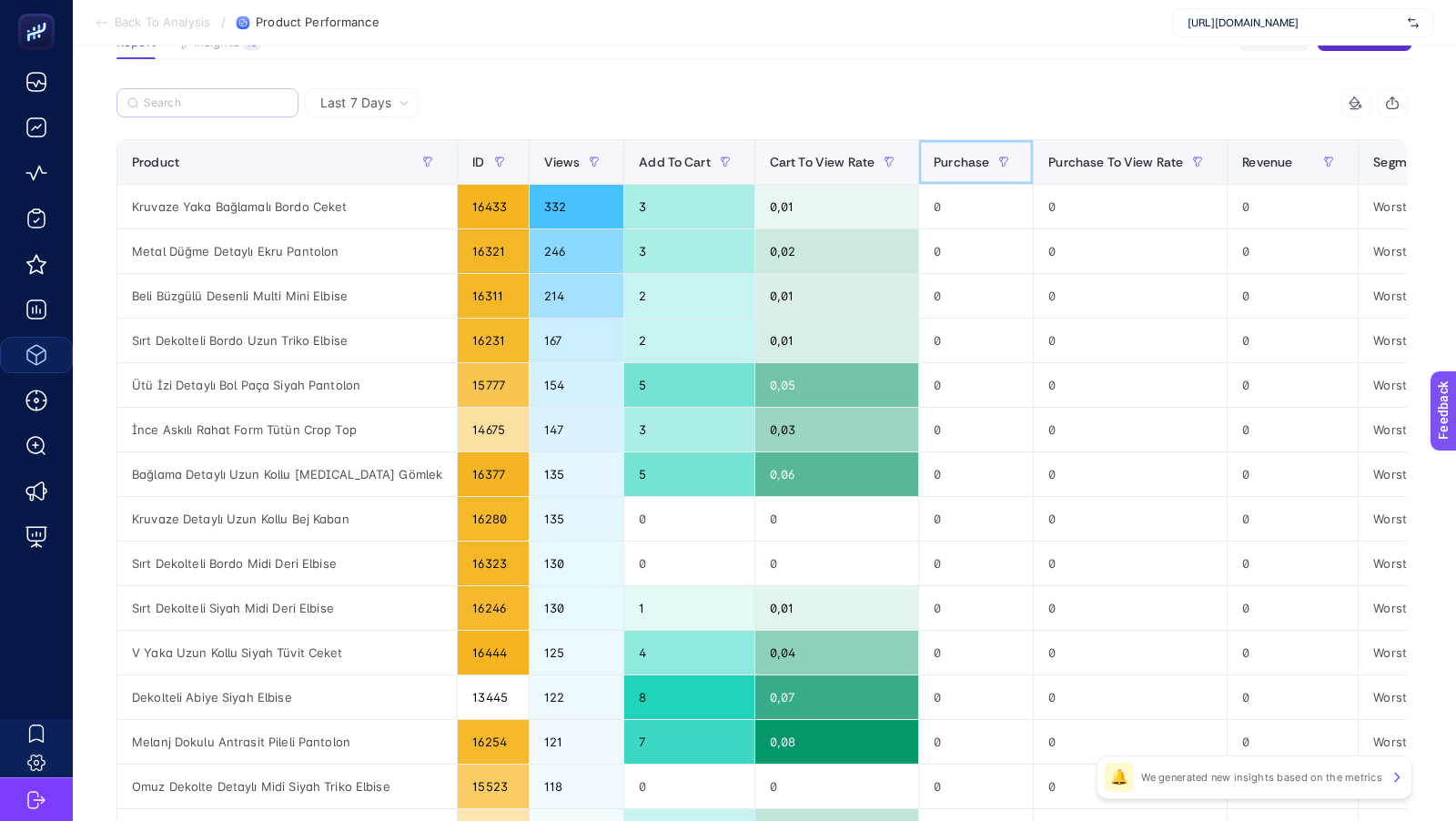
click at [933, 155] on span "Purchase" at bounding box center [961, 163] width 55 height 15
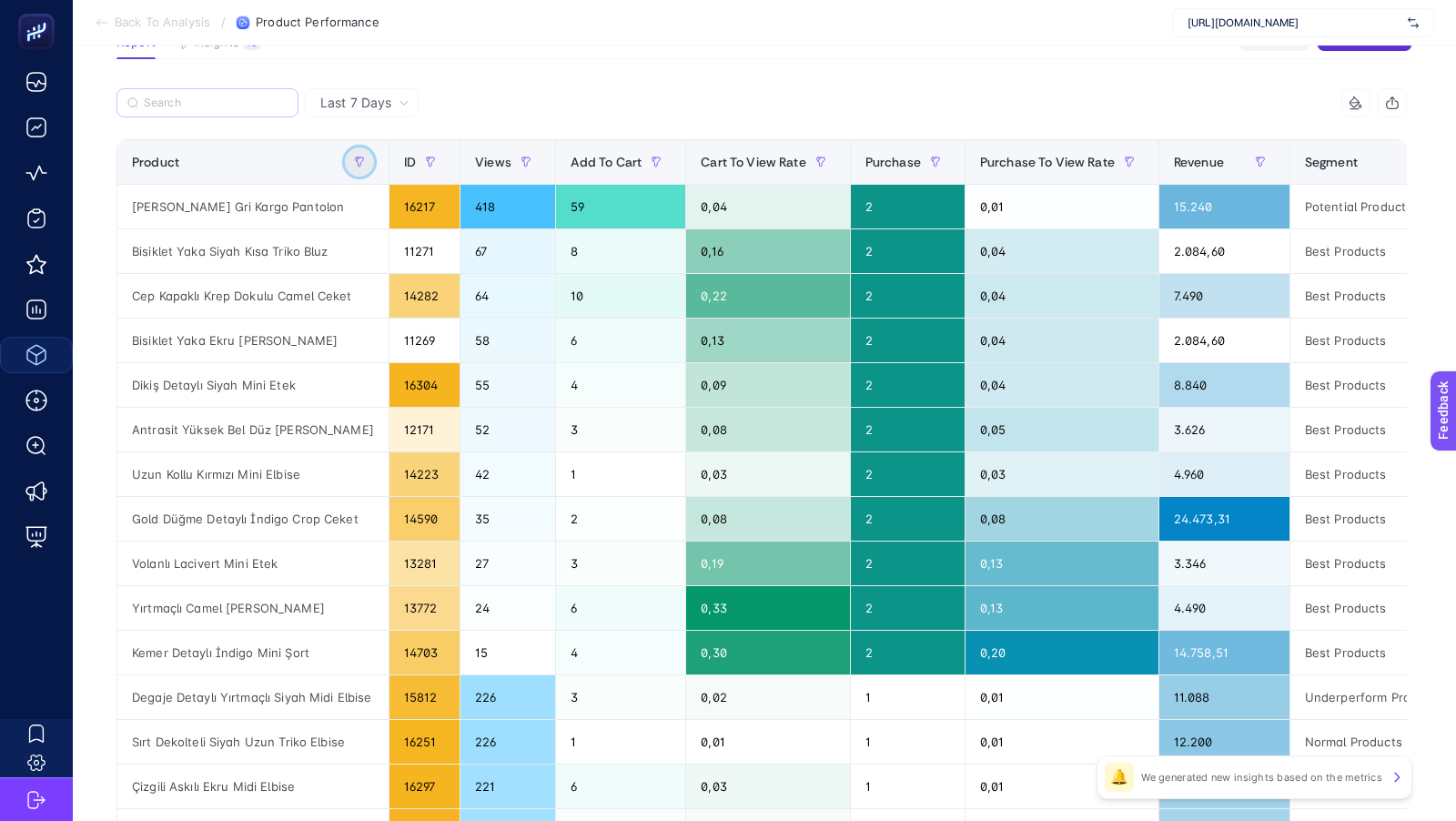
click at [354, 163] on icon "button" at bounding box center [359, 162] width 11 height 11
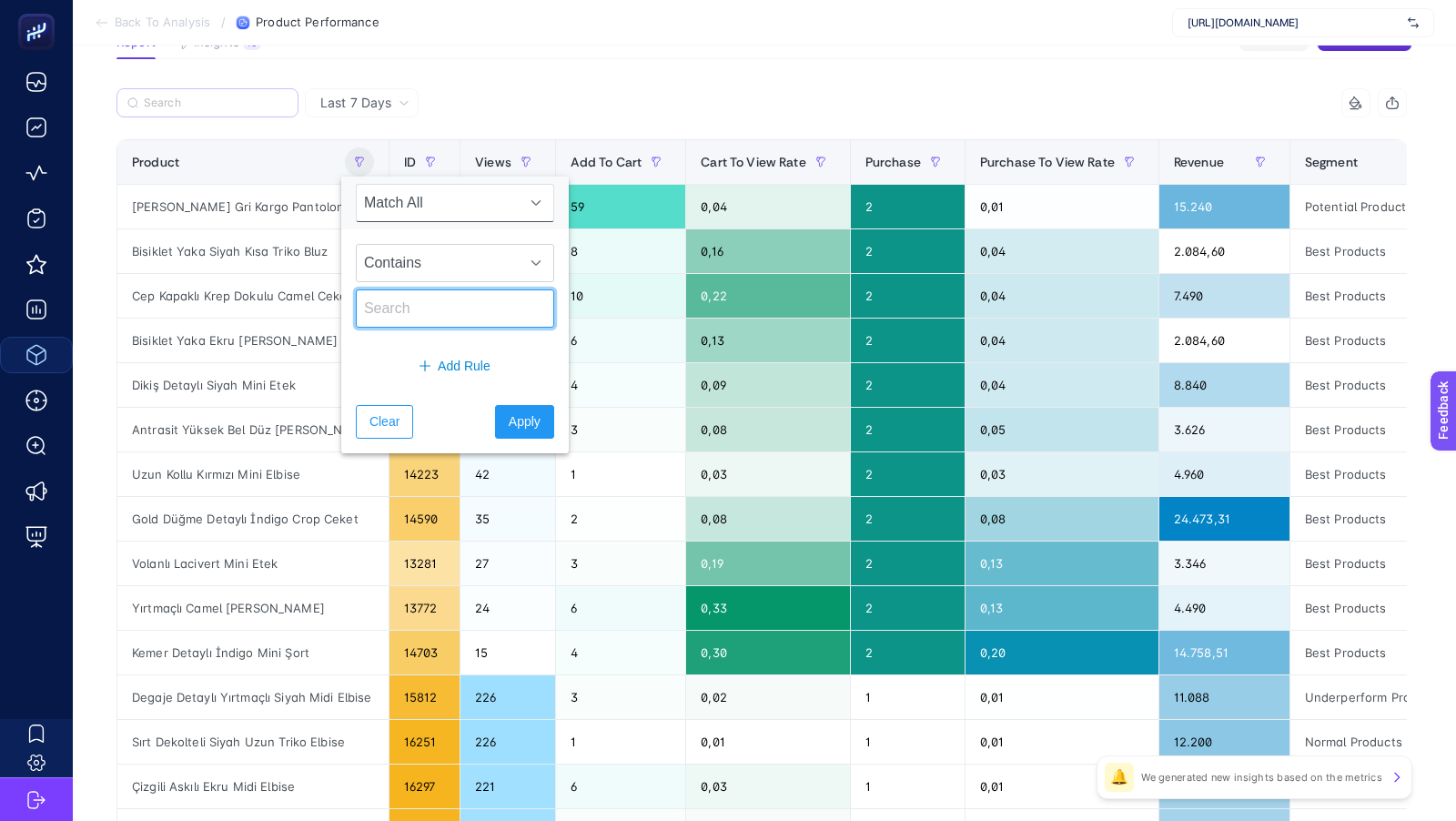
click at [382, 311] on input "text" at bounding box center [454, 308] width 199 height 38
type input "pantolon"
click at [509, 414] on span "Apply" at bounding box center [524, 421] width 31 height 19
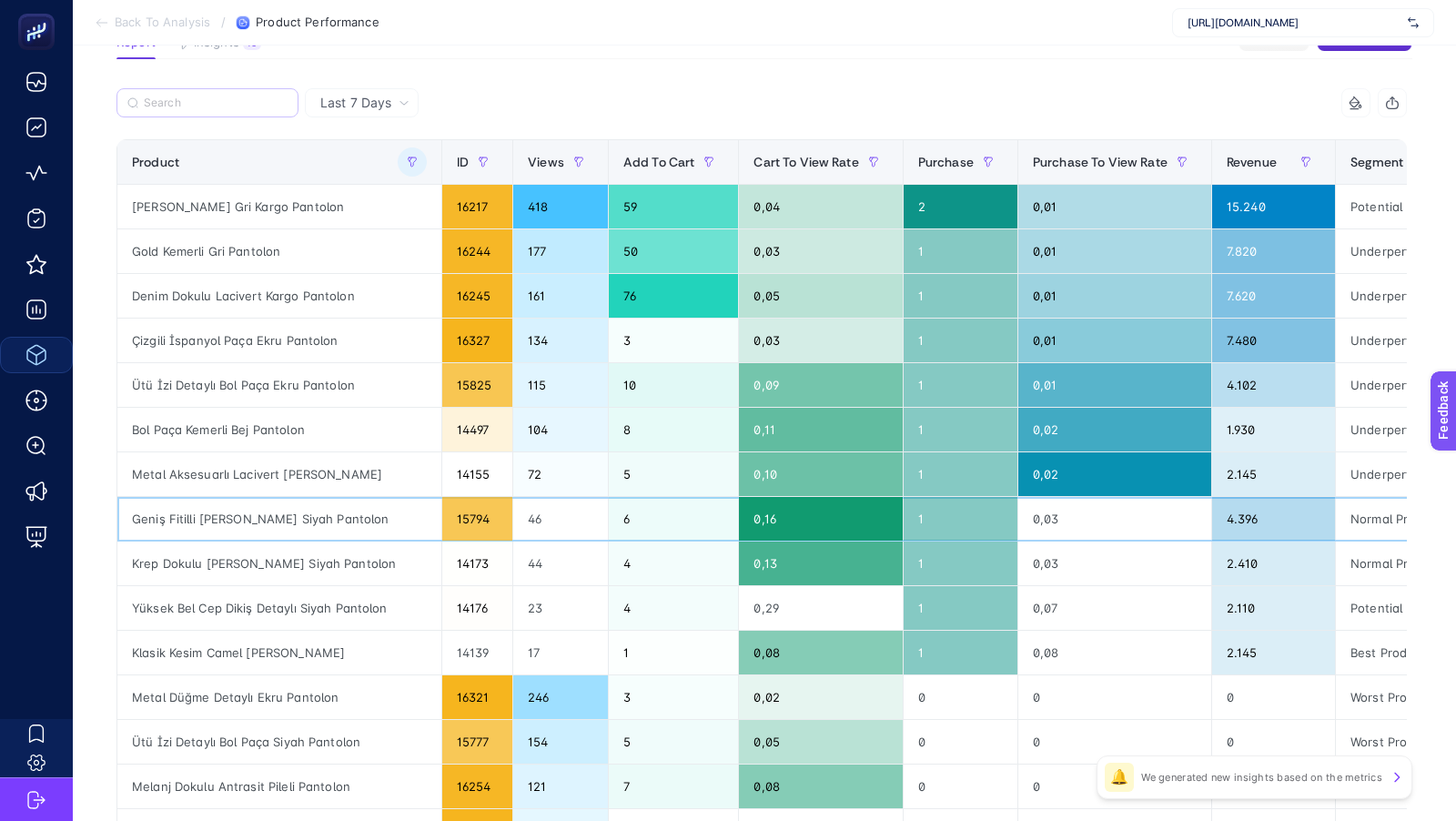
click at [206, 520] on div "Geniş Fitilli [PERSON_NAME] Siyah Pantolon" at bounding box center [279, 518] width 324 height 43
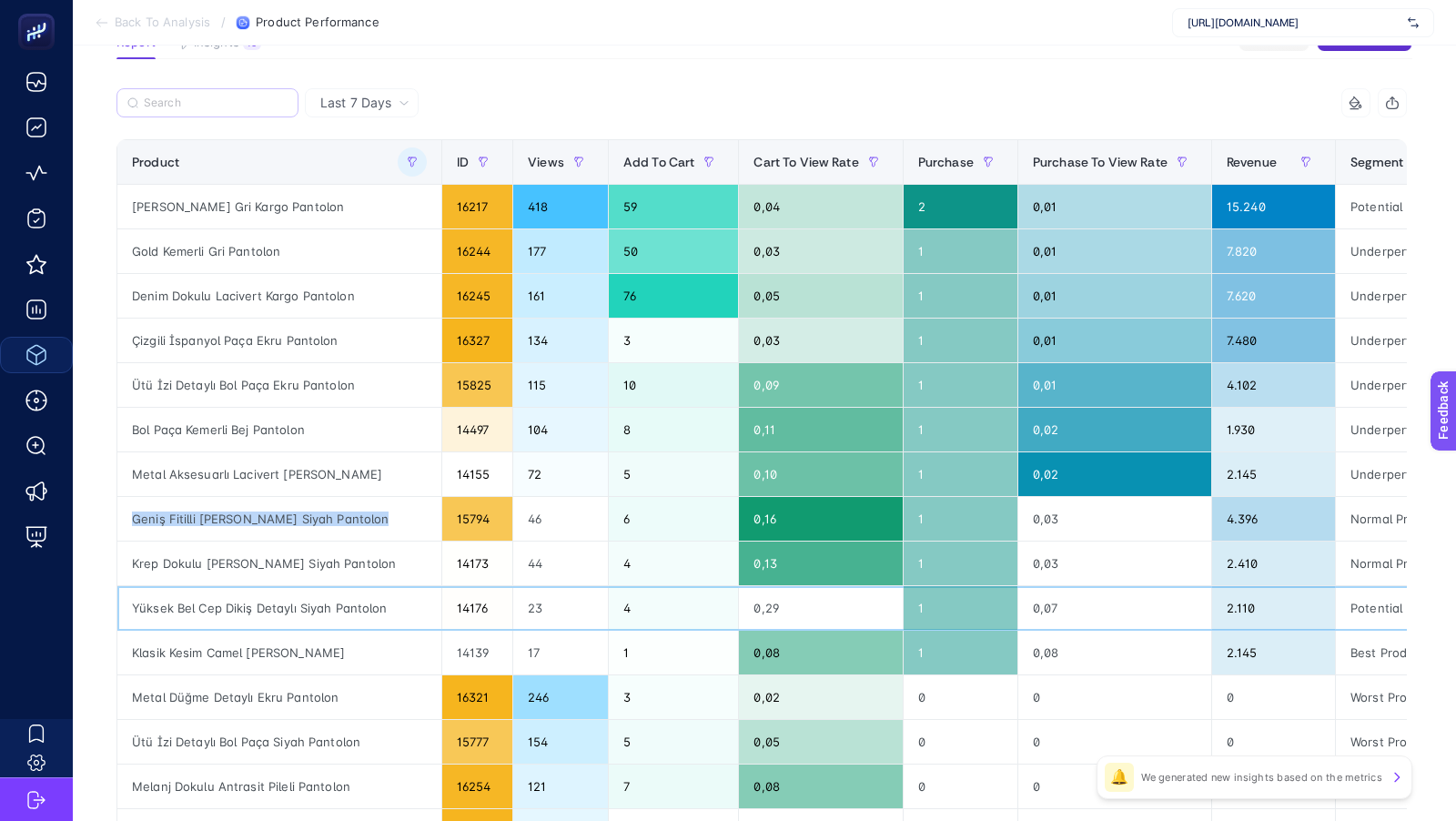
click at [197, 610] on div "Yüksek Bel Cep Dikiş Detaylı Siyah Pantolon" at bounding box center [279, 608] width 324 height 43
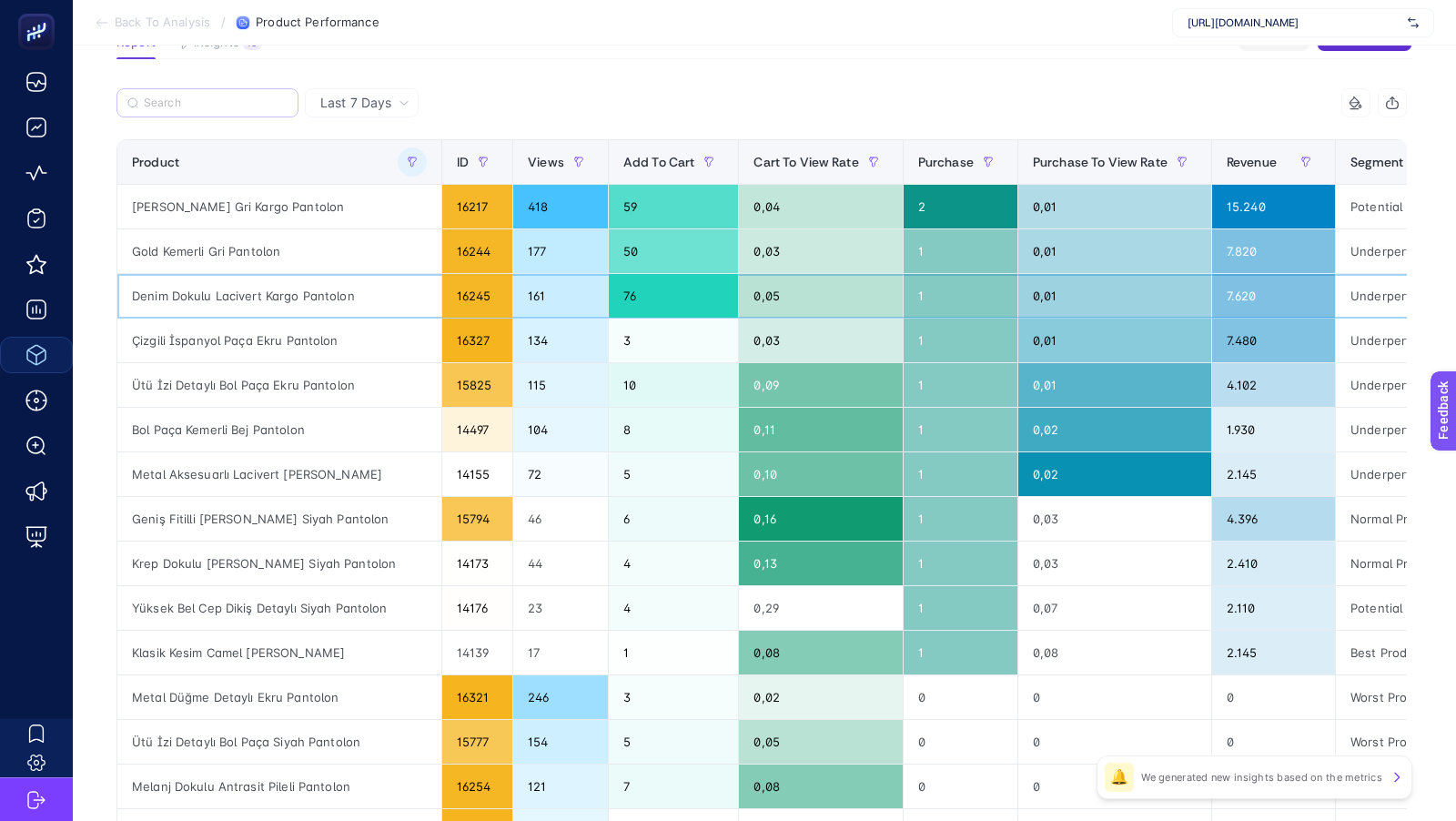
click at [200, 294] on div "Denim Dokulu Lacivert Kargo Pantolon" at bounding box center [279, 296] width 324 height 43
copy tr "Denim Dokulu Lacivert Kargo Pantolon"
click at [216, 245] on div "Gold Kemerli Gri Pantolon" at bounding box center [279, 250] width 324 height 43
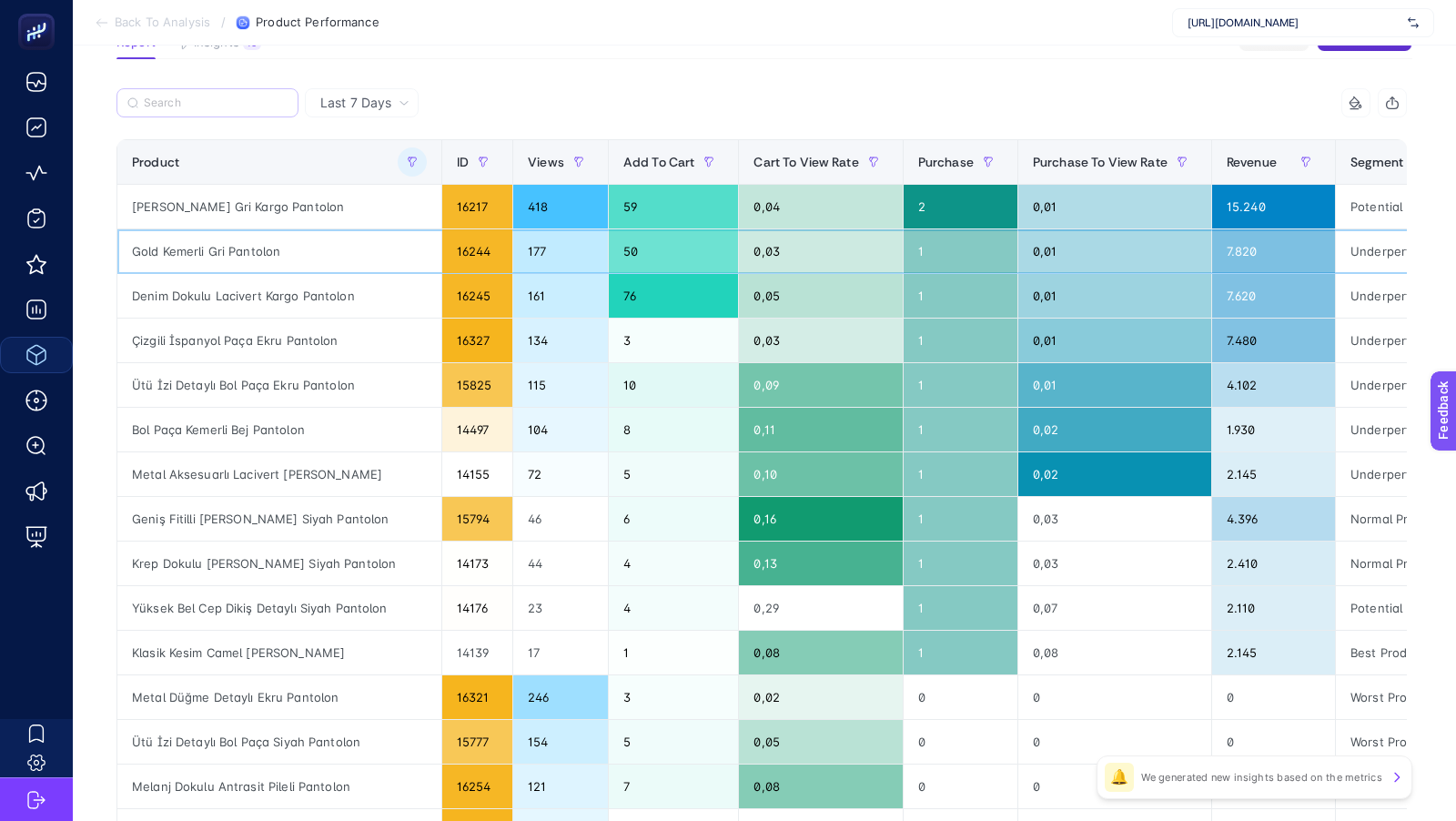
click at [216, 245] on div "Gold Kemerli Gri Pantolon" at bounding box center [279, 250] width 324 height 43
copy tr "Gold Kemerli Gri Pantolon"
click at [193, 338] on div "Çizgili İspanyol Paça Ekru Pantolon" at bounding box center [279, 340] width 324 height 43
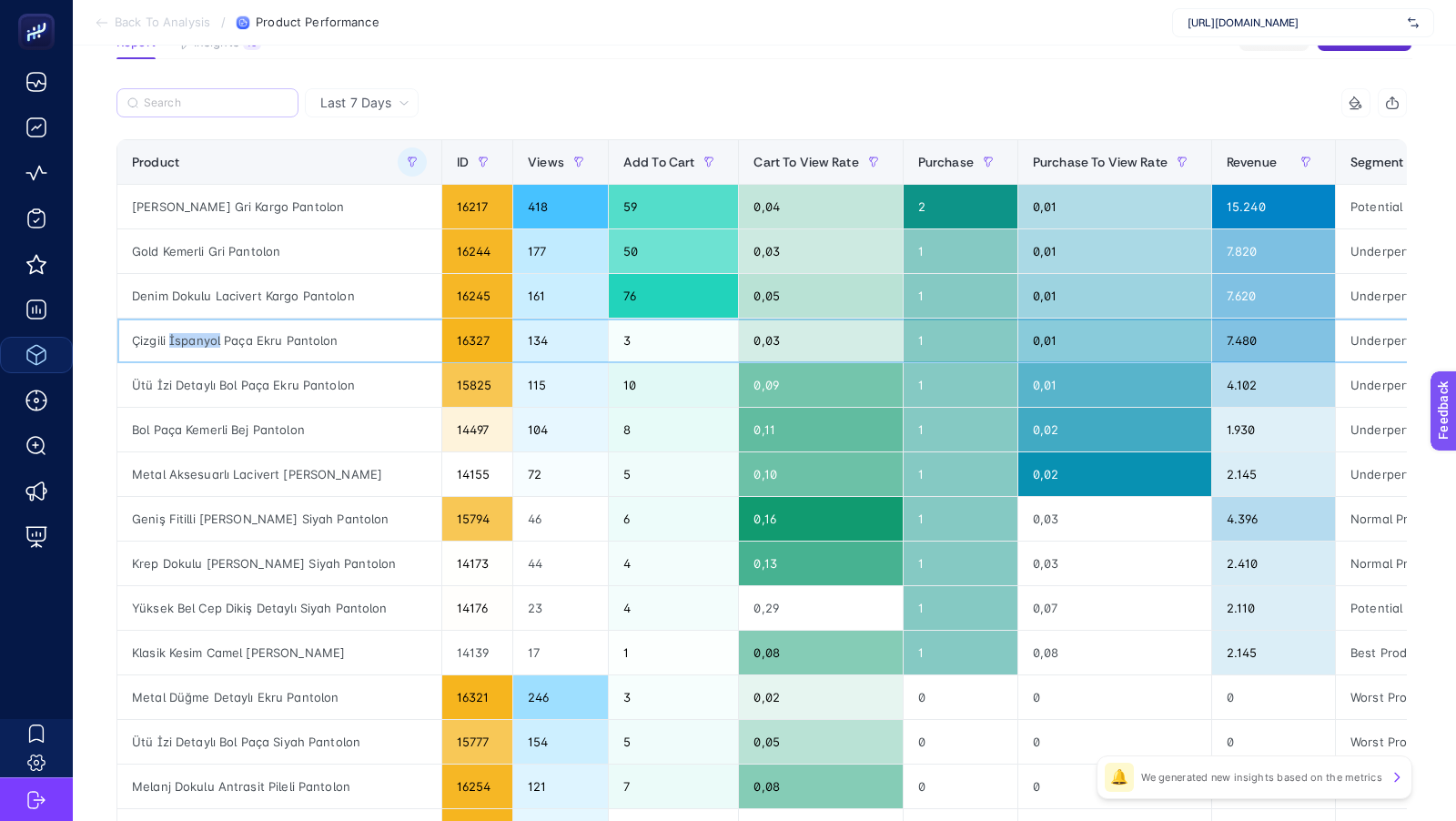
click at [193, 338] on div "Çizgili İspanyol Paça Ekru Pantolon" at bounding box center [279, 340] width 324 height 43
copy tr "Çizgili İspanyol Paça Ekru Pantolon"
click at [187, 475] on div "Metal Aksesuarlı Lacivert [PERSON_NAME]" at bounding box center [279, 474] width 324 height 43
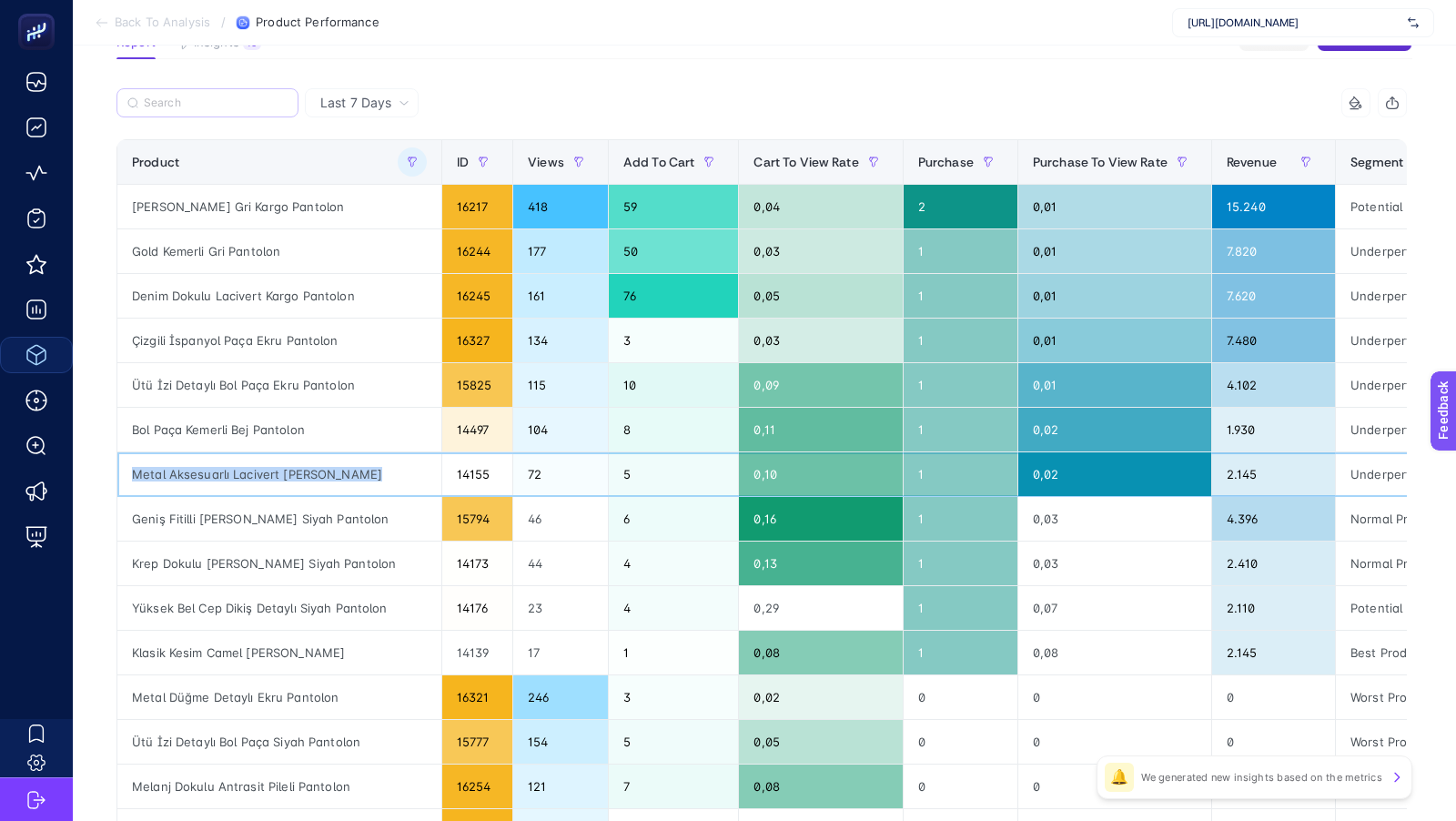
copy tr "Metal Aksesuarlı Lacivert [PERSON_NAME]"
click at [228, 514] on div "Geniş Fitilli [PERSON_NAME] Siyah Pantolon" at bounding box center [279, 518] width 324 height 43
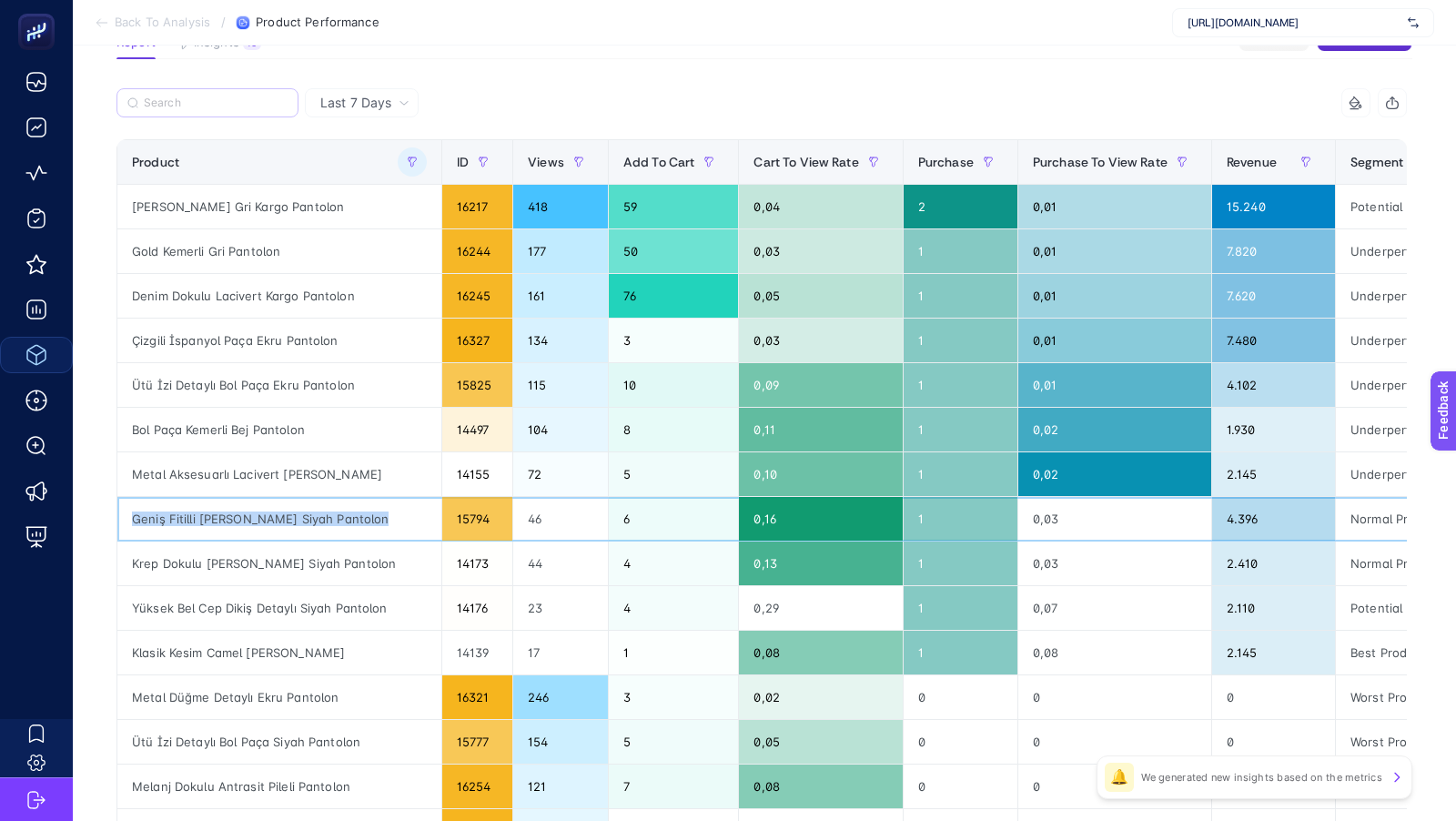
copy tr "Geniş Fitilli [PERSON_NAME] Siyah Pantolon"
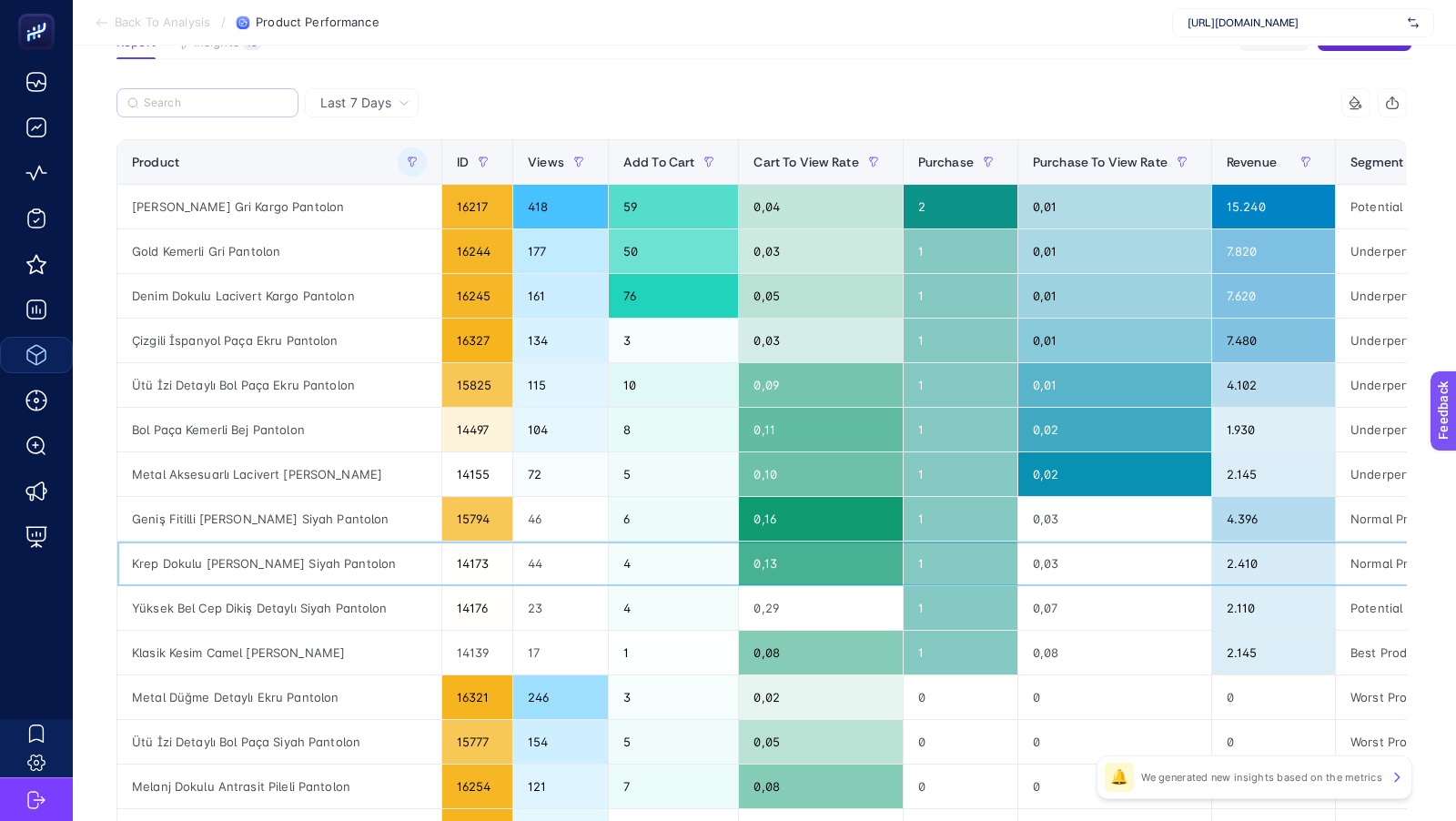
click at [203, 561] on div "Krep Dokulu [PERSON_NAME] Siyah Pantolon" at bounding box center [279, 562] width 324 height 43
copy tr "Krep Dokulu [PERSON_NAME] Siyah Pantolon"
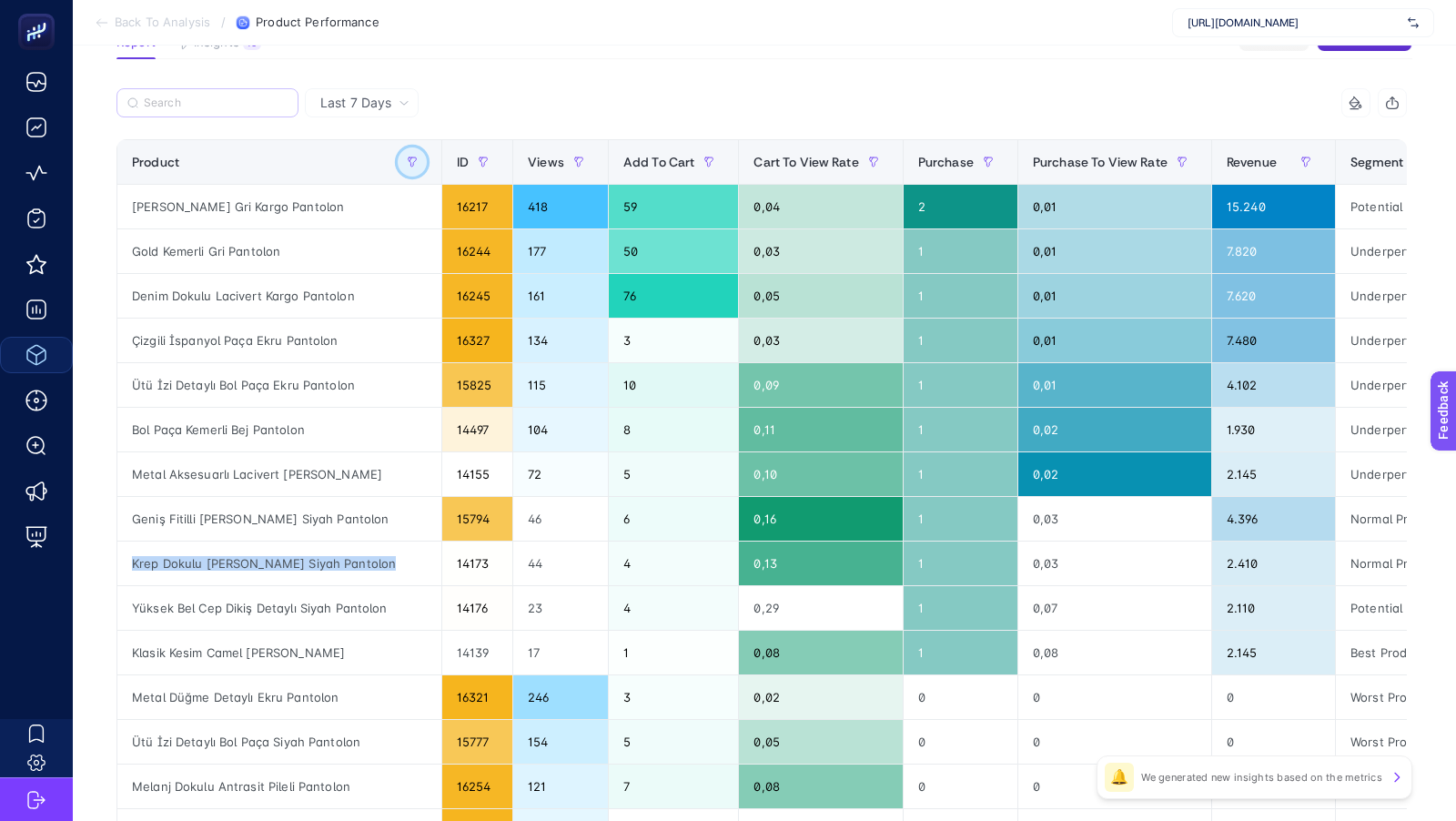
click at [406, 164] on icon "button" at bounding box center [412, 162] width 11 height 11
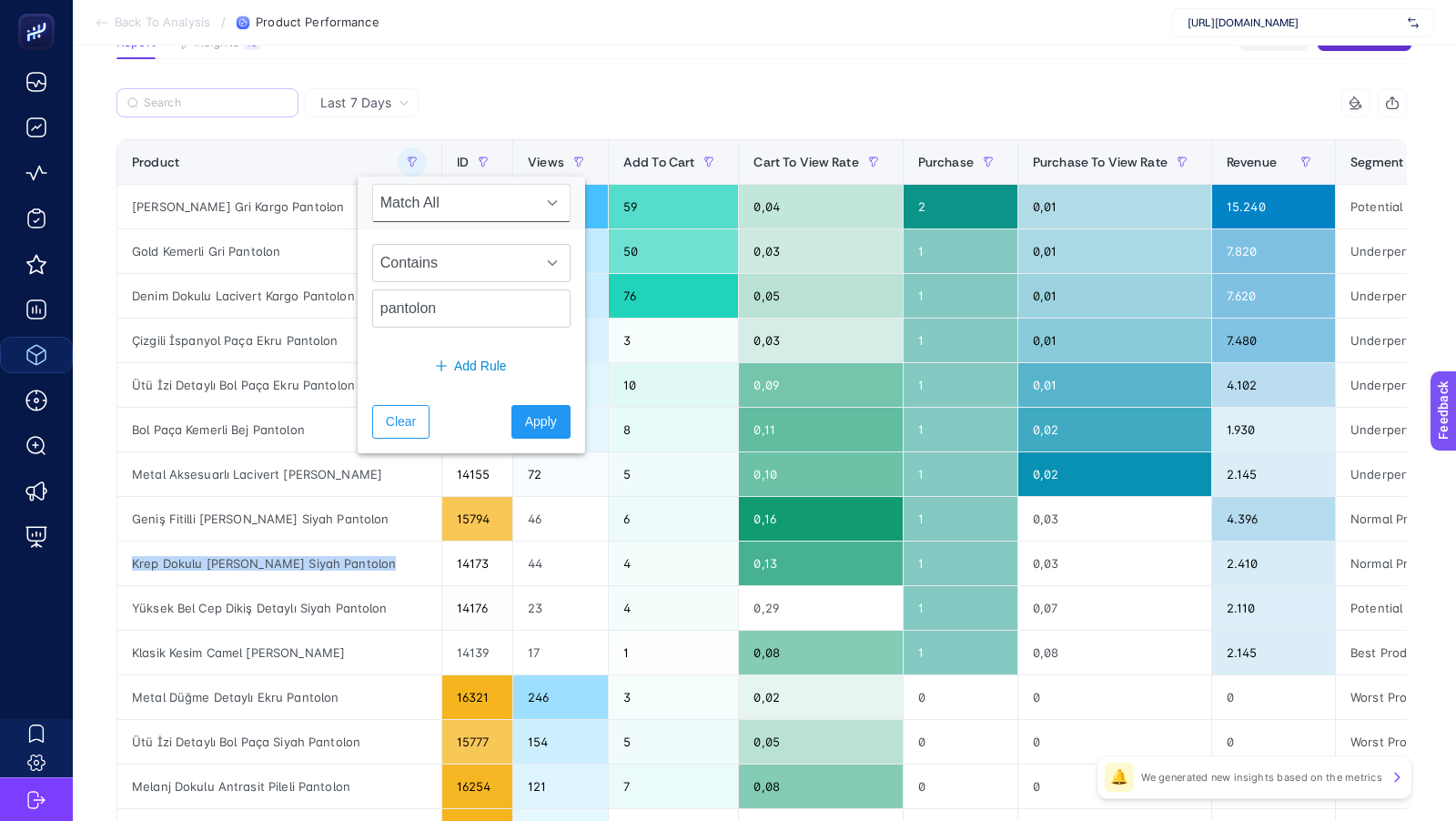
click at [261, 116] on label at bounding box center [207, 103] width 182 height 30
click at [0, 0] on input "Search" at bounding box center [0, 0] width 0 height 0
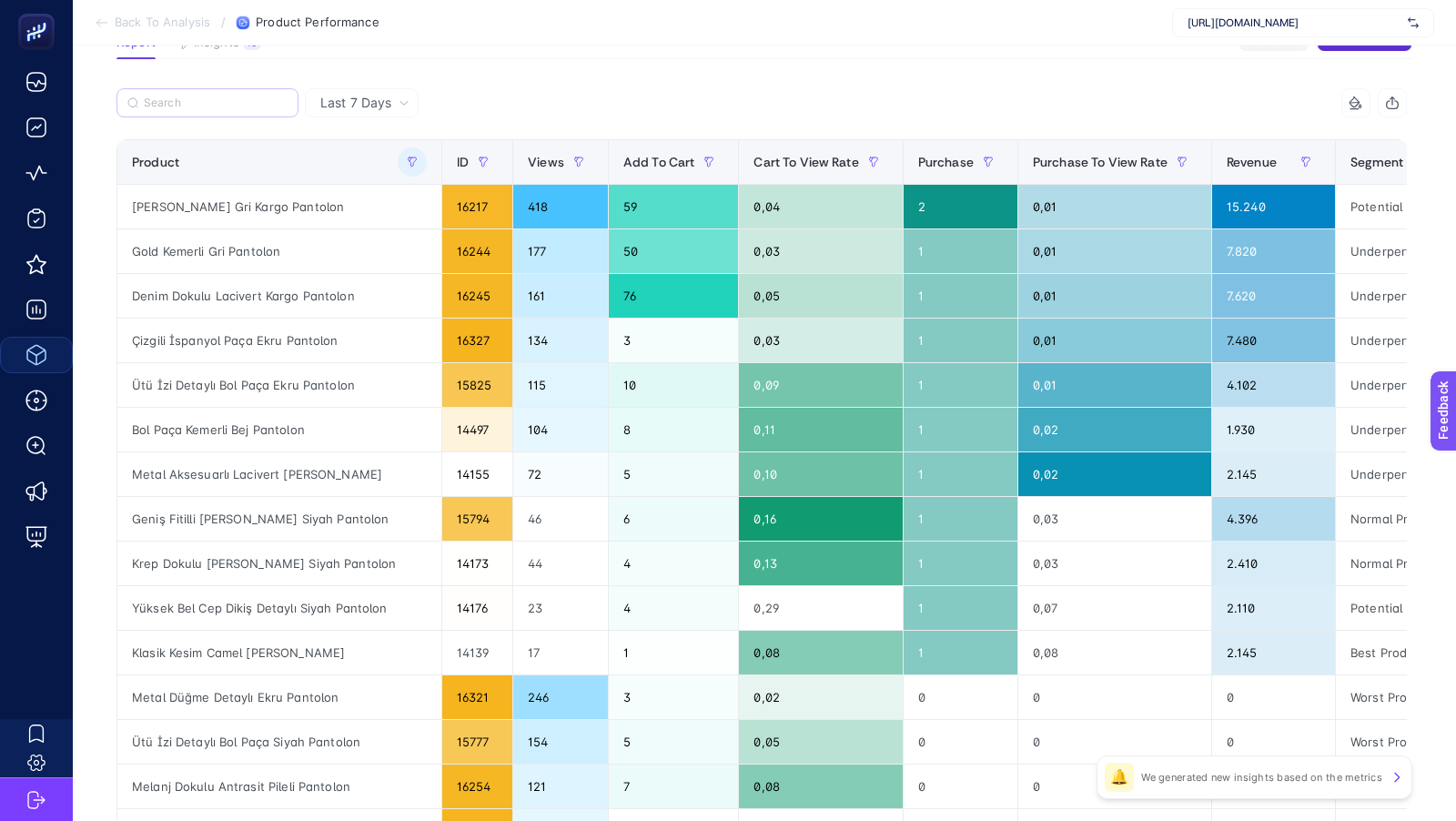
click at [235, 112] on label at bounding box center [207, 103] width 182 height 30
click at [0, 0] on input "Search" at bounding box center [0, 0] width 0 height 0
click at [141, 98] on label at bounding box center [207, 103] width 182 height 30
click at [0, 0] on input "Search" at bounding box center [0, 0] width 0 height 0
click at [141, 98] on label at bounding box center [207, 103] width 182 height 30
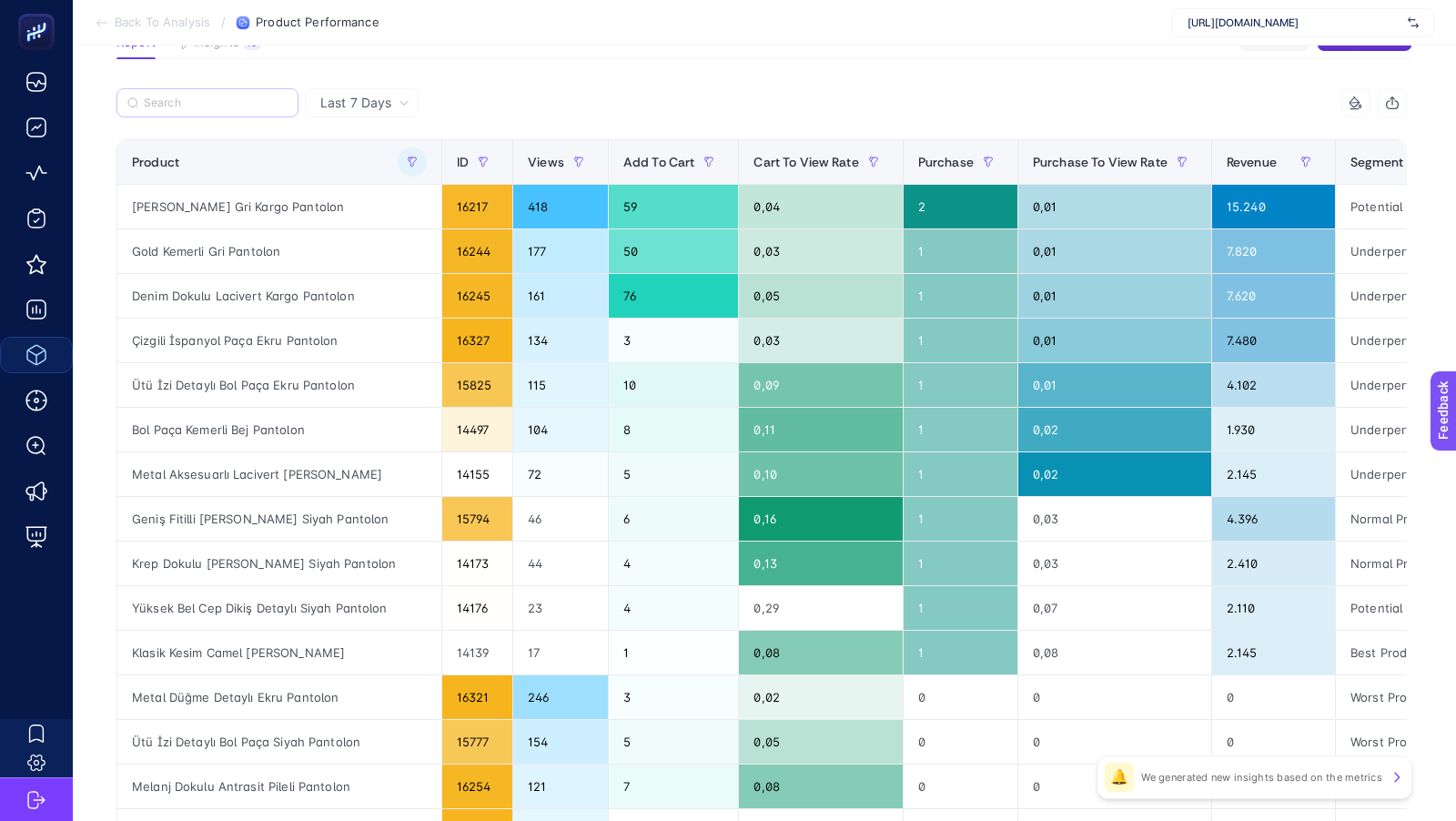
click at [0, 0] on input "Search" at bounding box center [0, 0] width 0 height 0
click at [141, 98] on label at bounding box center [207, 103] width 182 height 30
click at [0, 0] on input "Search" at bounding box center [0, 0] width 0 height 0
click at [202, 101] on input "Search" at bounding box center [216, 103] width 144 height 14
click at [595, 56] on section "Report Insights 10 We generated new insights based on the metrics Share Ask Gen…" at bounding box center [764, 47] width 1295 height 24
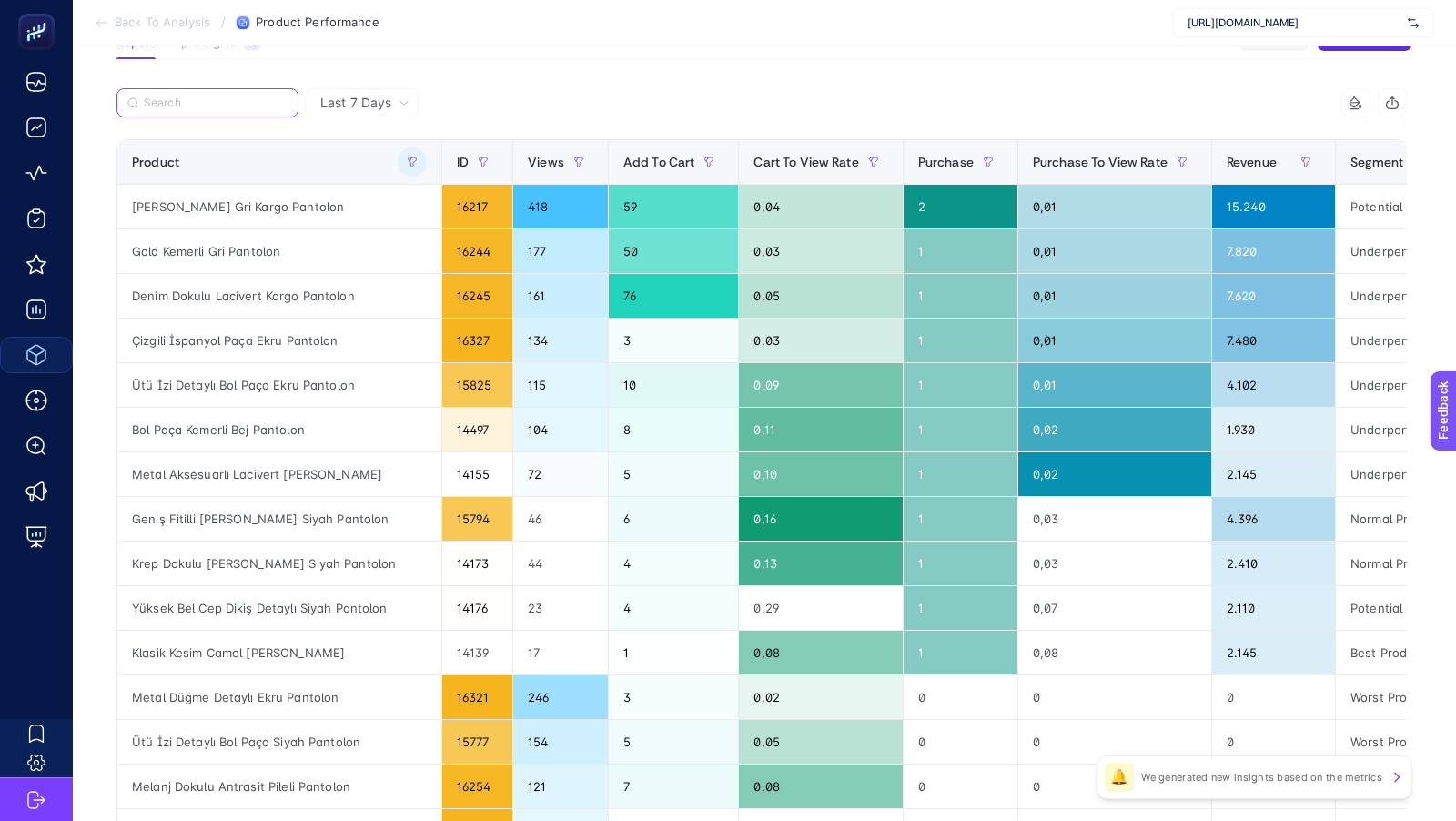
click at [171, 99] on input "Search" at bounding box center [216, 103] width 144 height 14
paste input "53910, Yüksek Bel Bol [PERSON_NAME] Ekru Pantolon"
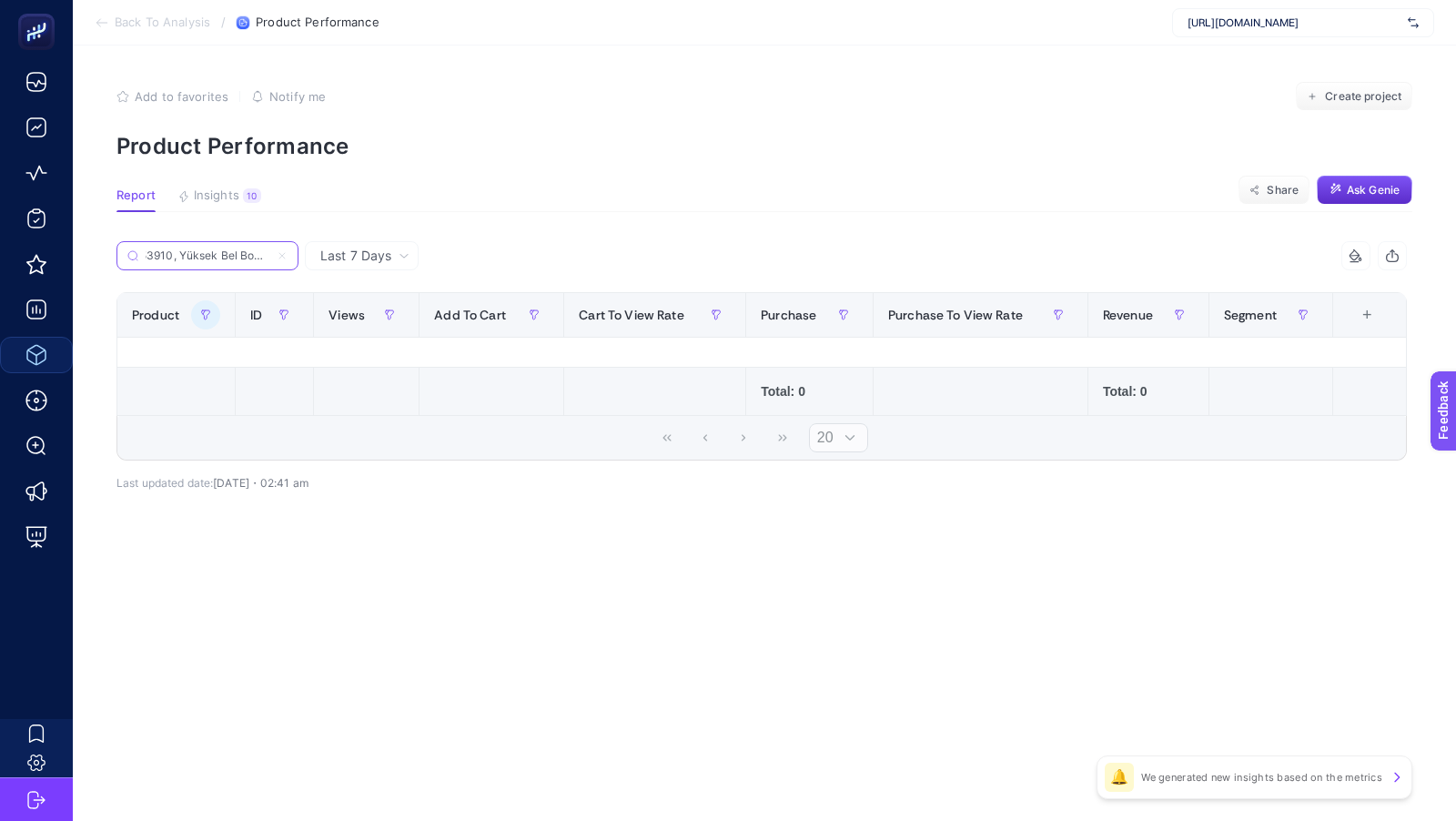
scroll to position [0, 0]
click at [184, 257] on input "53910, Yüksek Bel Bol [PERSON_NAME] Ekru Pantolon" at bounding box center [208, 256] width 124 height 14
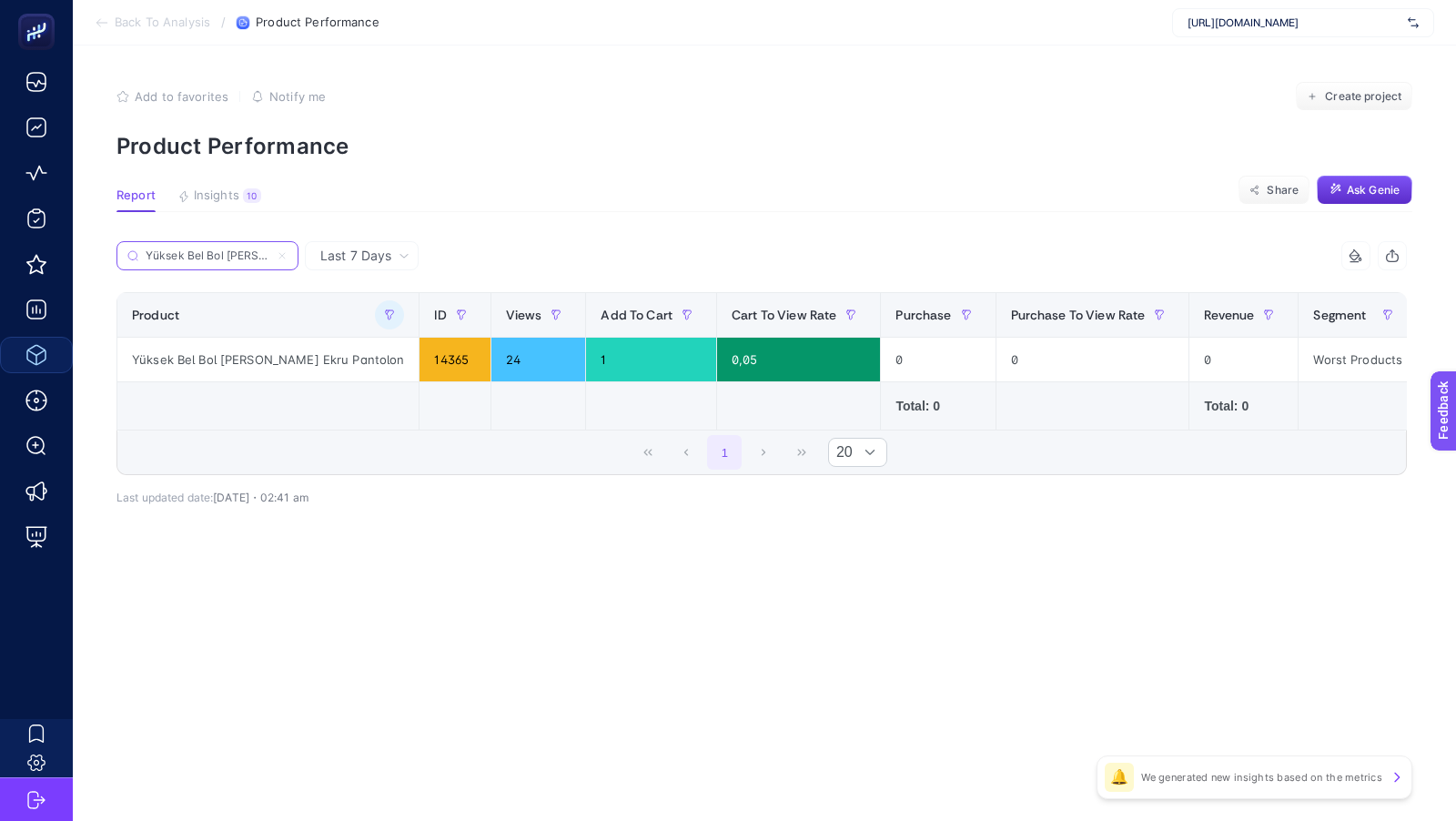
type input "Yüksek Bel Bol [PERSON_NAME] Ekru Pantolon"
click at [289, 251] on label "Yüksek Bel Bol [PERSON_NAME] Ekru Pantolon" at bounding box center [207, 256] width 182 height 30
click at [0, 0] on input "Search" at bounding box center [0, 0] width 0 height 0
click at [210, 256] on input "Yüksek Bel Bol [PERSON_NAME] Ekru Pantolon" at bounding box center [216, 256] width 144 height 14
click at [284, 253] on icon at bounding box center [283, 256] width 6 height 6
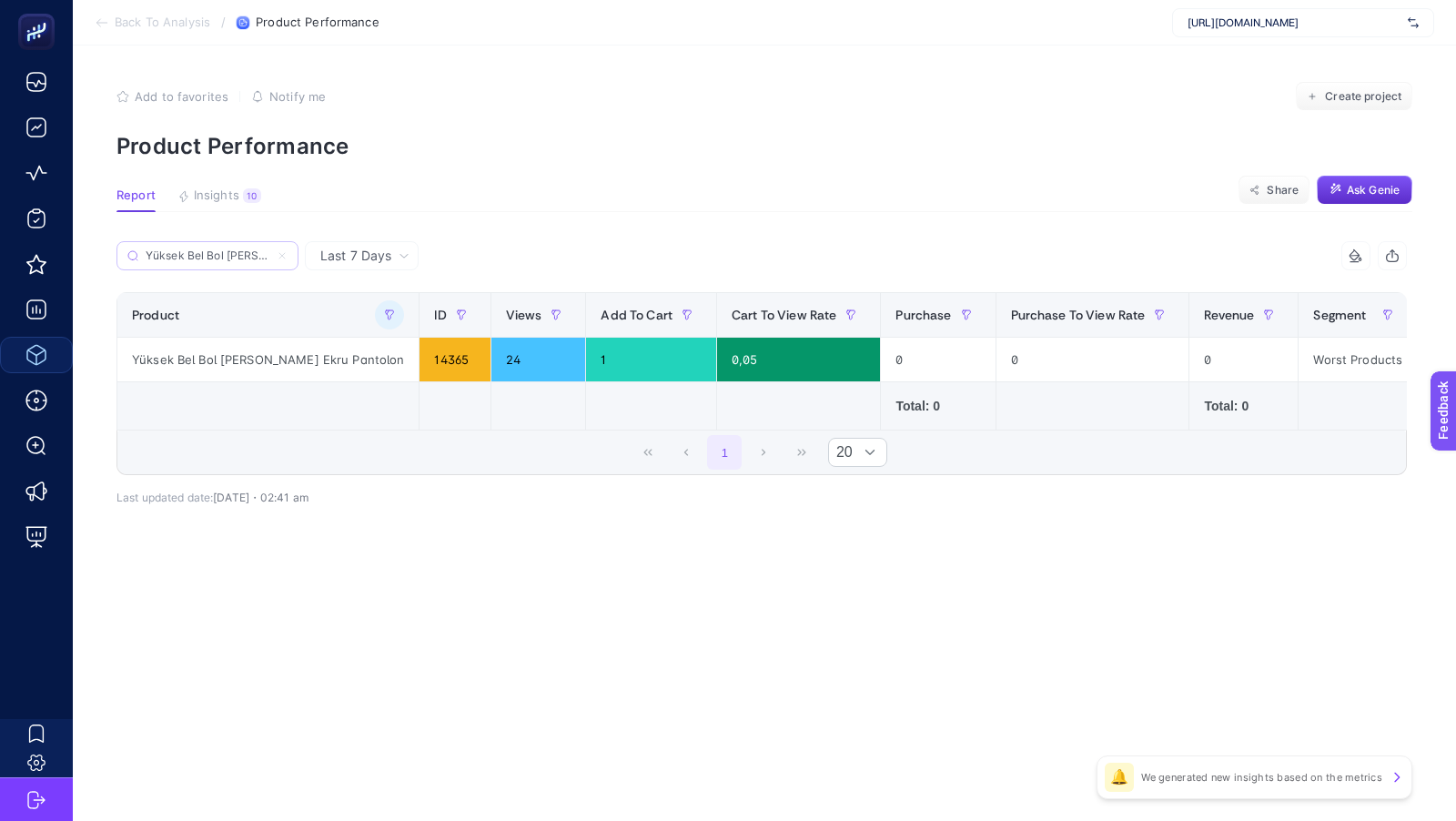
click at [0, 0] on input "Search" at bounding box center [0, 0] width 0 height 0
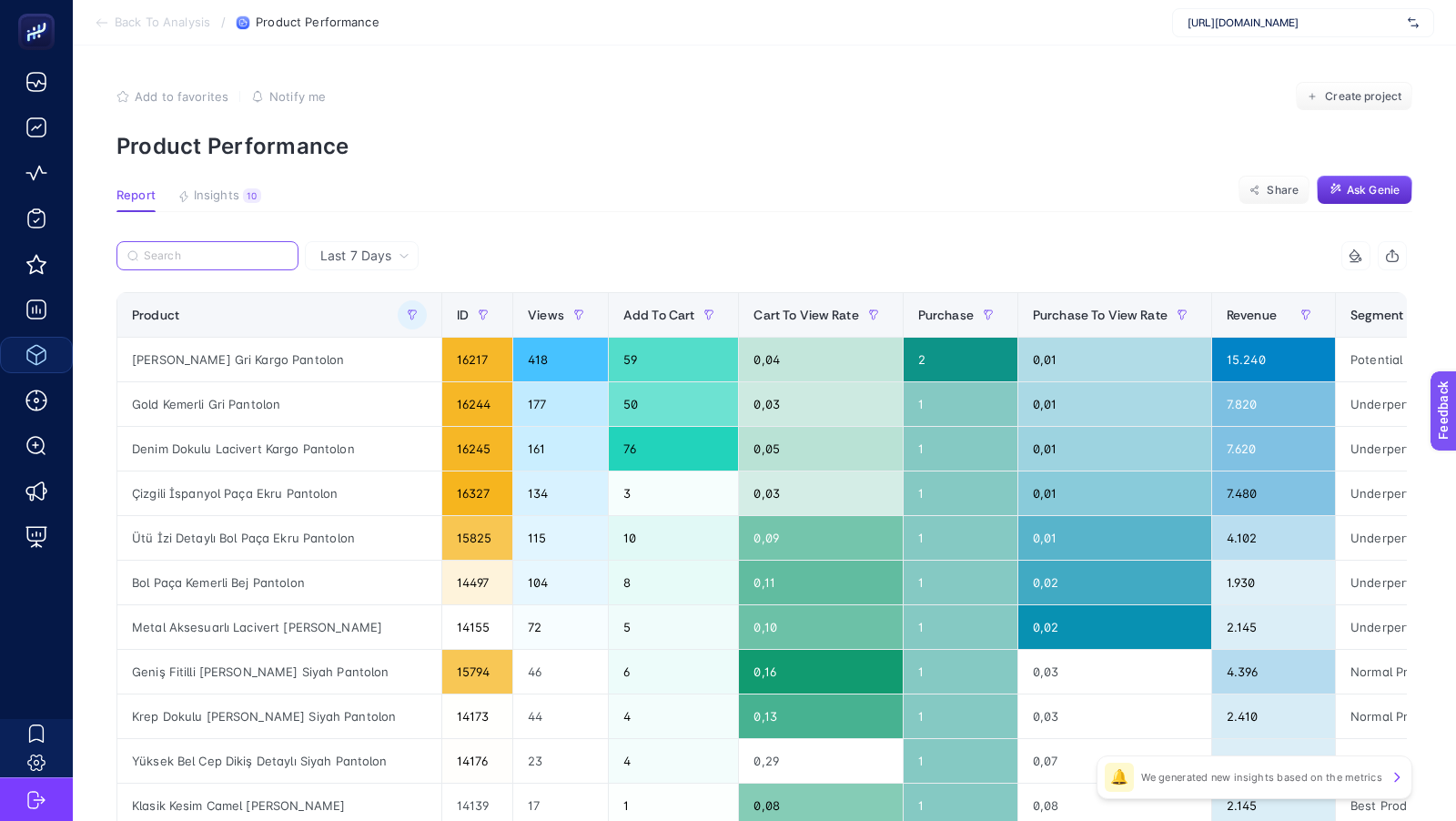
click at [203, 255] on input "Search" at bounding box center [216, 256] width 144 height 14
paste input "Dekolteli Abiye Siyah Elbise"
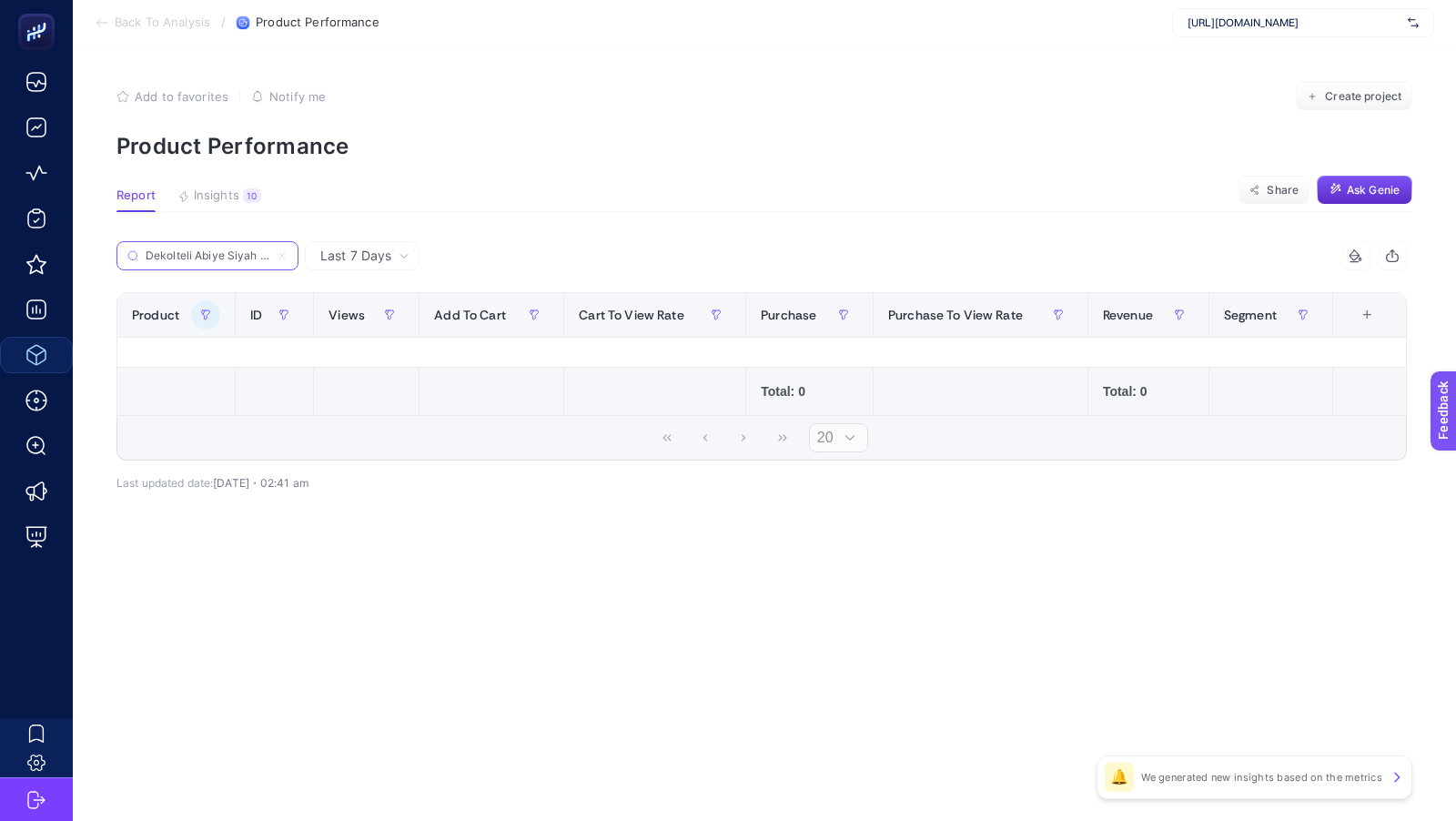
scroll to position [0, 19]
click at [239, 257] on input "Dekolteli Abiye Siyah Elbise" at bounding box center [208, 256] width 124 height 14
type input "Dekolteli Abiye Siyah Elbise"
click at [282, 255] on icon at bounding box center [283, 256] width 6 height 6
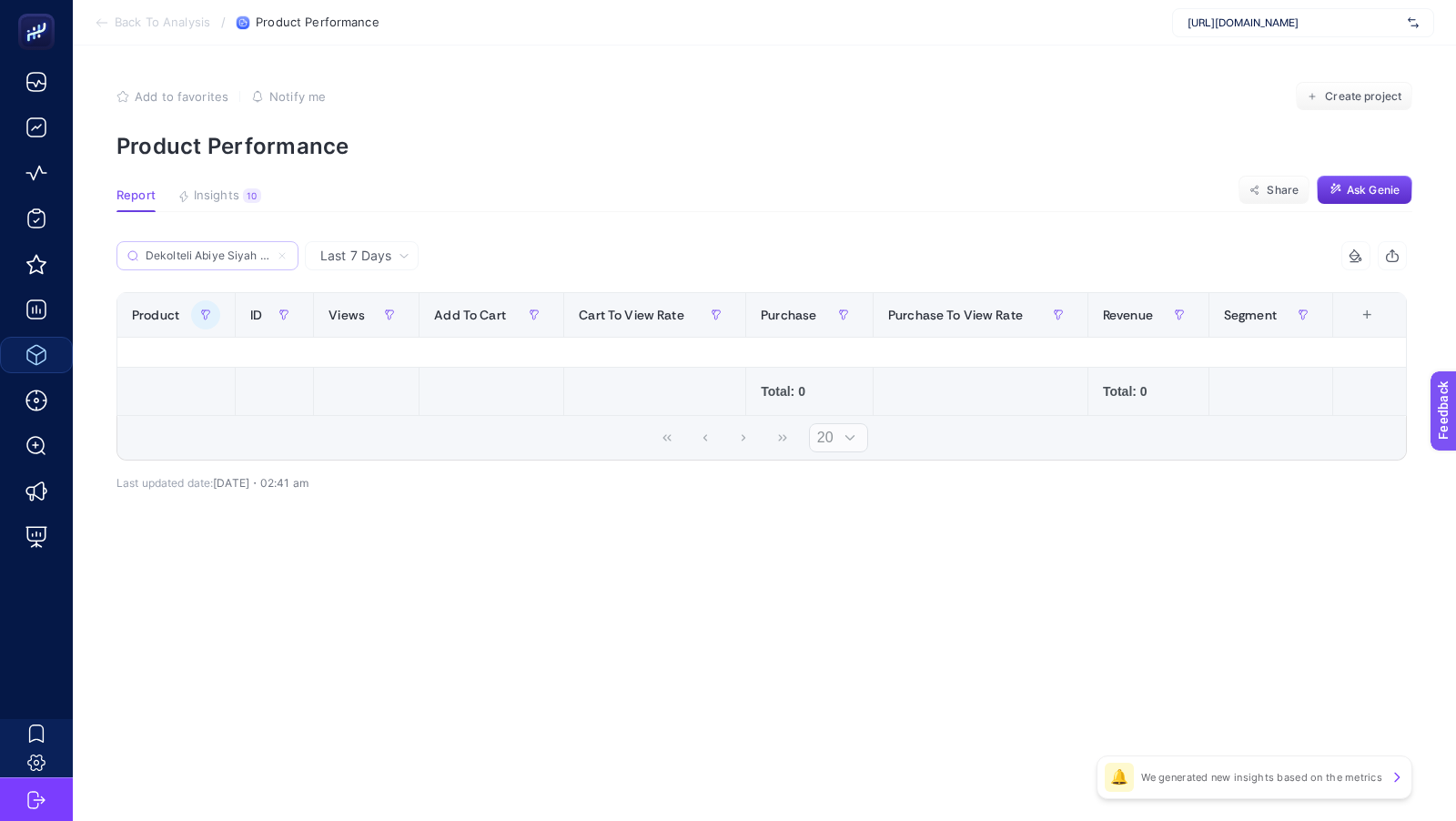
click at [0, 0] on input "Search" at bounding box center [0, 0] width 0 height 0
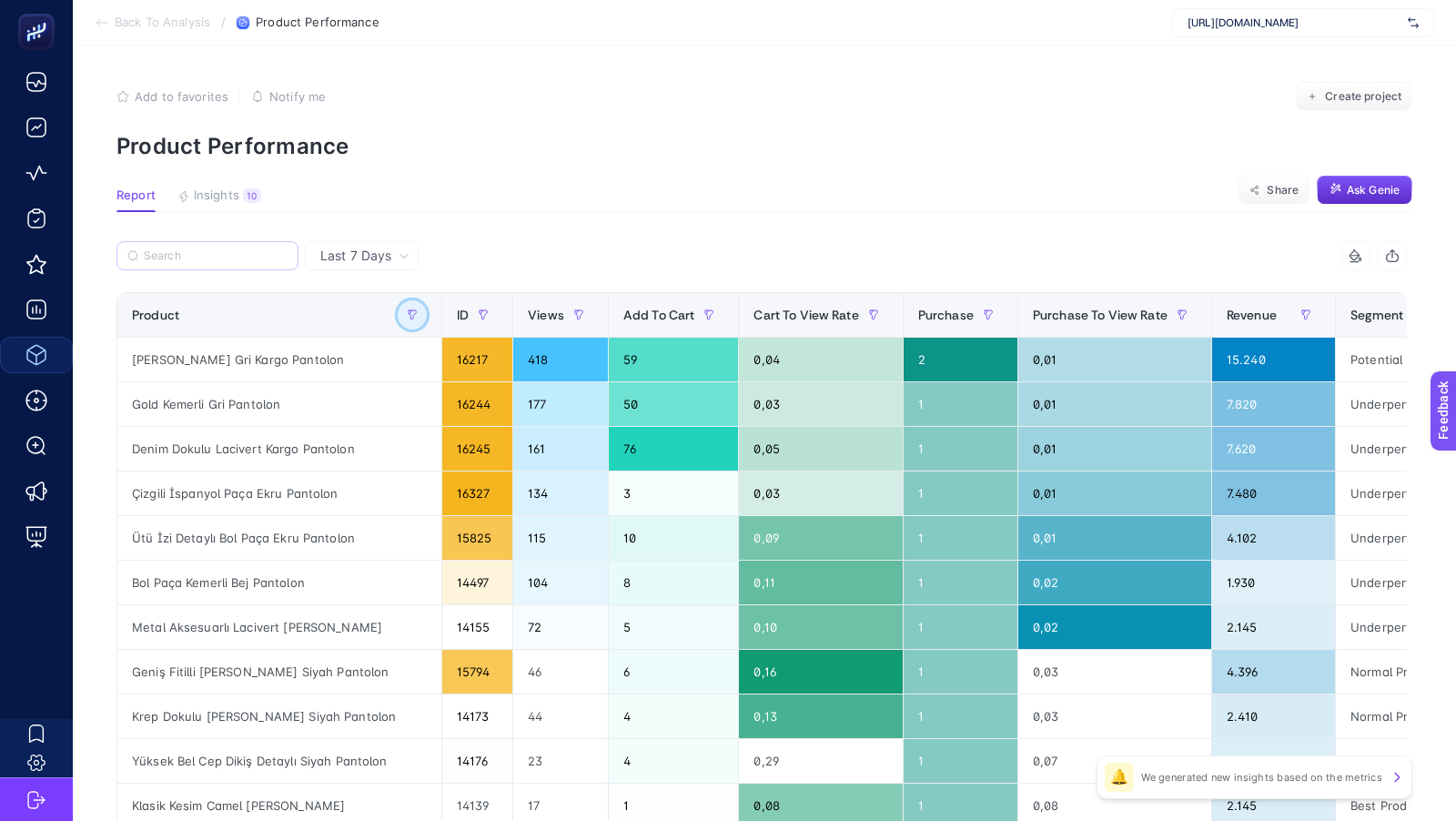
click at [406, 312] on icon "button" at bounding box center [412, 315] width 11 height 11
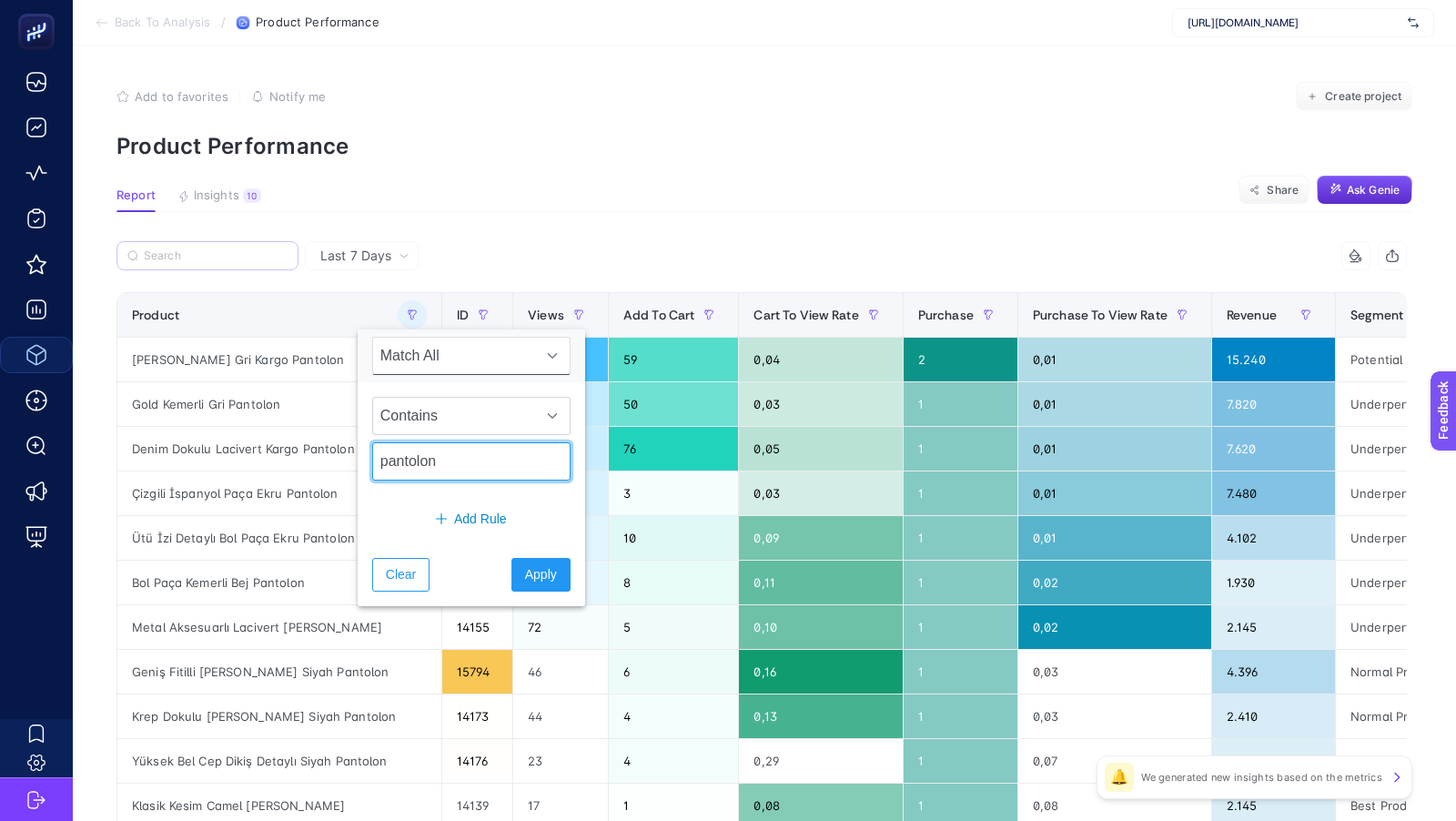
click at [421, 465] on input "pantolon" at bounding box center [471, 461] width 199 height 38
type input "elbise"
click at [526, 576] on span "Apply" at bounding box center [541, 574] width 31 height 19
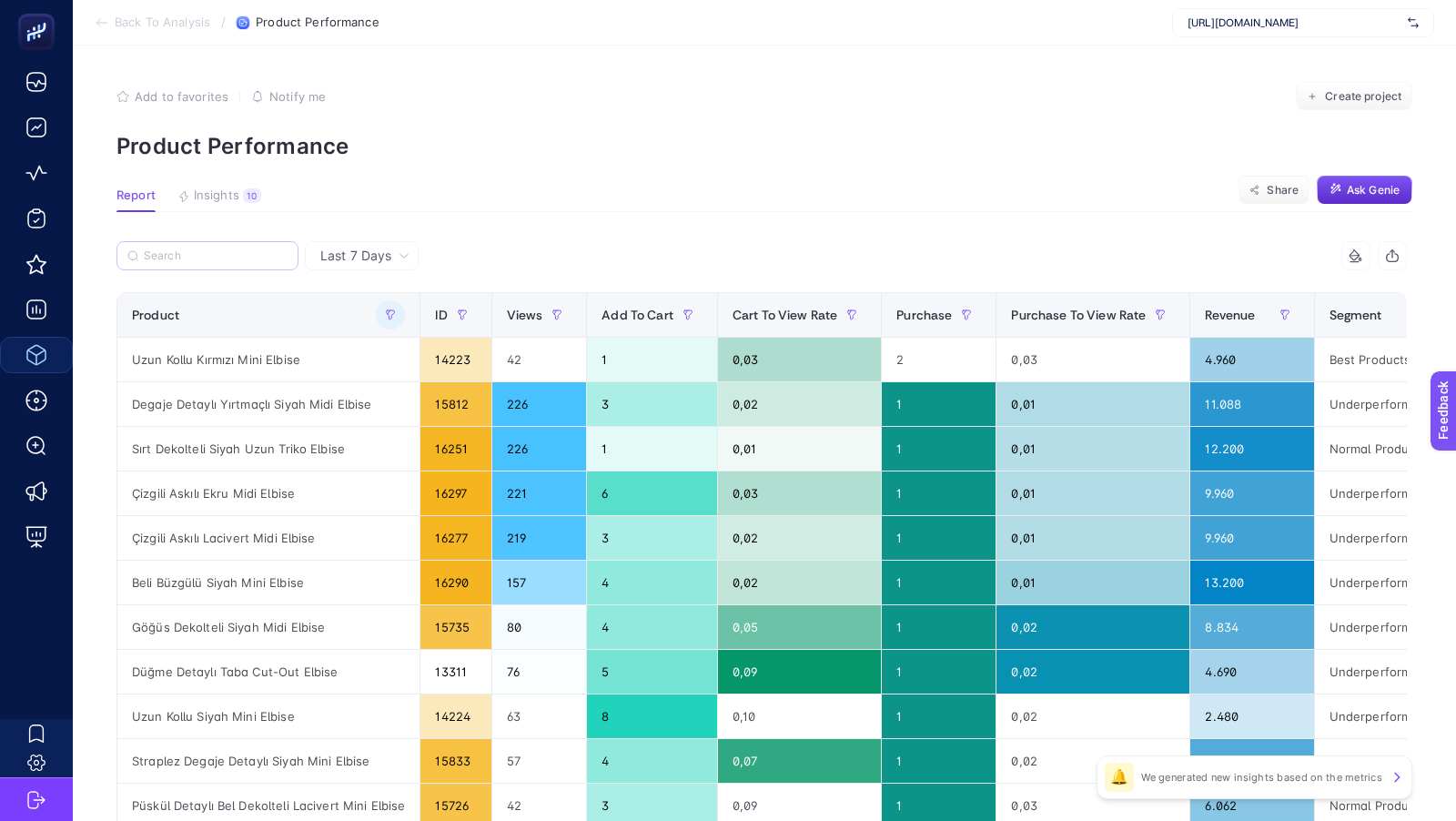
click at [761, 117] on section "Add to favorites false Notify me Create project Product Performance" at bounding box center [764, 121] width 1295 height 78
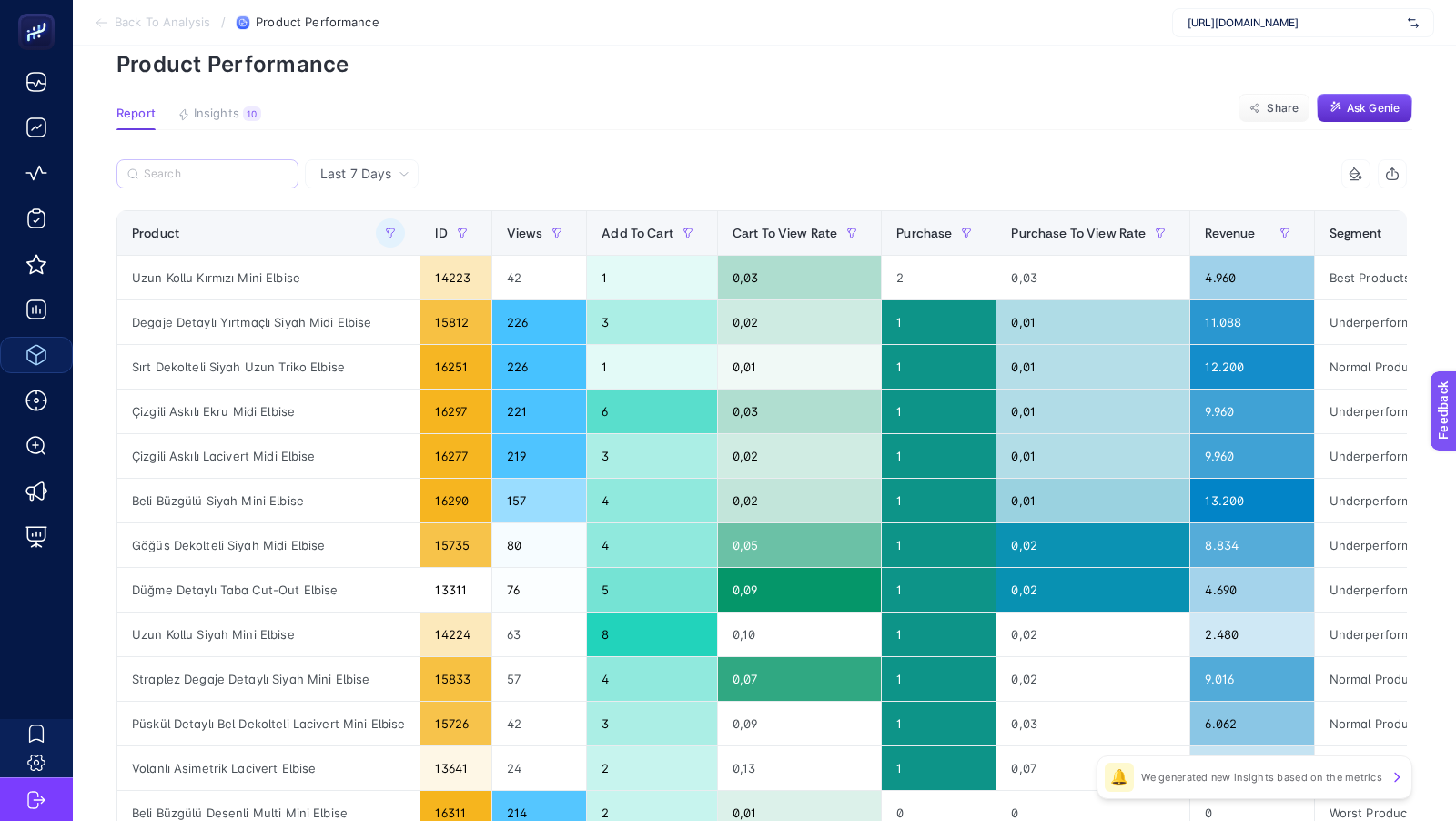
scroll to position [80, 0]
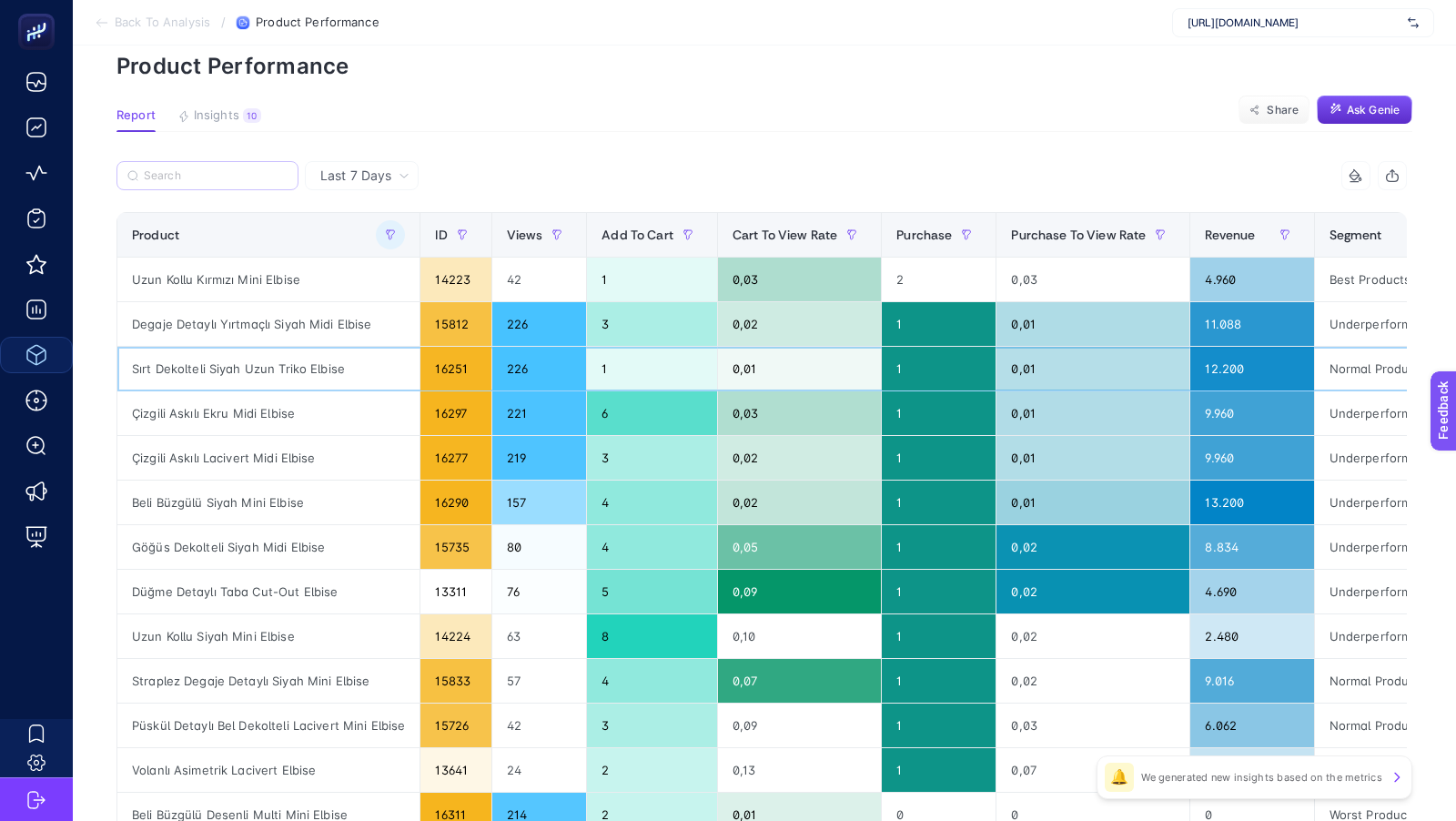
click at [243, 370] on div "Sırt Dekolteli Siyah Uzun Triko Elbise" at bounding box center [268, 368] width 302 height 43
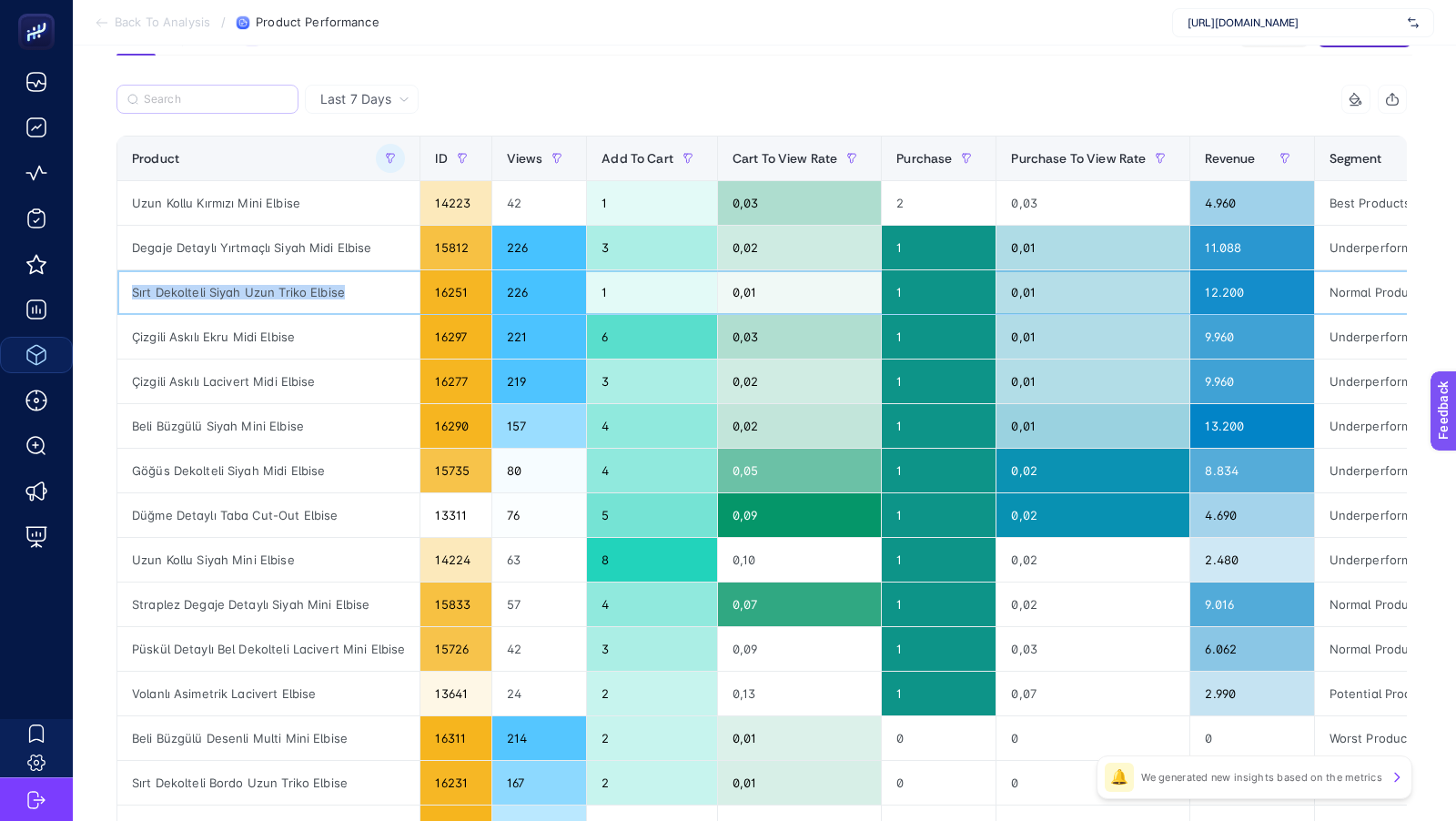
scroll to position [0, 0]
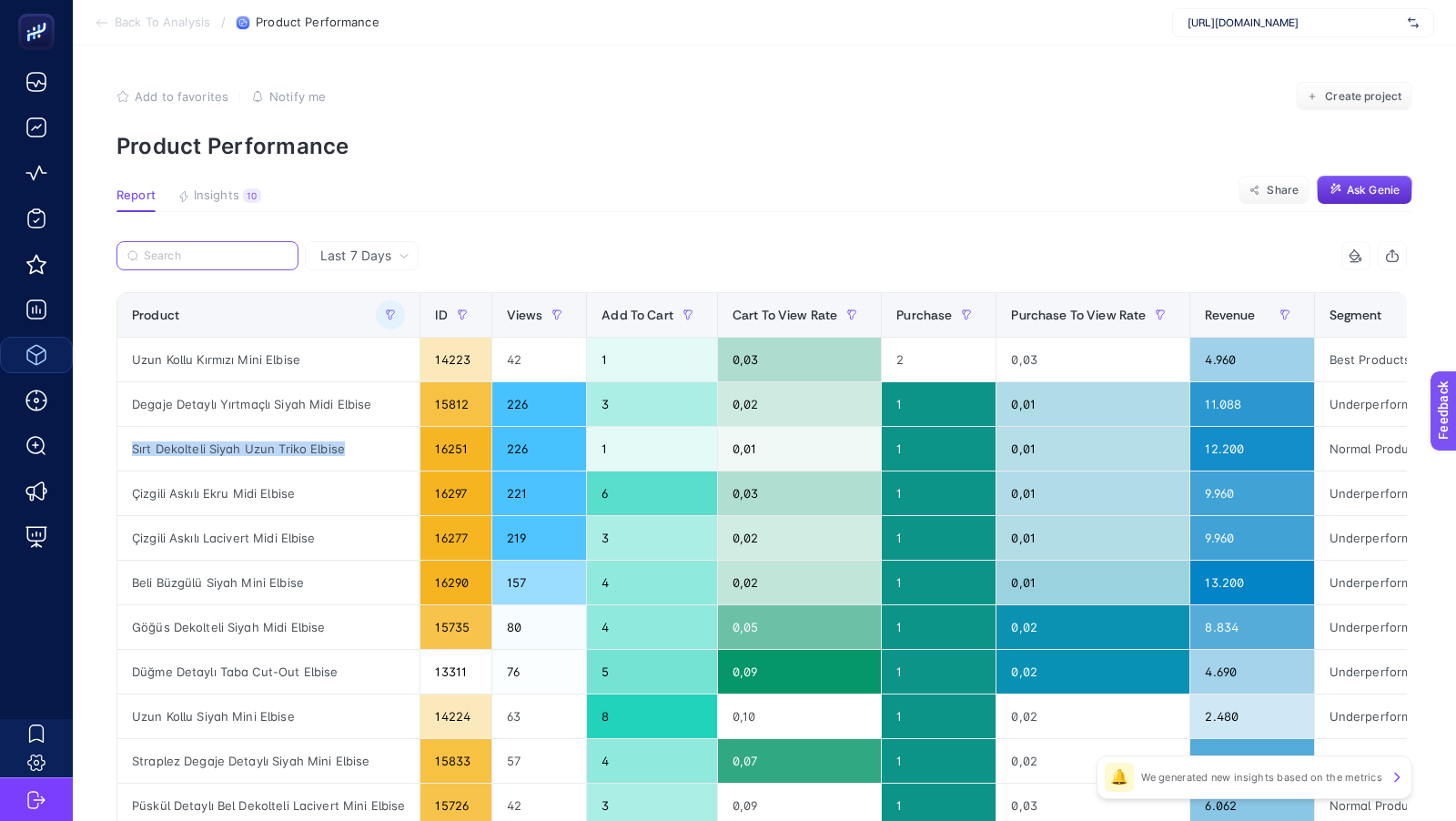
click at [175, 252] on input "Search" at bounding box center [216, 256] width 144 height 14
paste input "Askılı Narçiçeği [PERSON_NAME]"
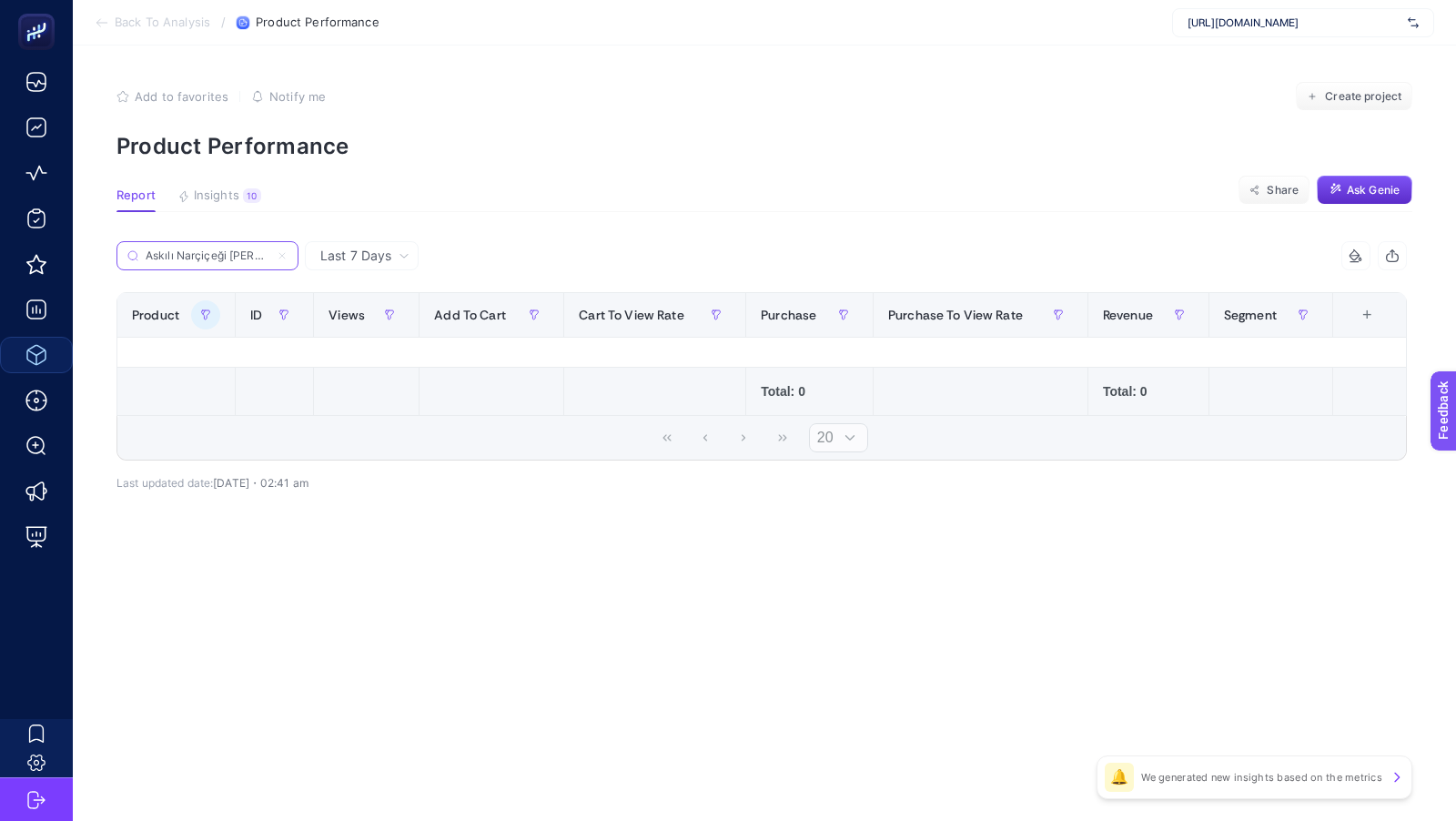
scroll to position [0, 10]
type input "Askılı Narçiçeği [PERSON_NAME]"
click at [197, 314] on button "button" at bounding box center [206, 315] width 30 height 30
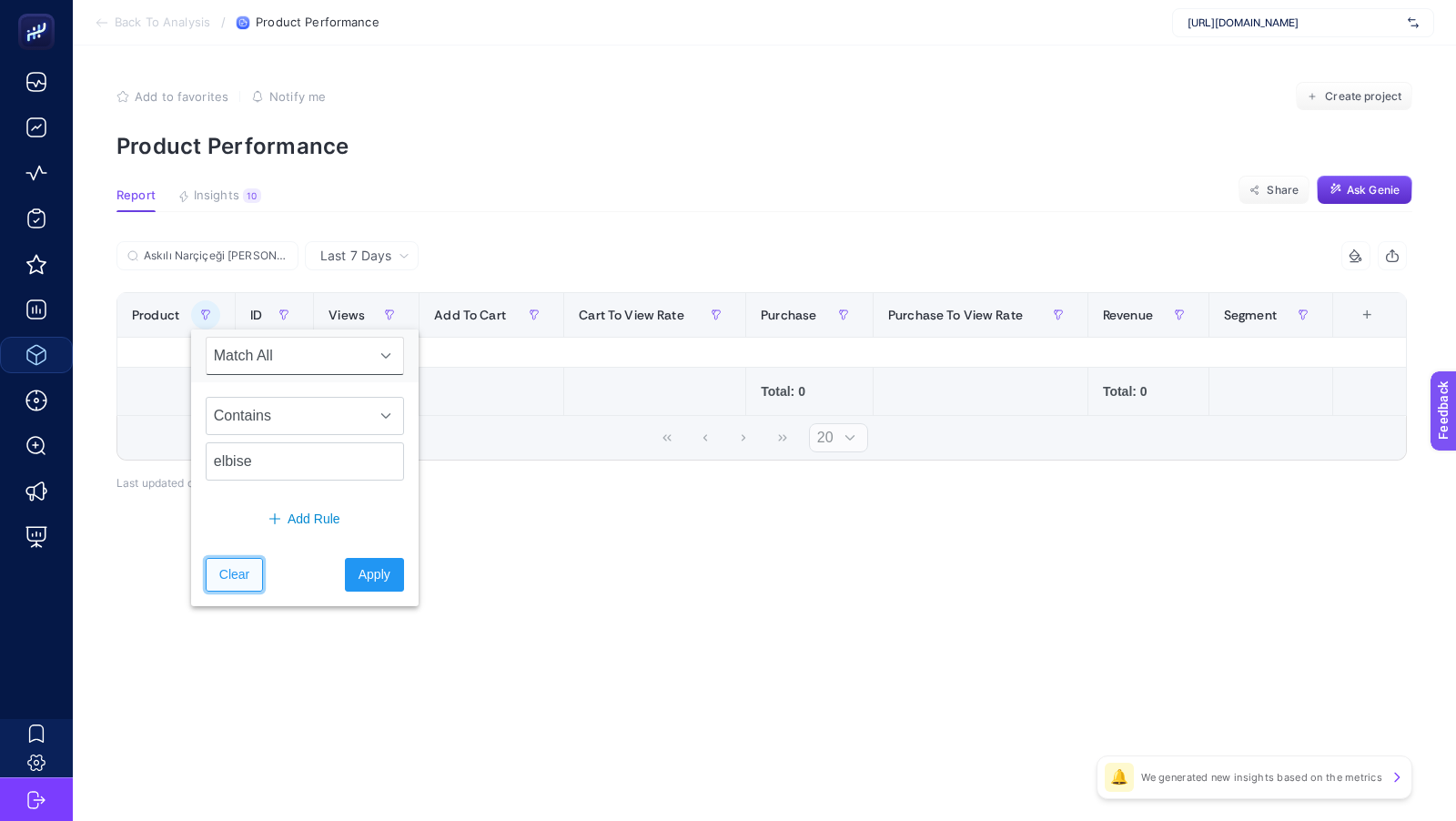
click at [239, 572] on span "Clear" at bounding box center [234, 574] width 30 height 19
